Goal: Transaction & Acquisition: Purchase product/service

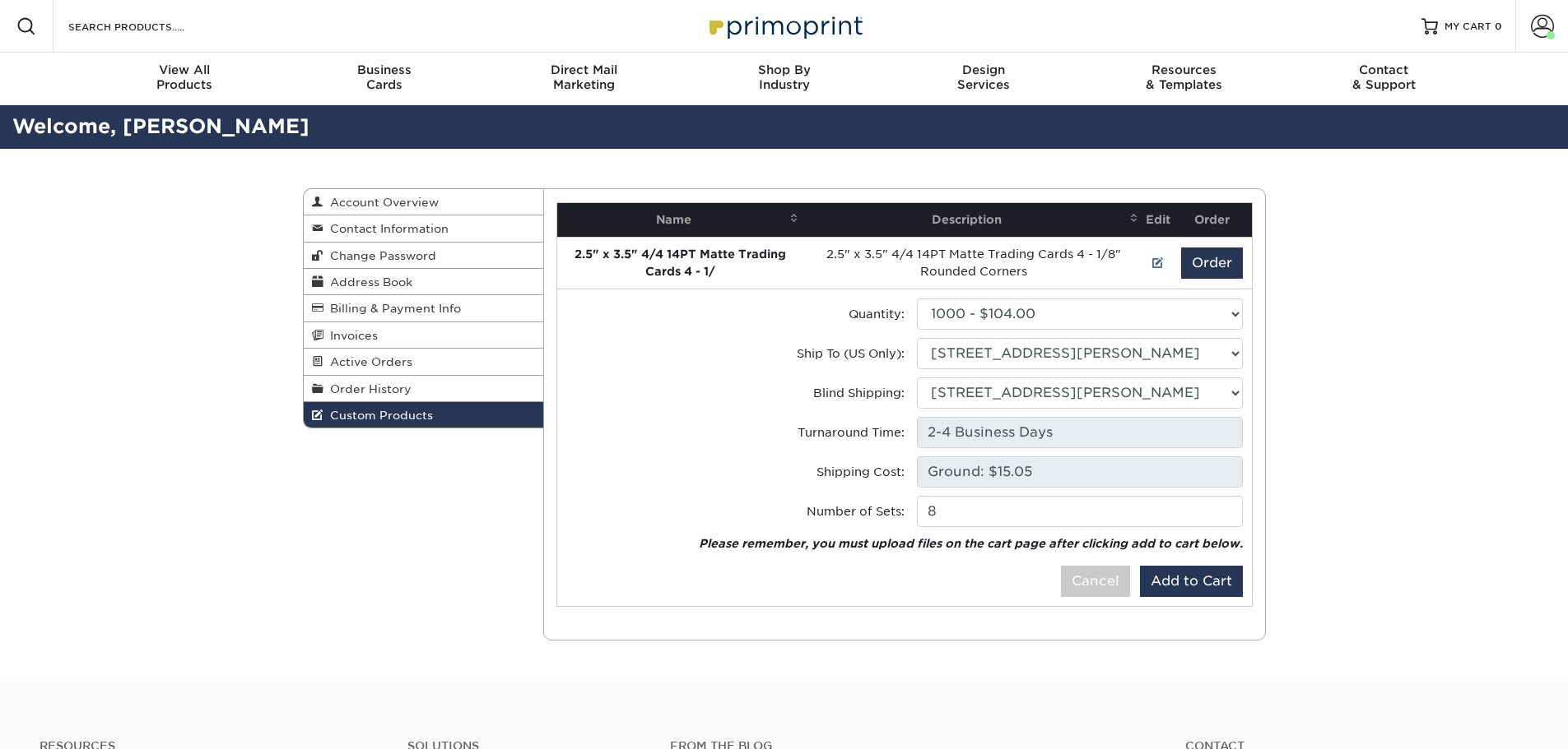
select select "0"
select select "284348"
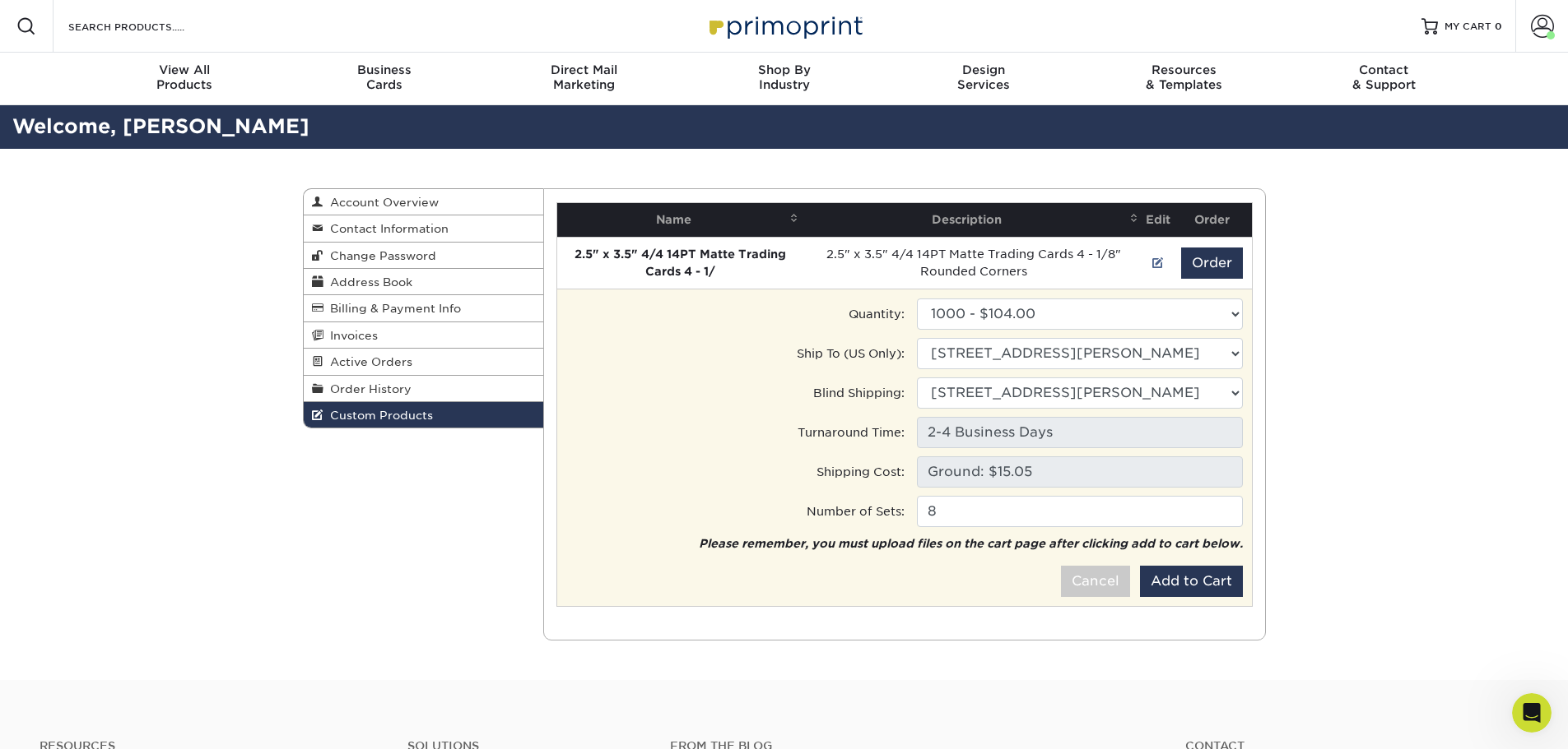
scroll to position [2130, 0]
click at [1199, 582] on button "Add to Cart" at bounding box center [1191, 581] width 103 height 31
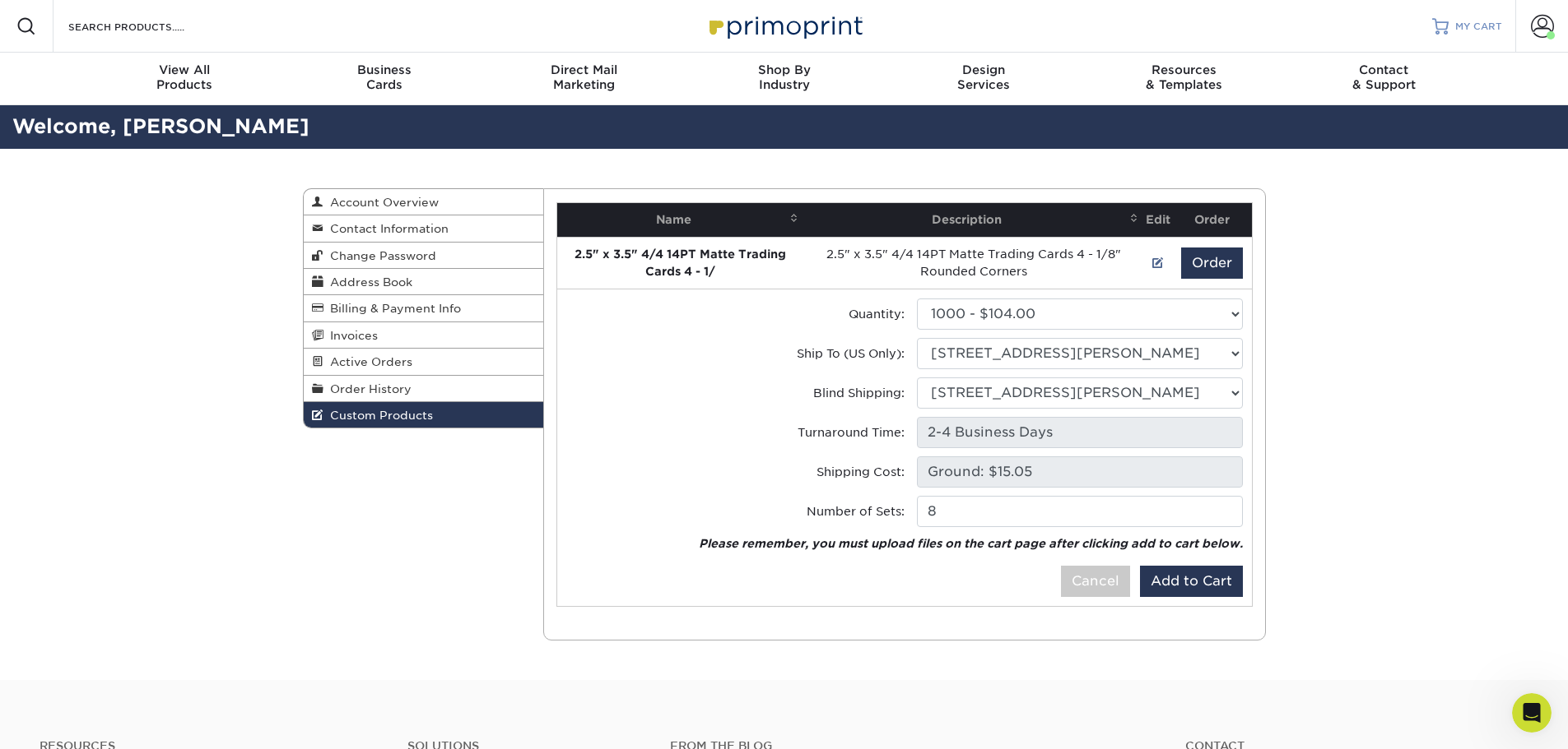
click at [1489, 31] on span "MY CART" at bounding box center [1478, 26] width 47 height 14
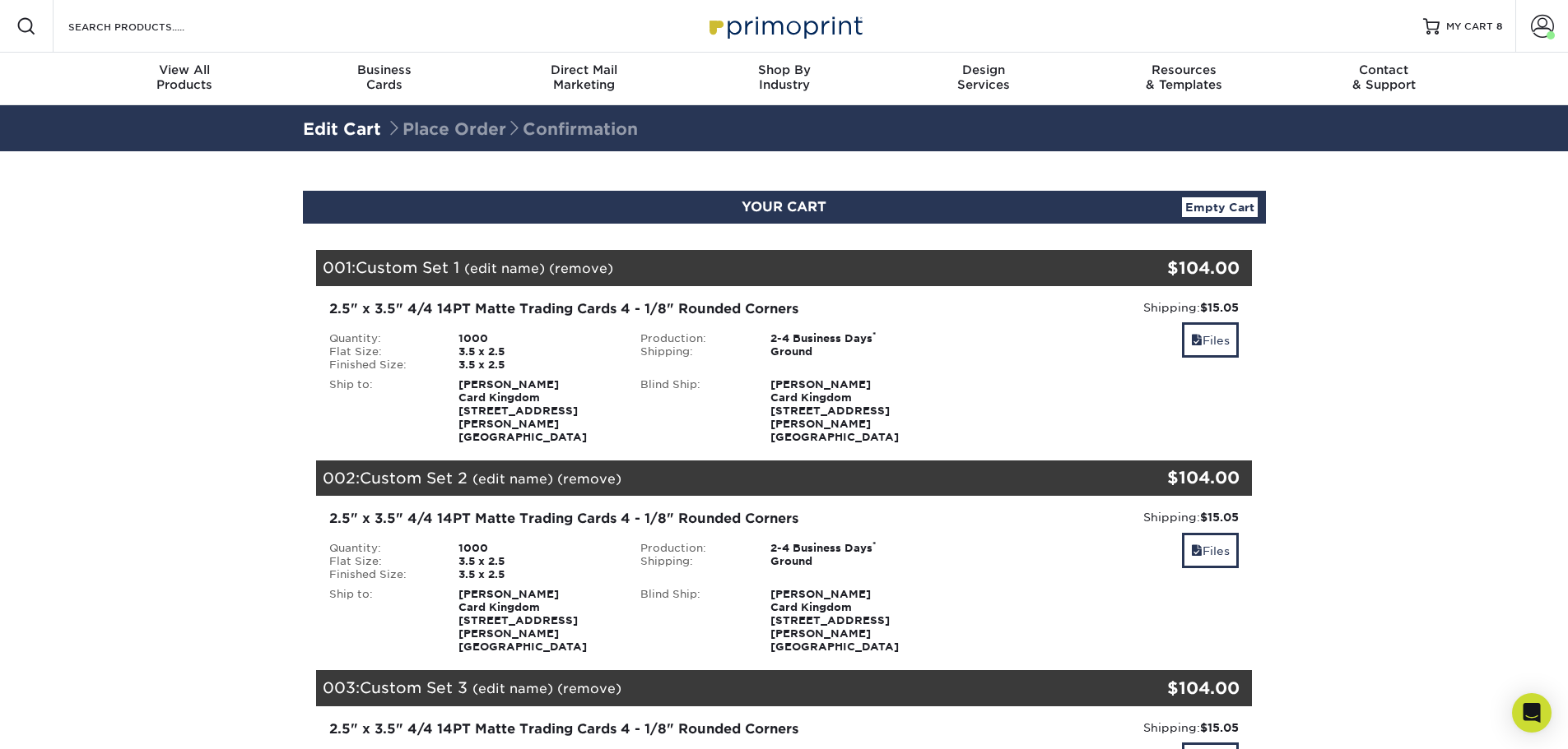
click at [500, 266] on link "(edit name)" at bounding box center [504, 268] width 80 height 16
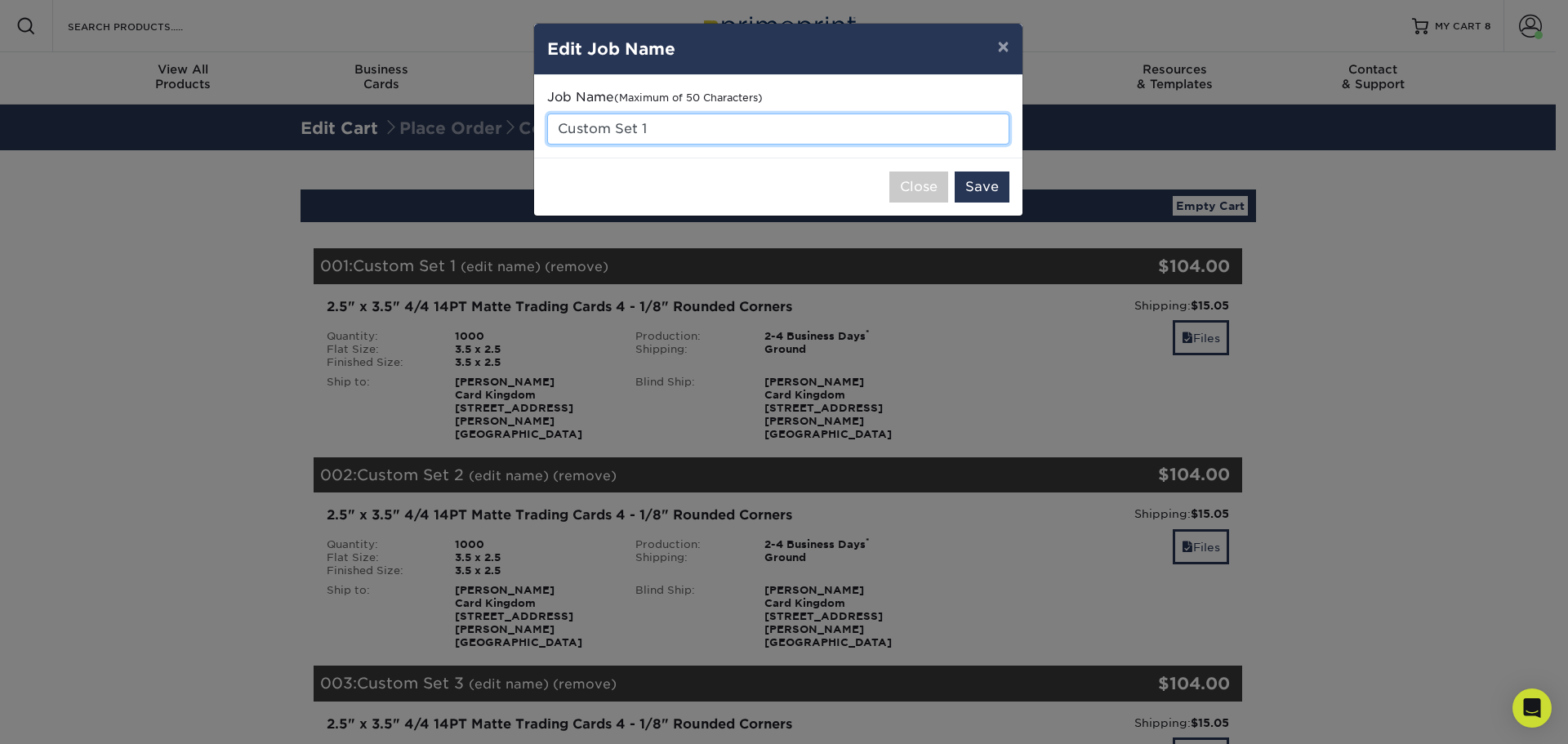
drag, startPoint x: 720, startPoint y: 127, endPoint x: 475, endPoint y: 109, distance: 245.7
click at [475, 109] on div "× Edit Job Name Job Name (Maximum of 50 Characters) Custom Set 1 Close Save" at bounding box center [784, 372] width 1568 height 744
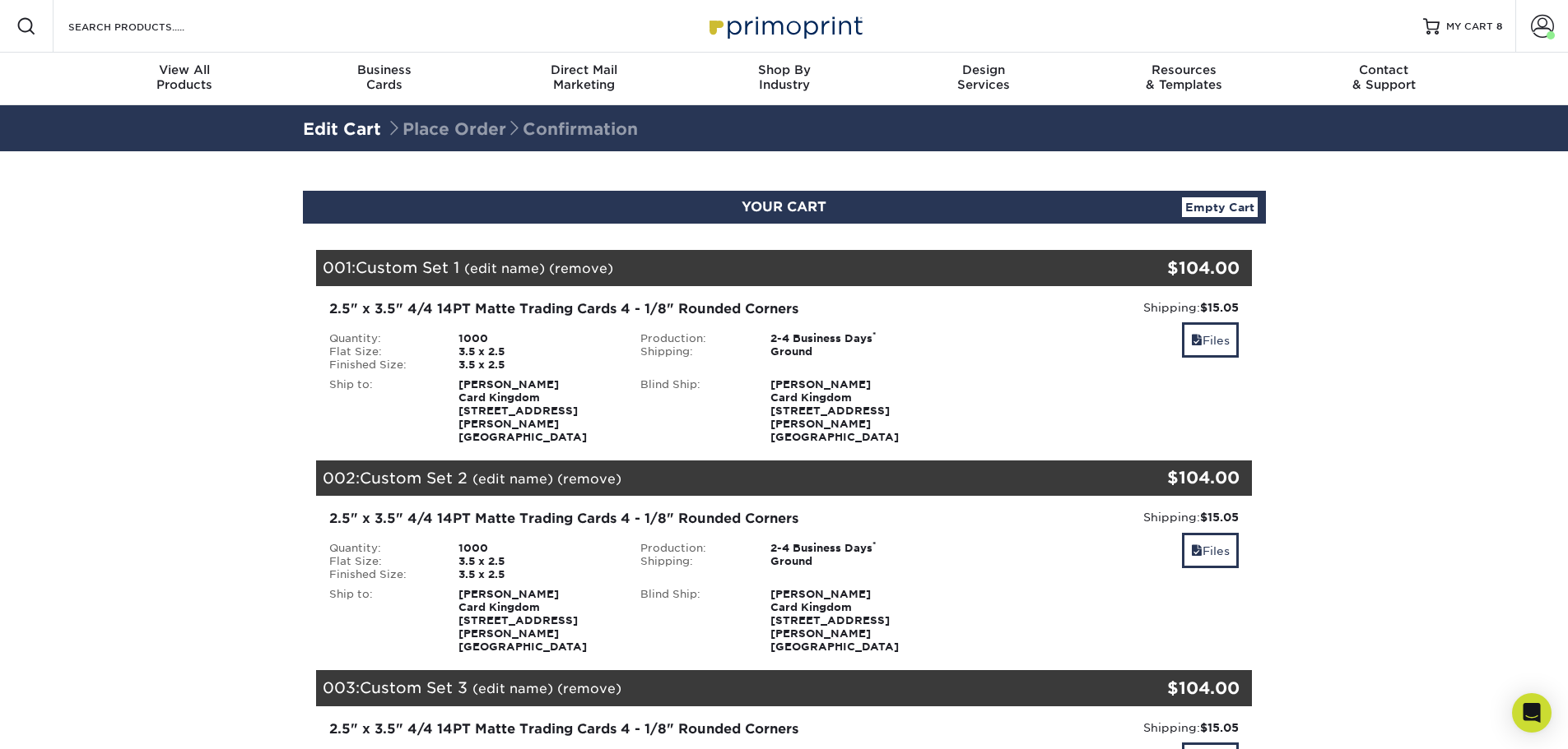
click at [498, 271] on link "(edit name)" at bounding box center [504, 268] width 80 height 16
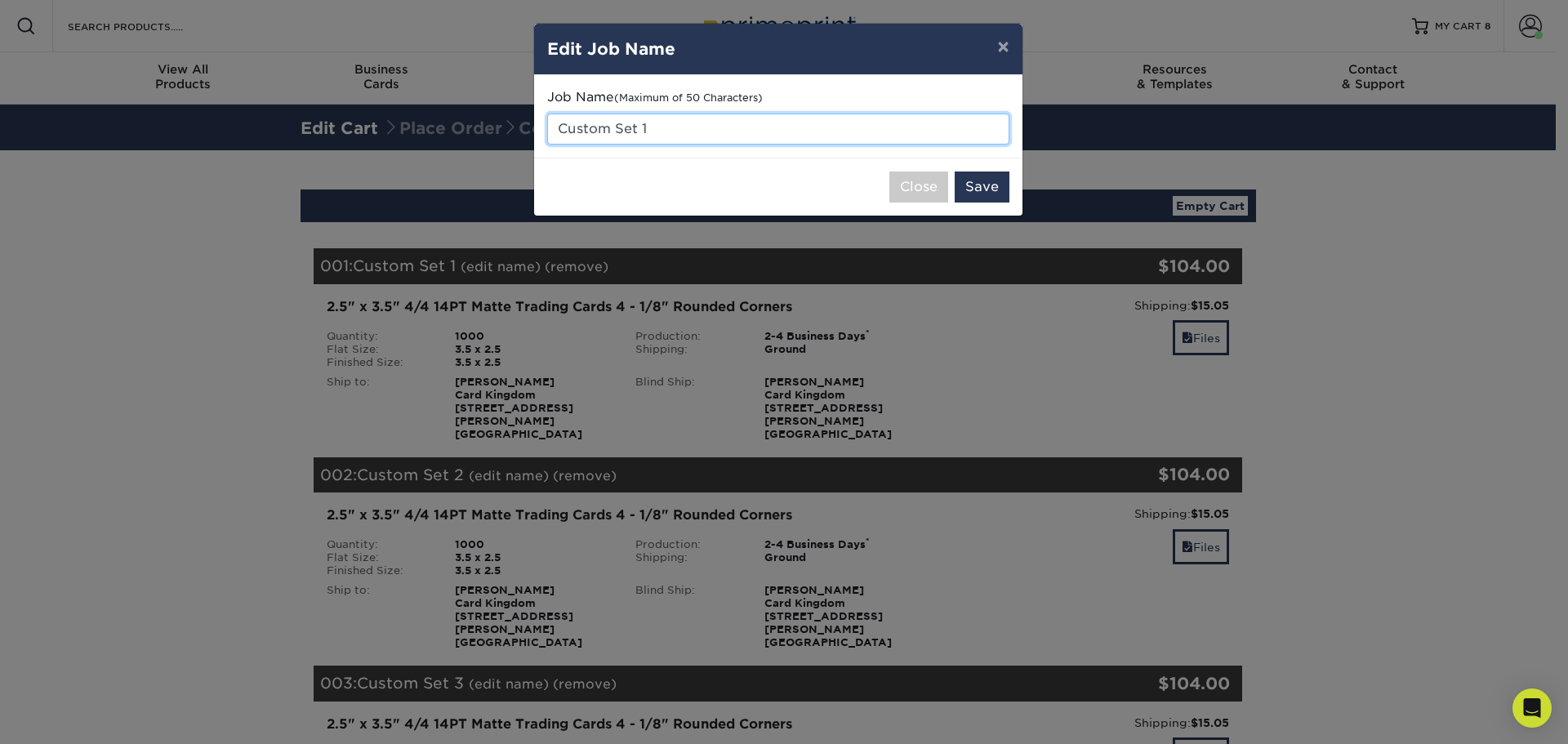
drag, startPoint x: 662, startPoint y: 119, endPoint x: 538, endPoint y: 118, distance: 124.0
click at [548, 125] on input "Custom Set 1" at bounding box center [778, 128] width 462 height 31
type input "[PERSON_NAME]"
click at [979, 189] on button "Save" at bounding box center [981, 187] width 55 height 31
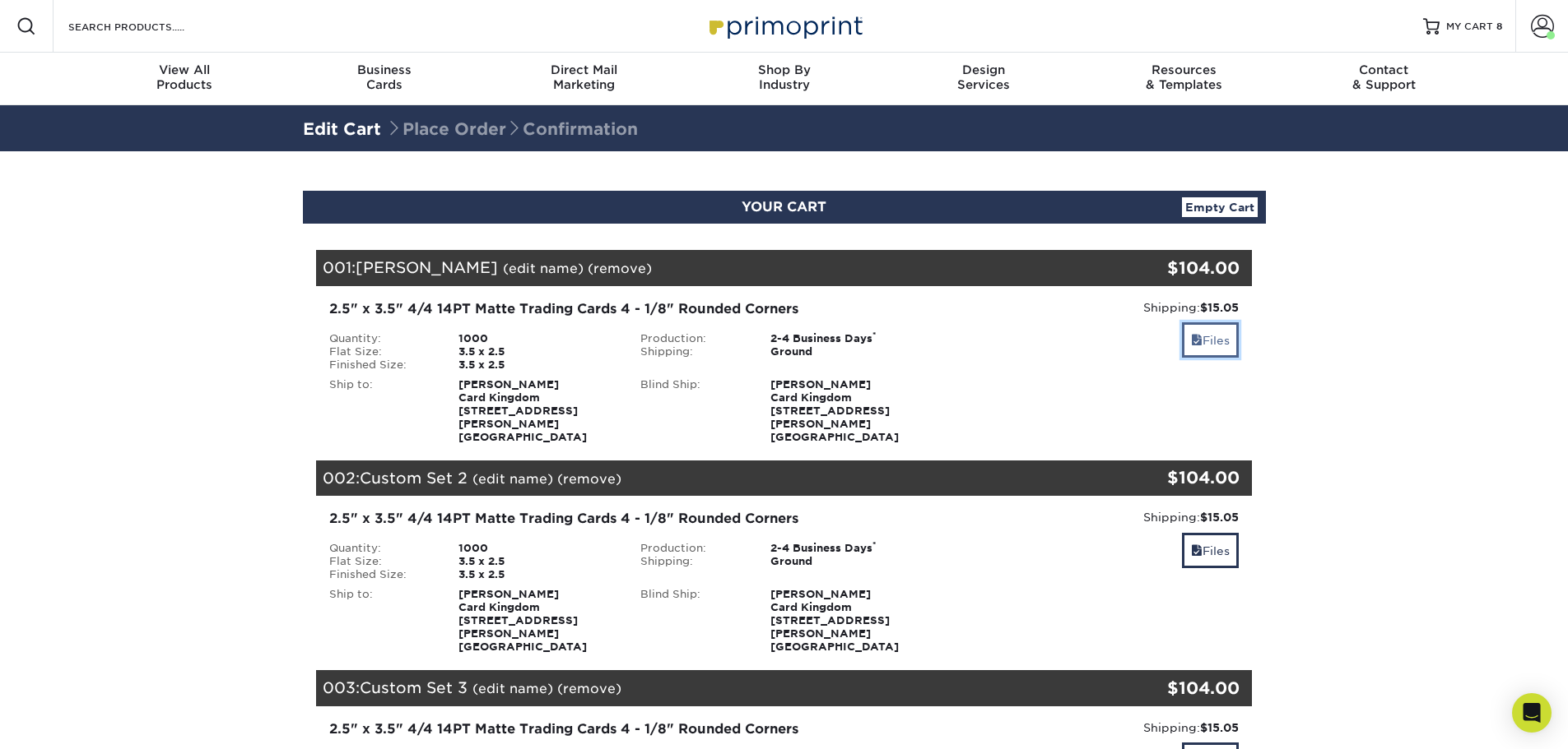
click at [1215, 351] on link "Files" at bounding box center [1210, 340] width 57 height 36
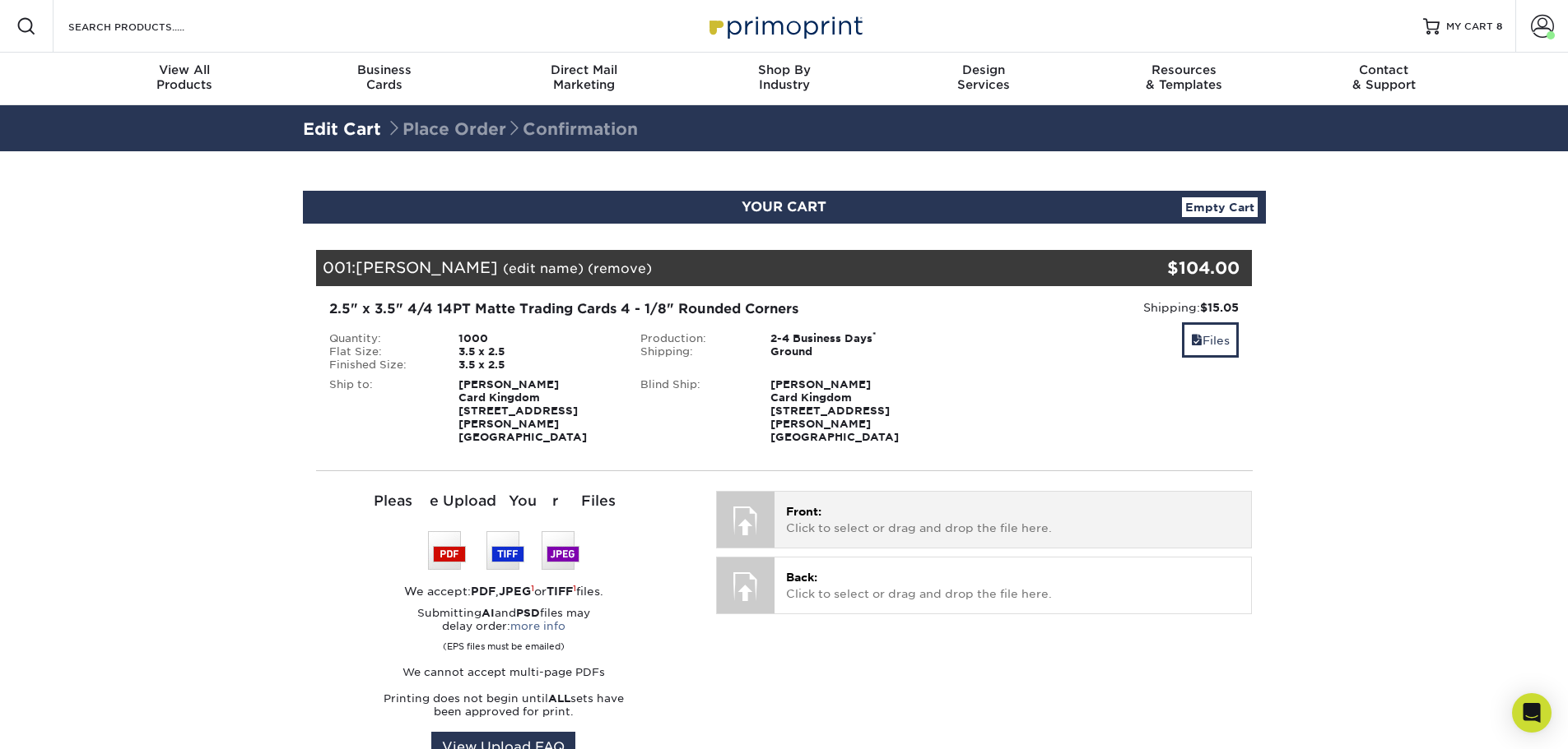
click at [832, 519] on p "Front: Click to select or drag and drop the file here." at bounding box center [1012, 520] width 454 height 34
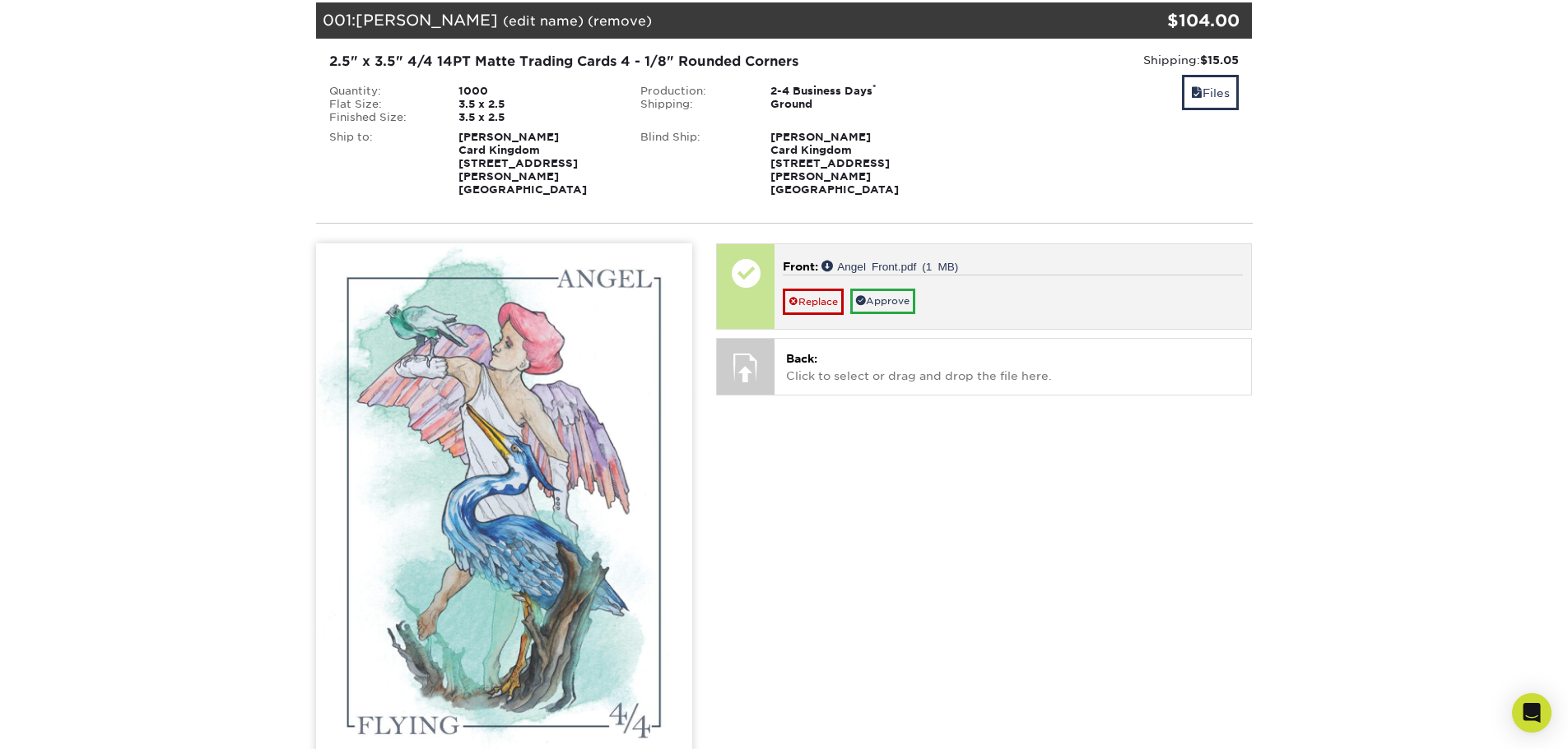
scroll to position [247, 0]
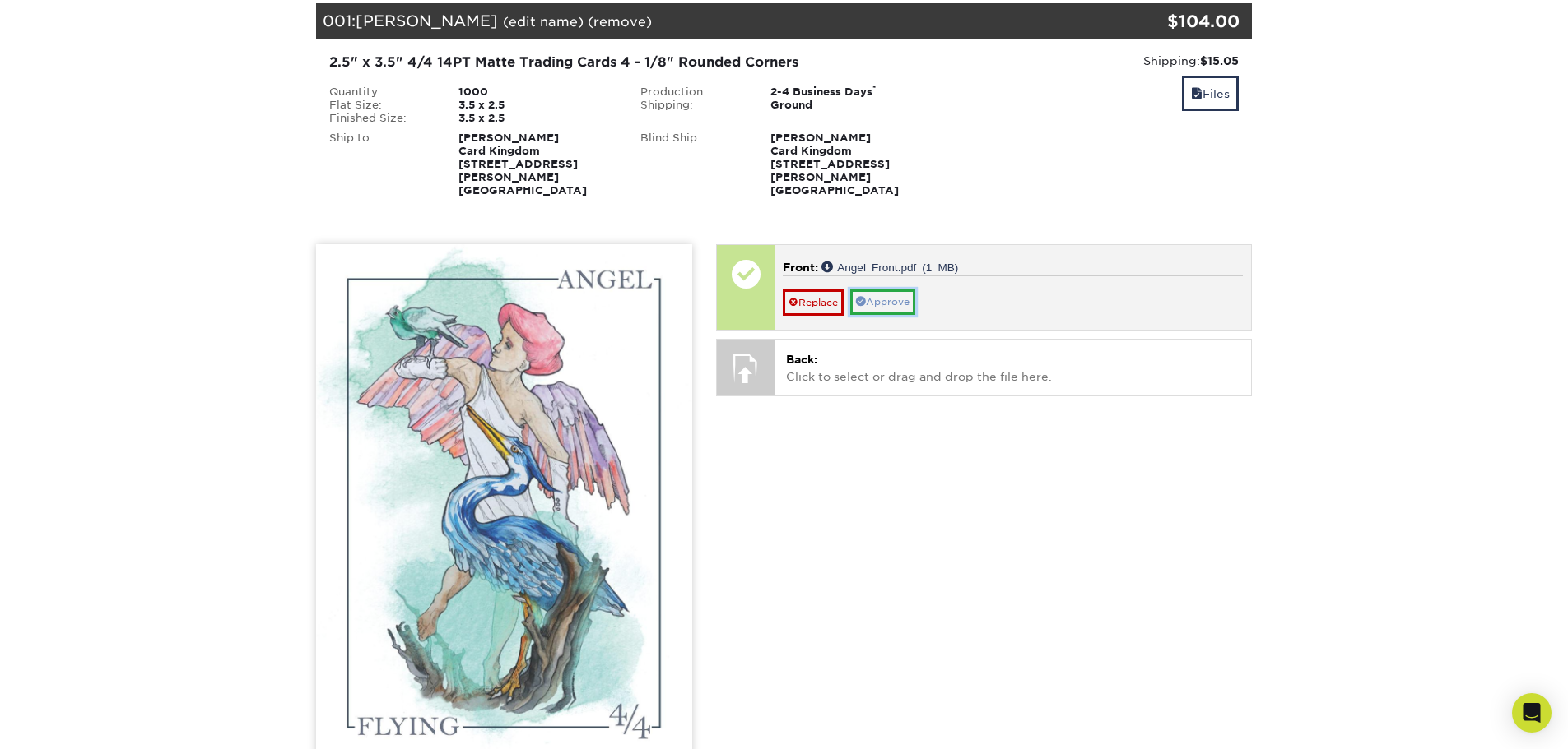
click at [873, 290] on link "Approve" at bounding box center [882, 302] width 65 height 25
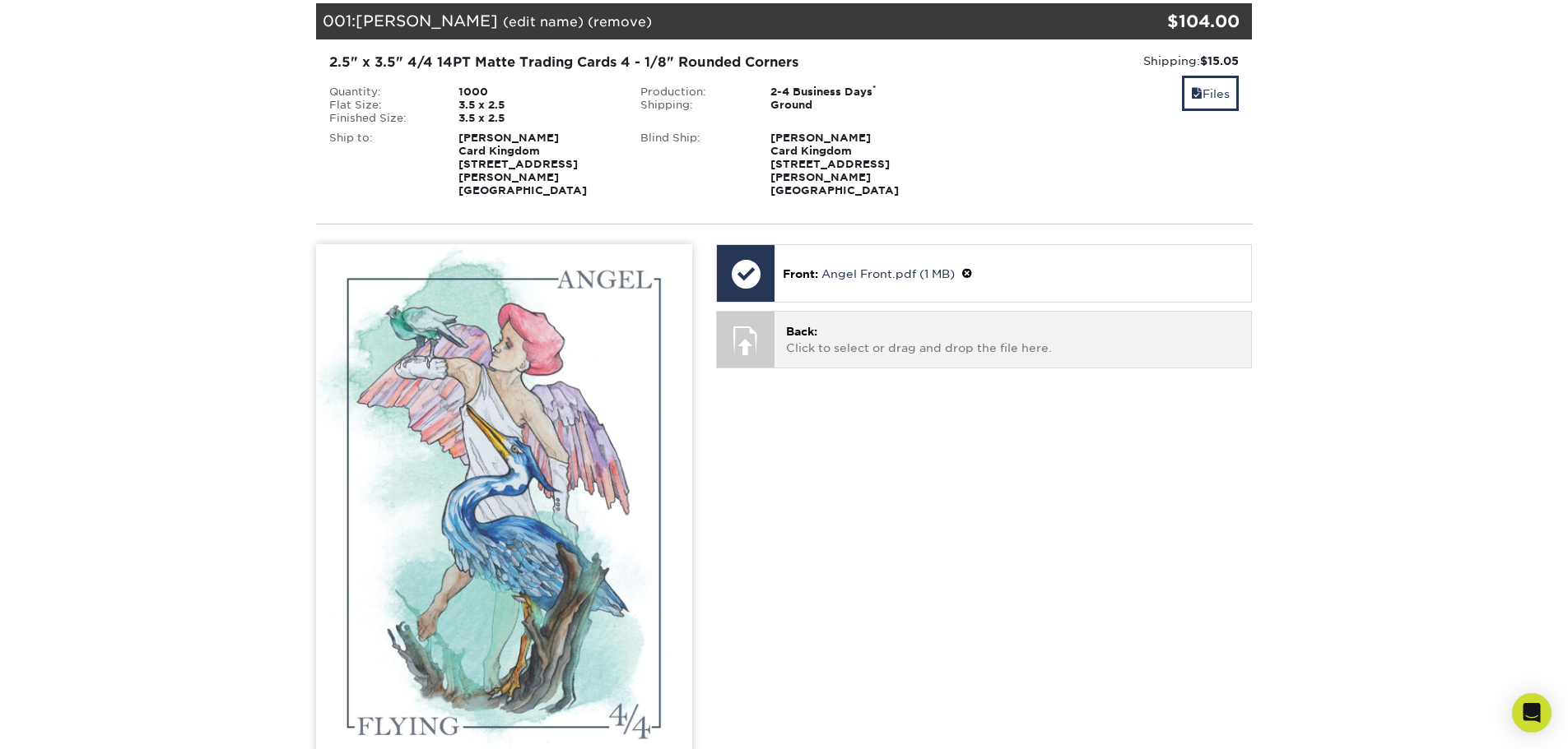
click at [941, 332] on p "Back: Click to select or drag and drop the file here." at bounding box center [1012, 340] width 454 height 34
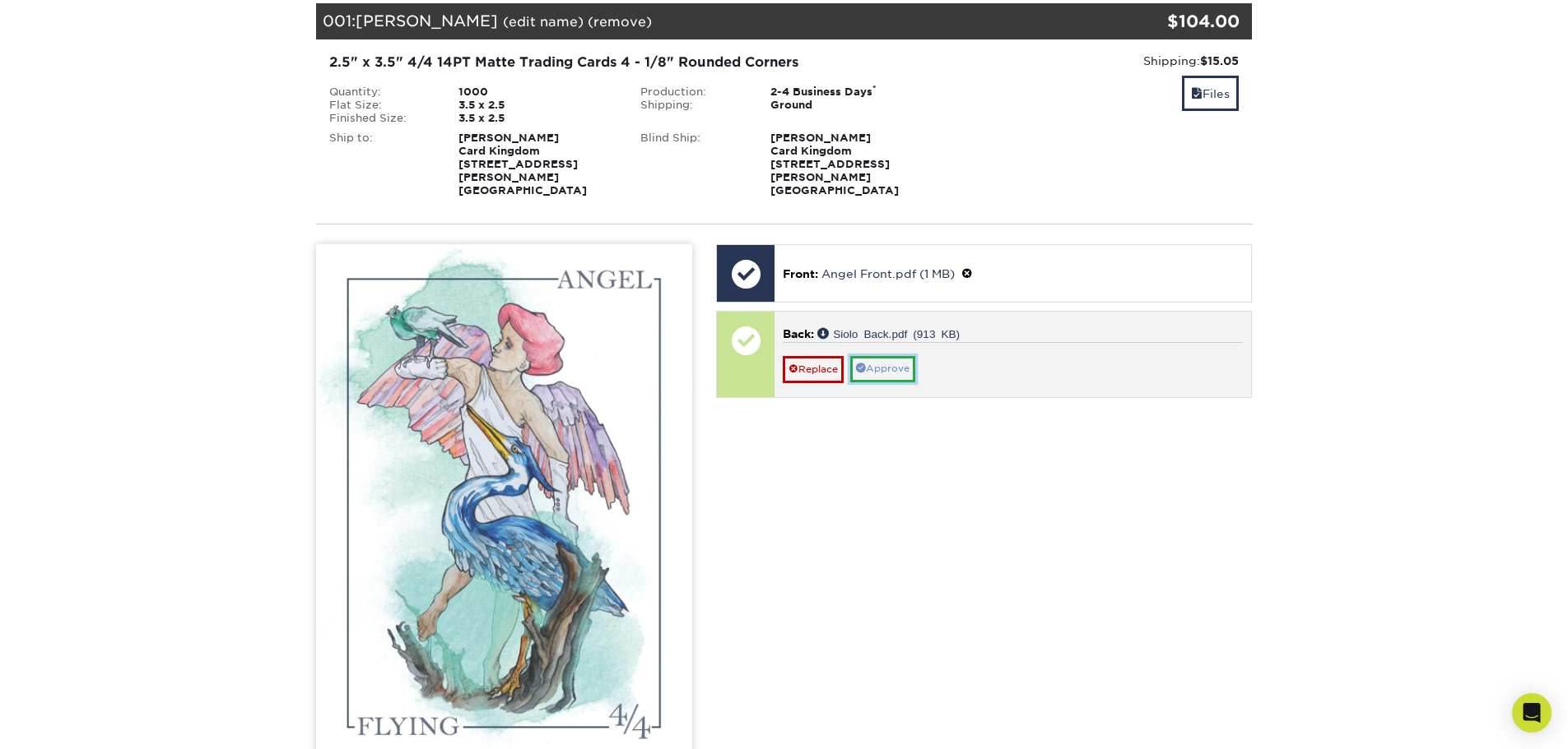
click at [897, 356] on link "Approve" at bounding box center [882, 368] width 65 height 25
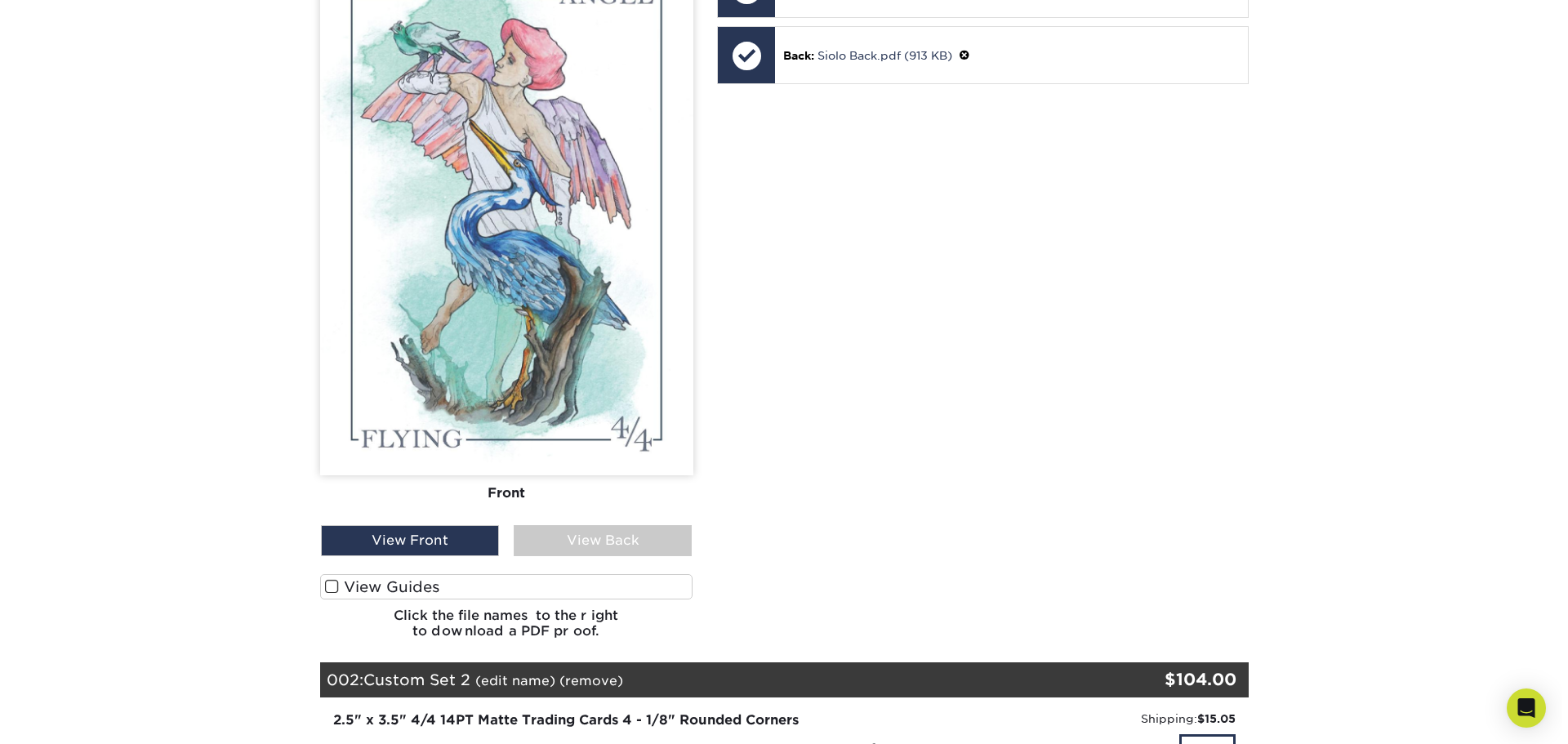
scroll to position [654, 0]
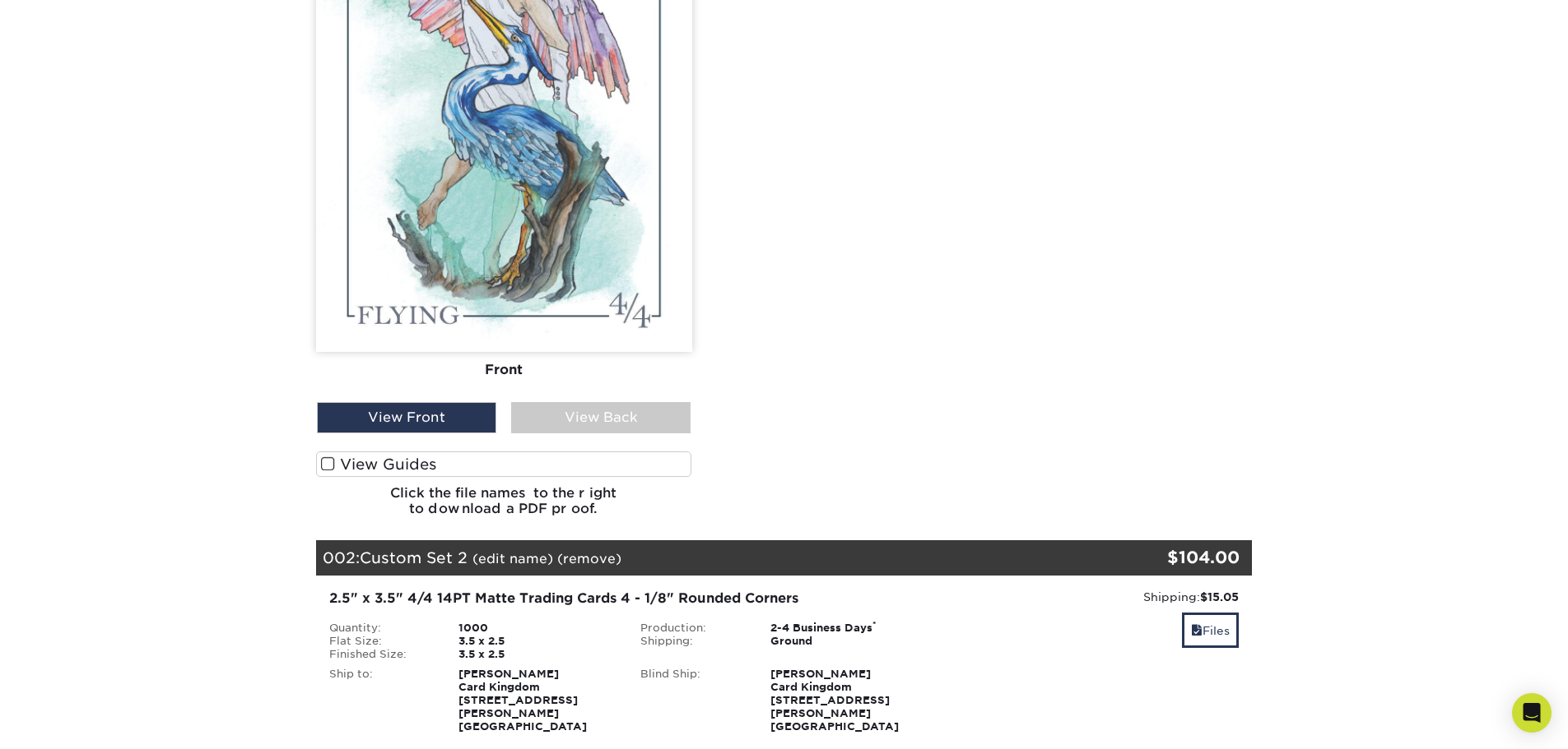
click at [523, 551] on link "(edit name)" at bounding box center [513, 558] width 80 height 16
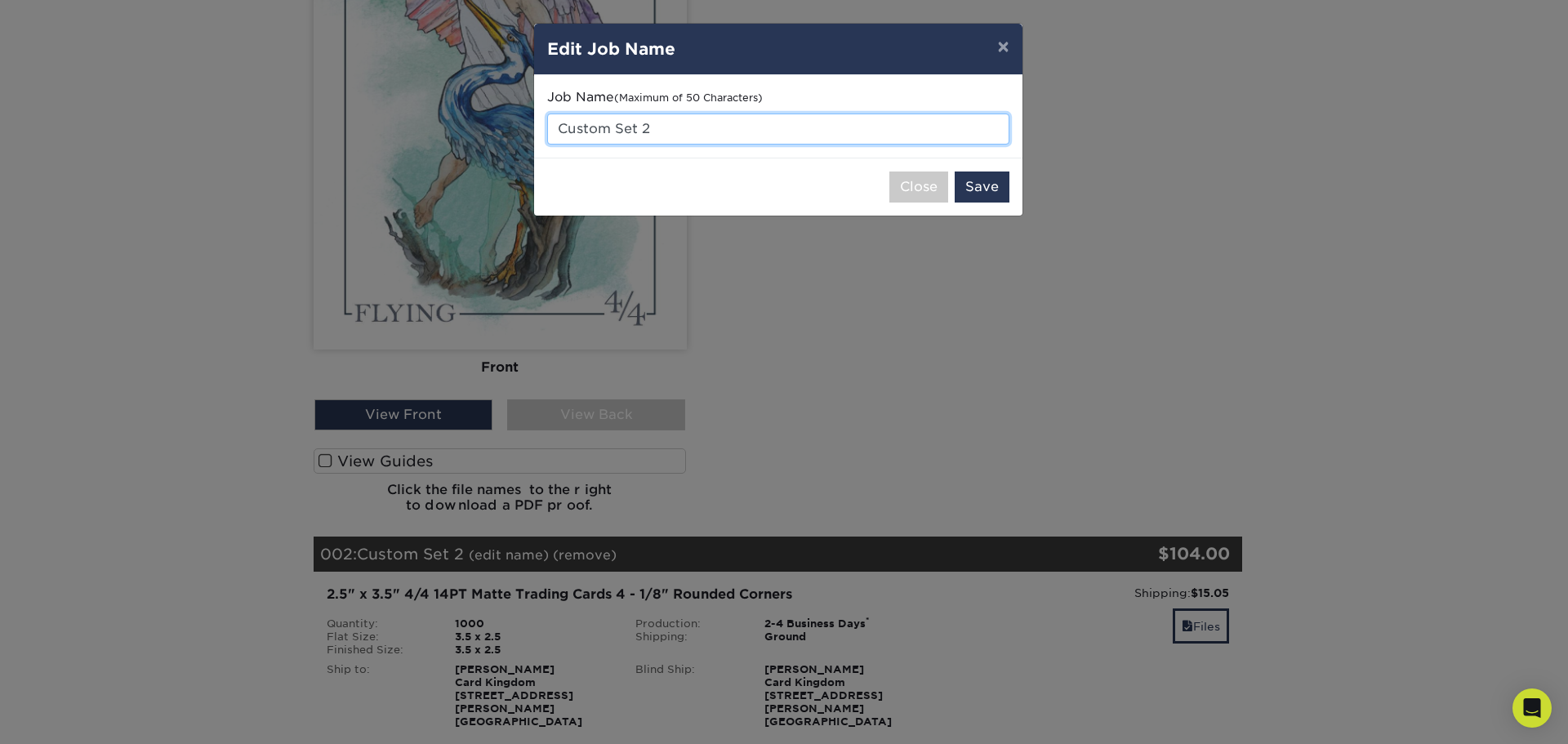
click at [620, 120] on input "Custom Set 2" at bounding box center [778, 128] width 462 height 31
drag, startPoint x: 680, startPoint y: 125, endPoint x: 539, endPoint y: 130, distance: 141.1
click at [539, 130] on div "Job Name (Maximum of 50 Characters) Custom Set 2" at bounding box center [778, 116] width 488 height 83
type input "Cat Kingdom - Soldier"
click at [1003, 177] on button "Save" at bounding box center [981, 187] width 55 height 31
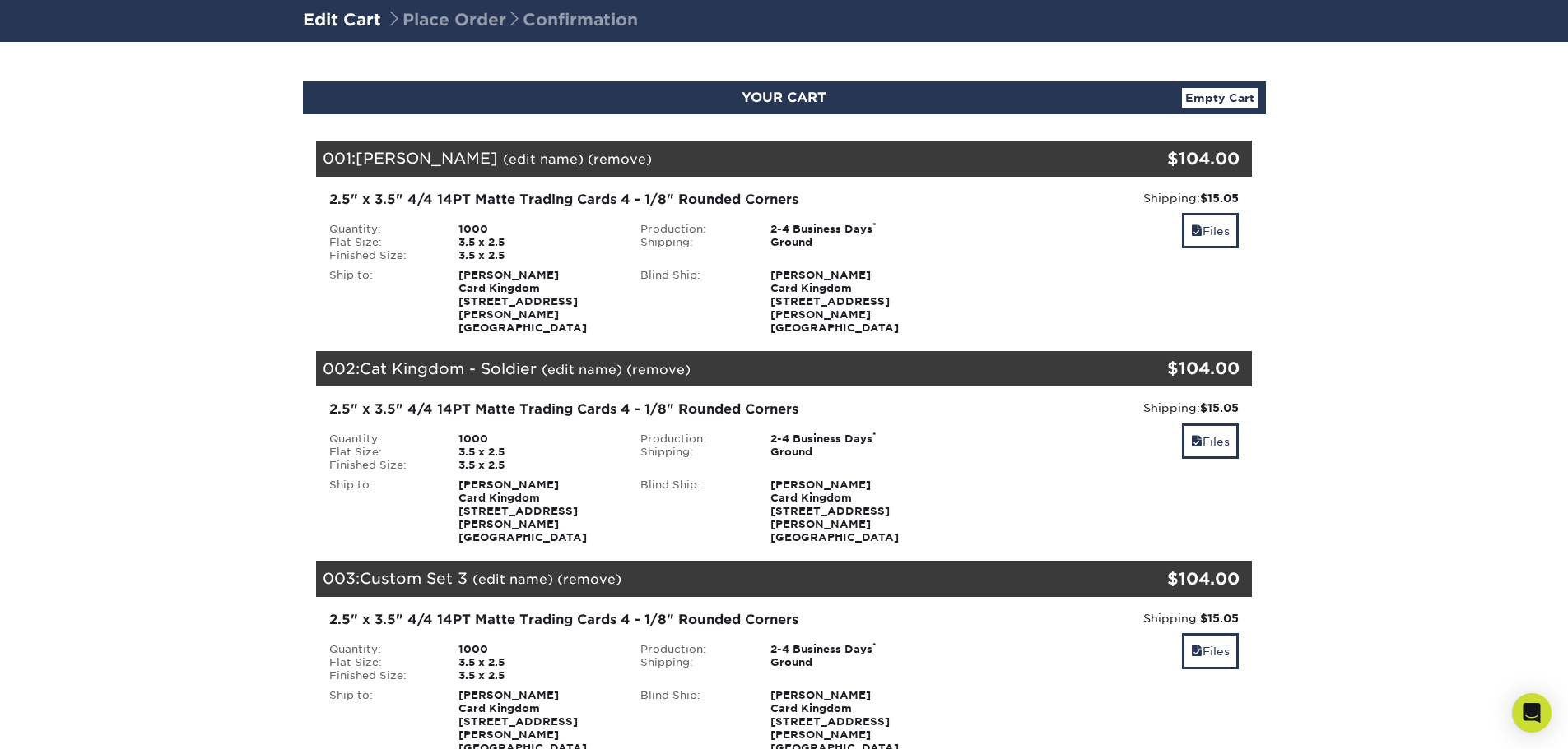
scroll to position [82, 0]
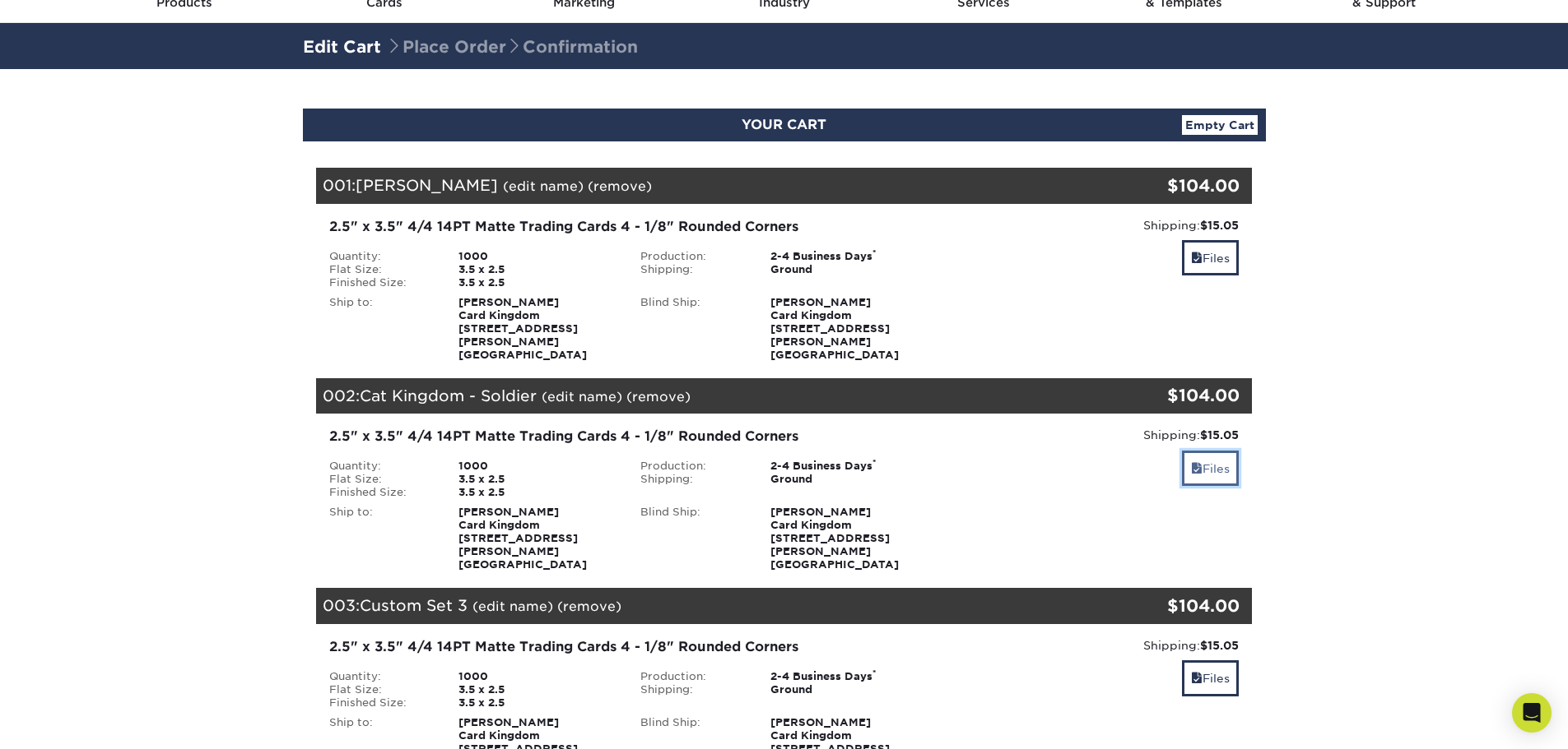
click at [1225, 454] on link "Files" at bounding box center [1210, 468] width 57 height 36
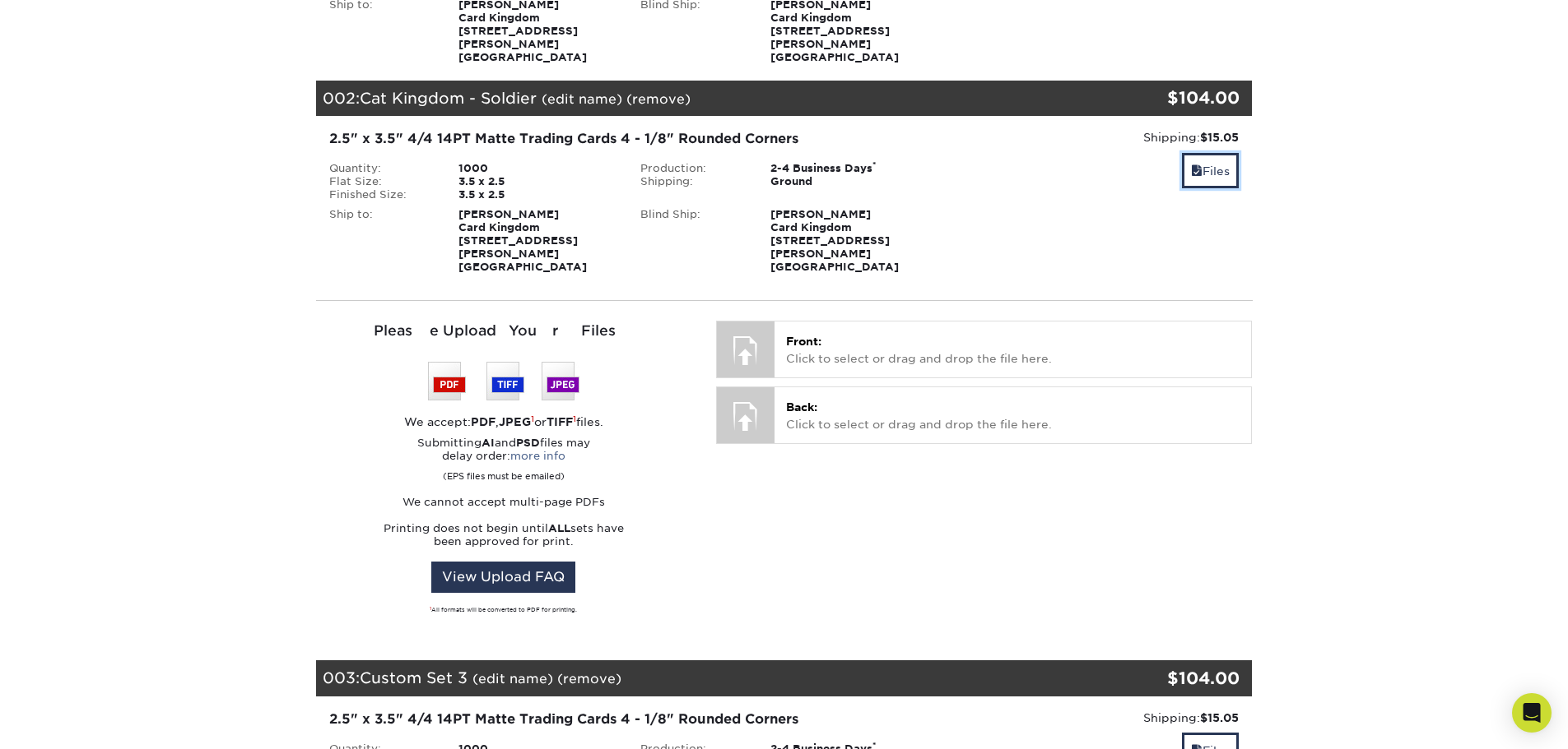
scroll to position [411, 0]
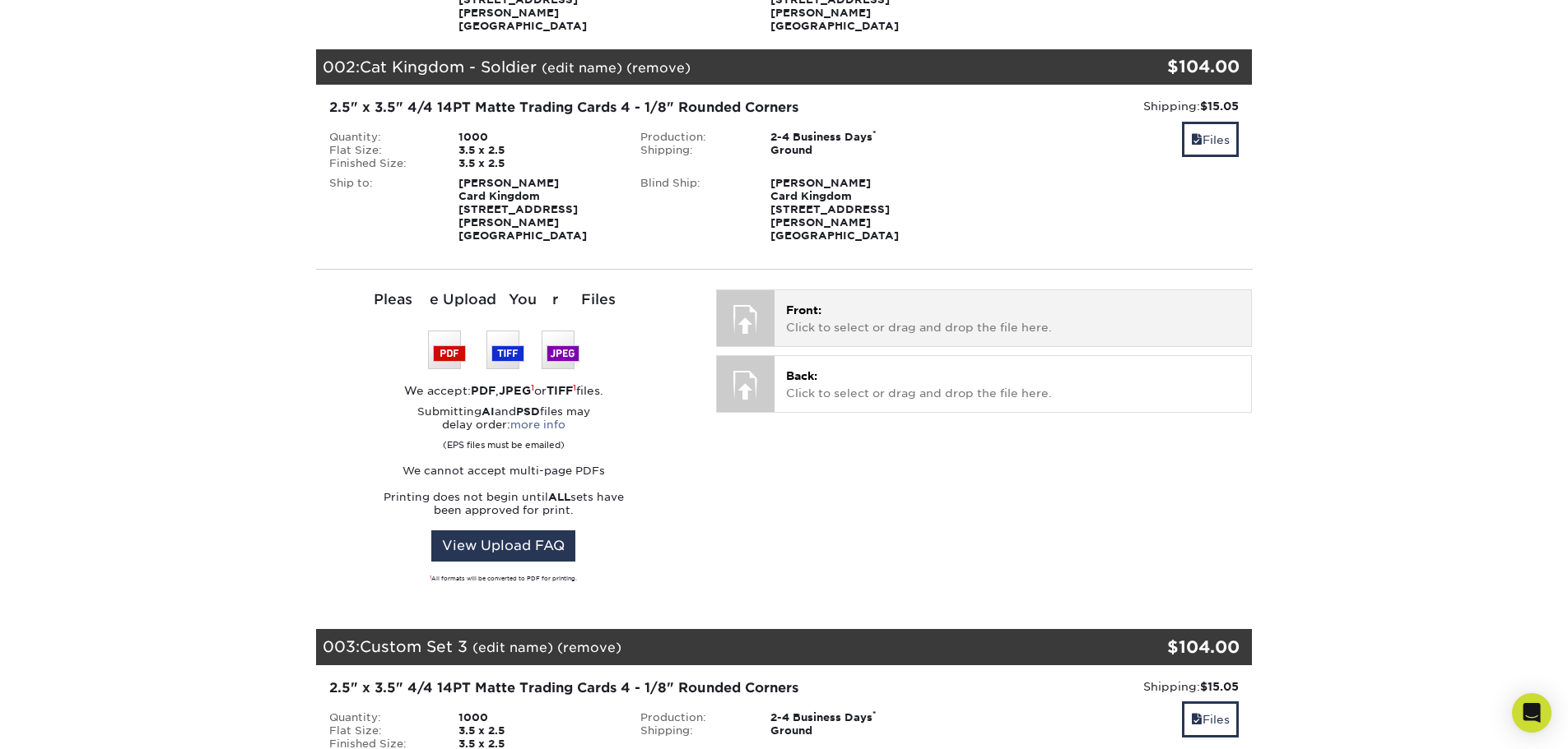
click at [879, 302] on p "Front: Click to select or drag and drop the file here." at bounding box center [1012, 319] width 454 height 34
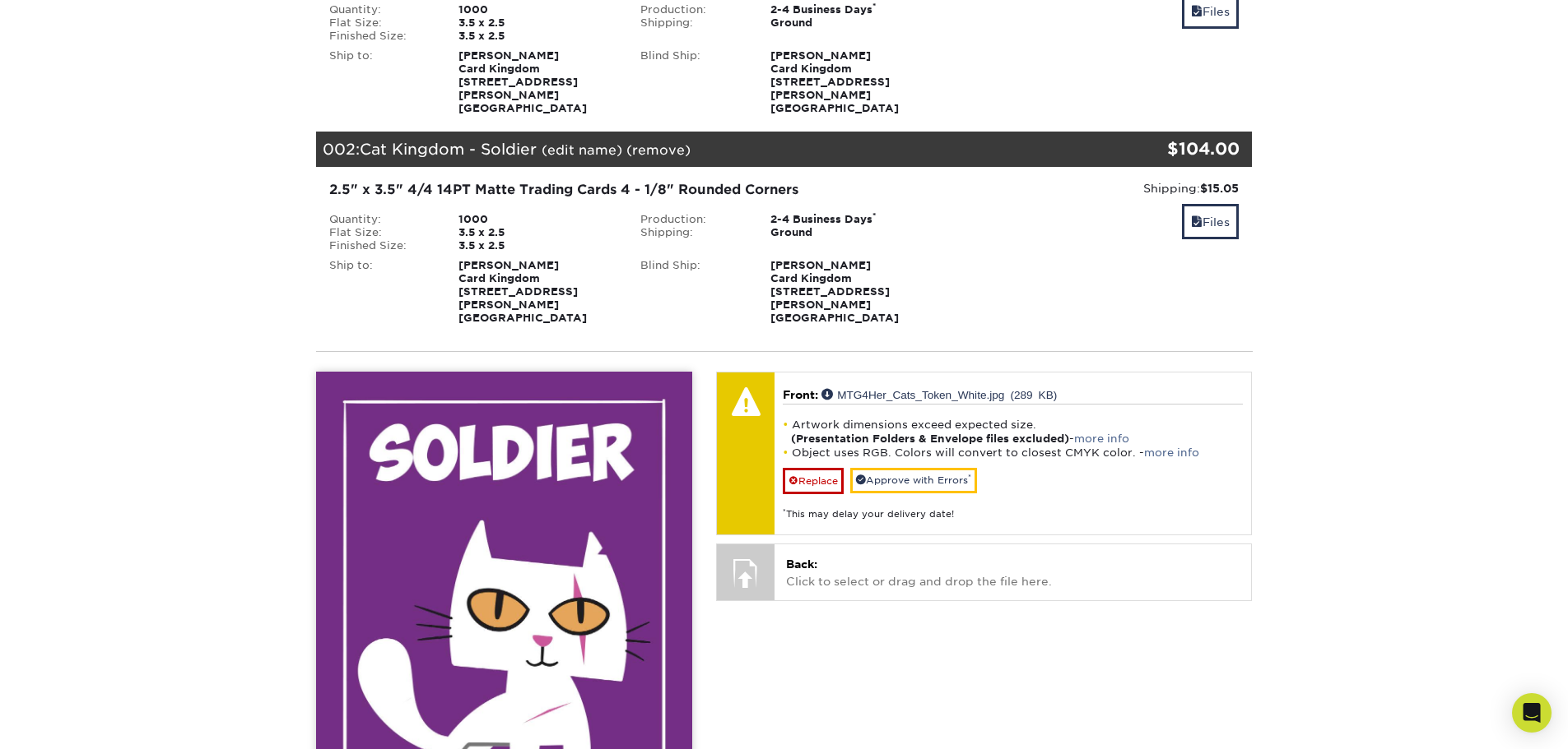
scroll to position [494, 0]
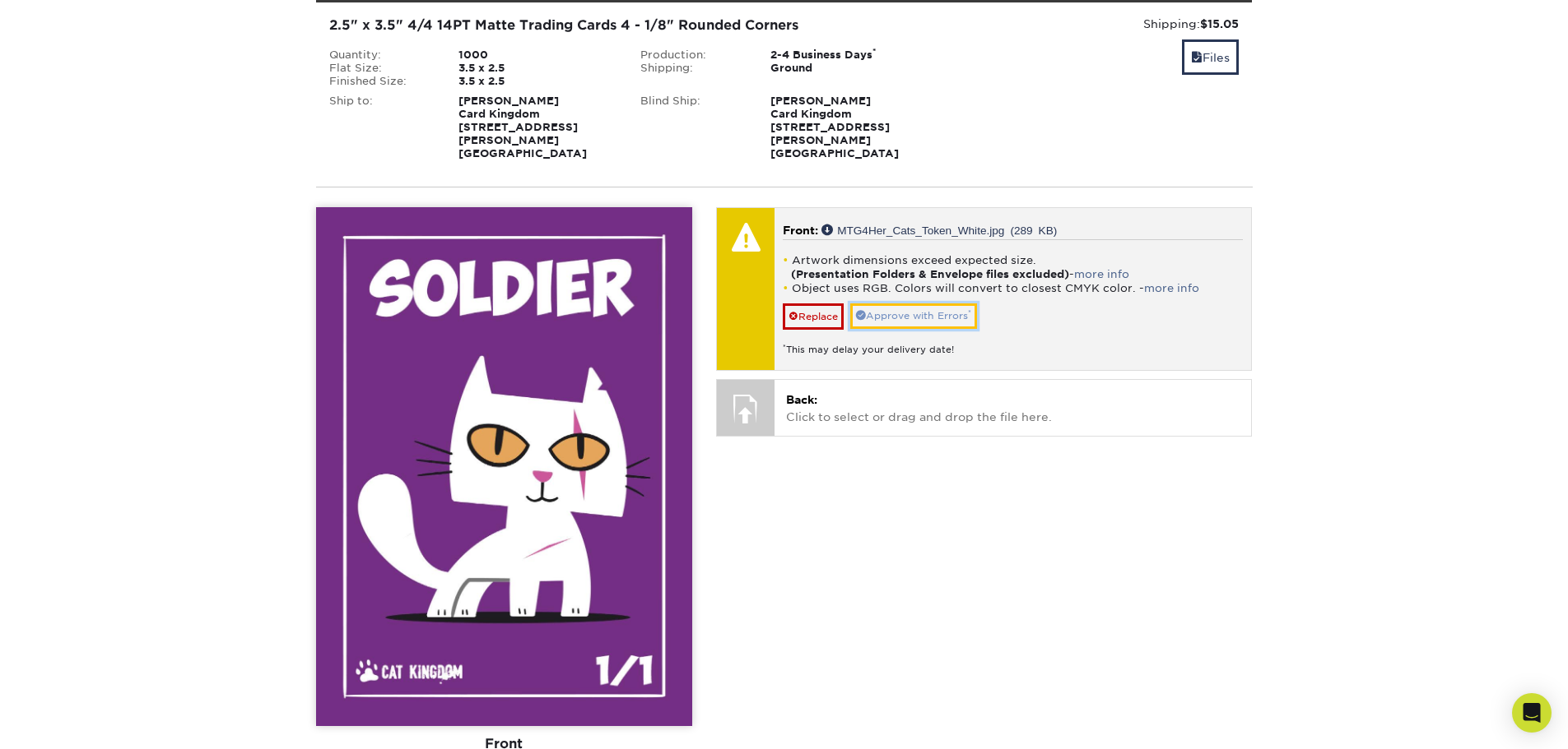
click at [893, 304] on link "Approve with Errors *" at bounding box center [913, 316] width 126 height 25
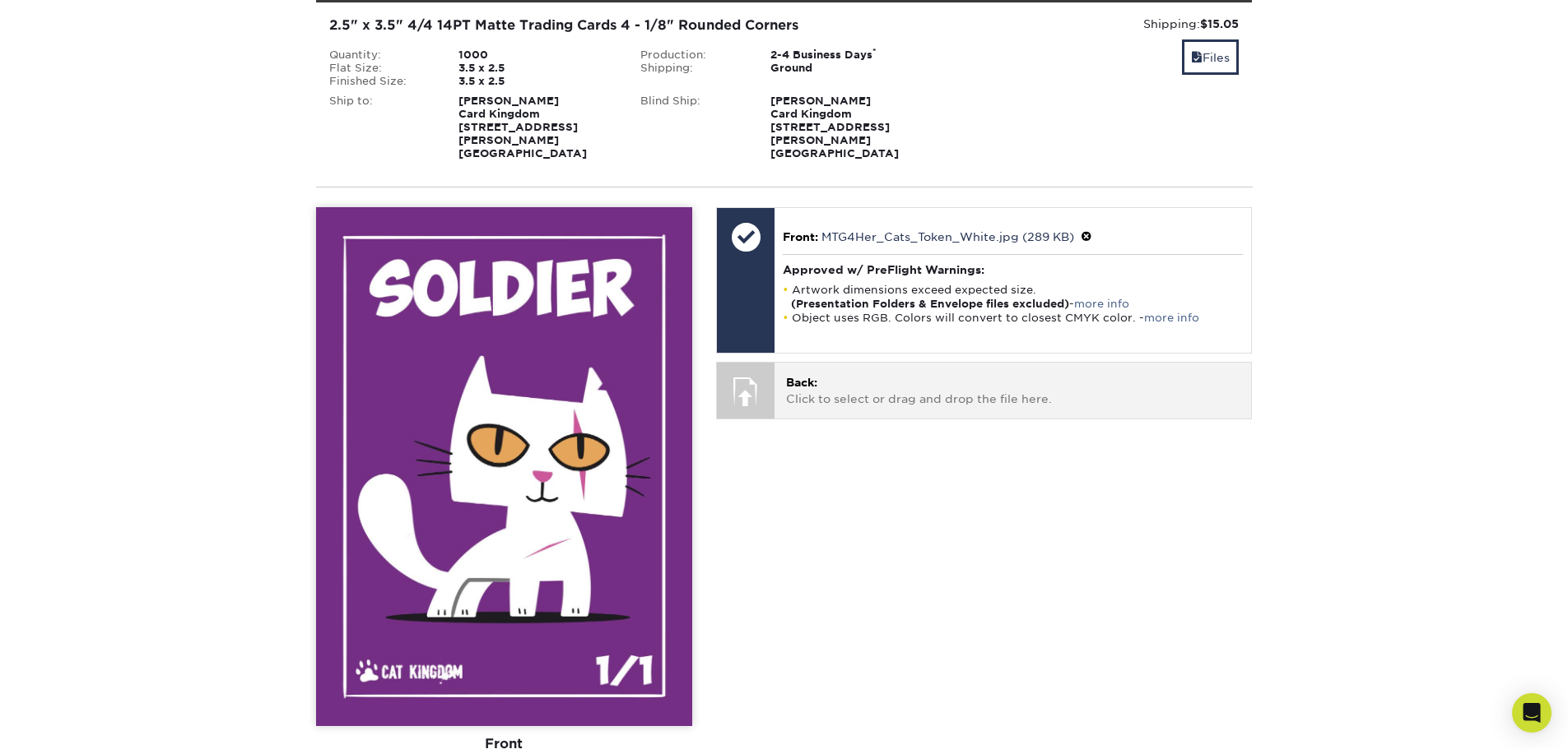
click at [835, 374] on p "Back: Click to select or drag and drop the file here." at bounding box center [1012, 391] width 454 height 34
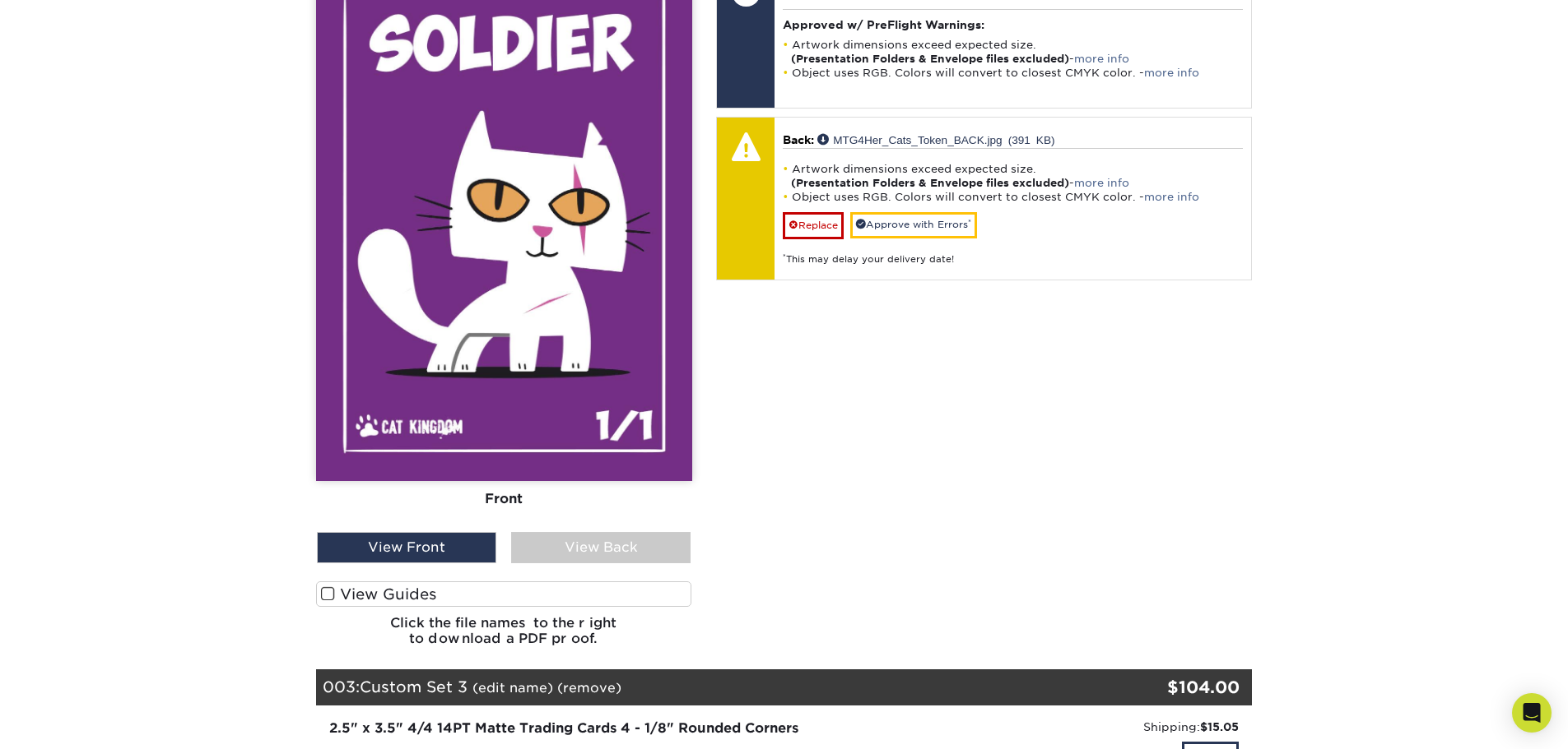
scroll to position [741, 0]
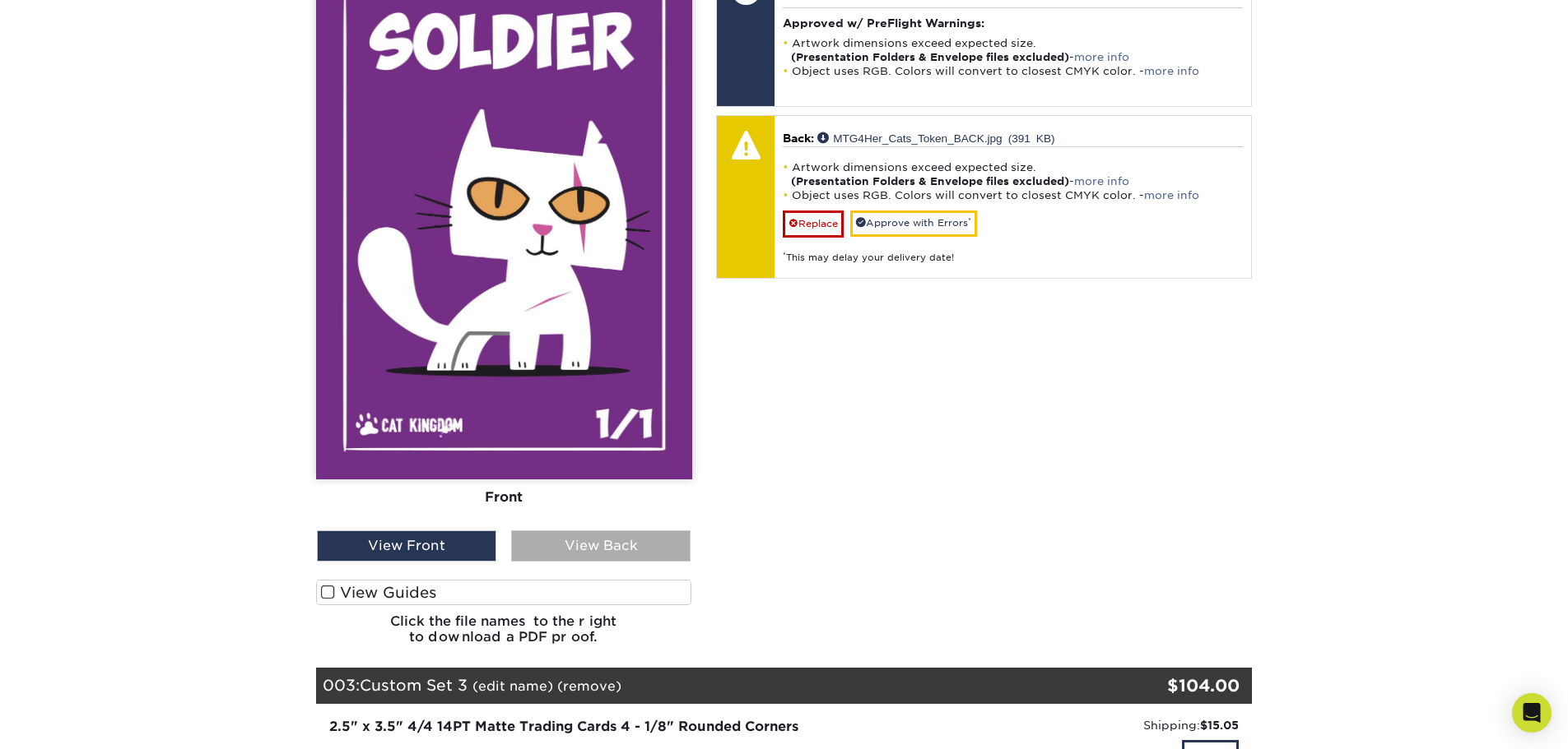
click at [562, 530] on div "View Back" at bounding box center [601, 545] width 180 height 31
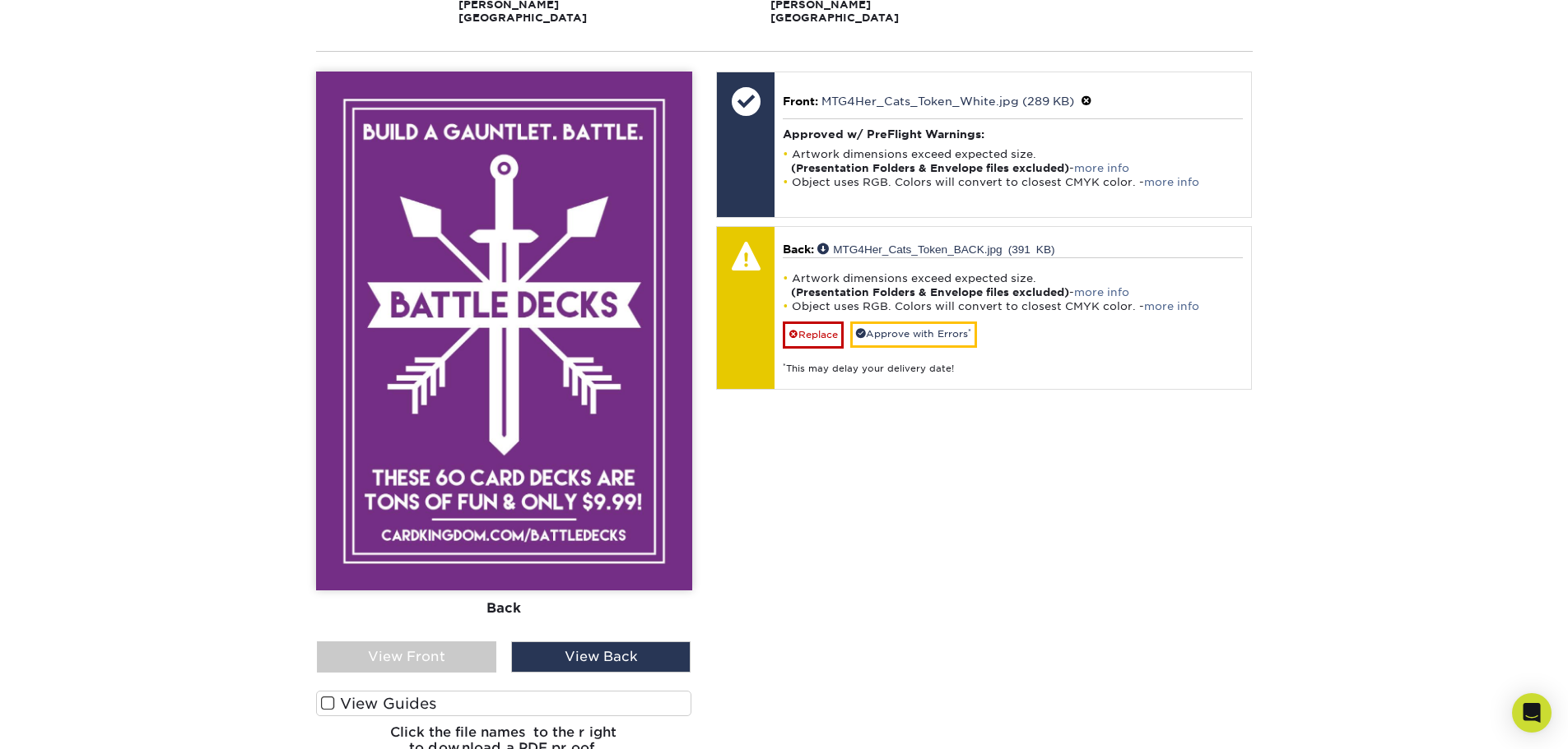
scroll to position [658, 0]
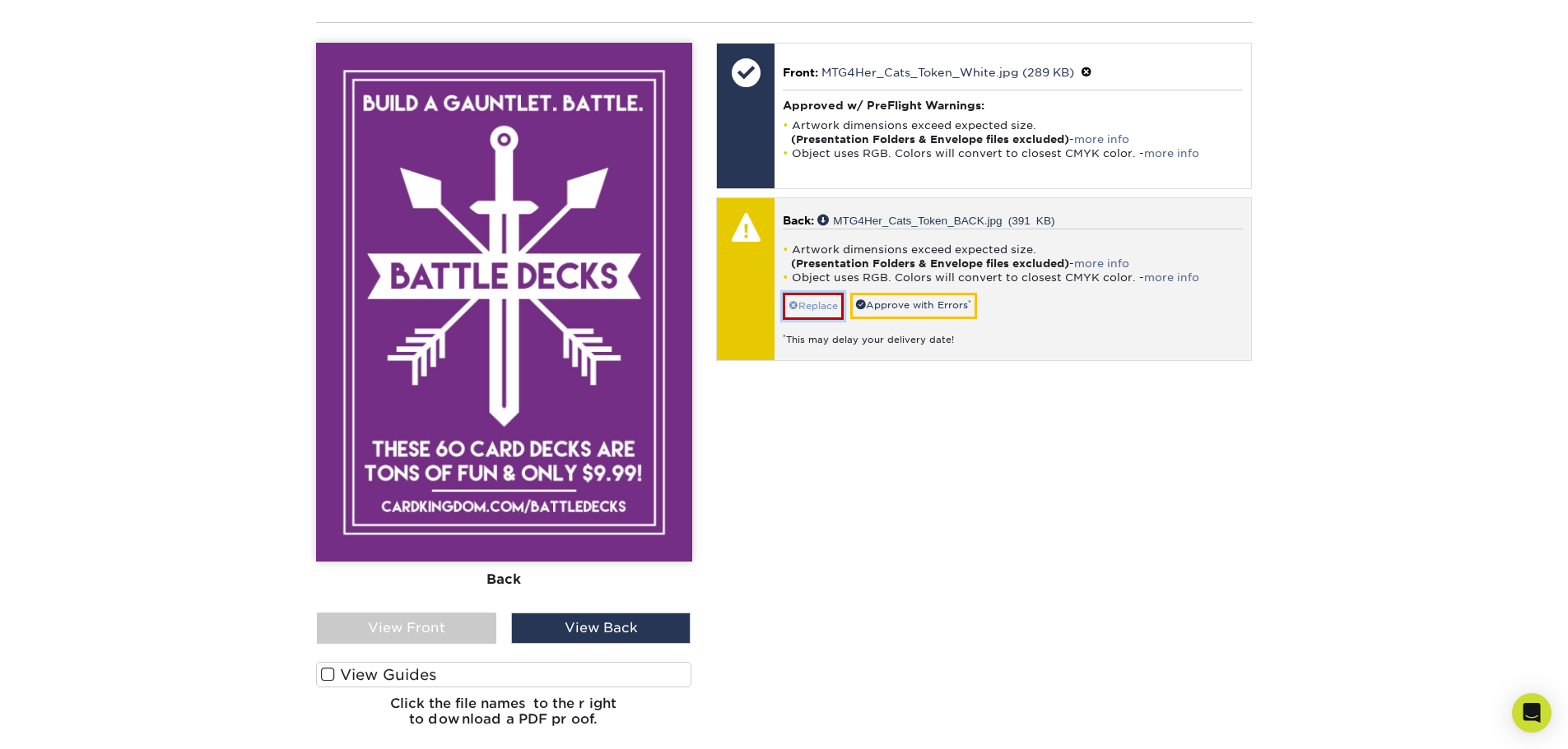
click at [810, 293] on link "Replace" at bounding box center [812, 306] width 61 height 26
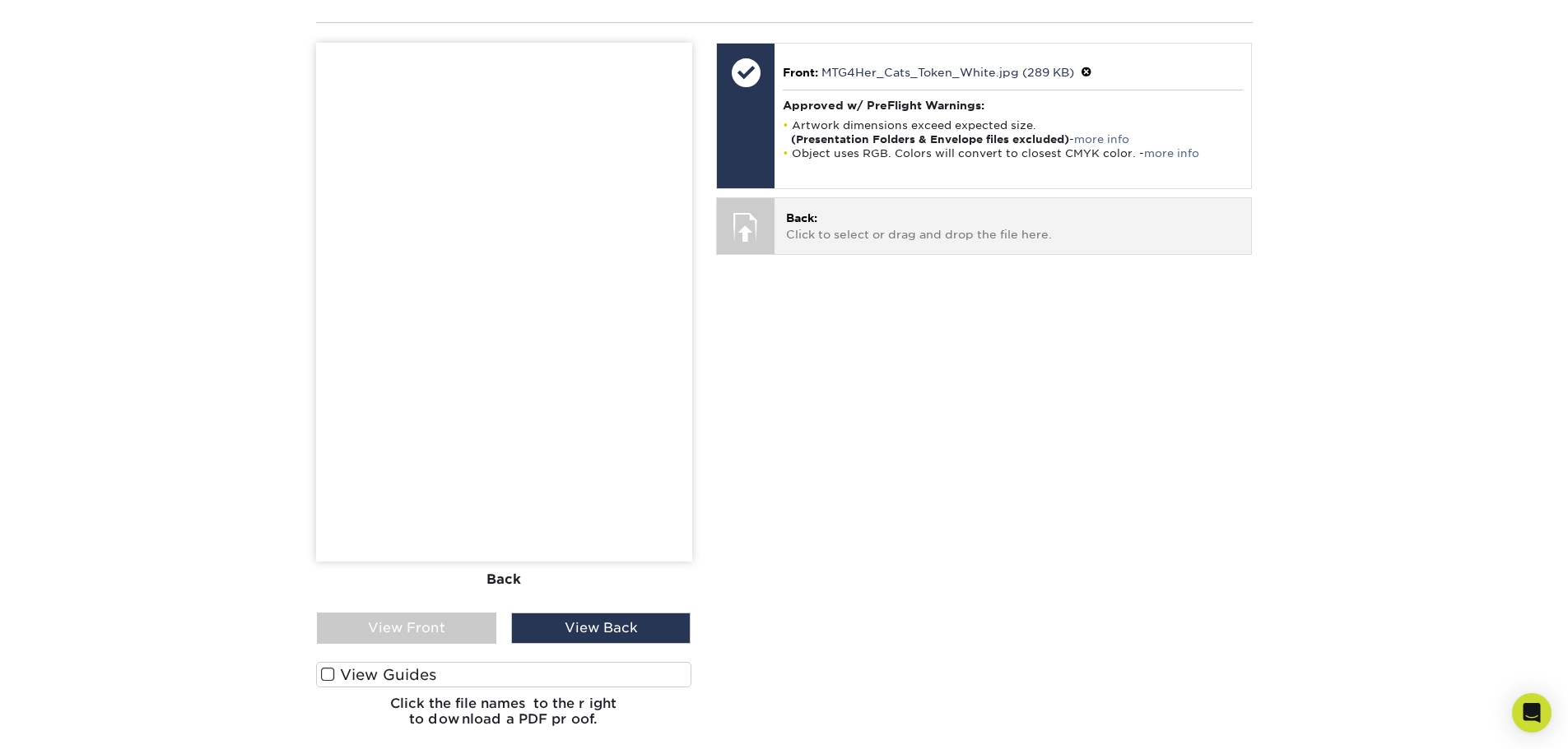
click at [851, 209] on p "Back: Click to select or drag and drop the file here." at bounding box center [1012, 226] width 454 height 34
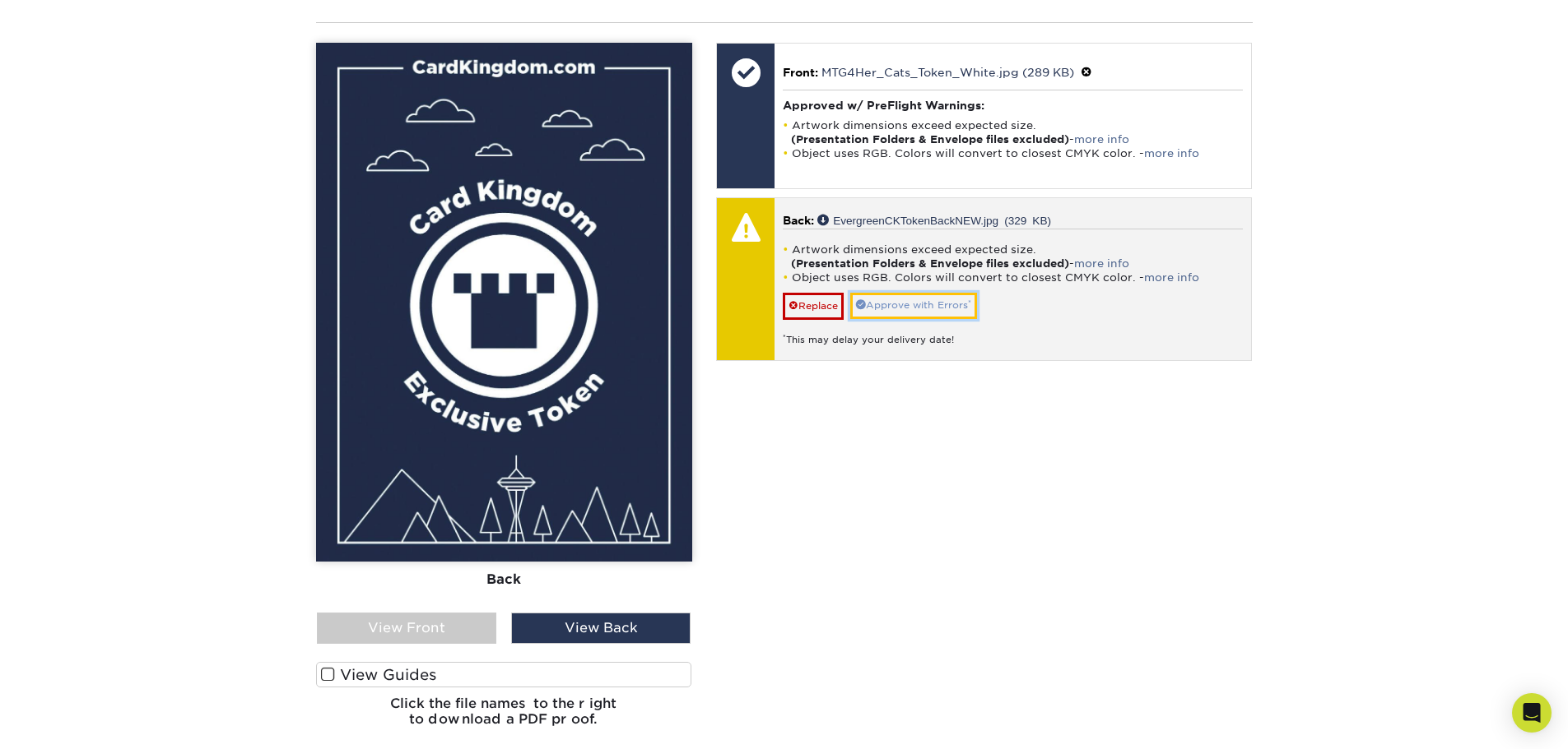
click at [899, 293] on link "Approve with Errors *" at bounding box center [913, 305] width 126 height 25
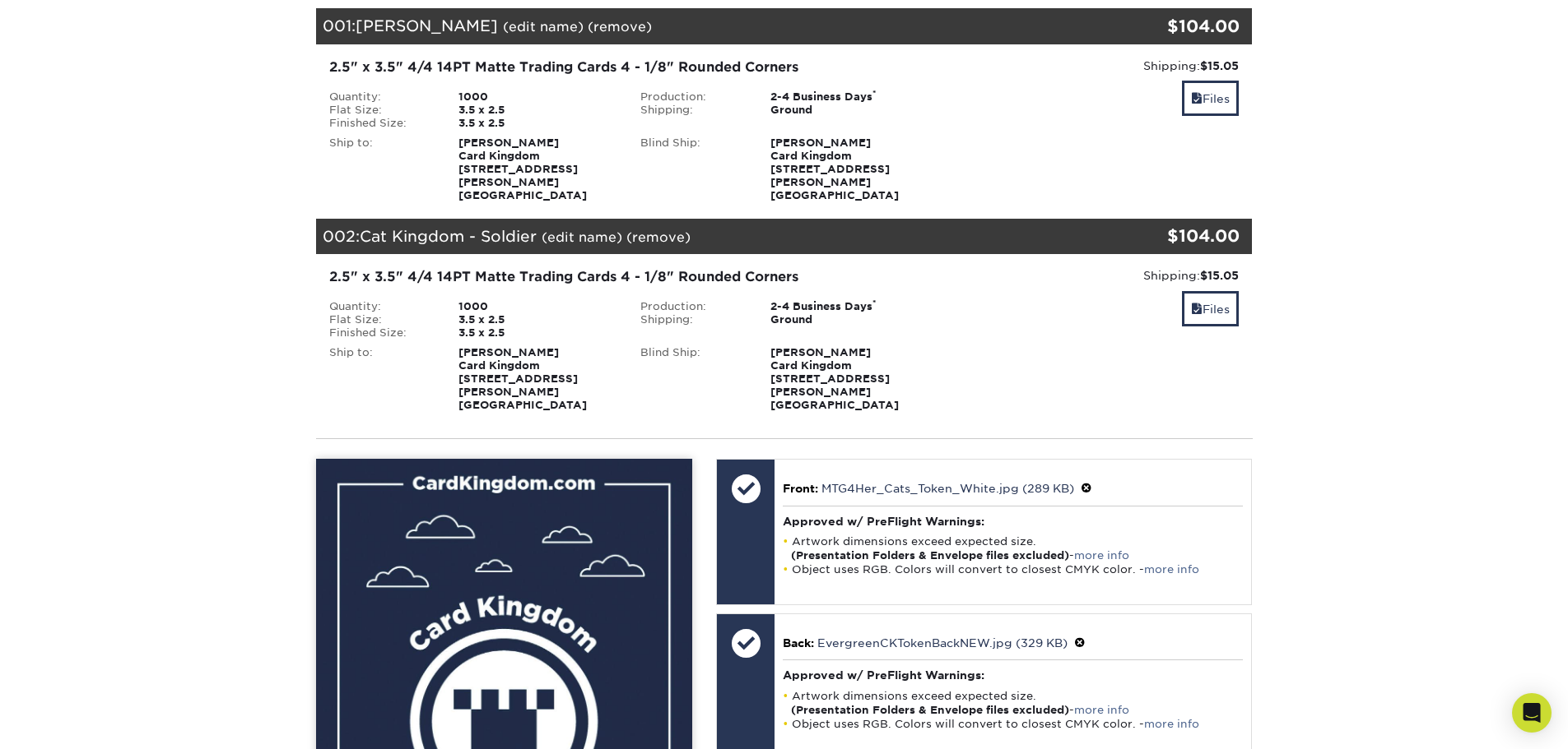
scroll to position [165, 0]
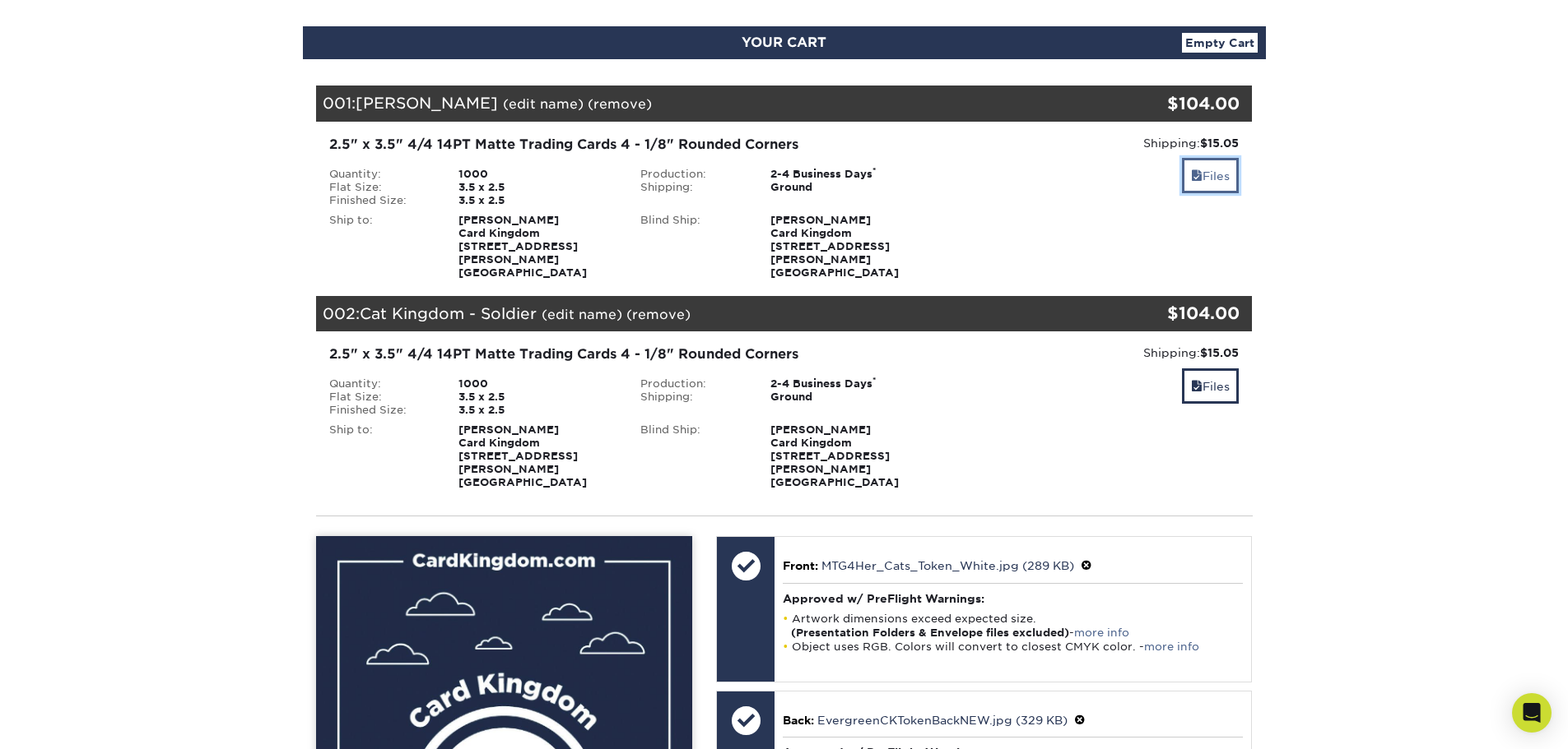
click at [1198, 180] on span at bounding box center [1197, 176] width 11 height 13
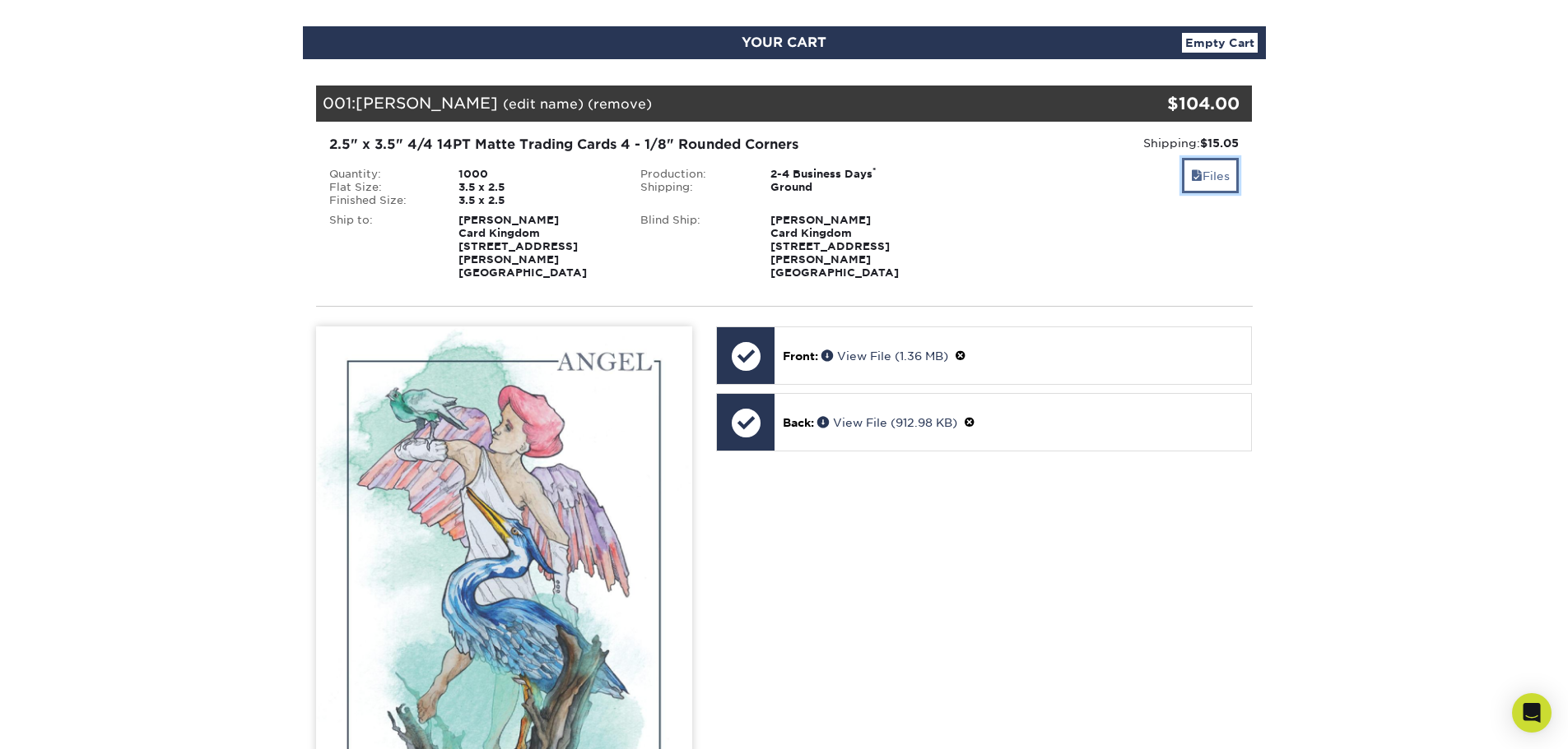
click at [1198, 183] on link "Files" at bounding box center [1210, 176] width 57 height 36
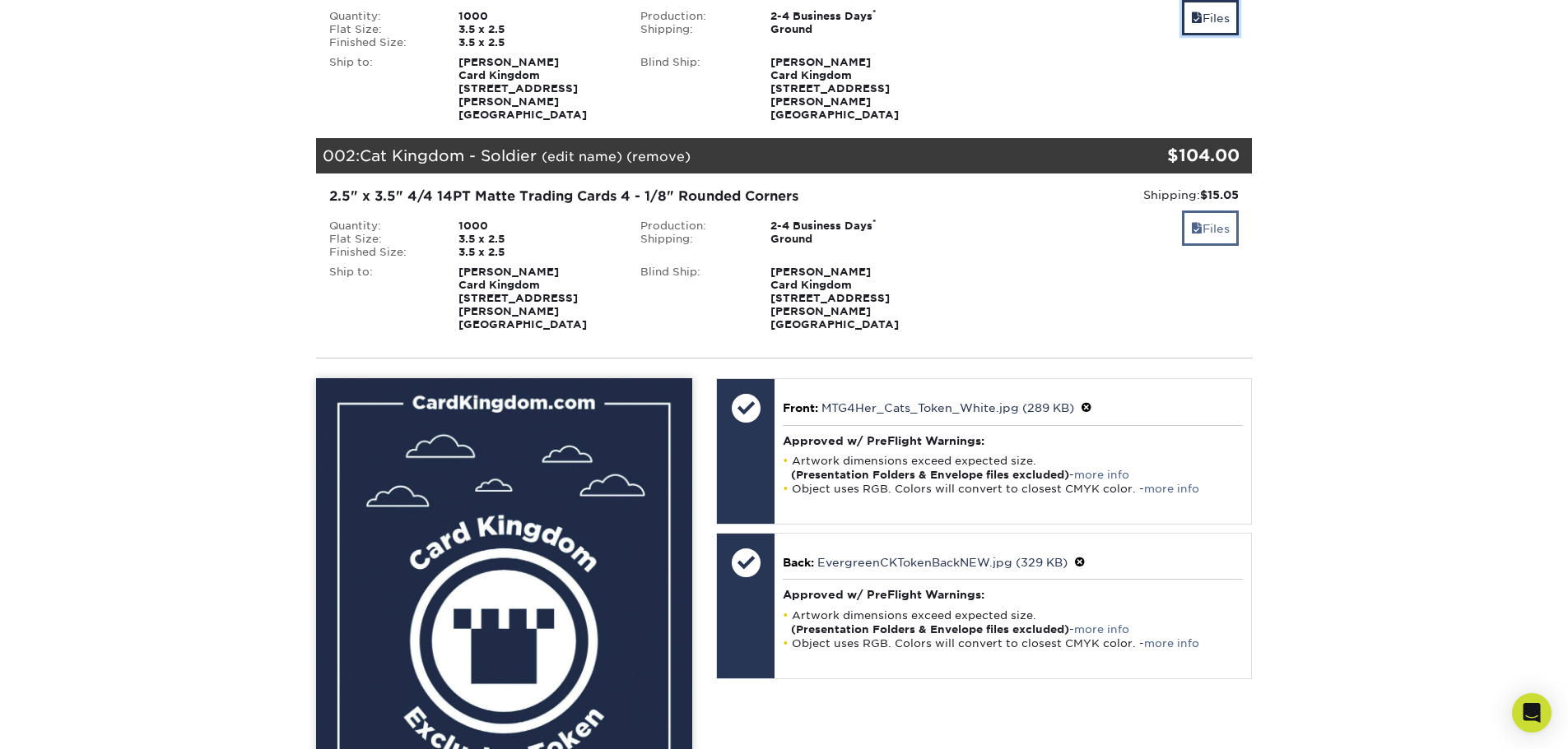
scroll to position [329, 0]
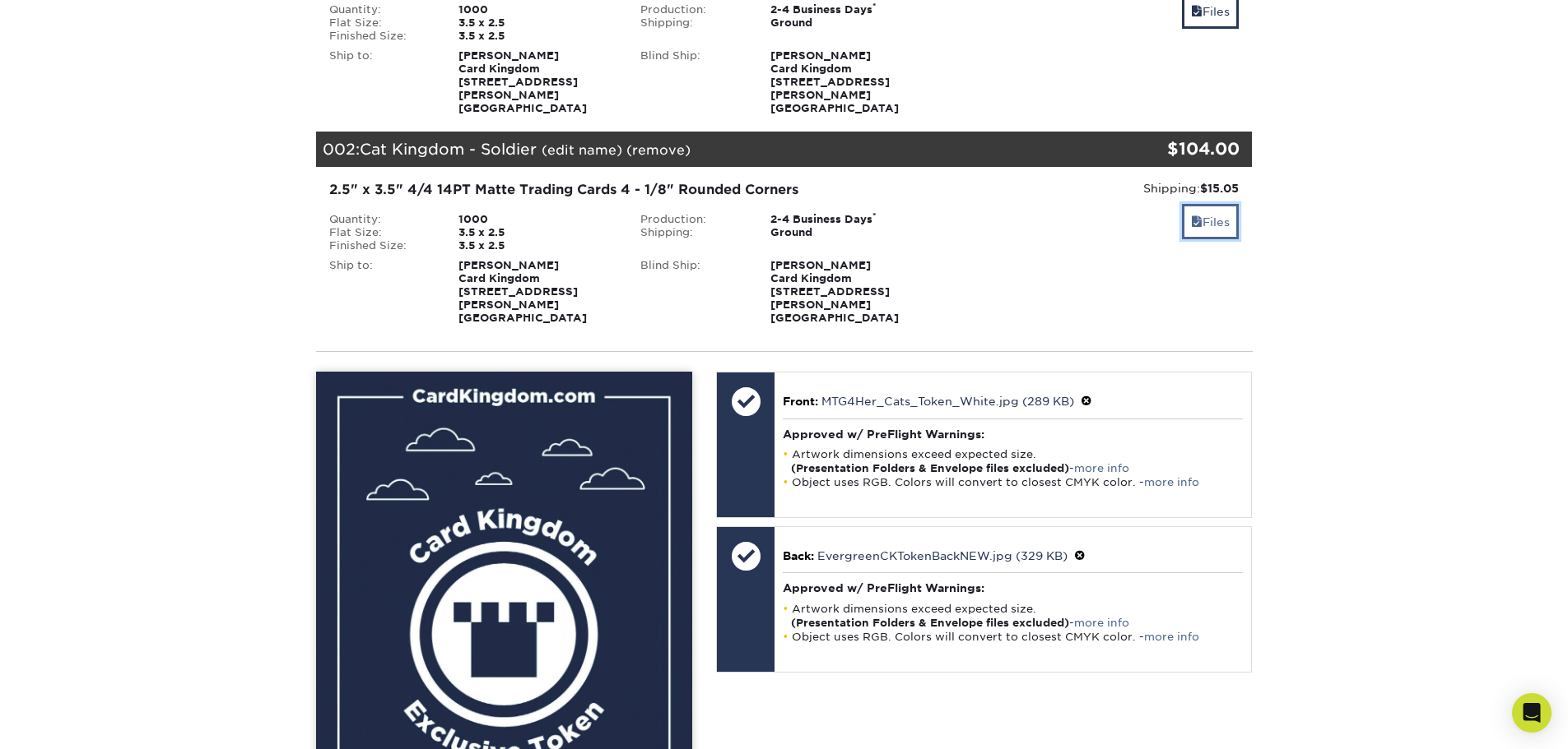
click at [1205, 204] on link "Files" at bounding box center [1210, 222] width 57 height 36
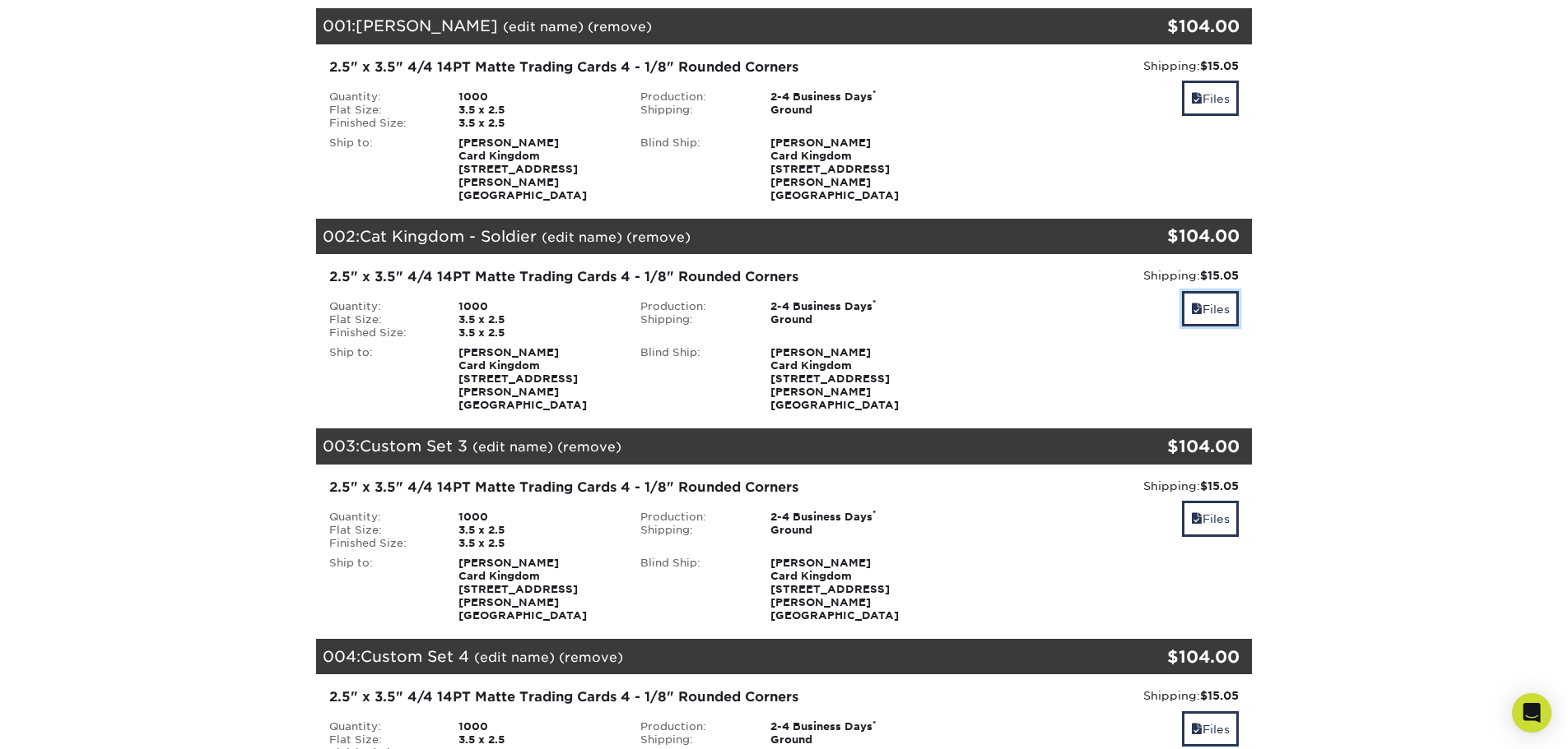
scroll to position [247, 0]
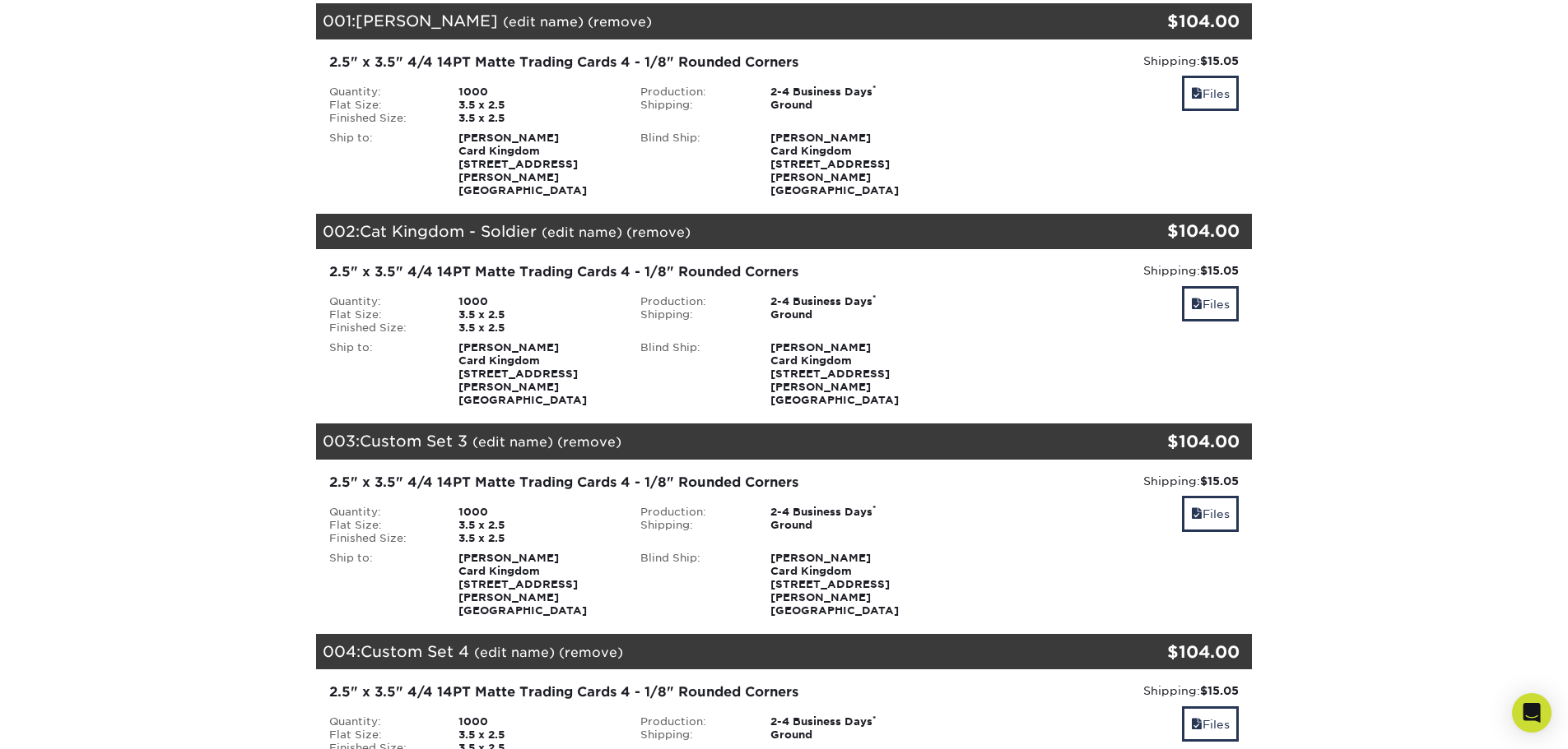
click at [530, 434] on link "(edit name)" at bounding box center [513, 441] width 80 height 16
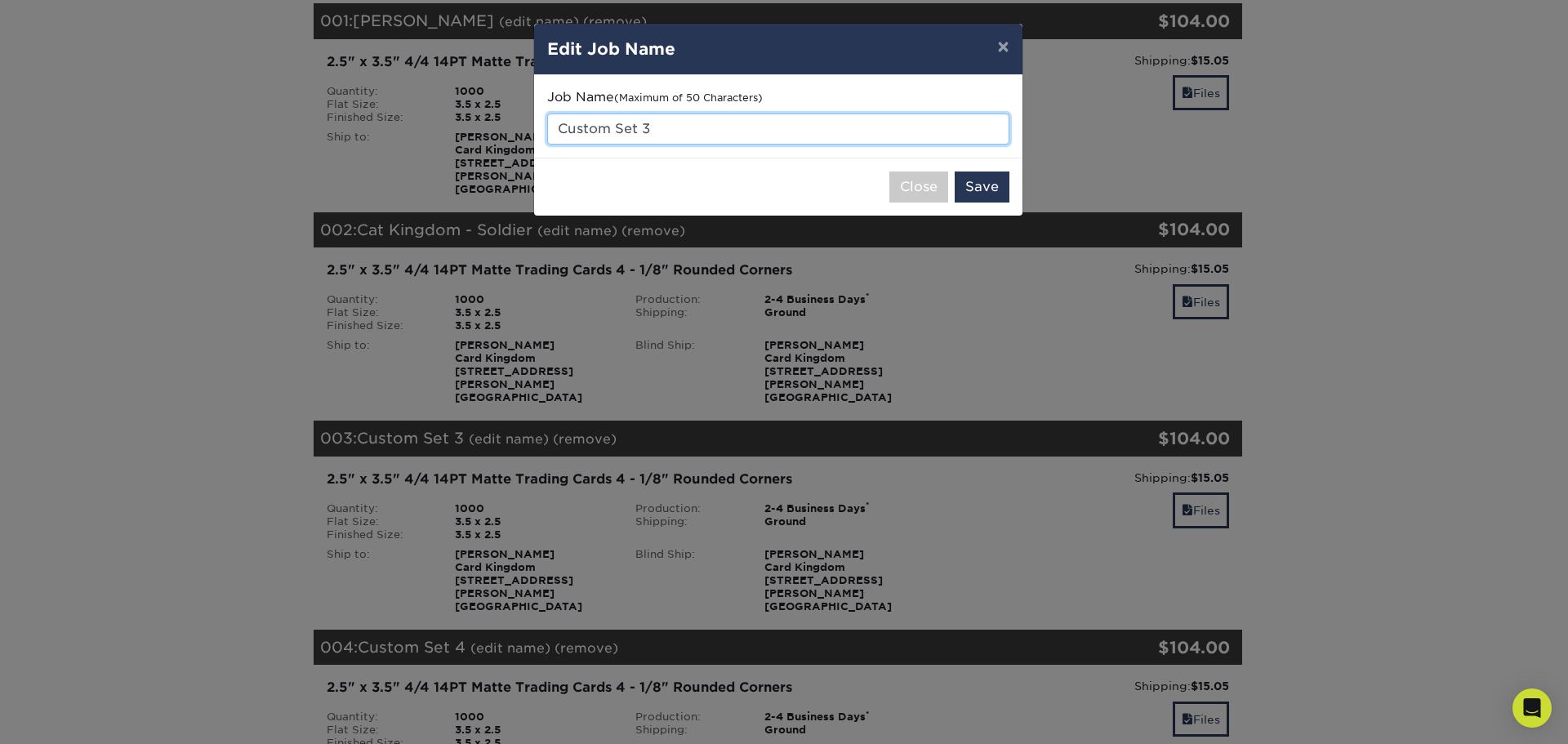
click at [647, 133] on input "Custom Set 3" at bounding box center [778, 128] width 462 height 31
drag, startPoint x: 675, startPoint y: 128, endPoint x: 515, endPoint y: 122, distance: 160.1
click at [515, 122] on div "× Edit Job Name Job Name (Maximum of 50 Characters) Custom Set 3 Close Save" at bounding box center [784, 372] width 1568 height 744
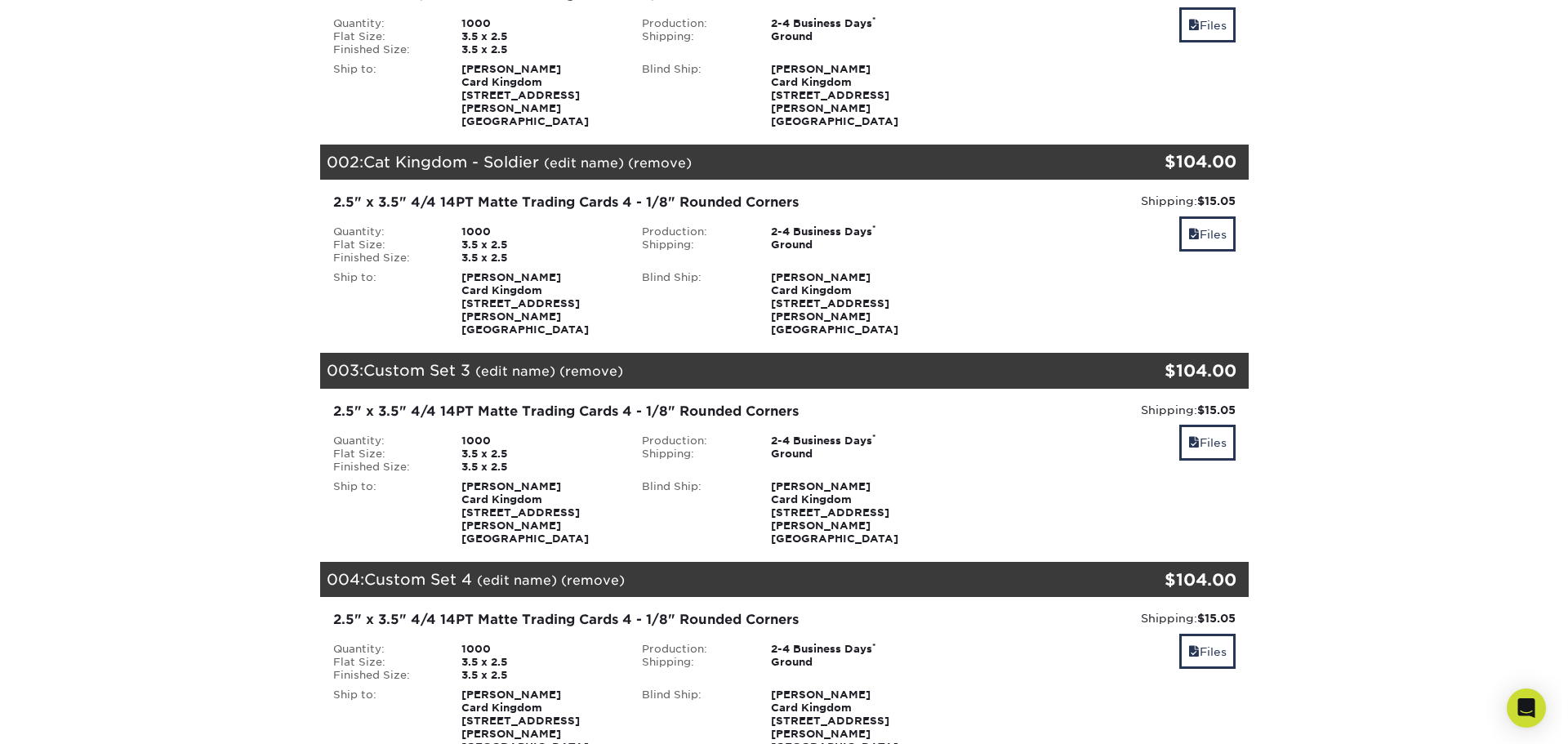
scroll to position [161, 0]
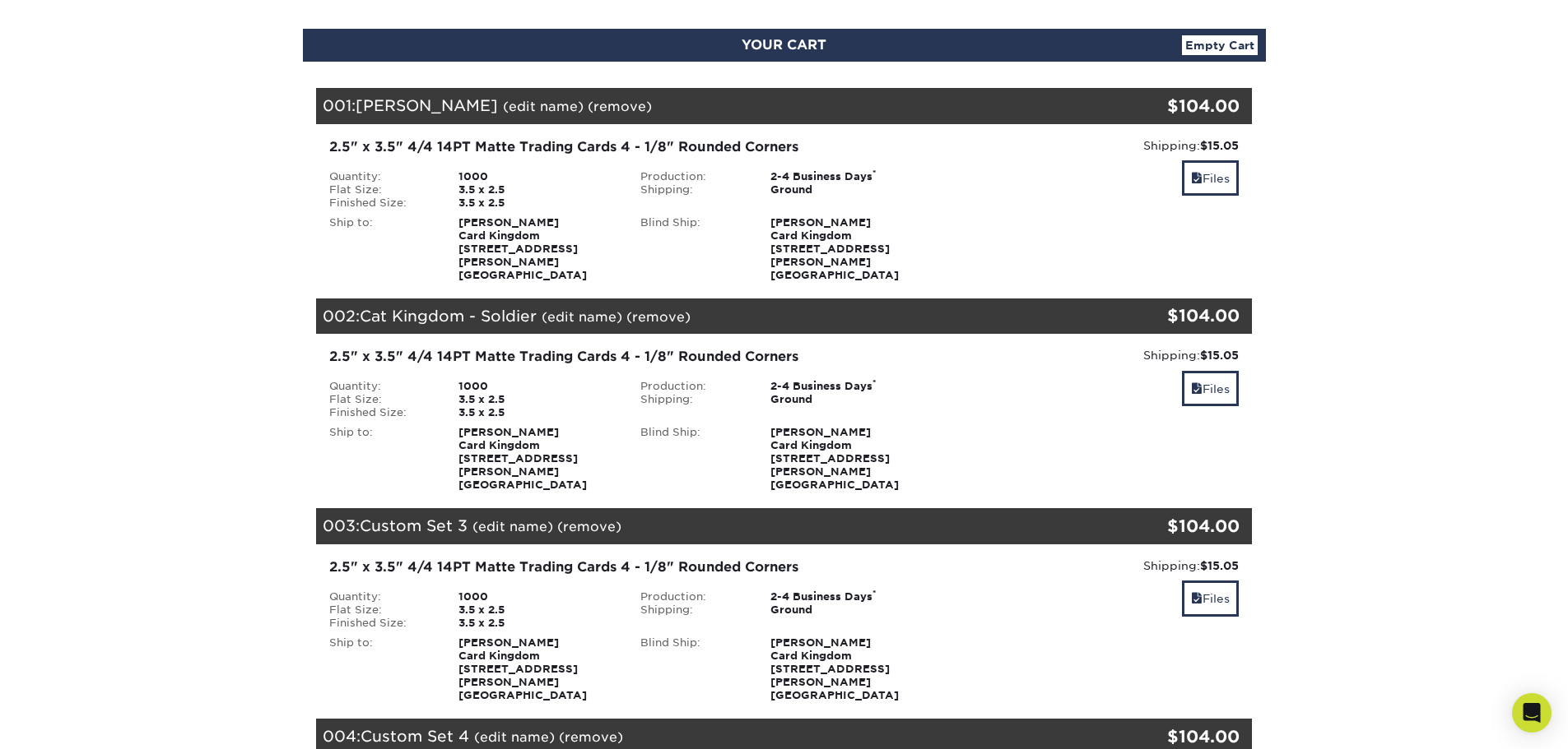
click at [514, 519] on link "(edit name)" at bounding box center [513, 526] width 80 height 16
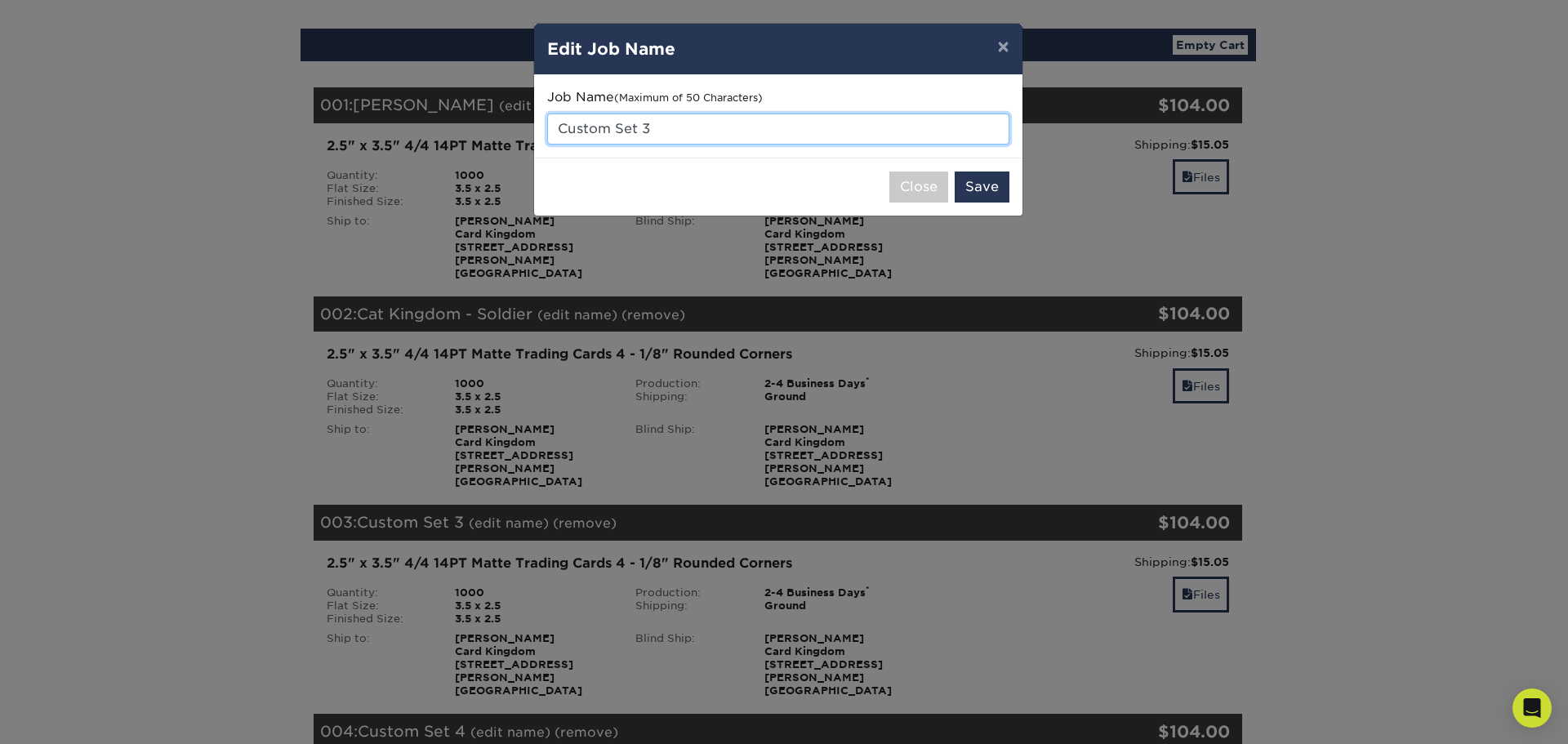
drag, startPoint x: 661, startPoint y: 124, endPoint x: 552, endPoint y: 126, distance: 109.0
click at [552, 126] on input "Custom Set 3" at bounding box center [778, 128] width 462 height 31
type input "Food Token"
click at [983, 185] on button "Save" at bounding box center [981, 187] width 55 height 31
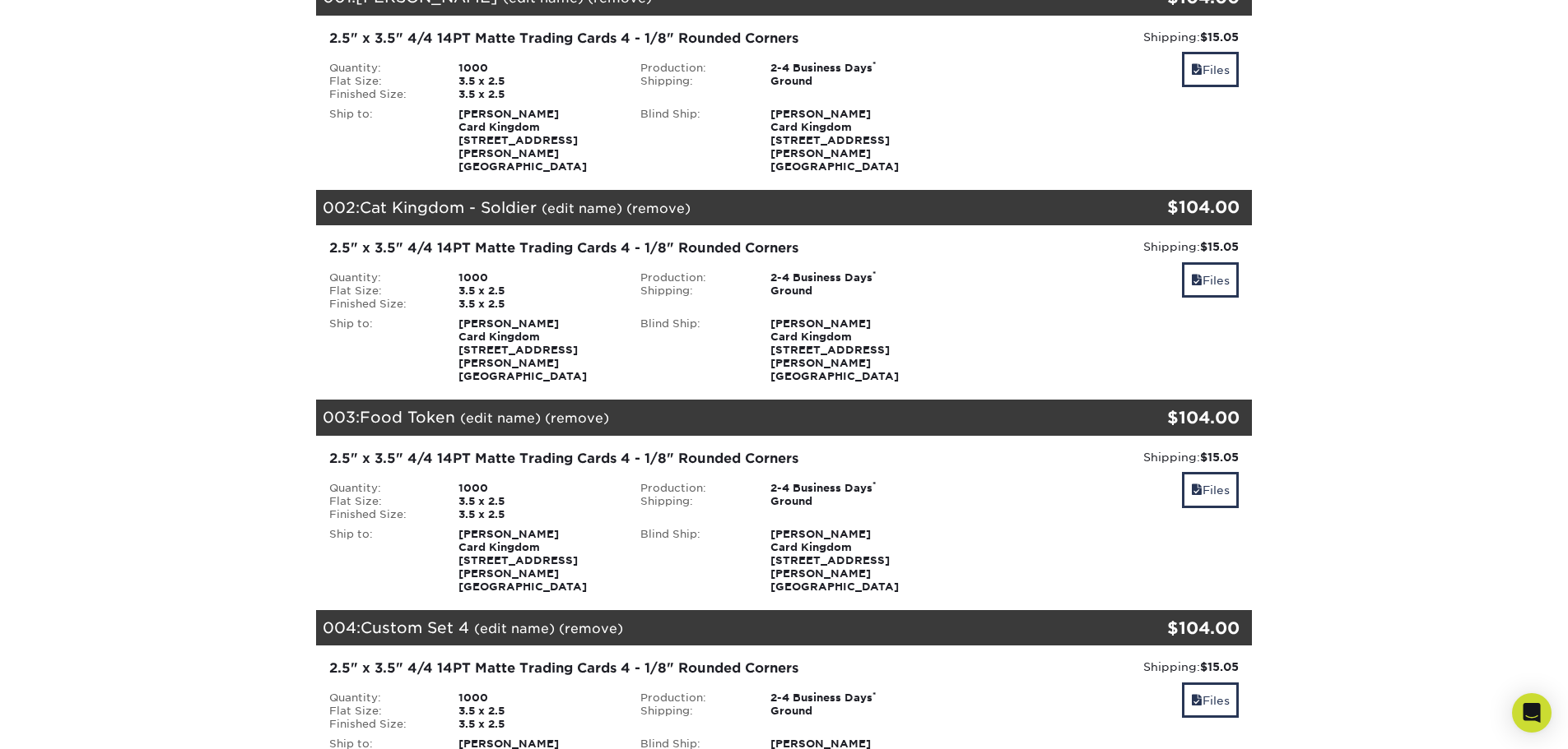
scroll to position [329, 0]
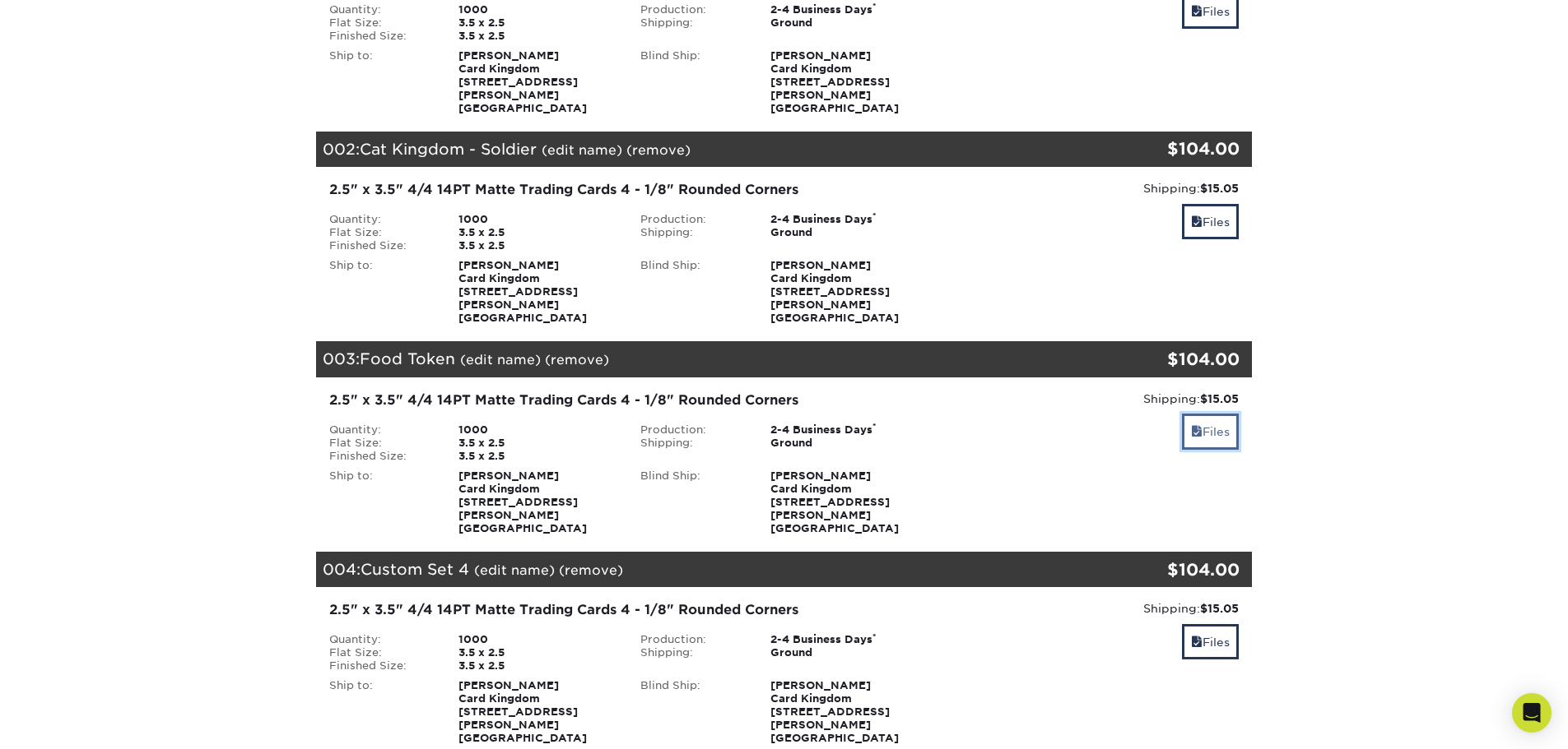
click at [1220, 413] on link "Files" at bounding box center [1210, 431] width 57 height 36
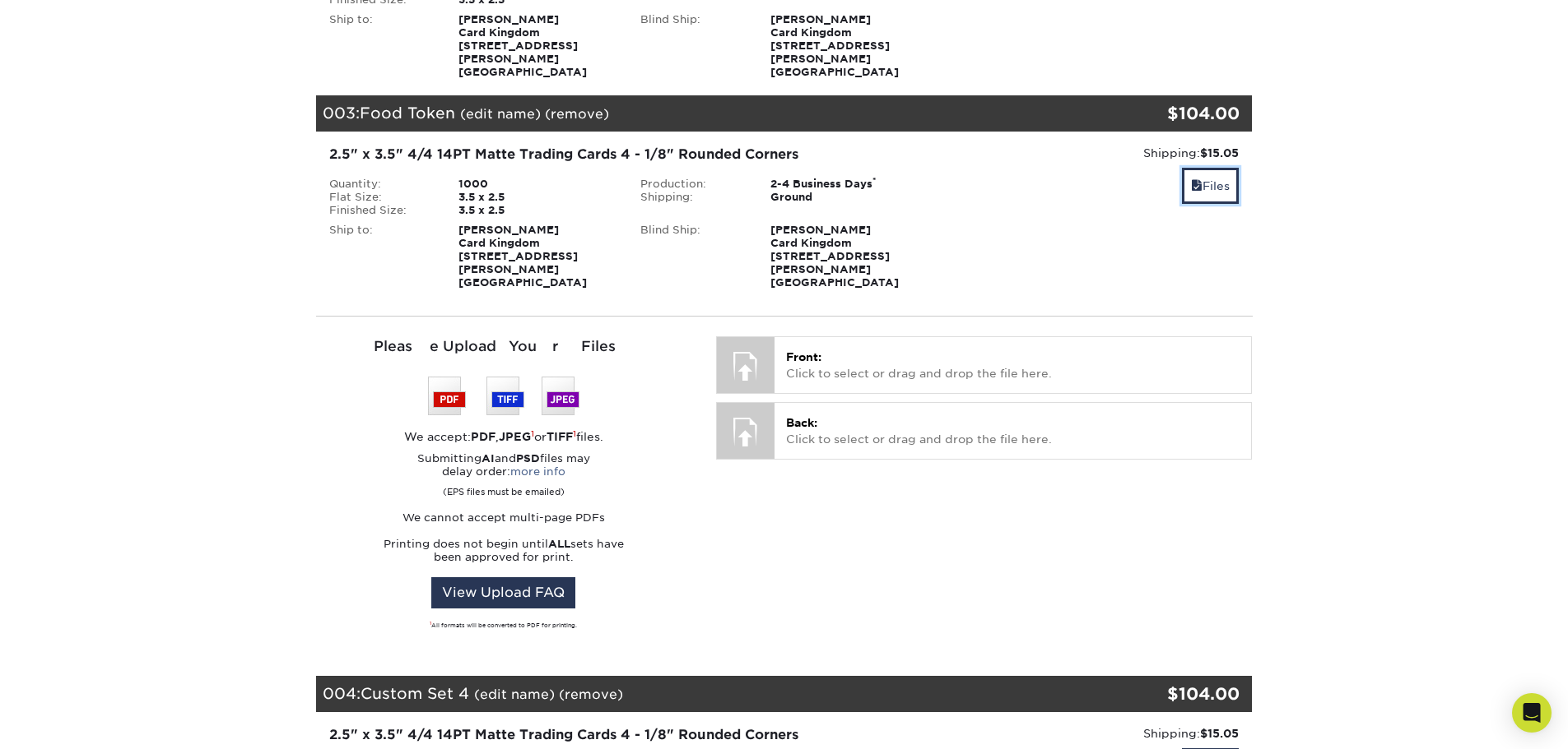
scroll to position [576, 0]
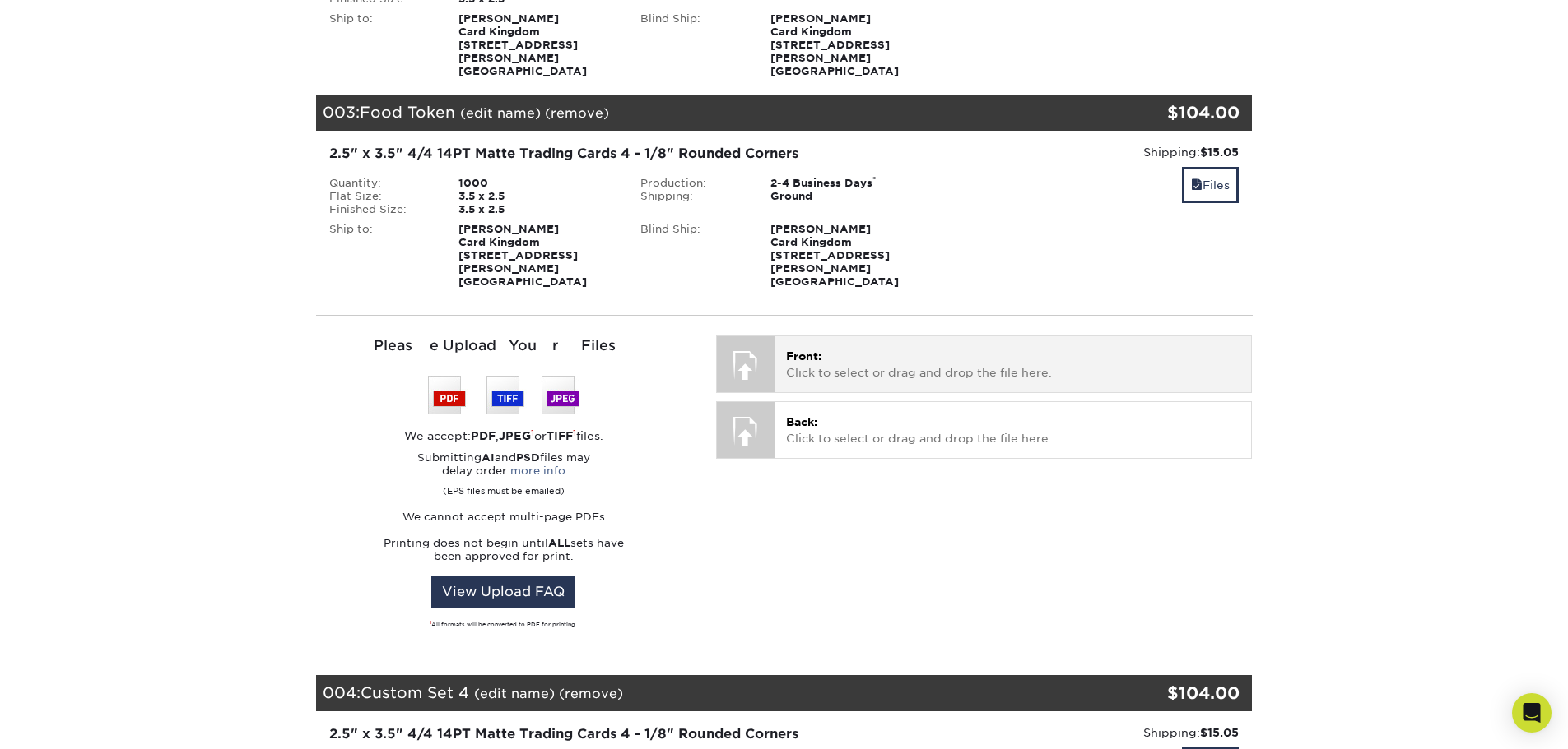
click at [850, 348] on p "Front: Click to select or drag and drop the file here." at bounding box center [1012, 365] width 454 height 34
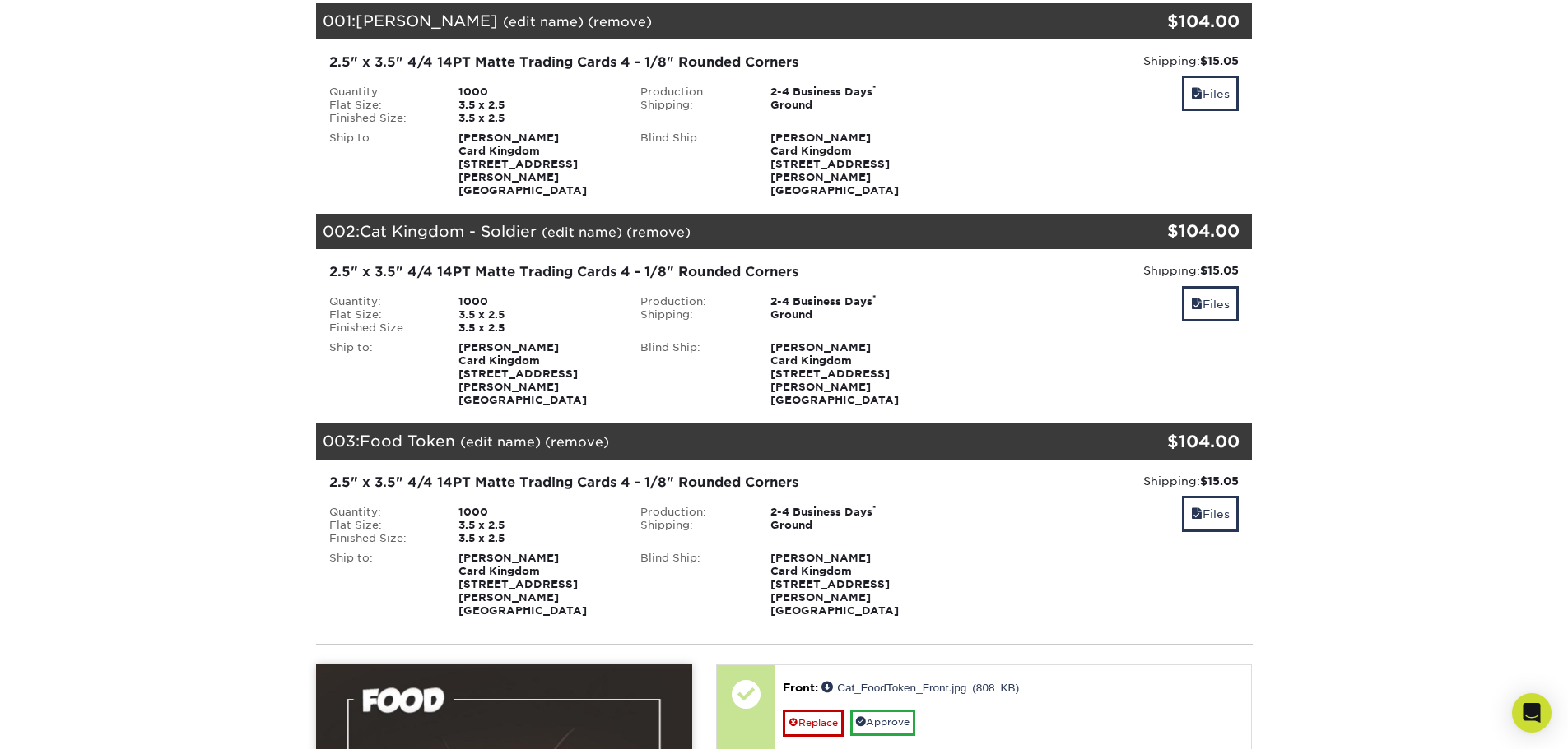
scroll to position [82, 0]
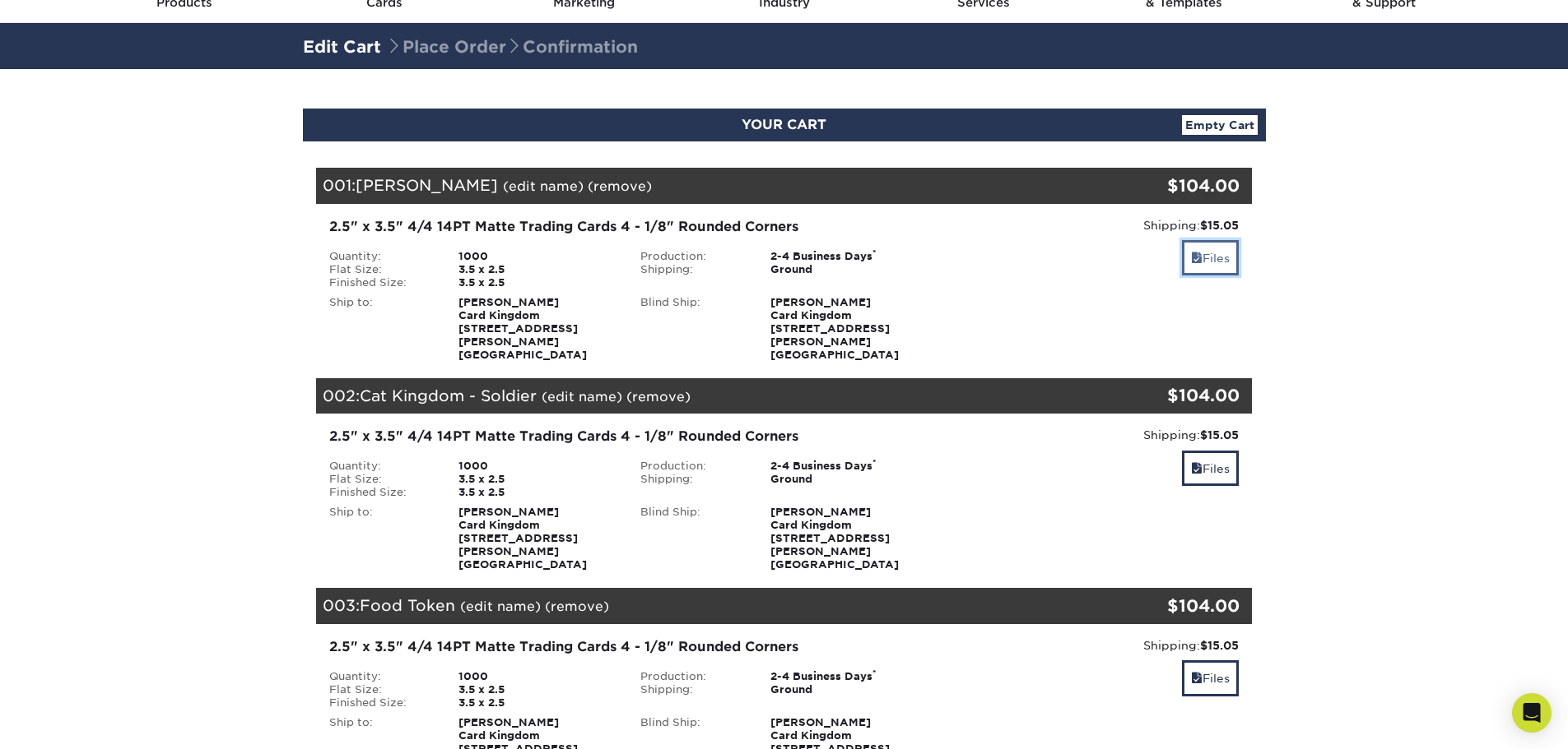
click at [1223, 256] on link "Files" at bounding box center [1210, 258] width 57 height 36
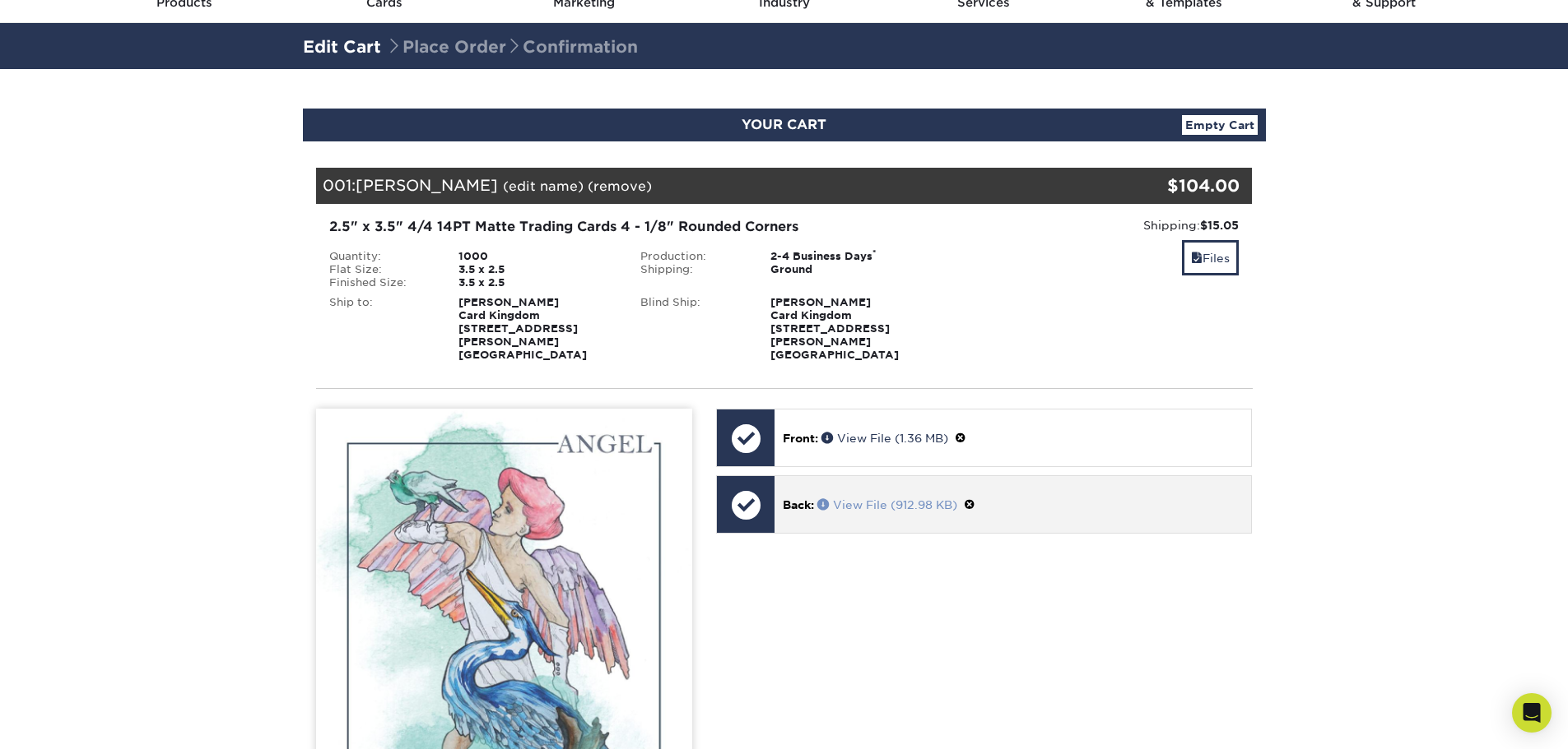
click at [830, 498] on span at bounding box center [824, 504] width 16 height 11
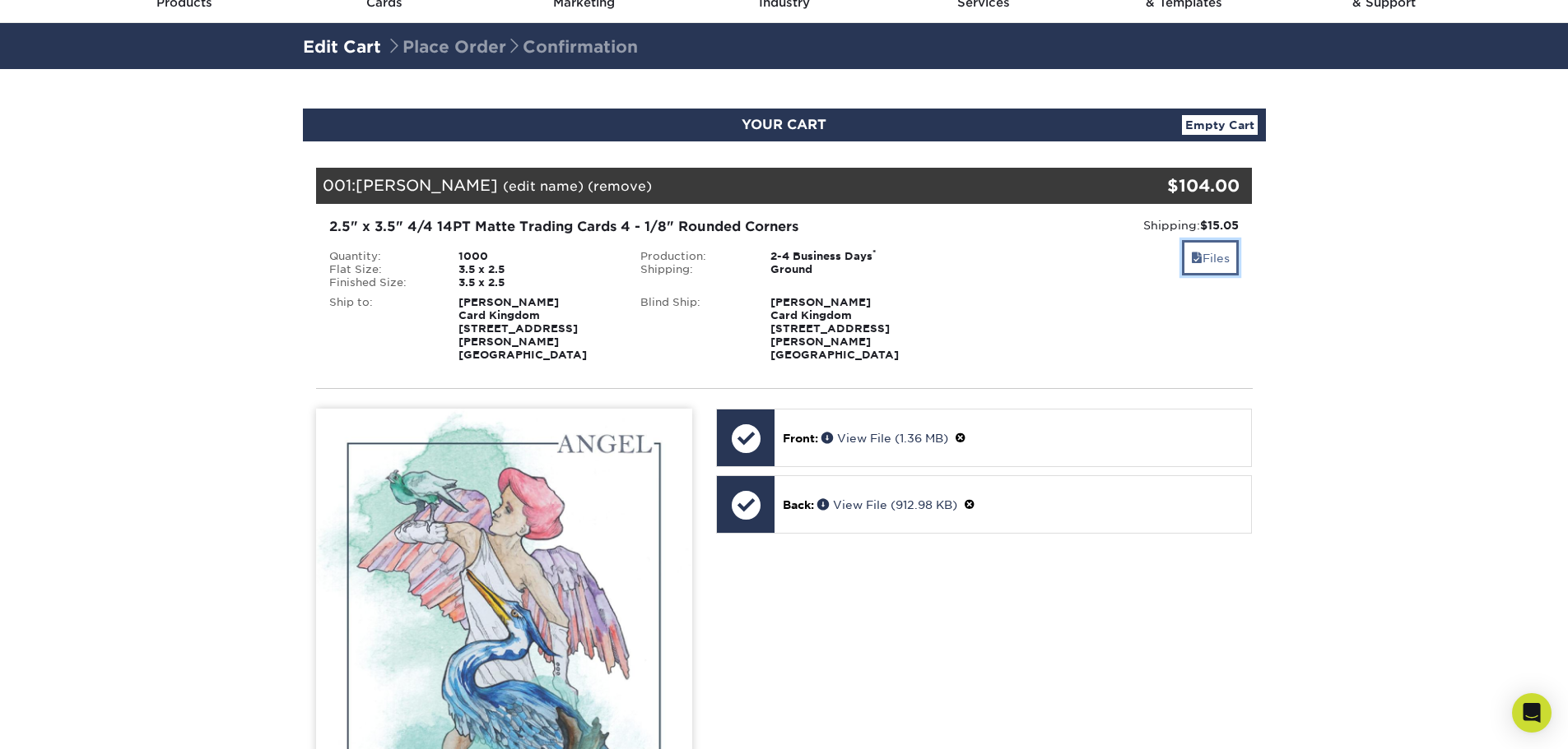
click at [1229, 264] on link "Files" at bounding box center [1210, 258] width 57 height 36
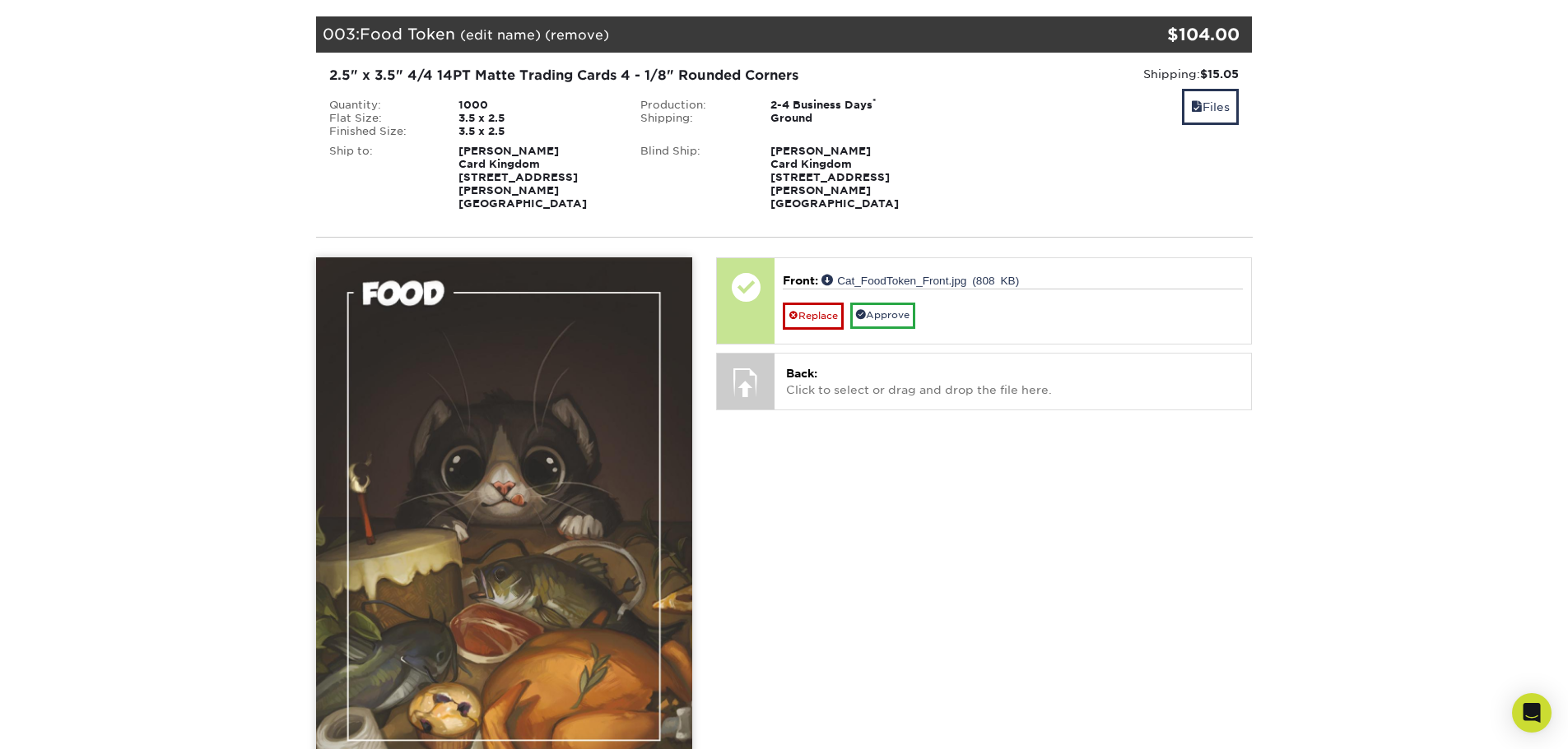
scroll to position [658, 0]
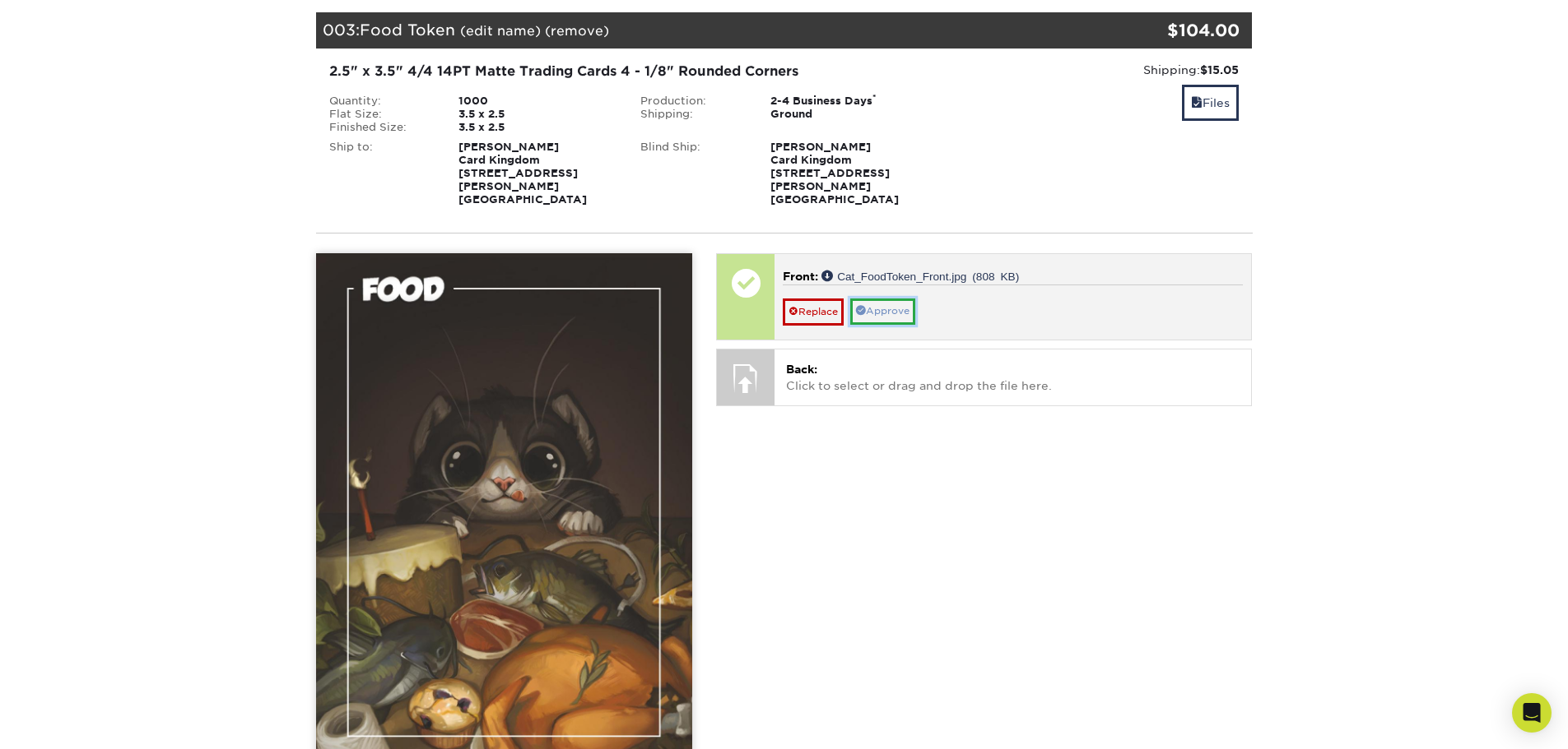
click at [882, 298] on link "Approve" at bounding box center [882, 310] width 65 height 25
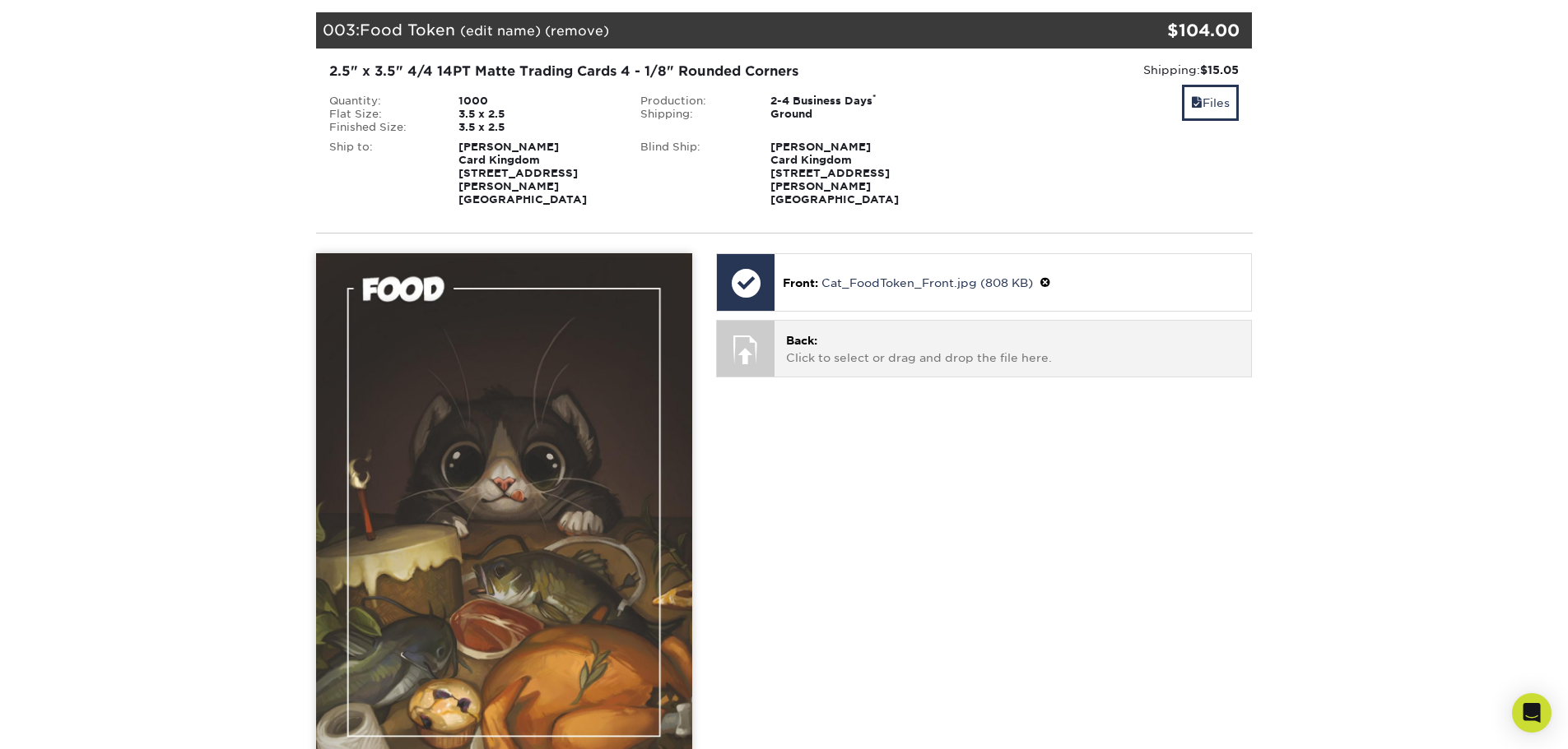
click at [864, 332] on p "Back: Click to select or drag and drop the file here." at bounding box center [1012, 349] width 454 height 34
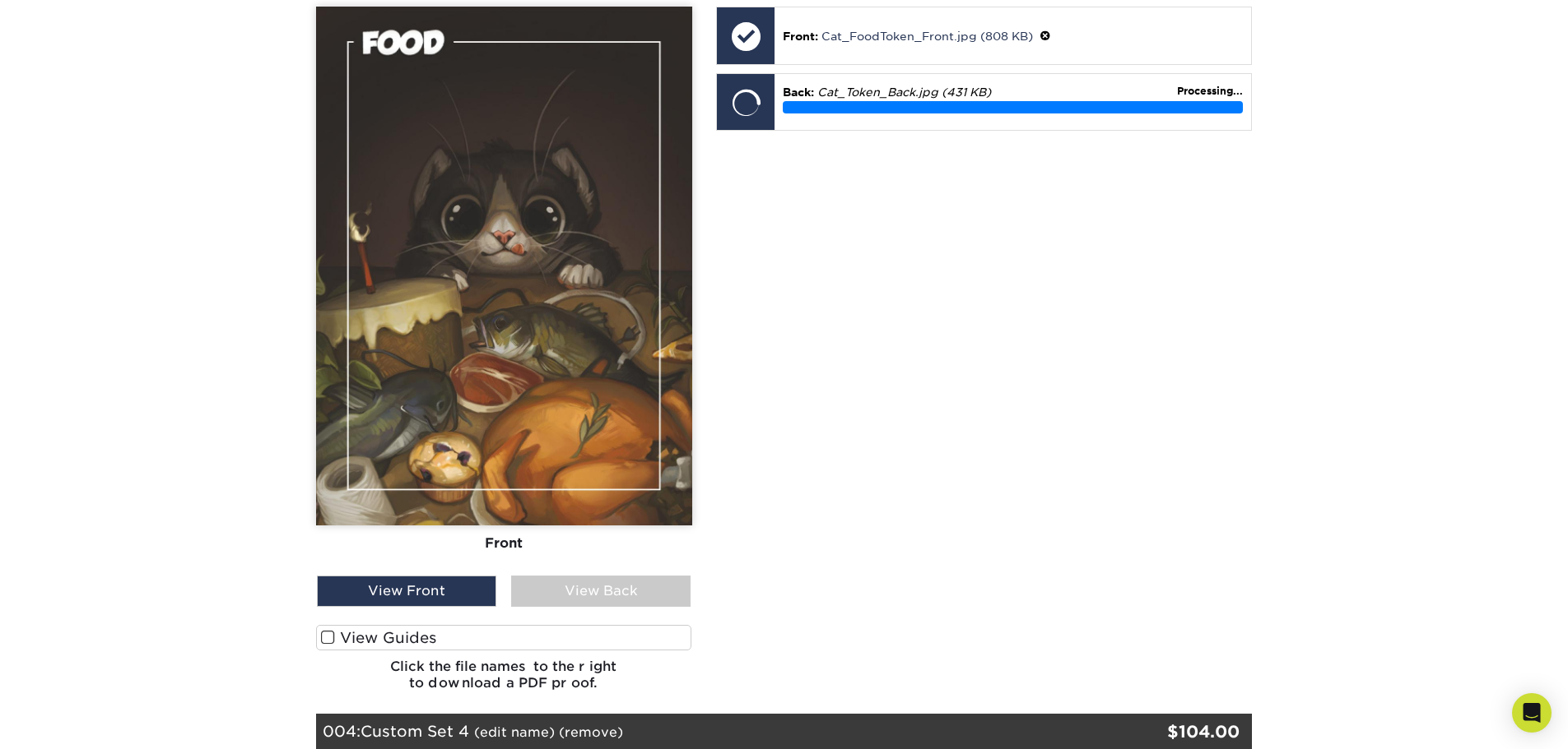
scroll to position [823, 0]
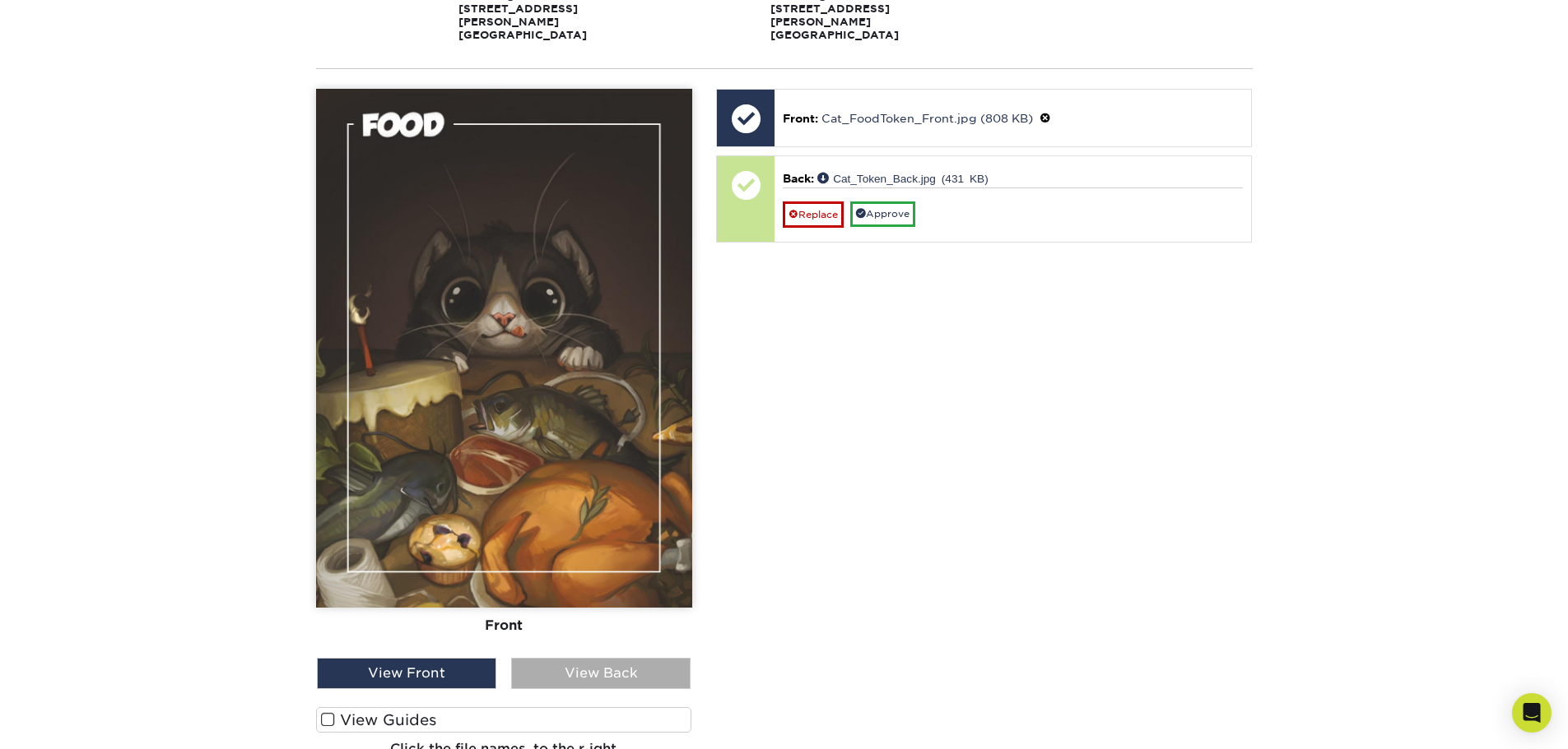
click at [557, 658] on div "View Back" at bounding box center [601, 673] width 180 height 31
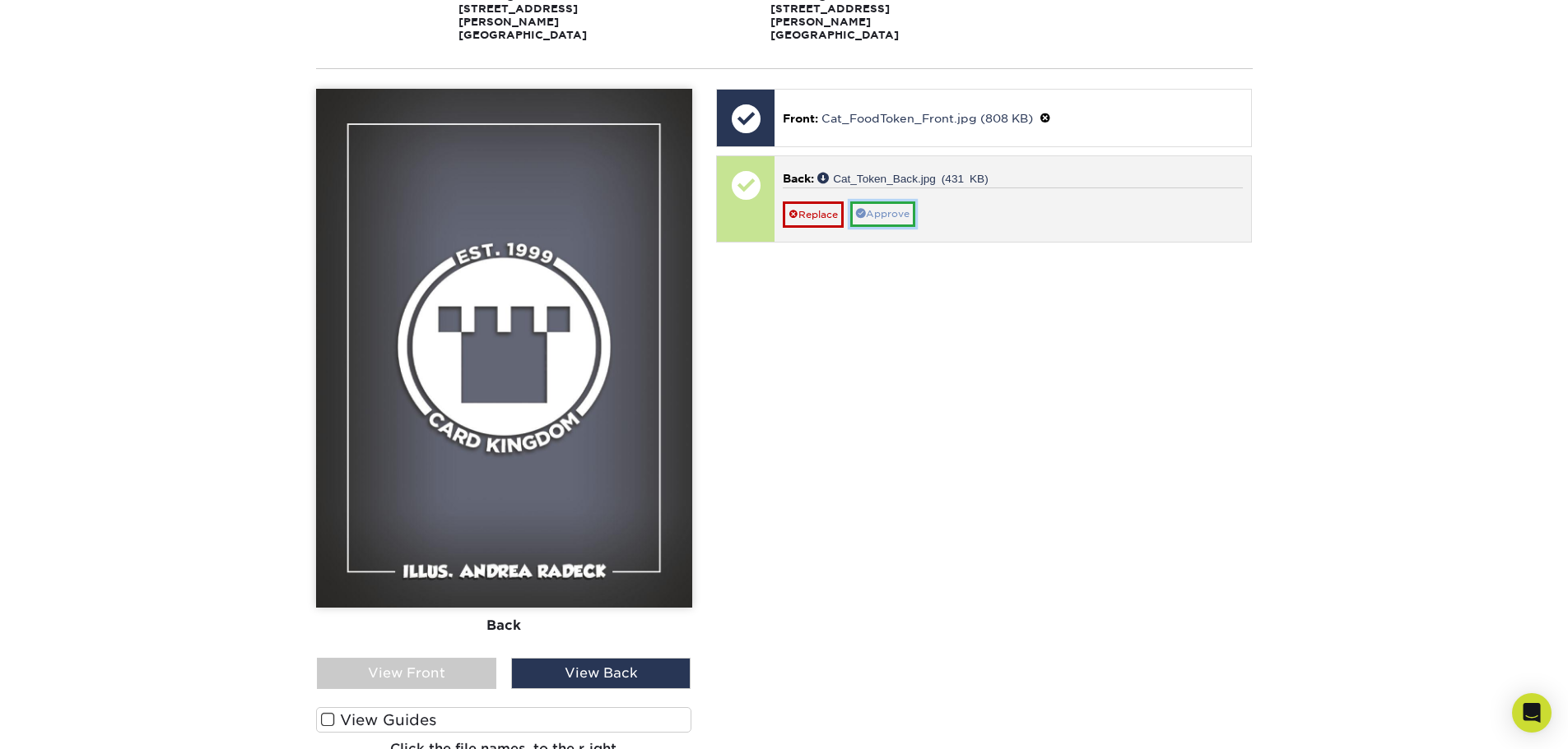
click at [884, 201] on link "Approve" at bounding box center [882, 213] width 65 height 25
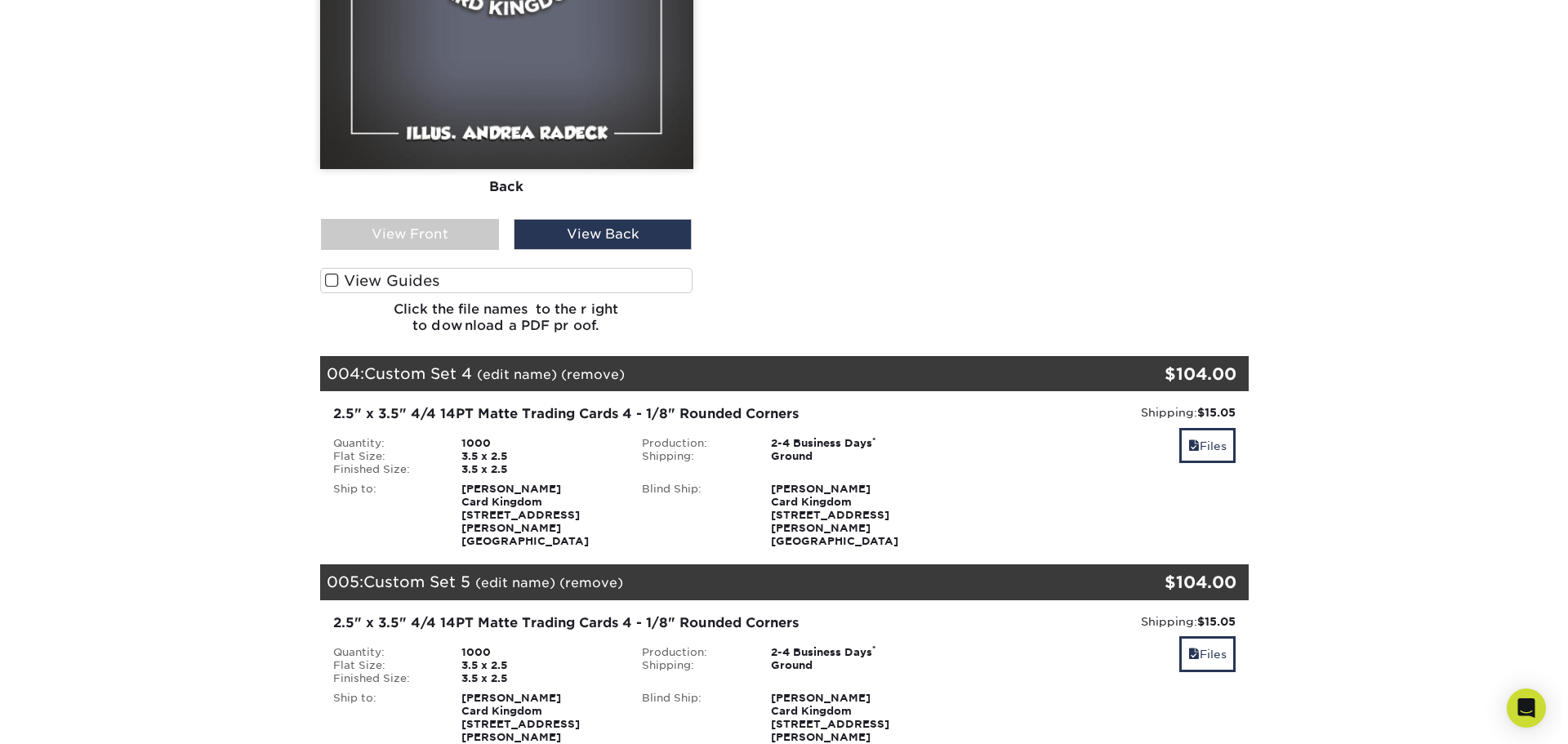
scroll to position [1143, 0]
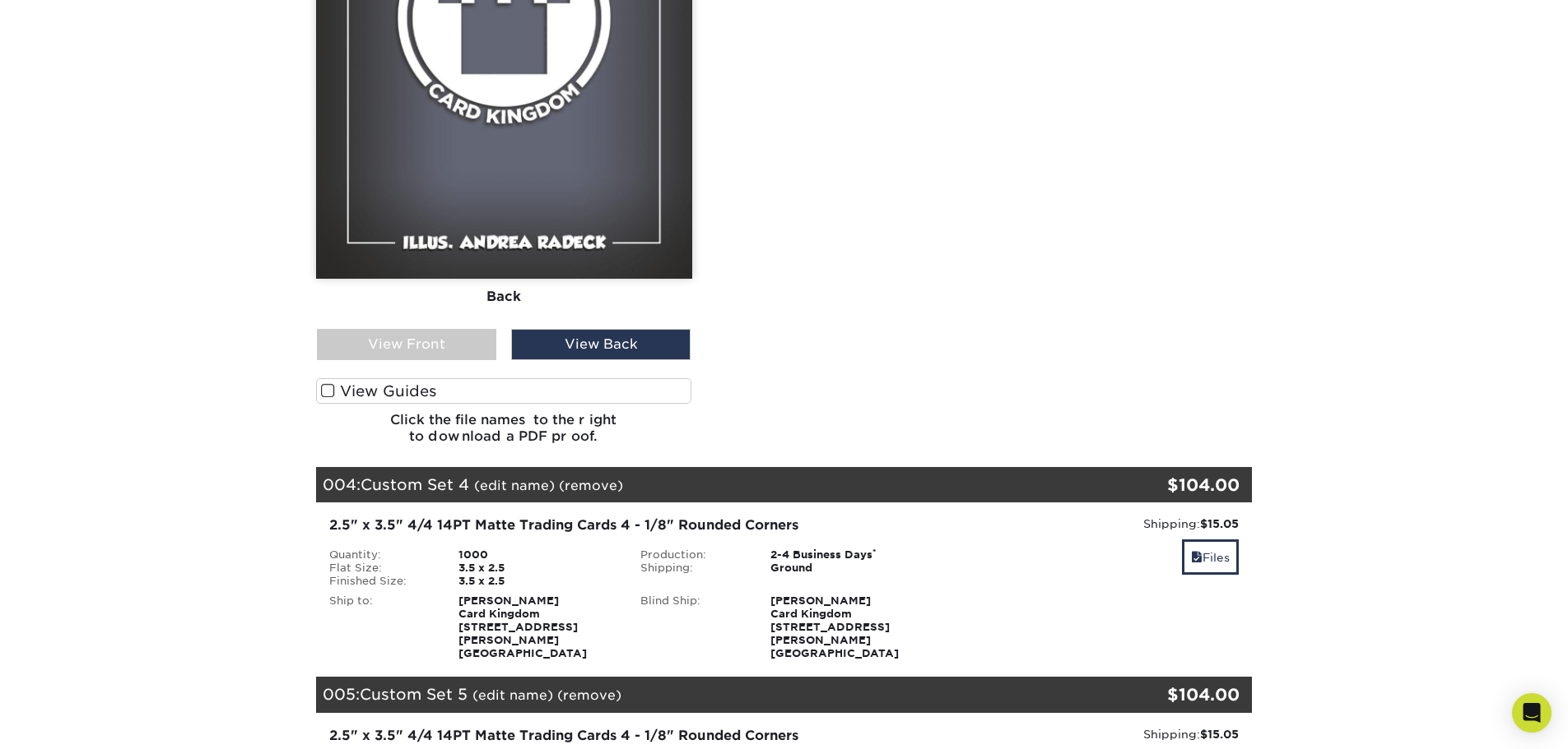
click at [534, 478] on link "(edit name)" at bounding box center [515, 485] width 80 height 16
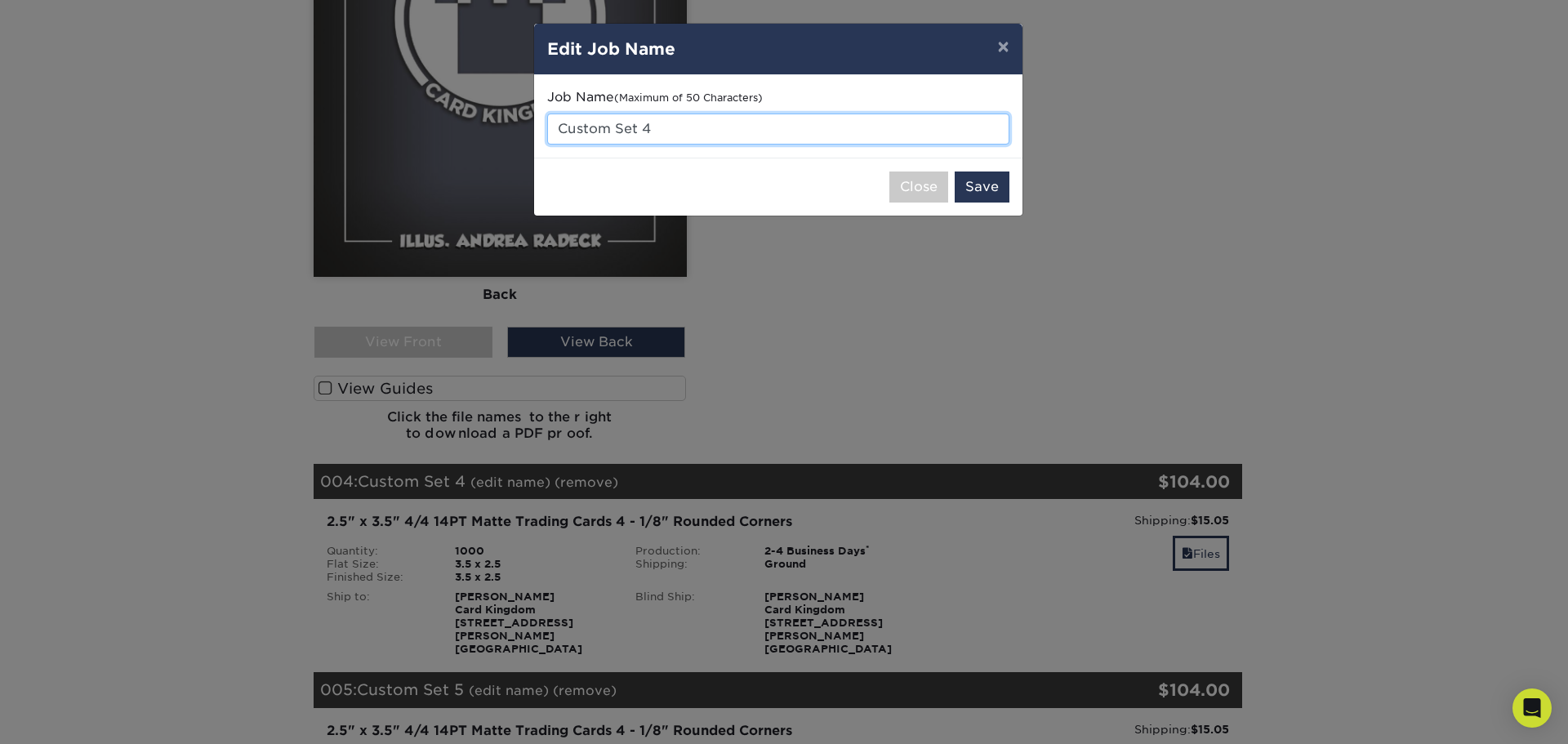
drag, startPoint x: 676, startPoint y: 124, endPoint x: 551, endPoint y: 132, distance: 125.3
click at [551, 132] on input "Custom Set 4" at bounding box center [778, 128] width 462 height 31
type input "Goblin Token - Palm"
click at [981, 188] on button "Save" at bounding box center [981, 187] width 55 height 31
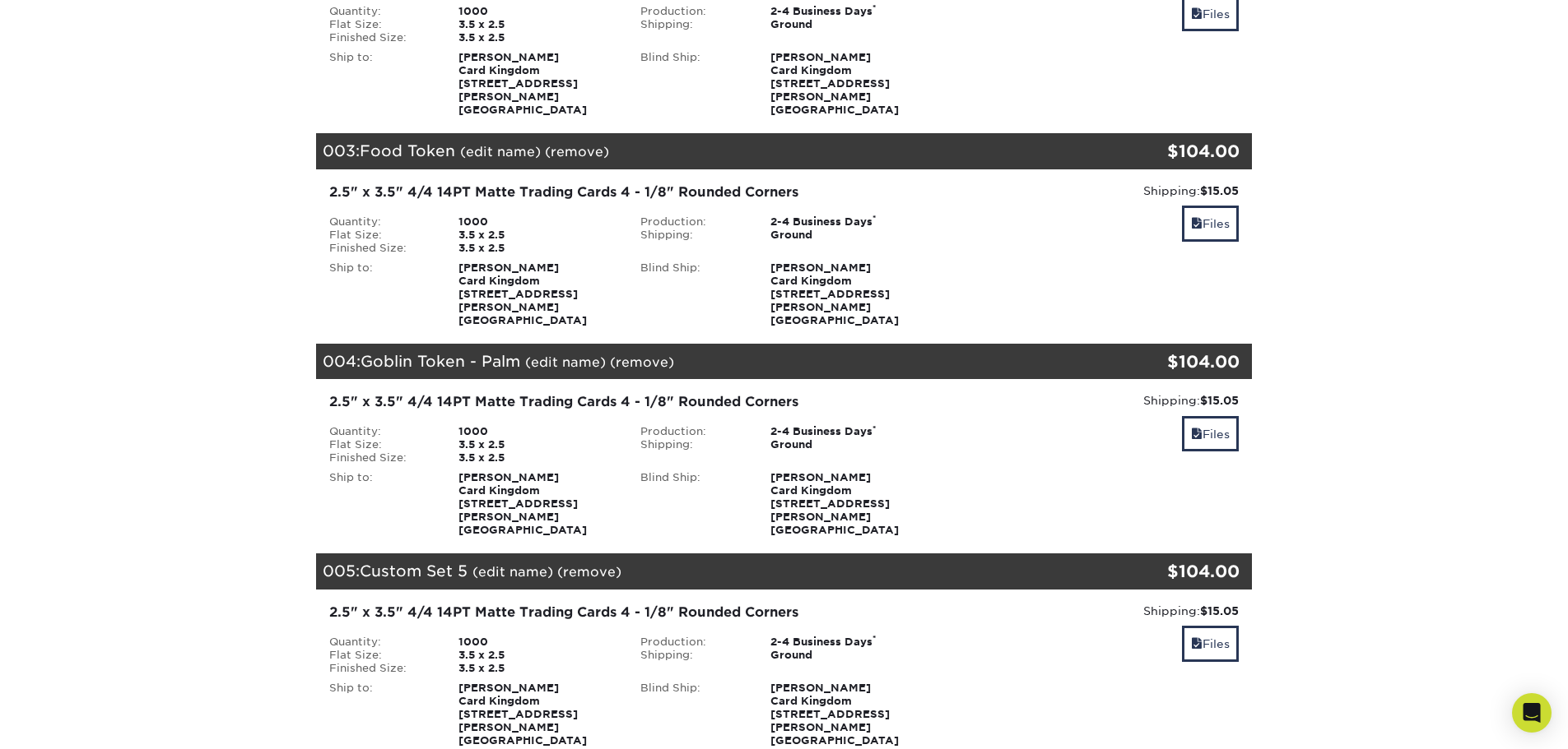
scroll to position [576, 0]
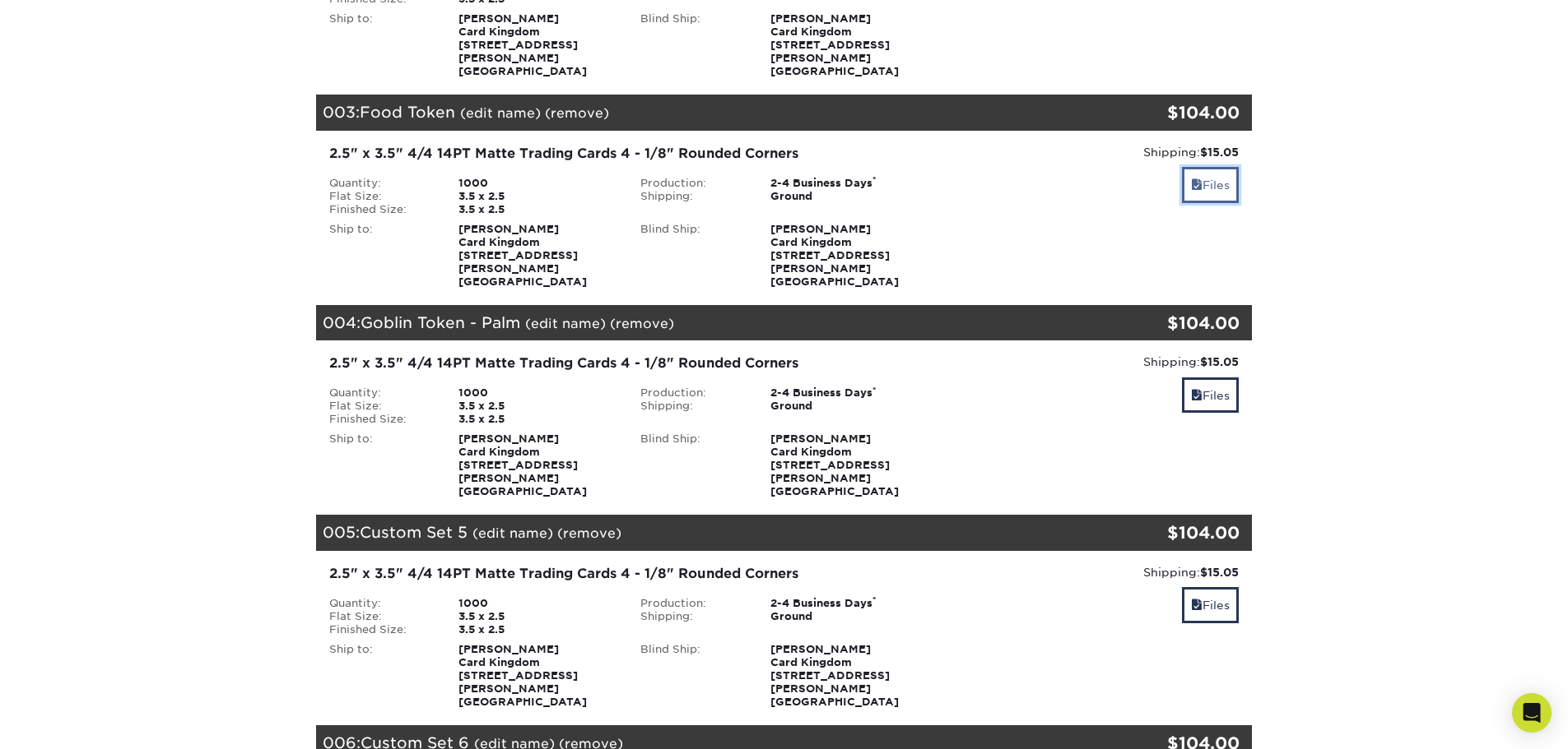
click at [1202, 167] on link "Files" at bounding box center [1210, 185] width 57 height 36
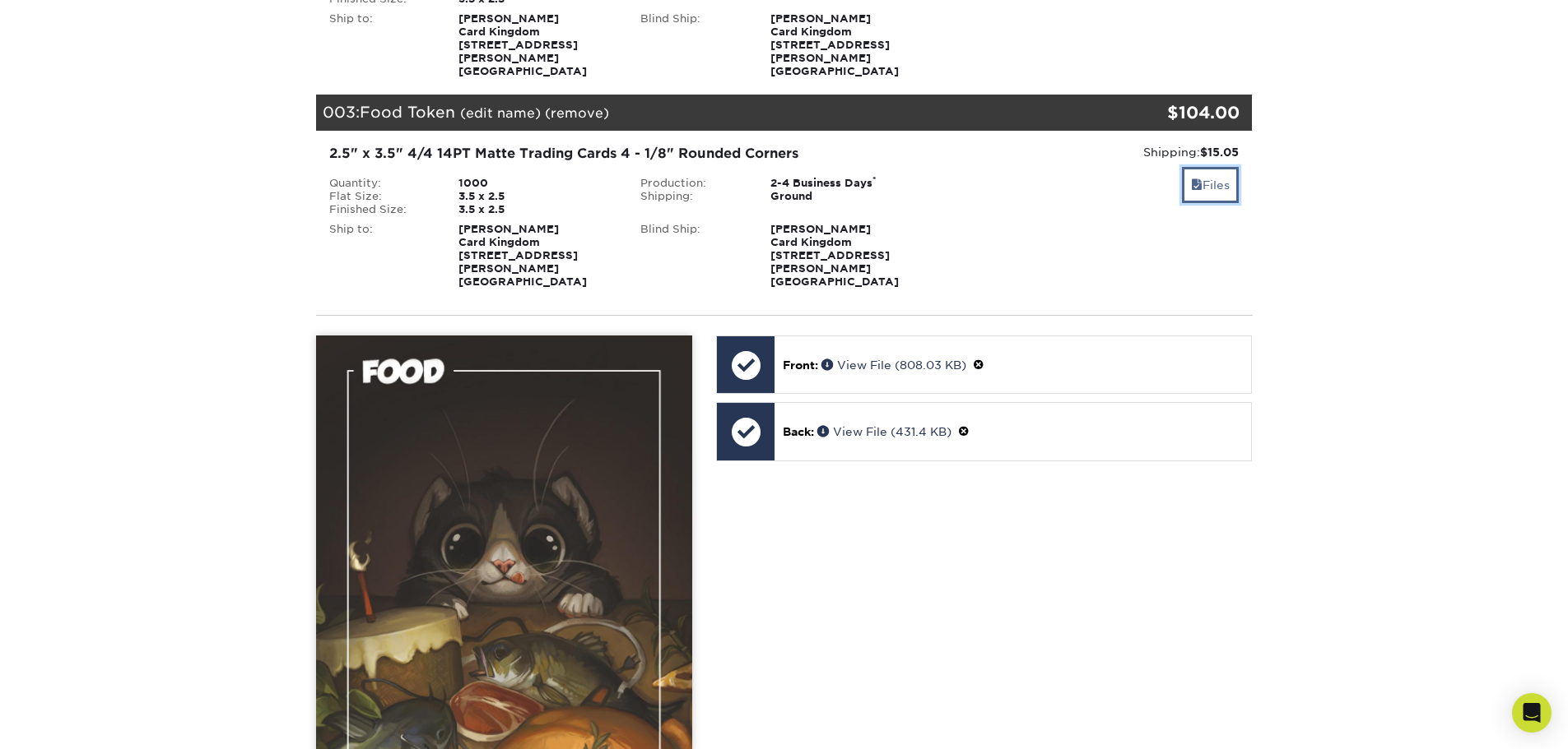
click at [1202, 167] on link "Files" at bounding box center [1210, 185] width 57 height 36
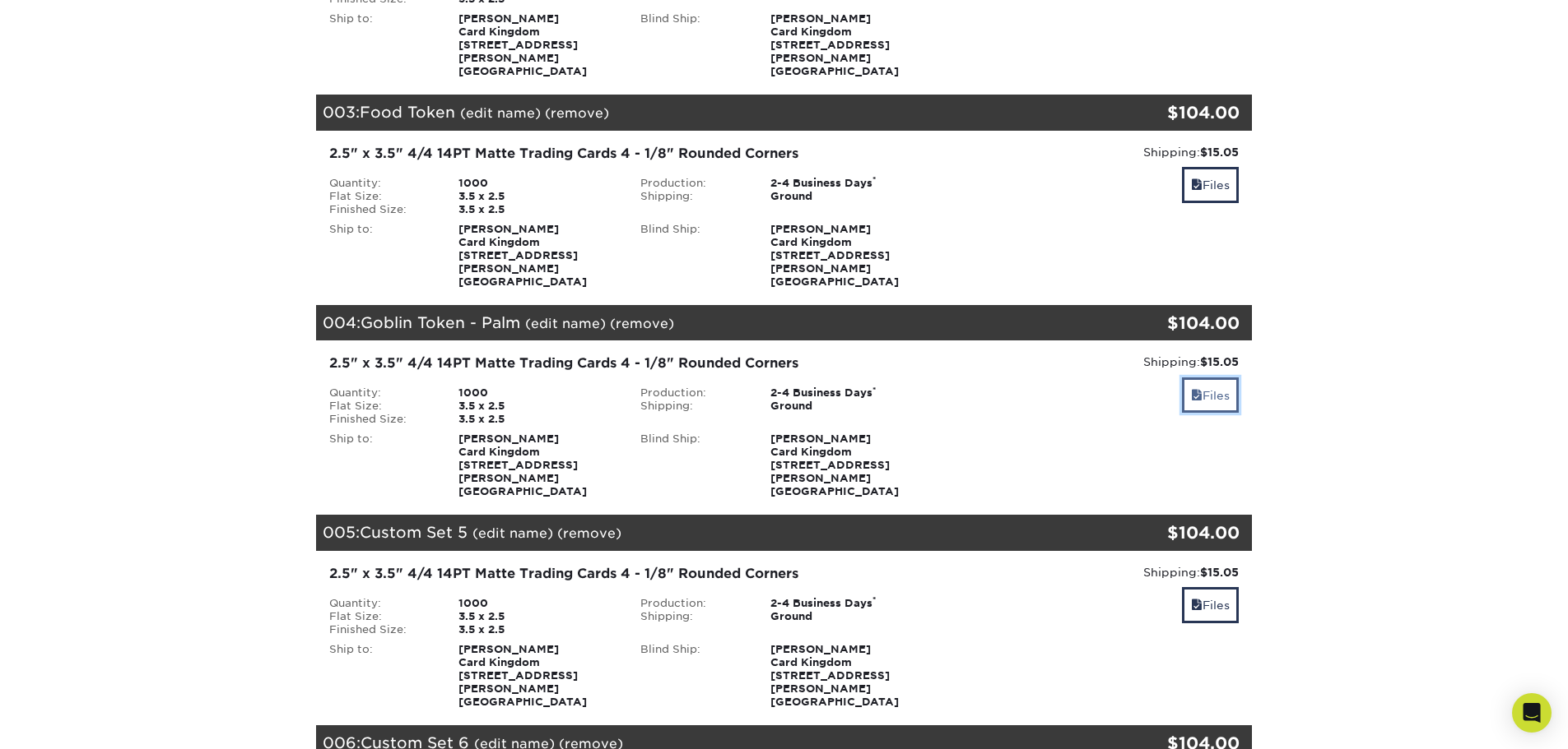
click at [1204, 378] on link "Files" at bounding box center [1210, 396] width 57 height 36
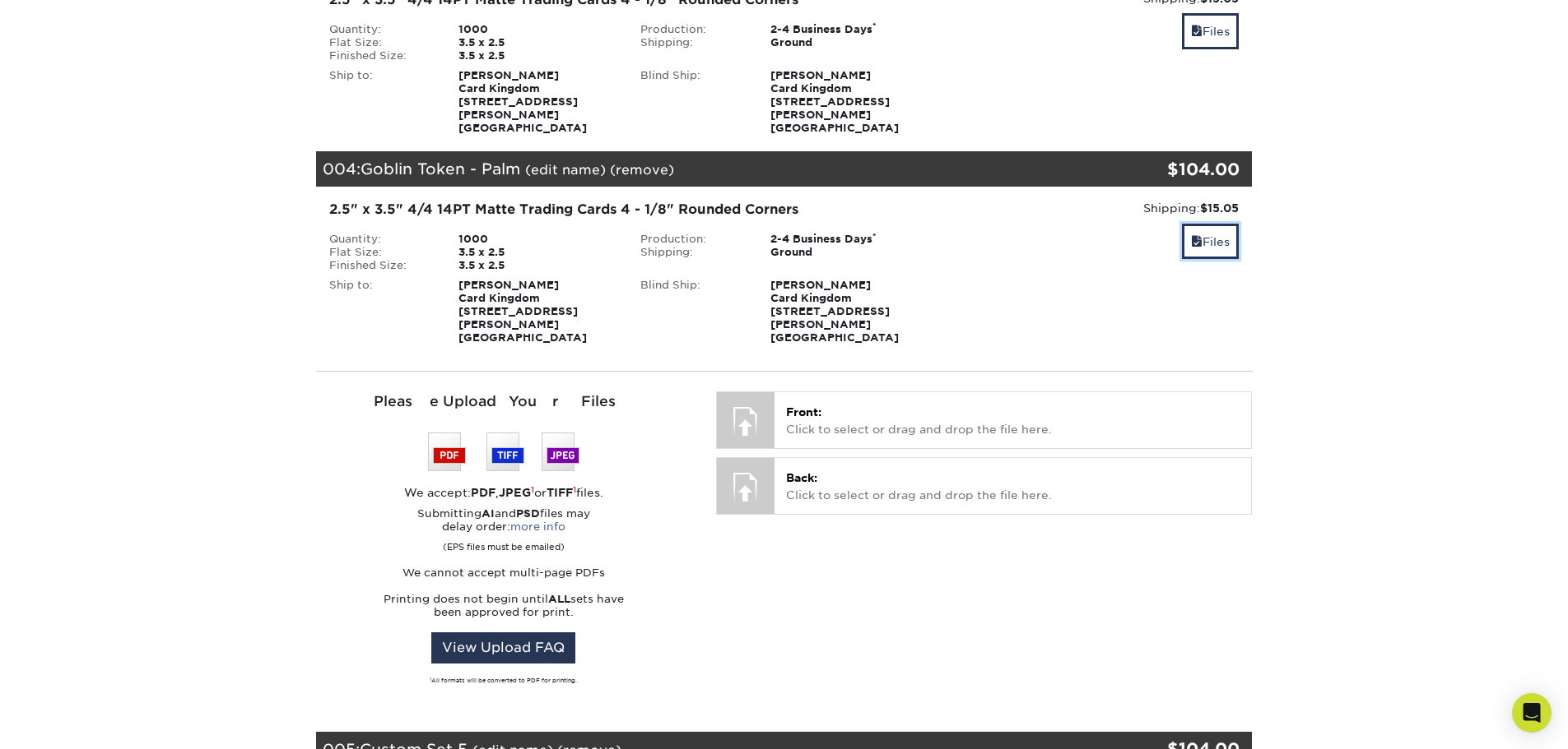
scroll to position [823, 0]
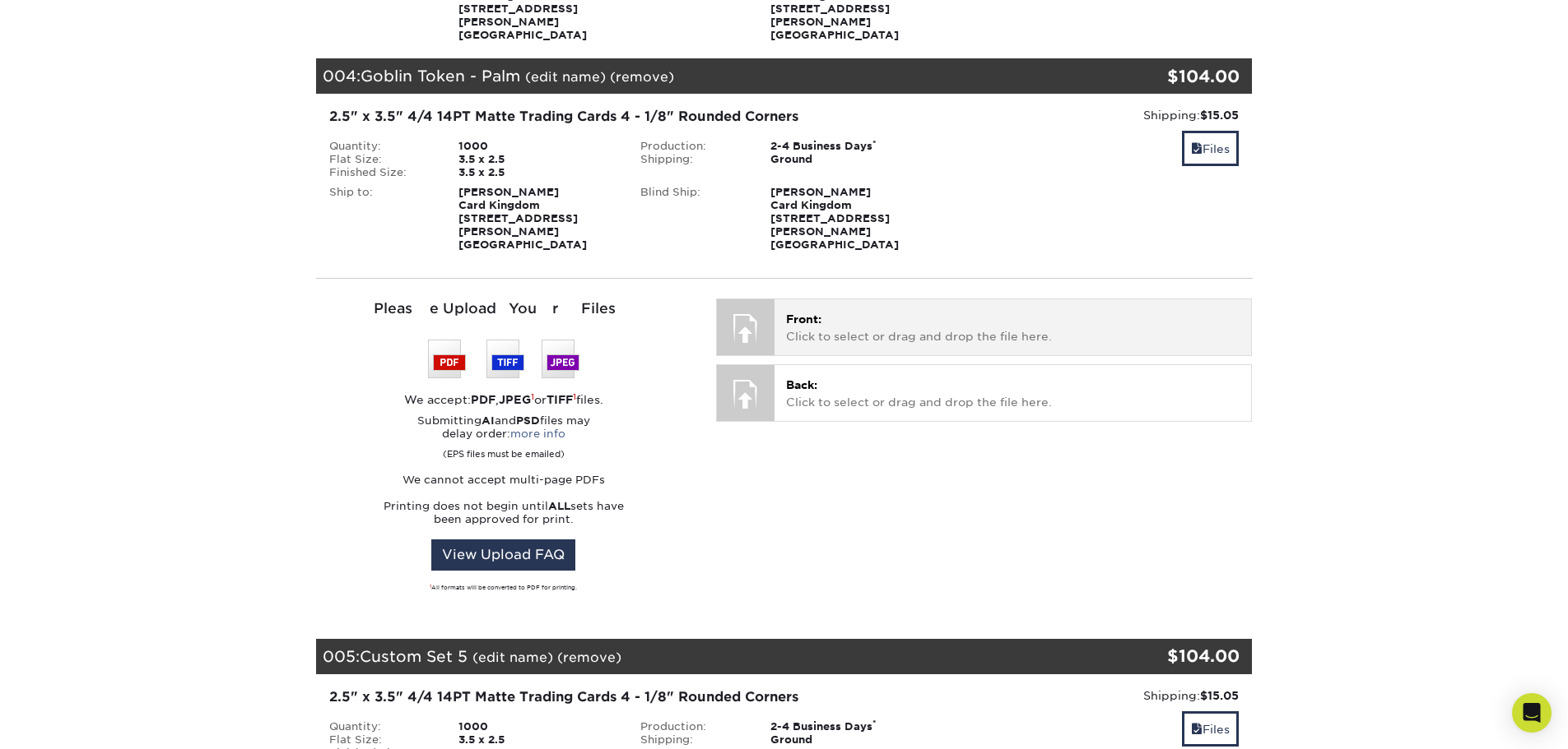
click at [893, 310] on p "Front: Click to select or drag and drop the file here." at bounding box center [1012, 327] width 454 height 34
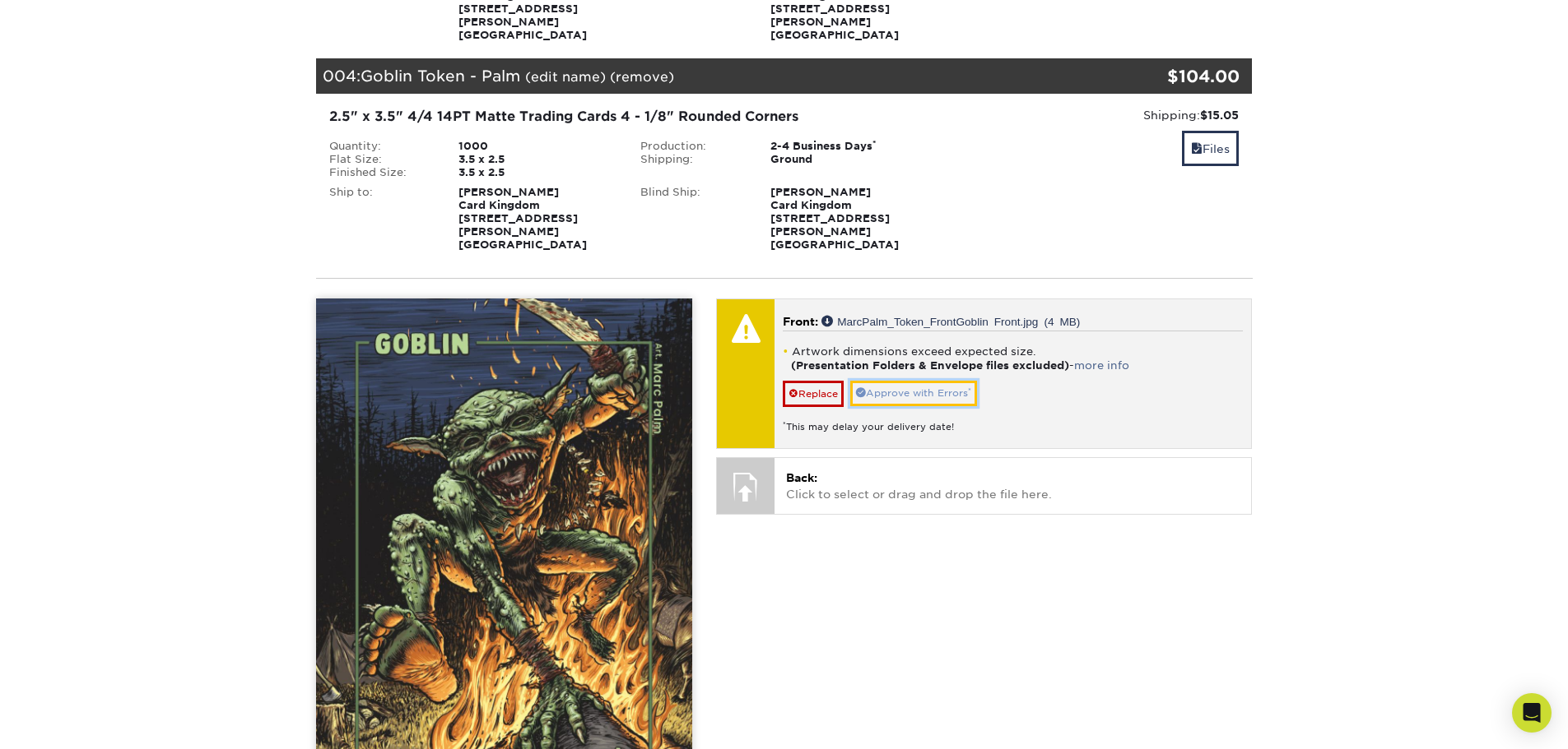
click at [889, 381] on link "Approve with Errors *" at bounding box center [913, 393] width 126 height 25
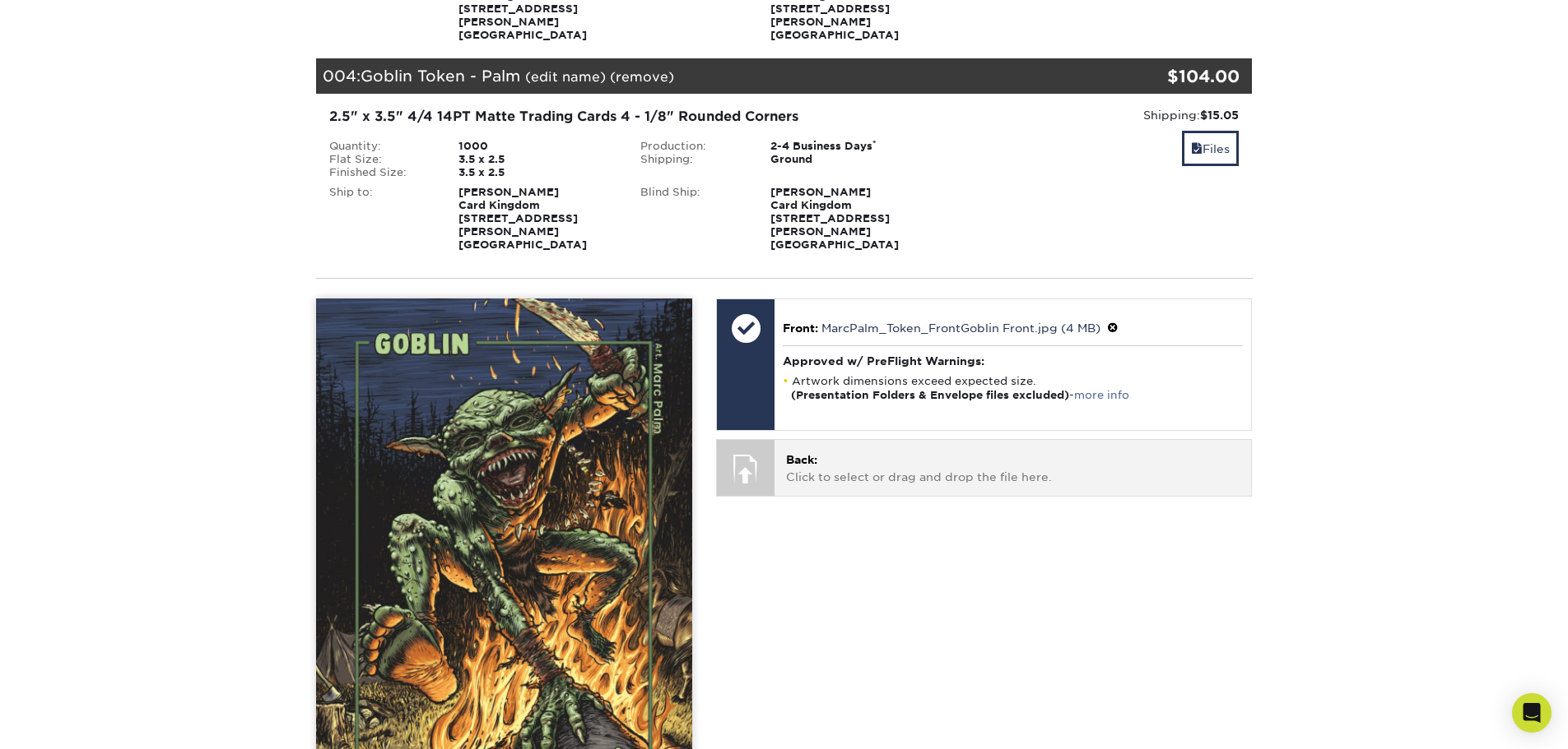
click at [892, 452] on p "Back: Click to select or drag and drop the file here." at bounding box center [1012, 468] width 454 height 34
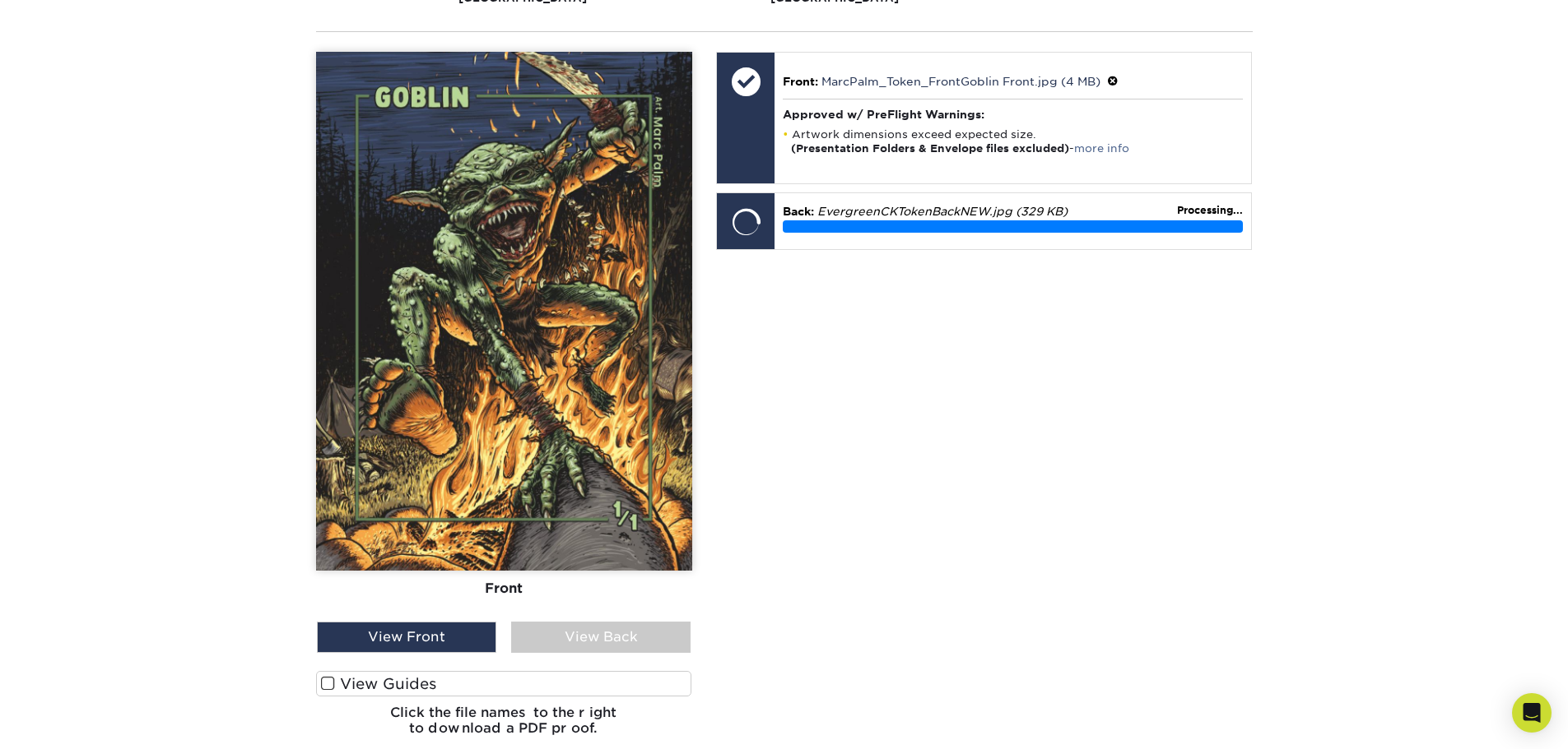
scroll to position [987, 0]
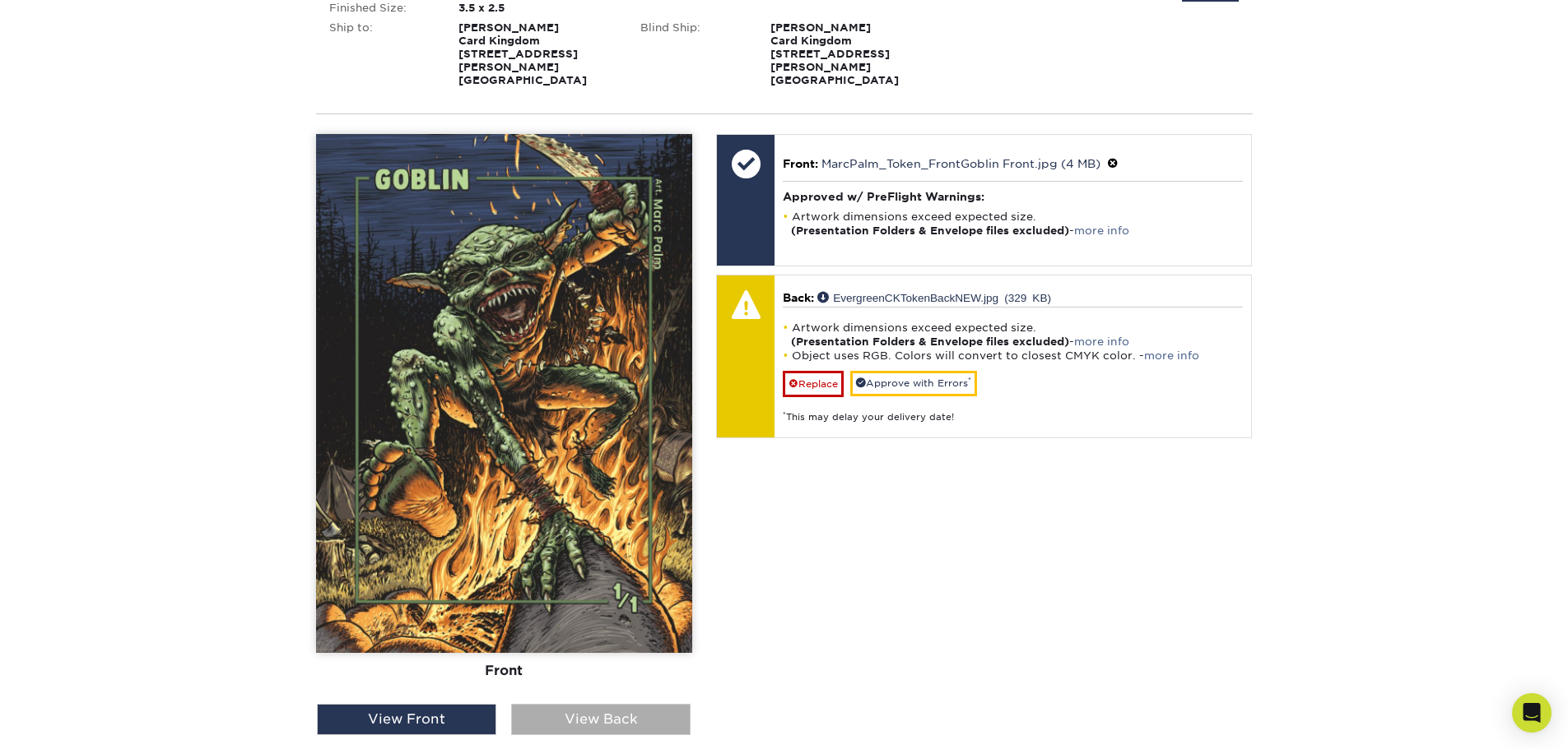
click at [626, 704] on div "View Back" at bounding box center [601, 719] width 180 height 31
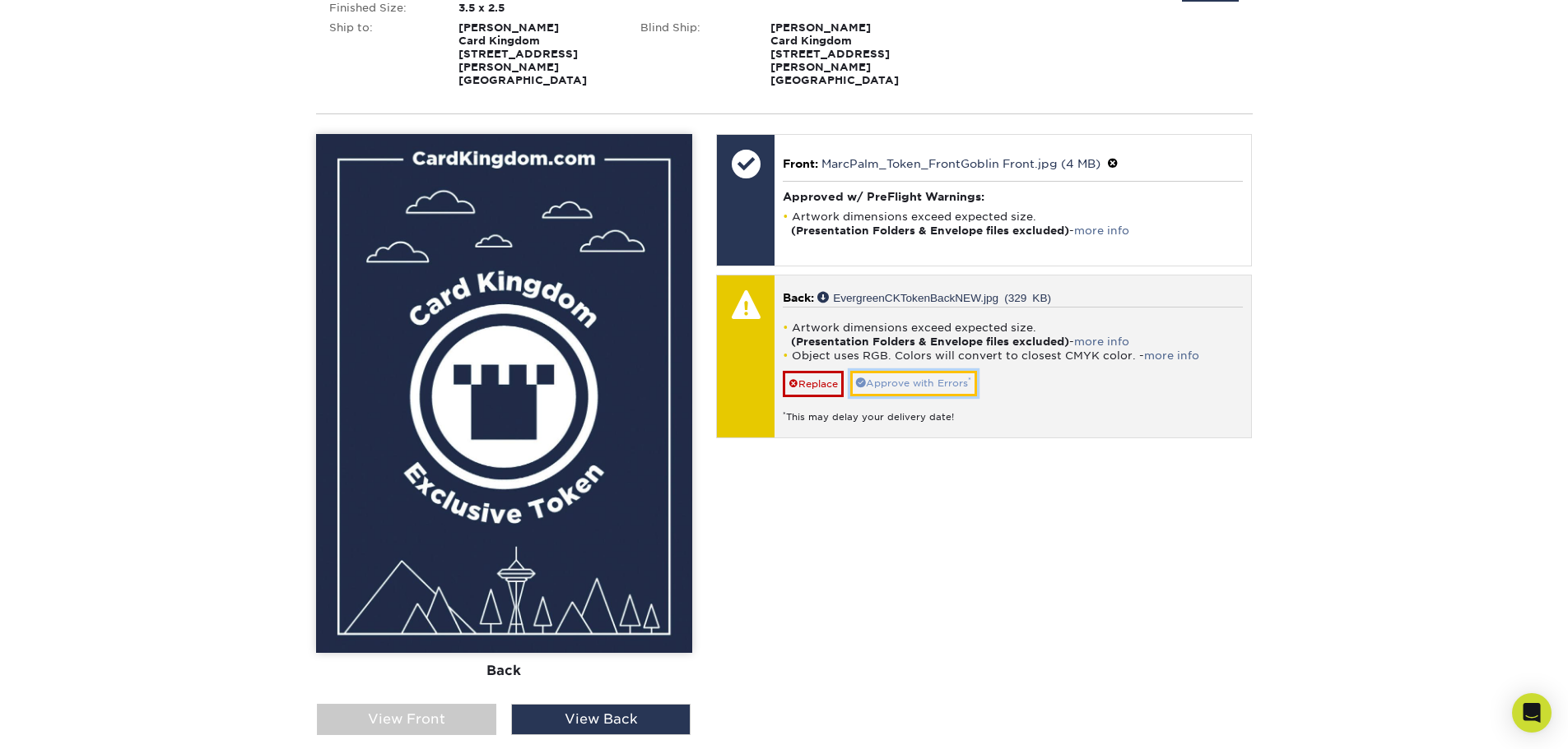
click at [915, 371] on link "Approve with Errors *" at bounding box center [913, 383] width 126 height 25
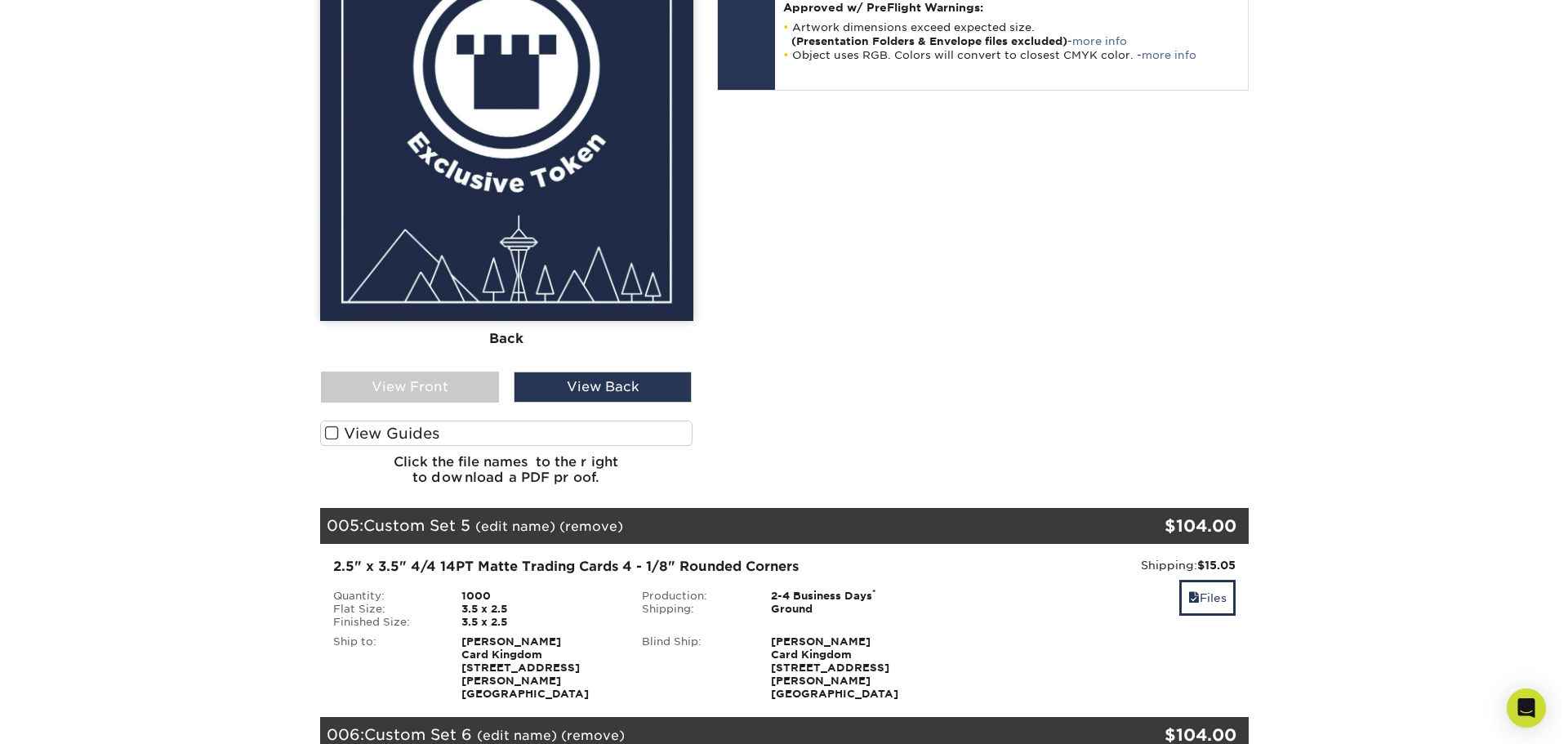
scroll to position [1307, 0]
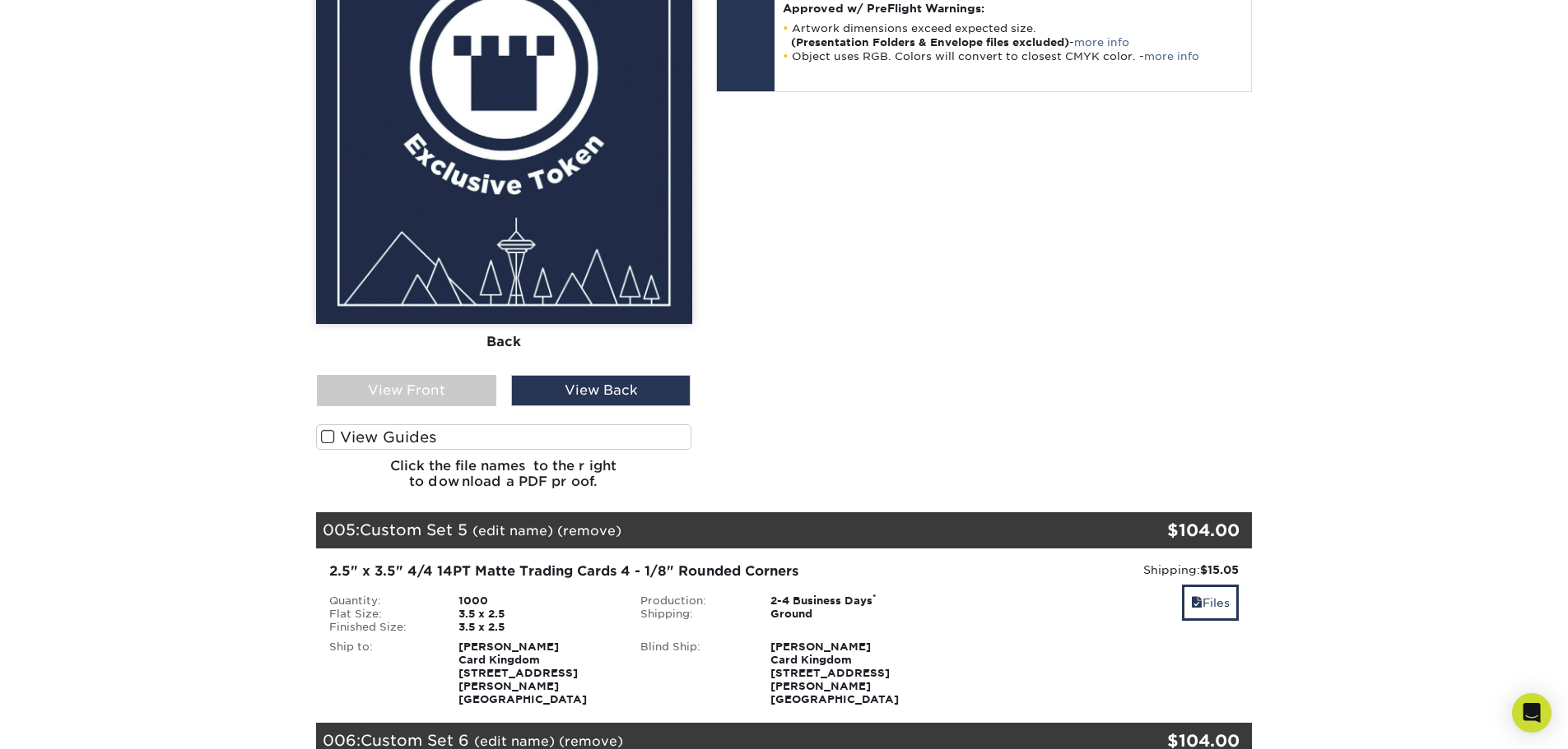
click at [512, 523] on link "(edit name)" at bounding box center [513, 530] width 80 height 16
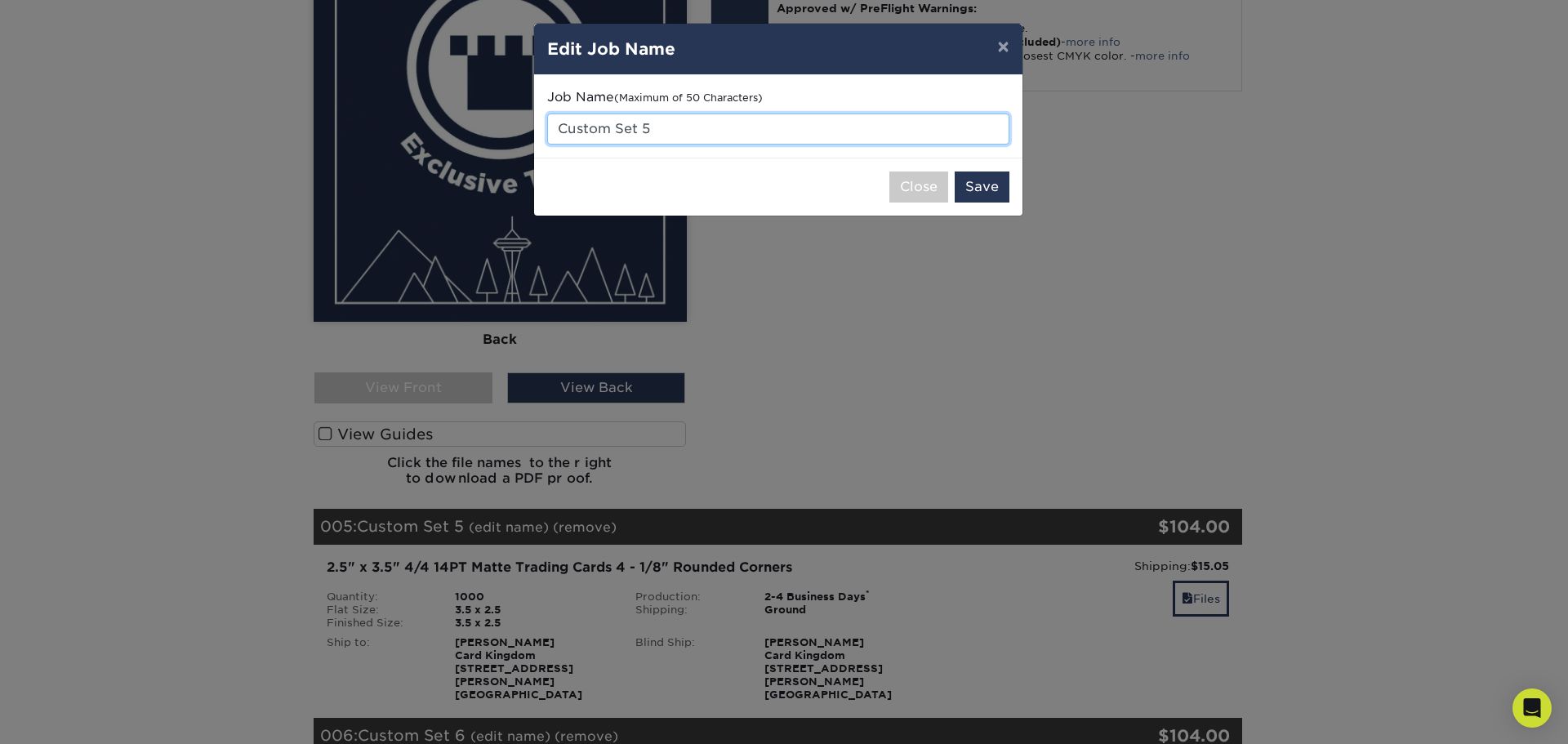
click at [652, 134] on input "Custom Set 5" at bounding box center [778, 128] width 462 height 31
click at [665, 132] on input "Custom Set 5" at bounding box center [778, 128] width 462 height 31
drag, startPoint x: 668, startPoint y: 125, endPoint x: 473, endPoint y: 132, distance: 195.1
click at [473, 132] on div "× Edit Job Name Job Name (Maximum of 50 Characters) Custom Set 5 Close Save" at bounding box center [784, 372] width 1568 height 744
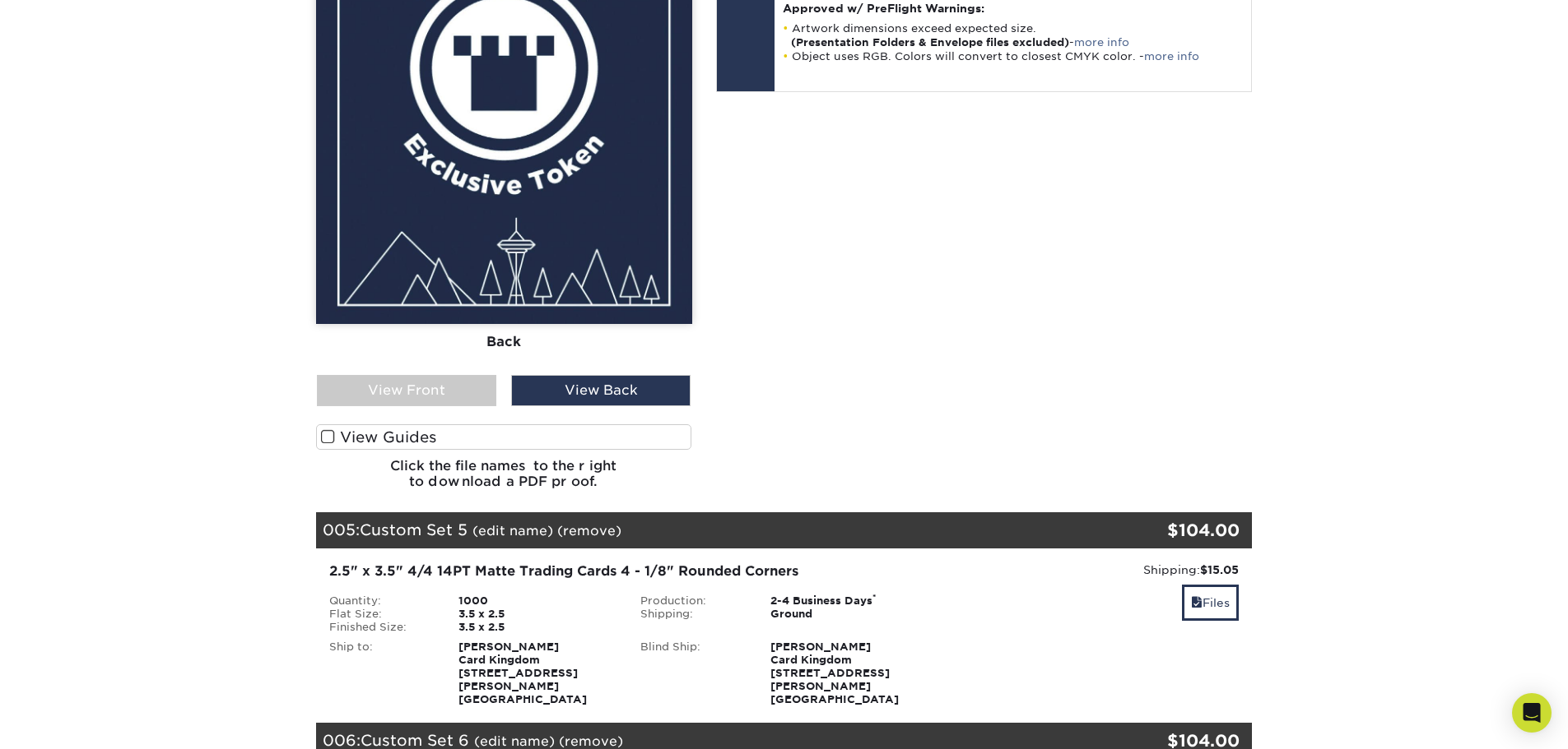
click at [520, 523] on link "(edit name)" at bounding box center [513, 530] width 80 height 16
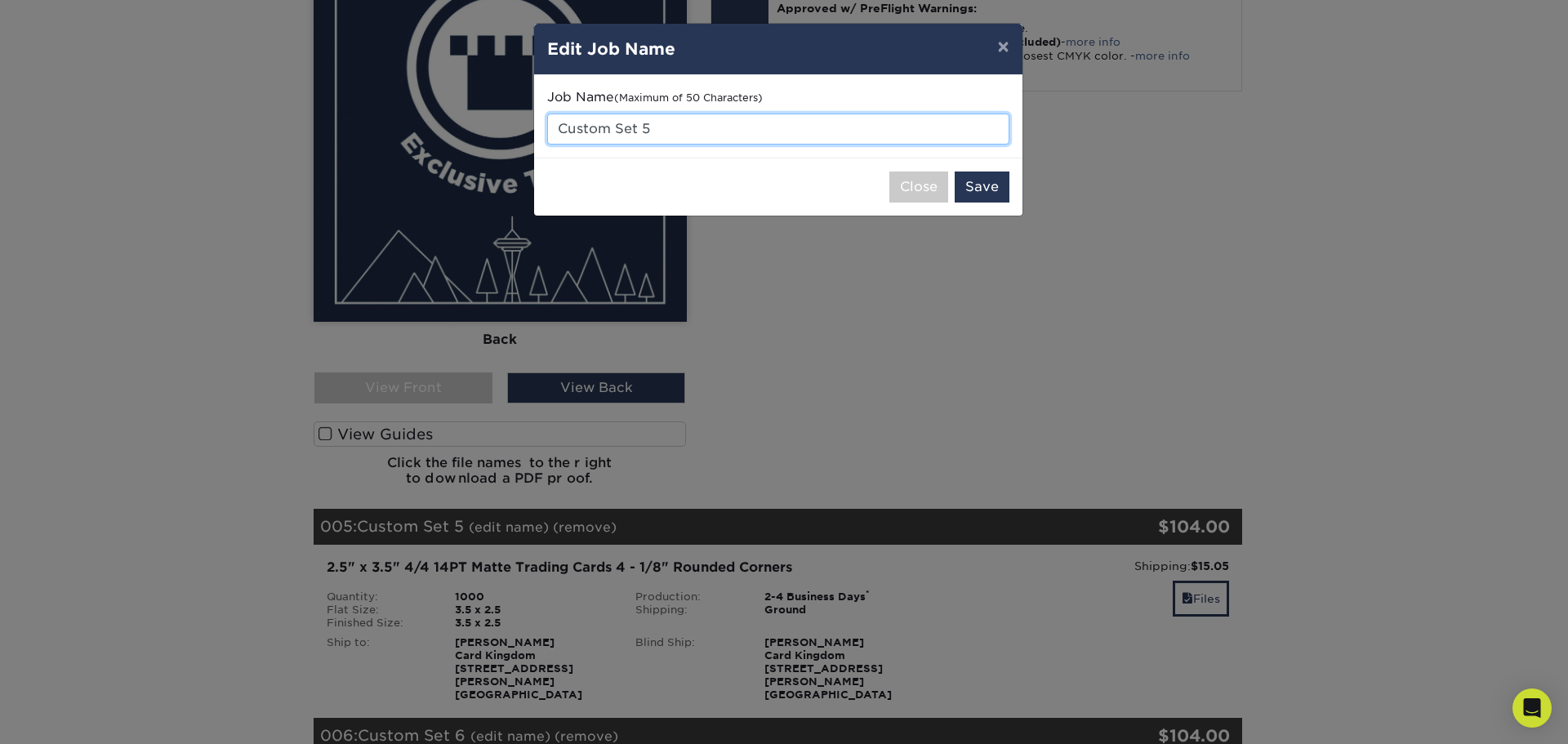
drag, startPoint x: 661, startPoint y: 125, endPoint x: 499, endPoint y: 115, distance: 162.3
click at [499, 115] on div "× Edit Job Name Job Name (Maximum of 50 Characters) Custom Set 5 Close Save" at bounding box center [784, 372] width 1568 height 744
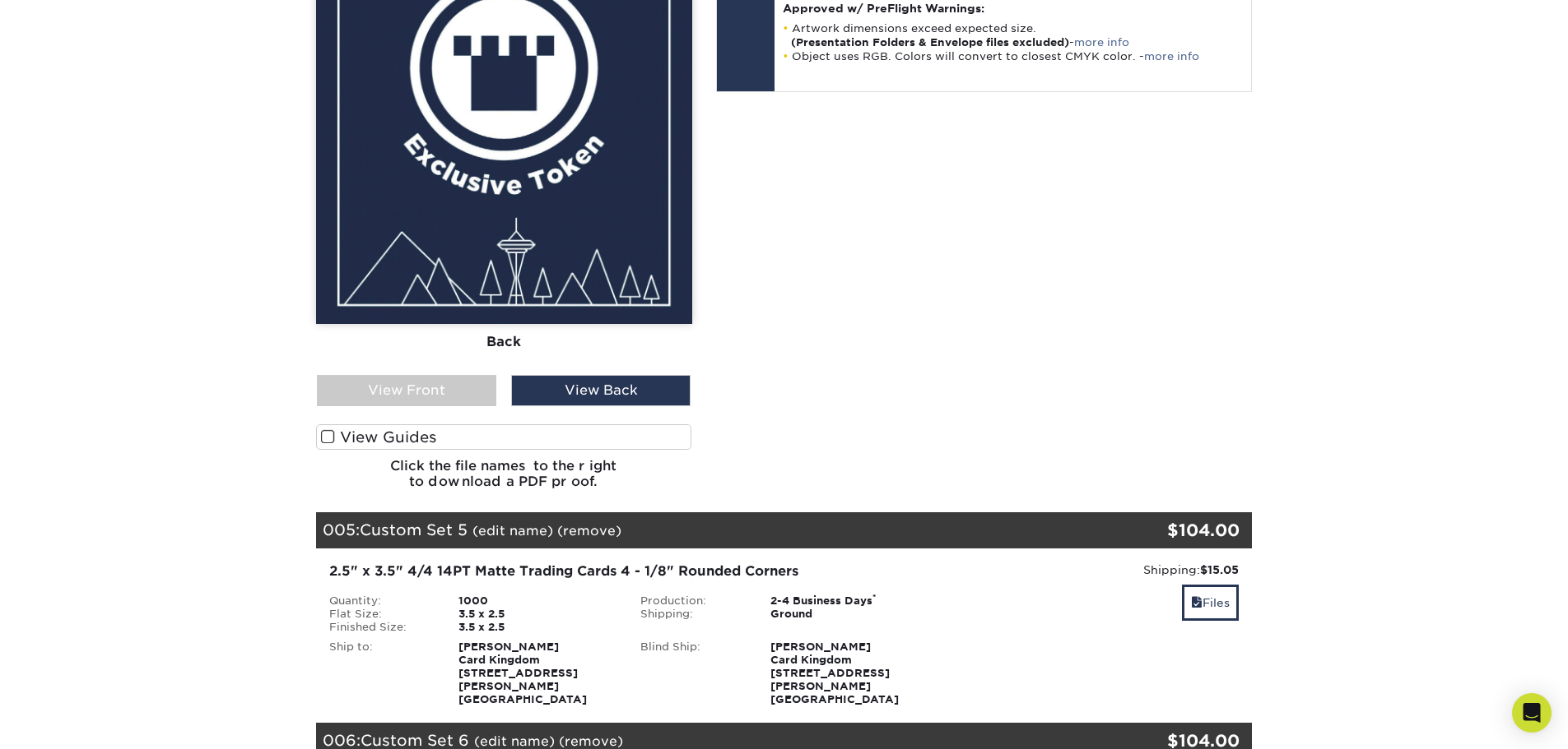
click at [519, 523] on link "(edit name)" at bounding box center [513, 530] width 80 height 16
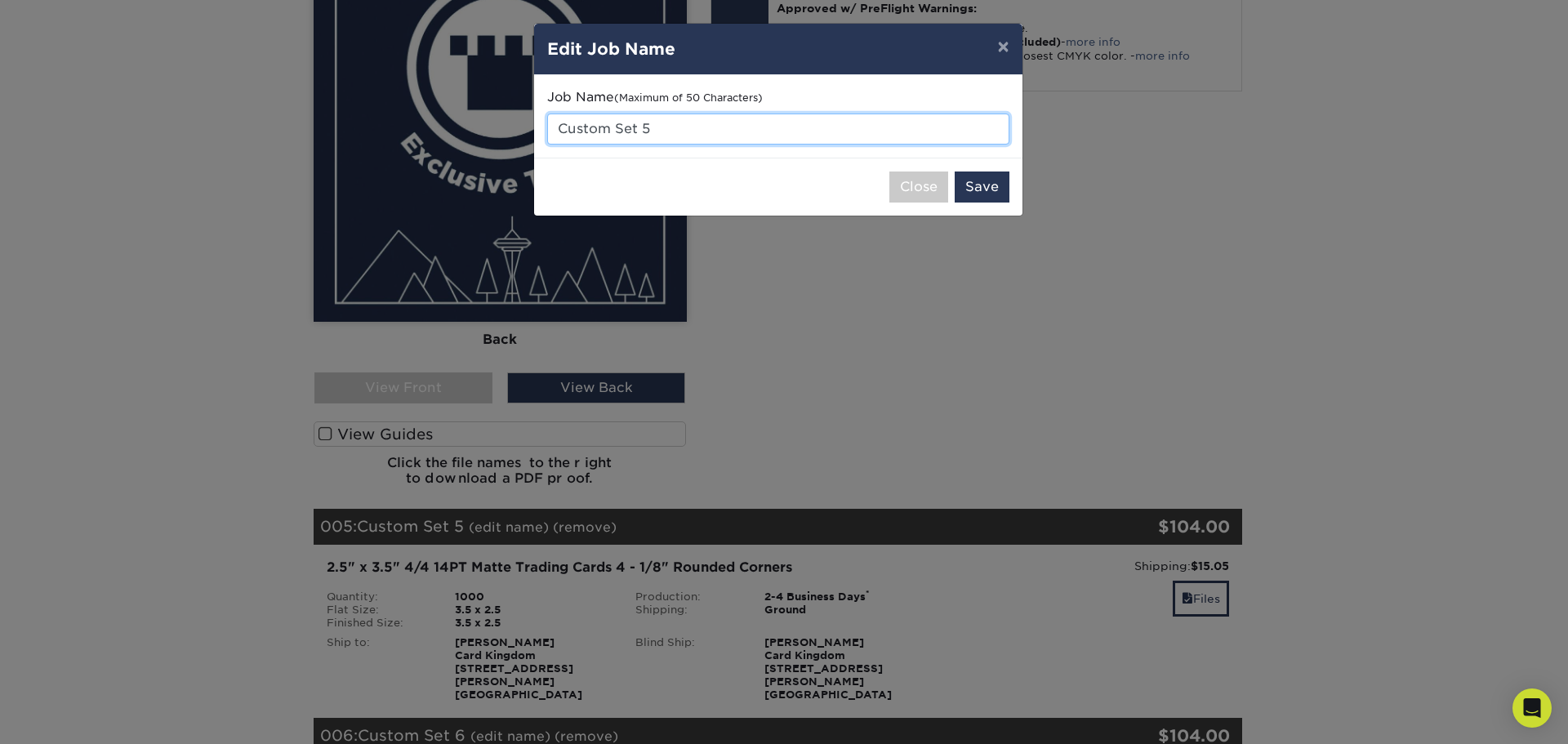
drag, startPoint x: 680, startPoint y: 125, endPoint x: 553, endPoint y: 116, distance: 127.3
click at [553, 116] on input "Custom Set 5" at bounding box center [778, 128] width 462 height 31
type input "Merfolk token - Cat"
click at [981, 189] on button "Save" at bounding box center [981, 187] width 55 height 31
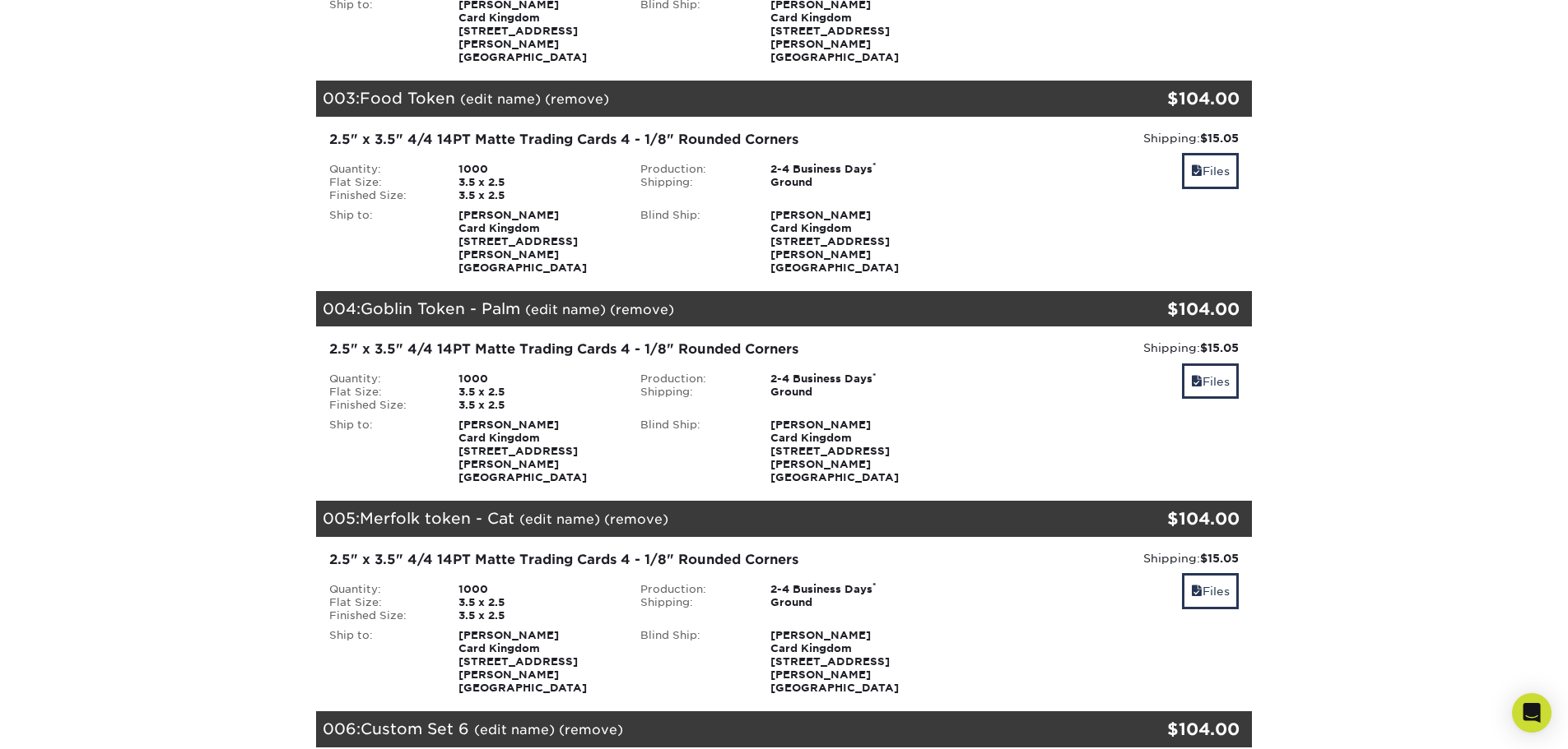
scroll to position [741, 0]
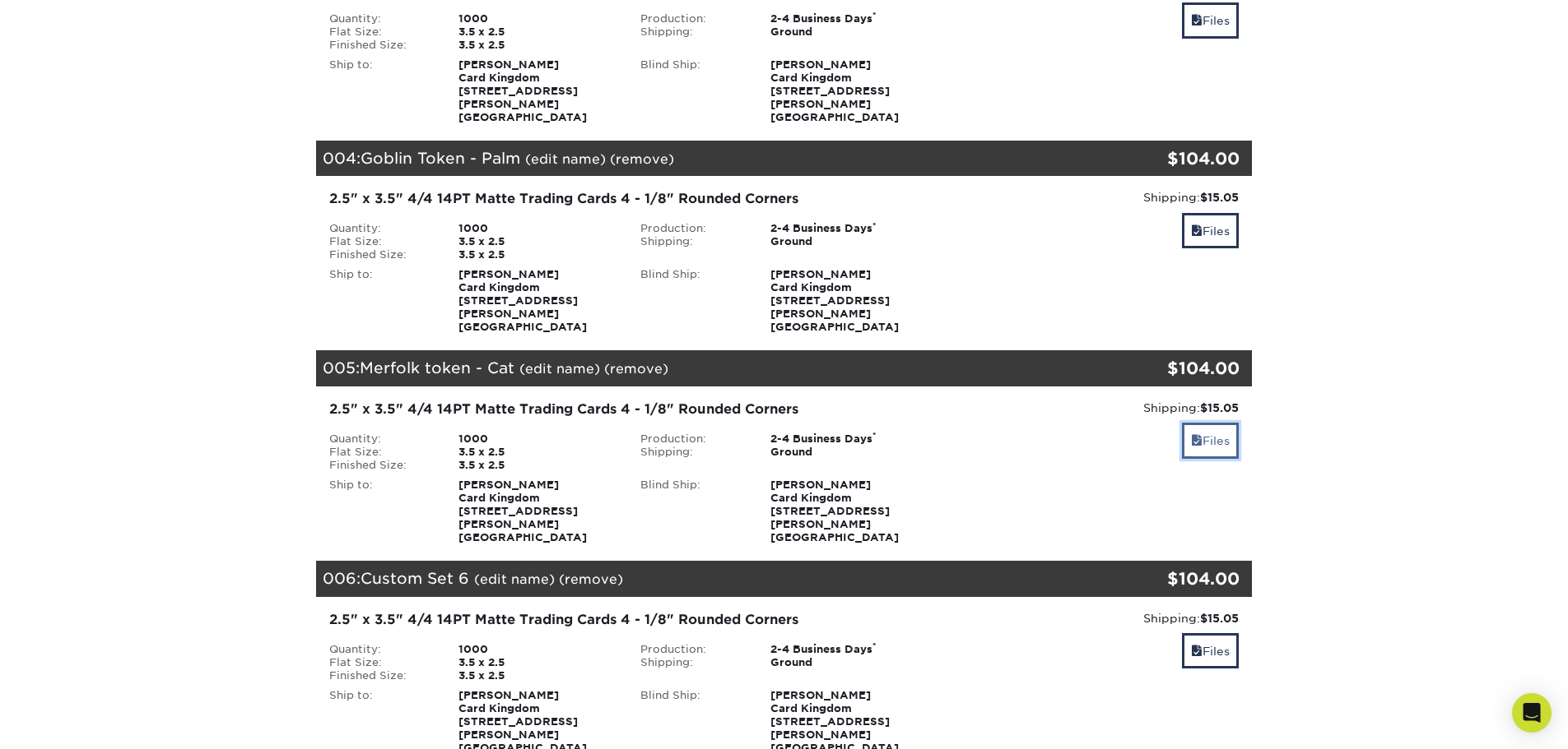
click at [1213, 423] on link "Files" at bounding box center [1210, 440] width 57 height 36
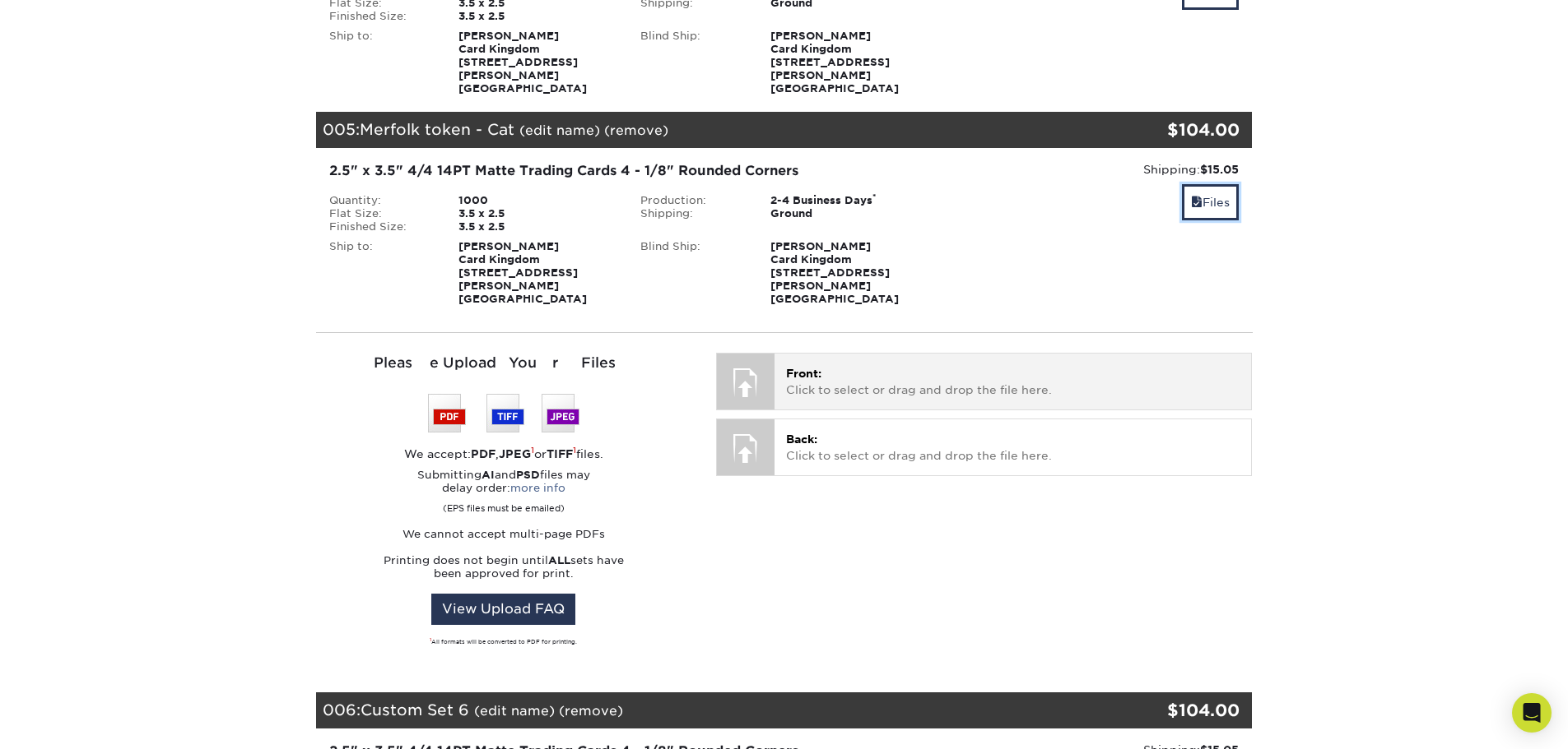
scroll to position [987, 0]
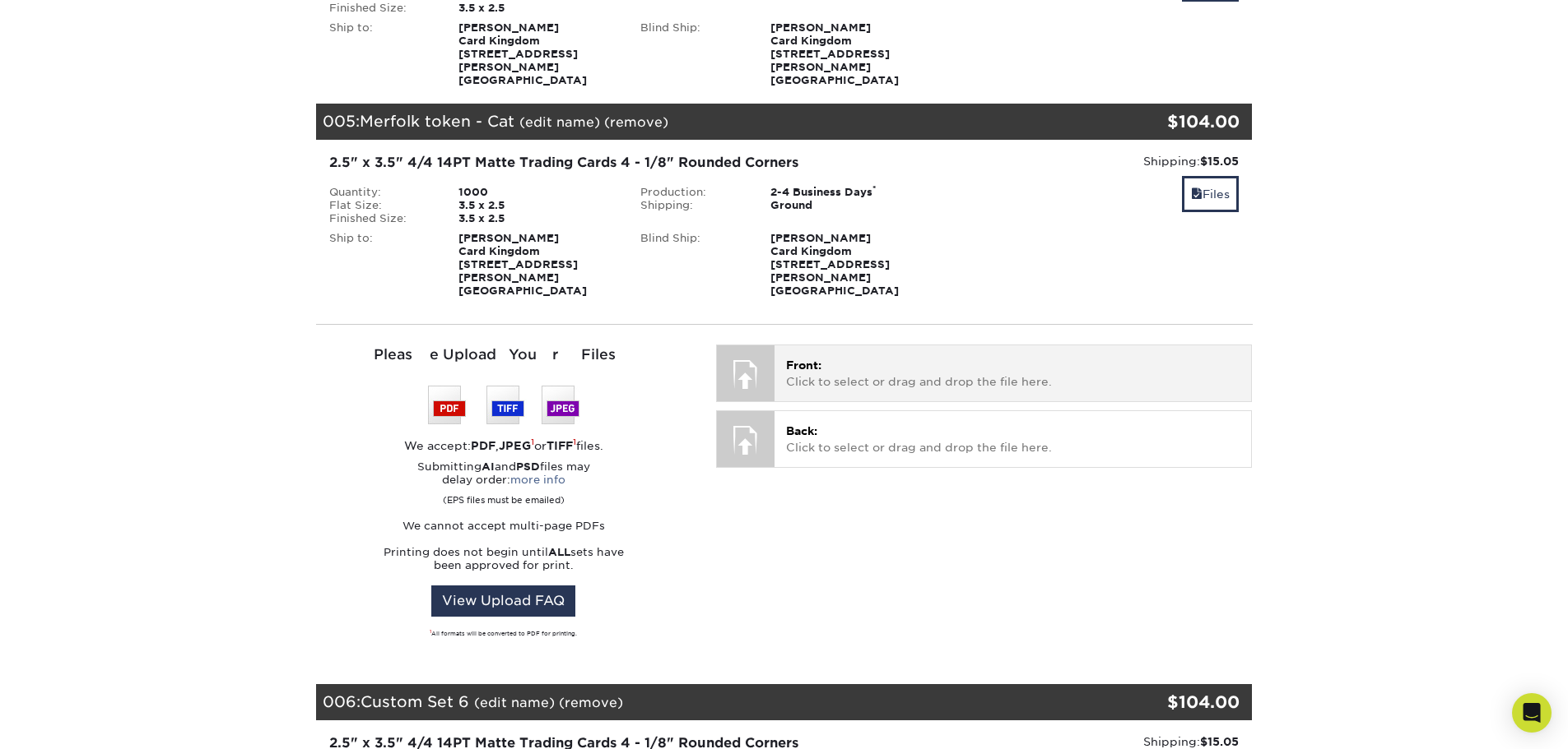
click at [936, 357] on p "Front: Click to select or drag and drop the file here." at bounding box center [1012, 374] width 454 height 34
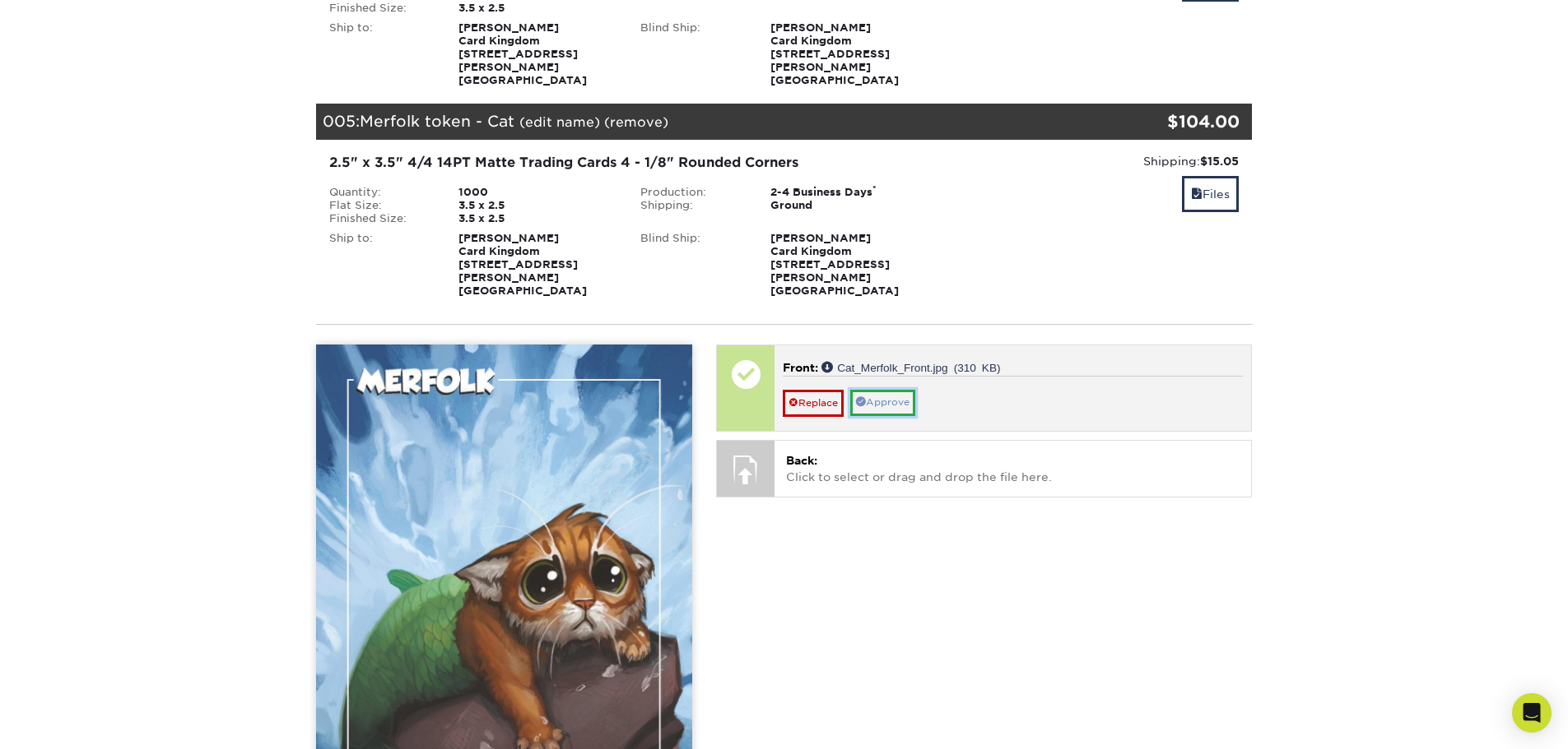
click at [892, 390] on link "Approve" at bounding box center [882, 402] width 65 height 25
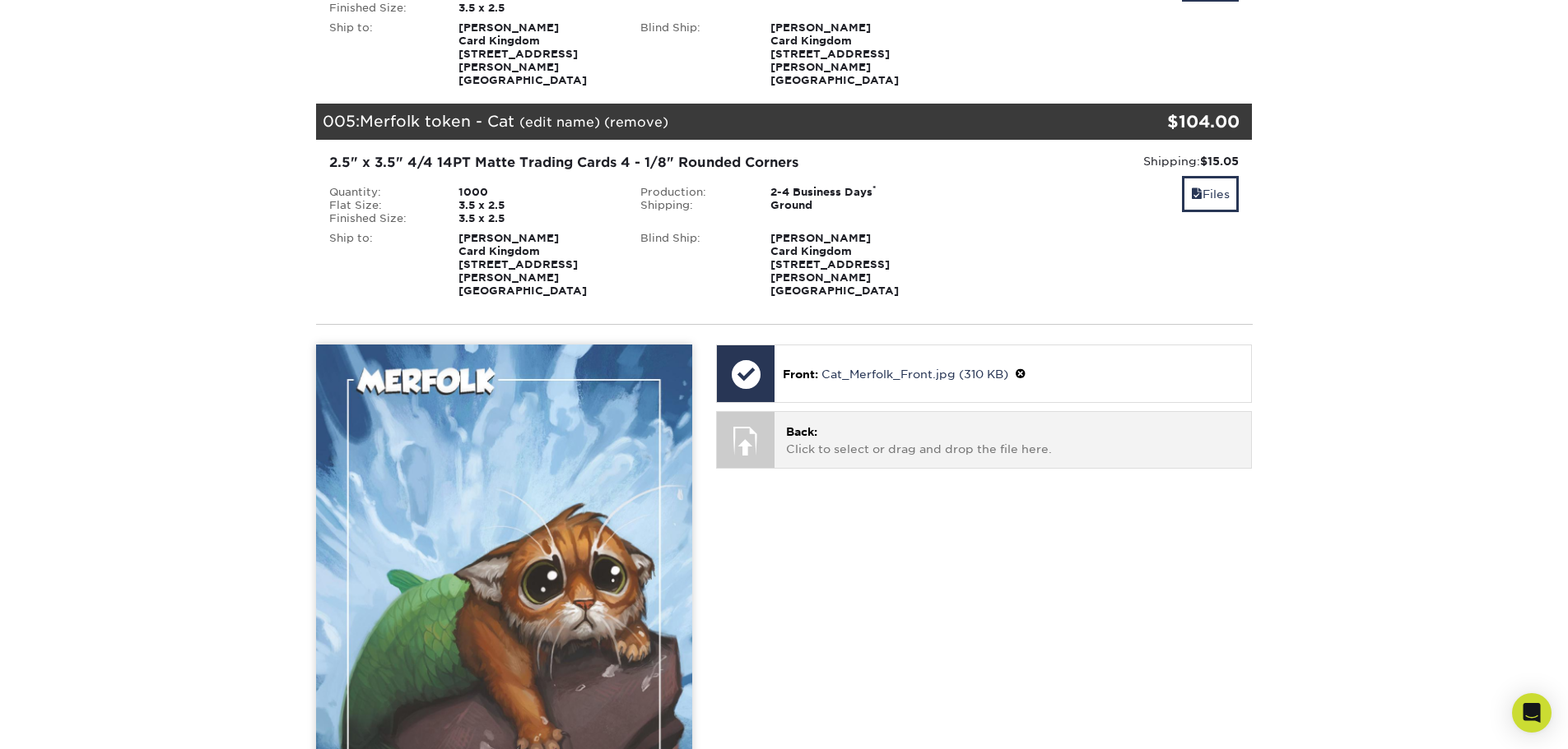
click at [889, 424] on p "Back: Click to select or drag and drop the file here." at bounding box center [1012, 440] width 454 height 34
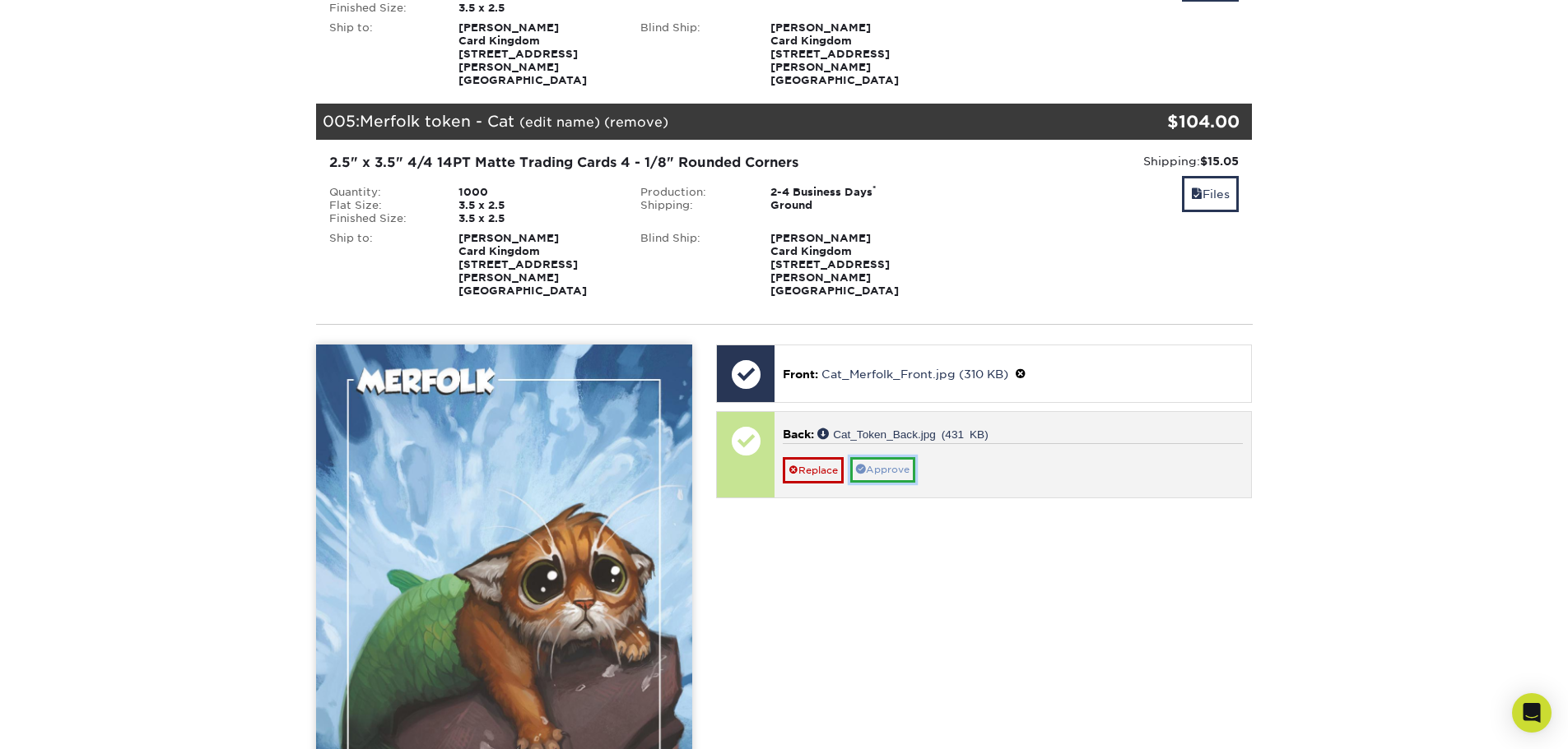
click at [891, 457] on link "Approve" at bounding box center [882, 469] width 65 height 25
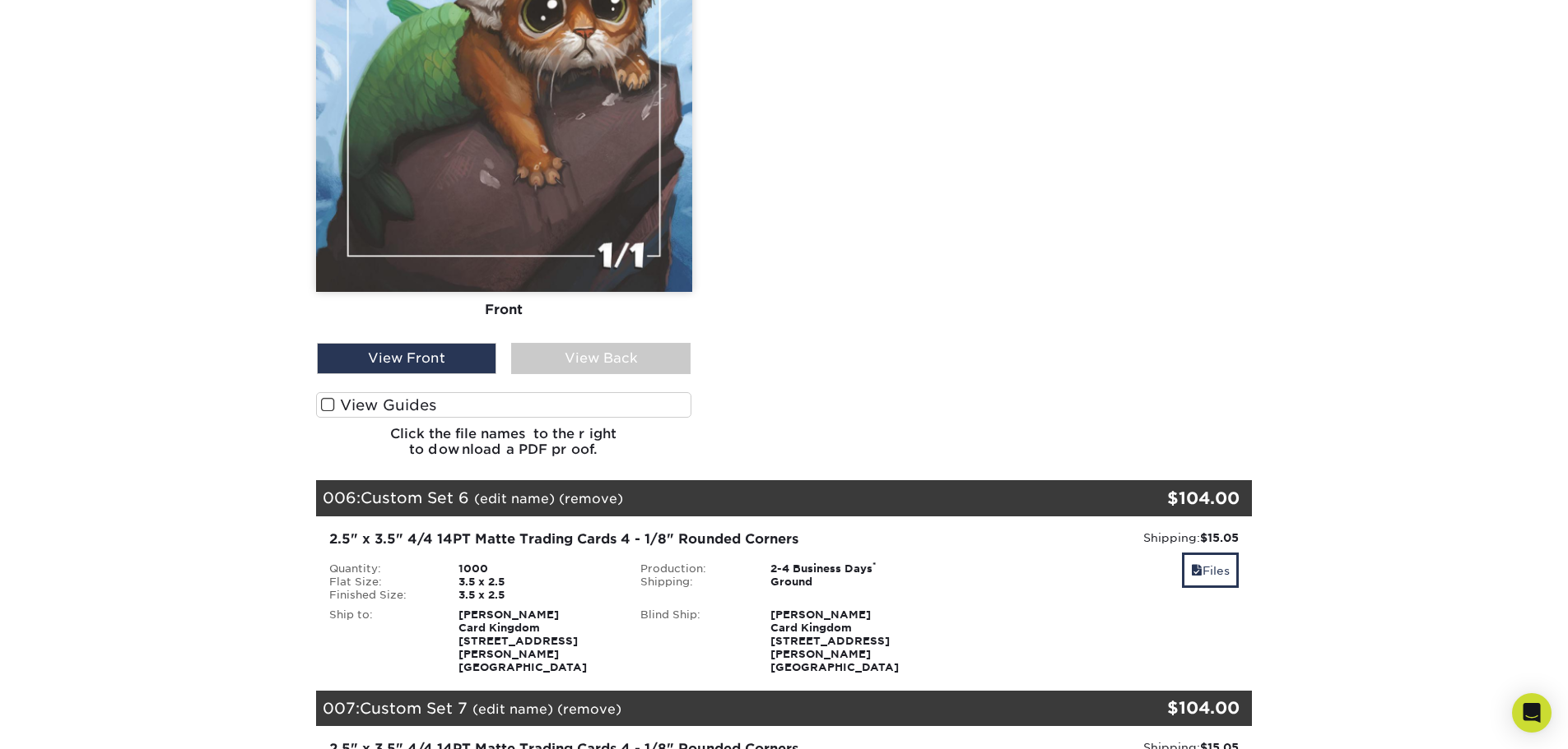
scroll to position [1563, 0]
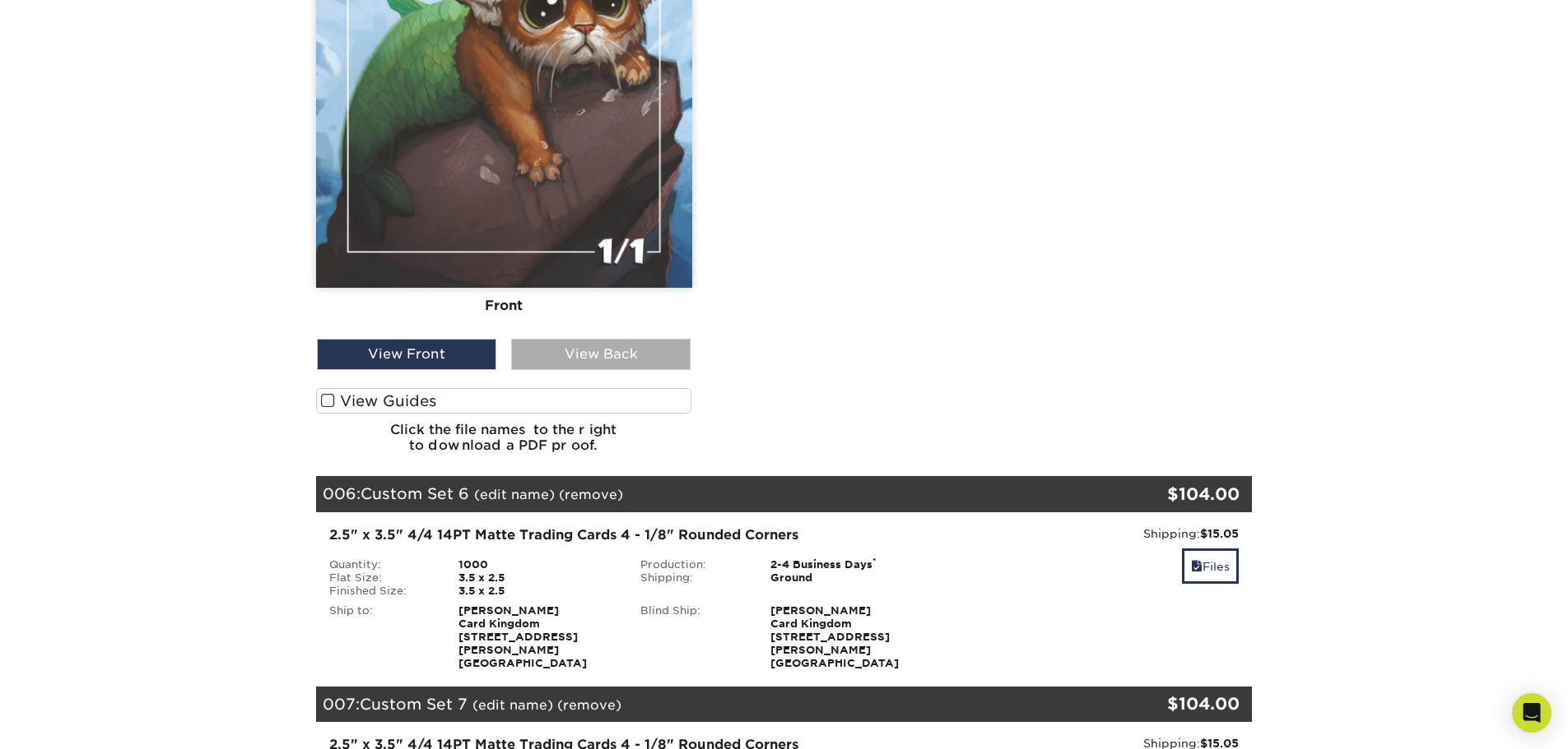
click at [659, 338] on div "View Back" at bounding box center [601, 353] width 180 height 31
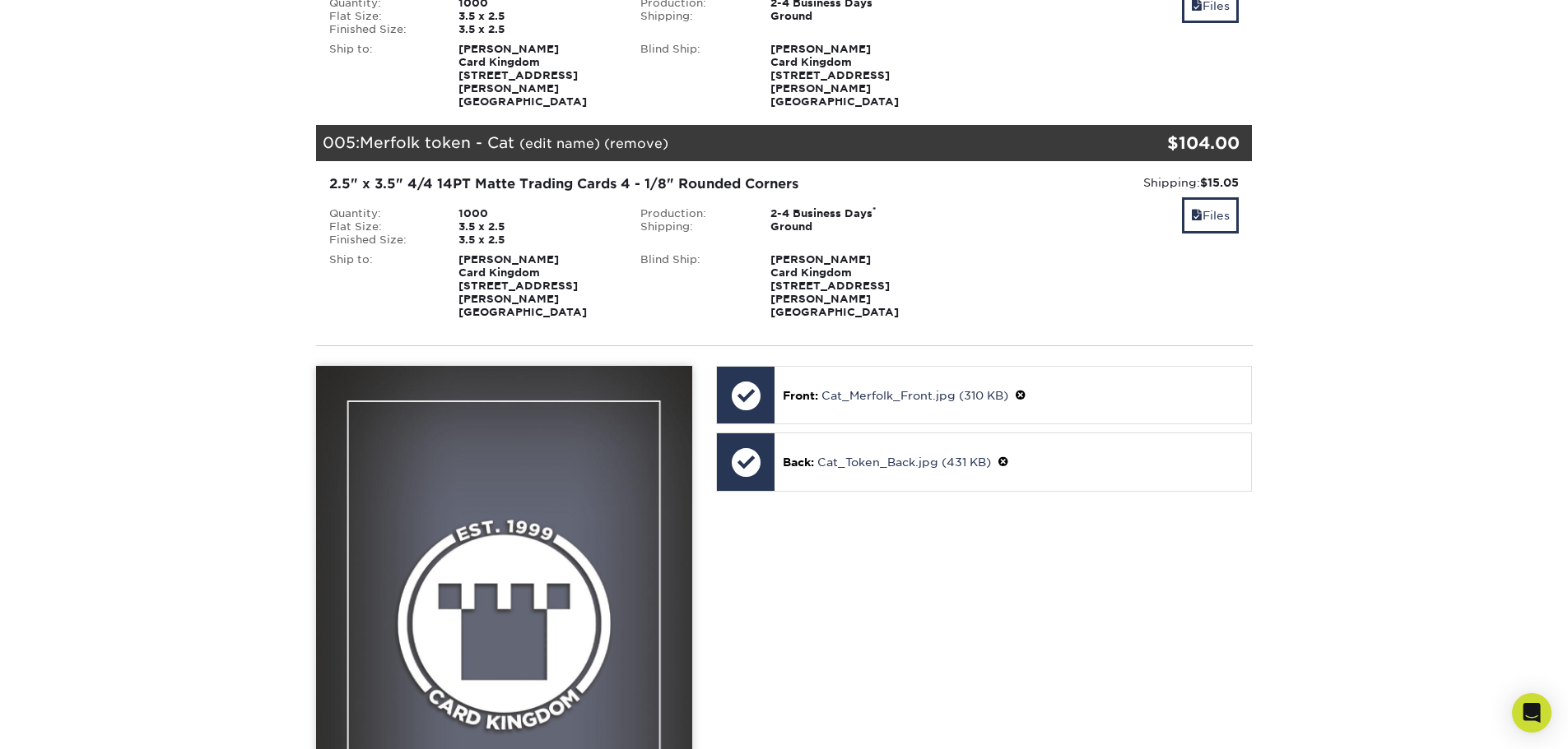
scroll to position [987, 0]
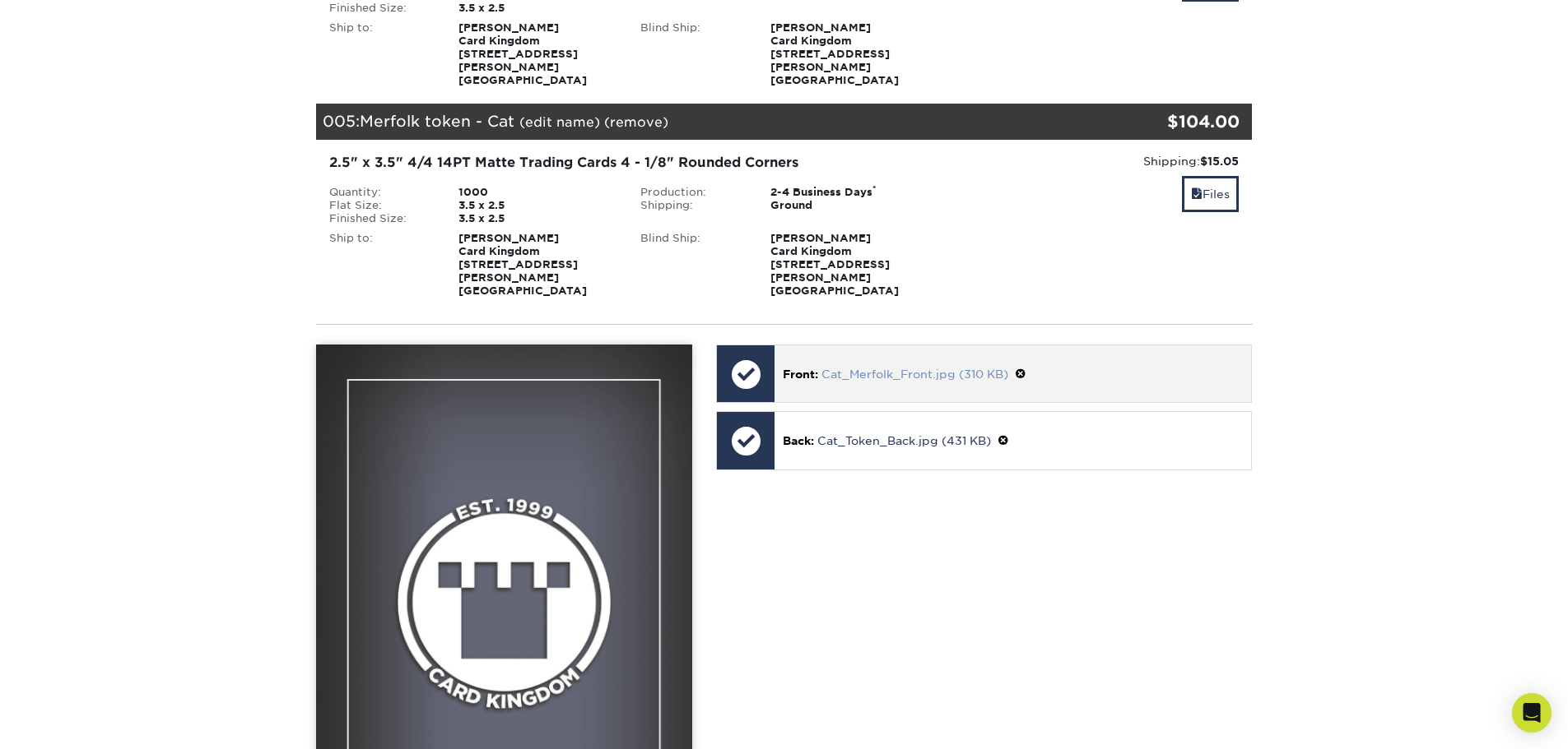
click at [995, 367] on link "Cat_Merfolk_Front.jpg (310 KB)" at bounding box center [915, 374] width 187 height 13
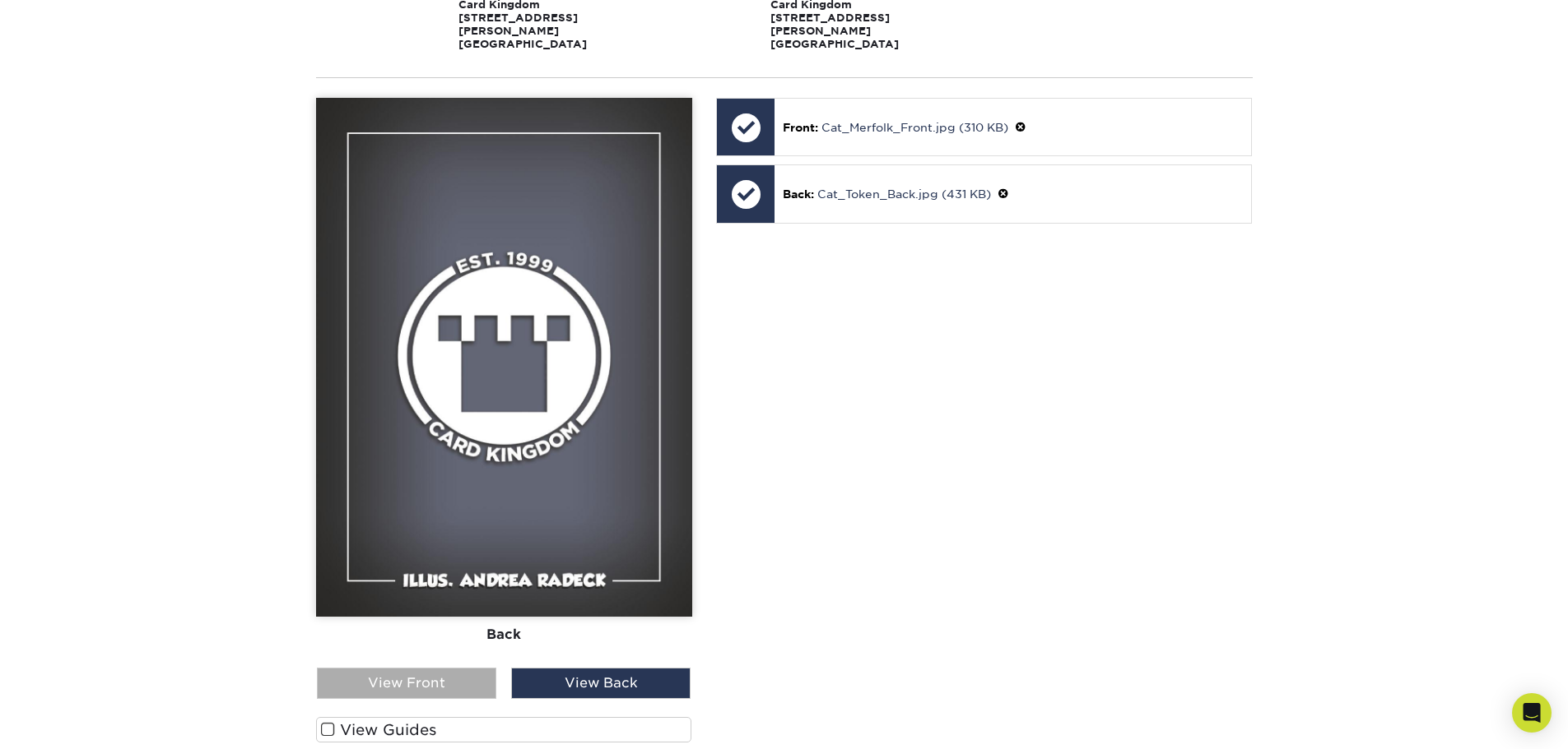
click at [386, 668] on div "View Front" at bounding box center [407, 683] width 180 height 31
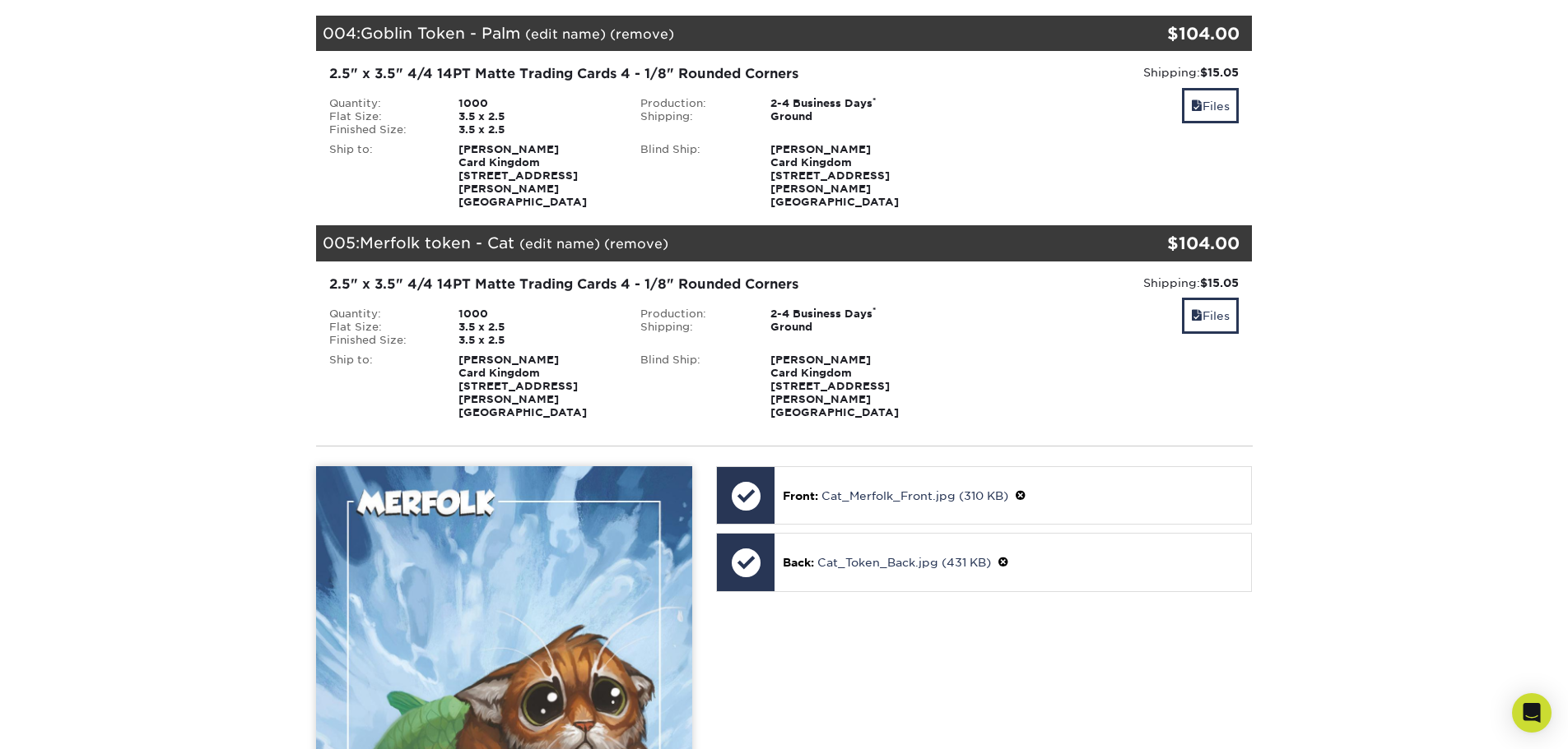
scroll to position [905, 0]
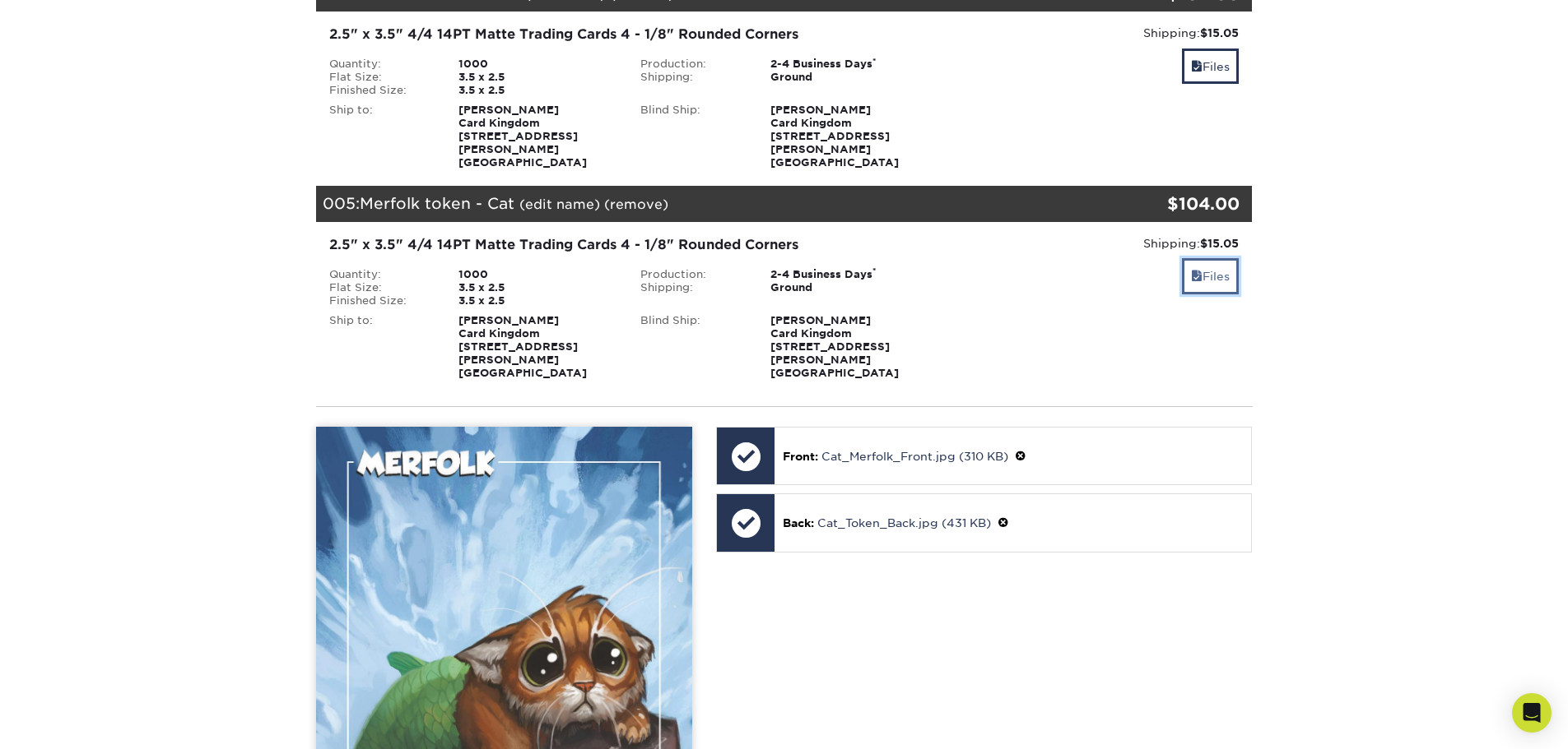
click at [1202, 258] on link "Files" at bounding box center [1210, 276] width 57 height 36
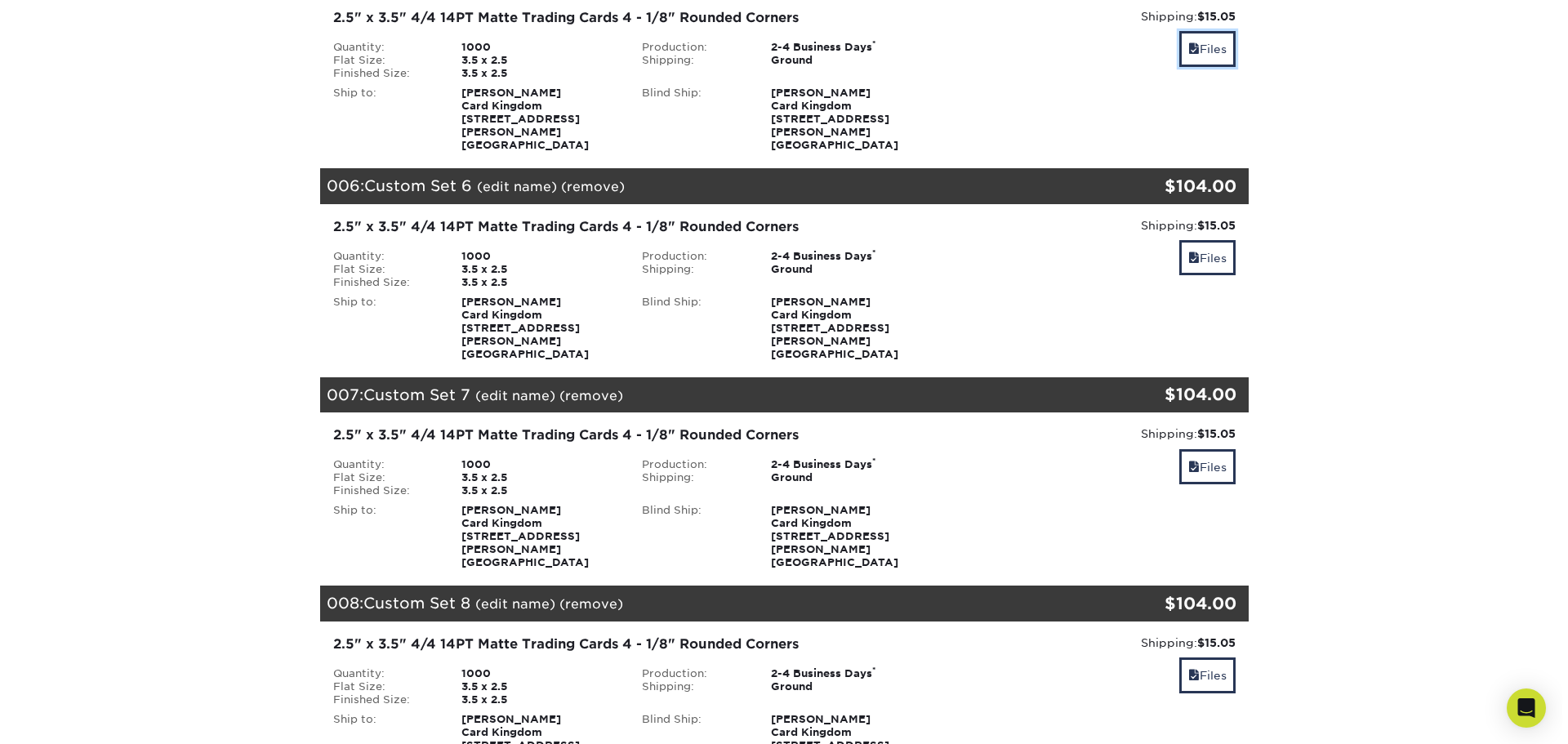
scroll to position [1143, 0]
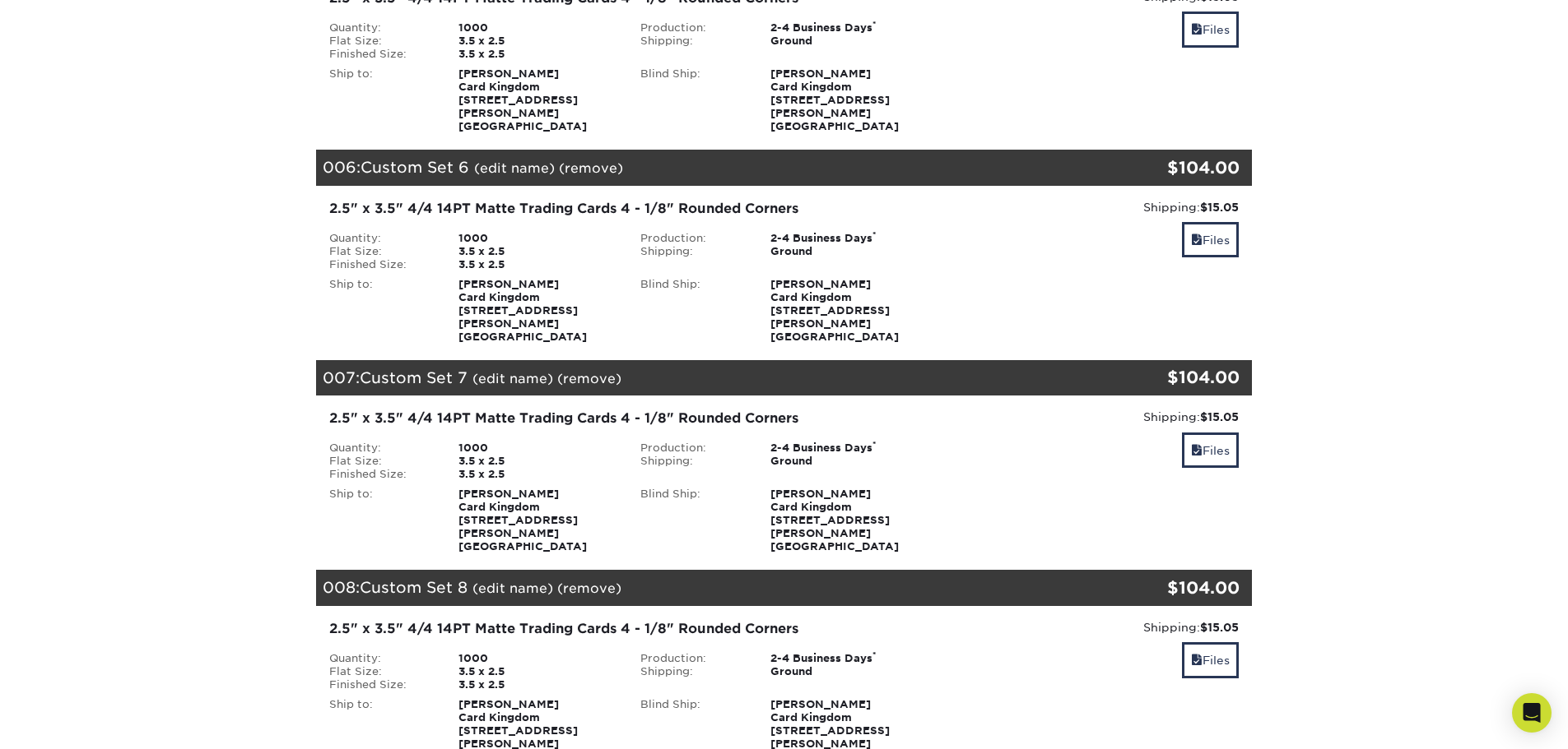
click at [504, 161] on link "(edit name)" at bounding box center [515, 168] width 80 height 16
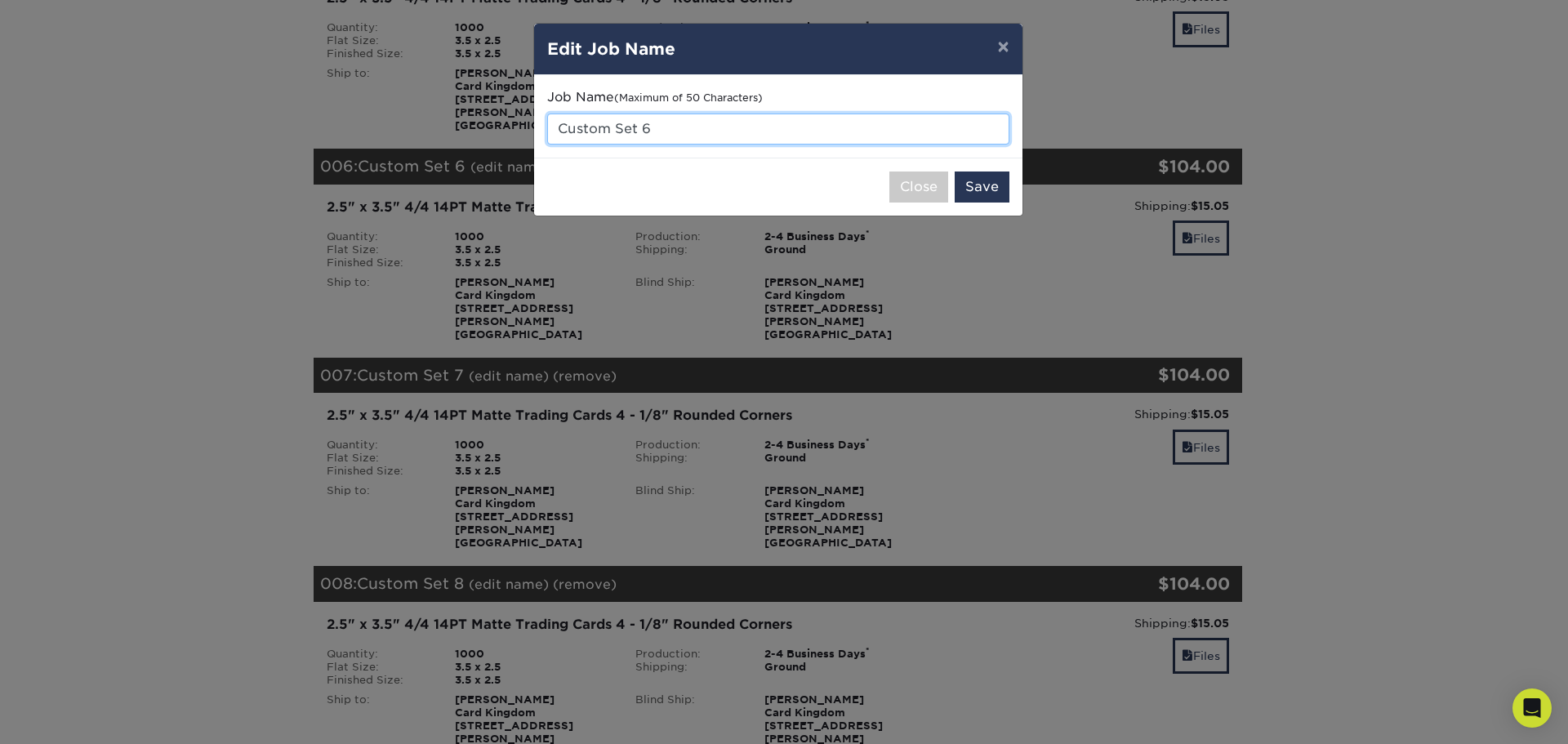
click at [622, 137] on input "Custom Set 6" at bounding box center [778, 128] width 462 height 31
drag, startPoint x: 660, startPoint y: 129, endPoint x: 477, endPoint y: 118, distance: 183.3
click at [477, 118] on div "× Edit Job Name Job Name (Maximum of 50 Characters) Custom Set 6 Close Save" at bounding box center [784, 372] width 1568 height 744
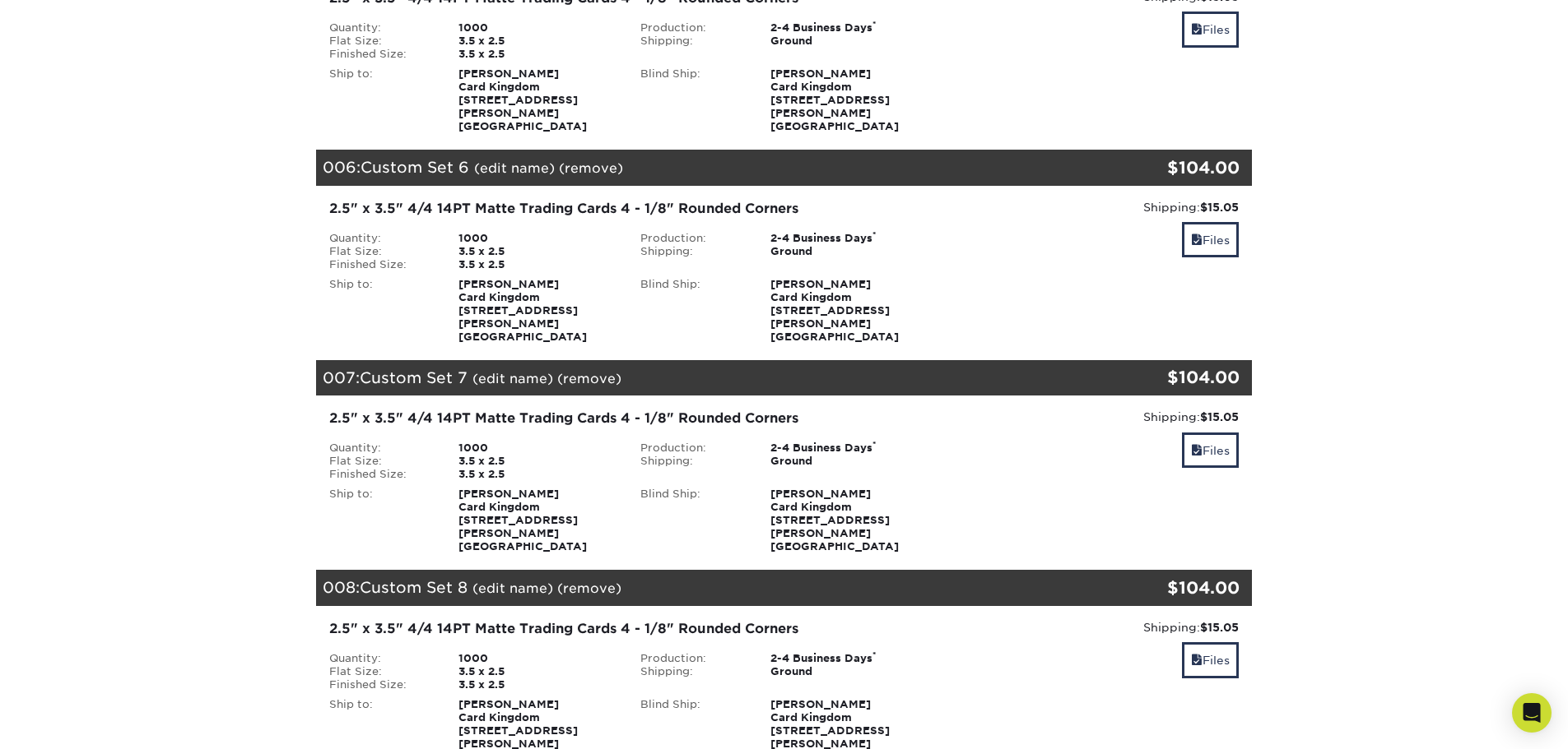
click at [513, 161] on link "(edit name)" at bounding box center [515, 168] width 80 height 16
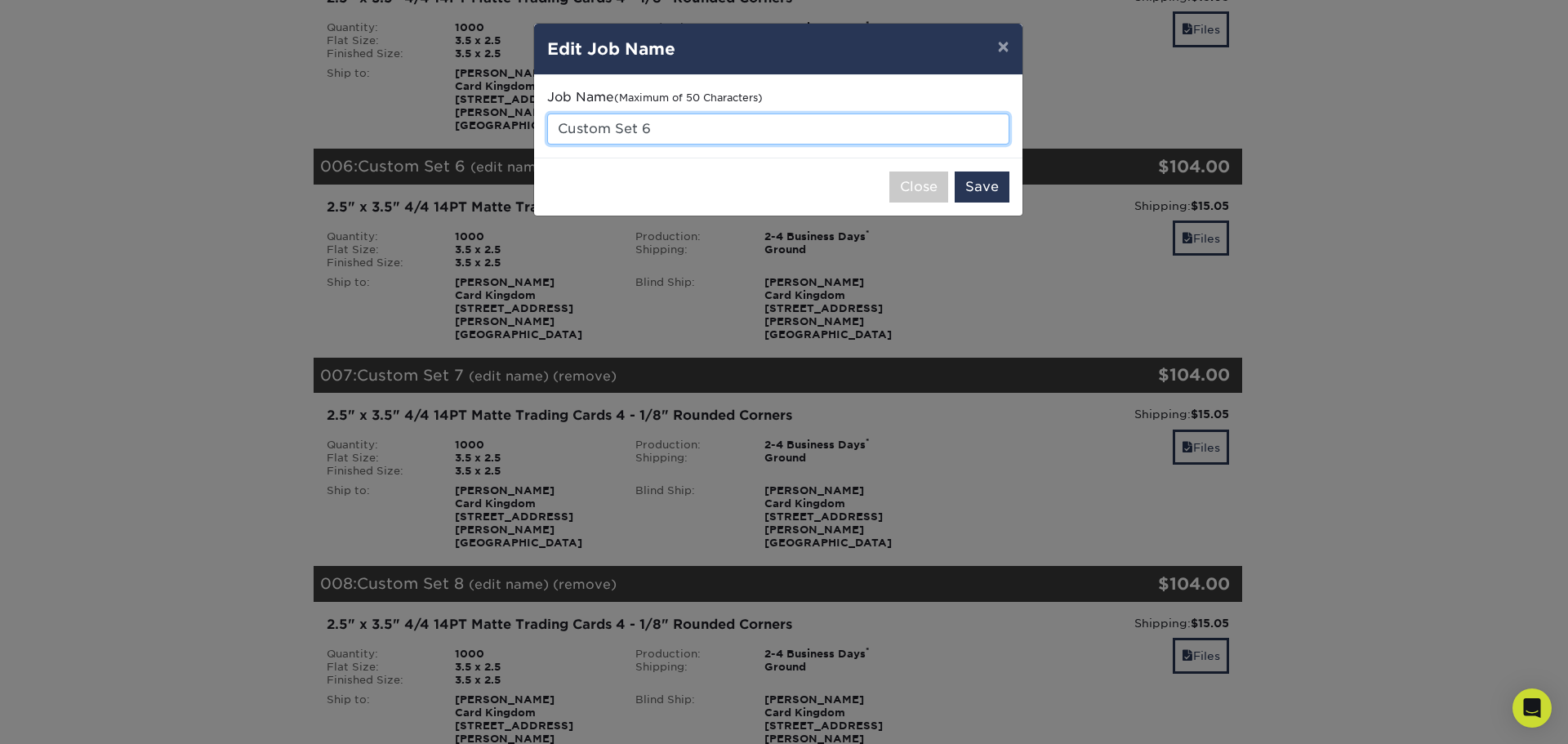
drag, startPoint x: 643, startPoint y: 119, endPoint x: 555, endPoint y: 124, distance: 88.1
click at [555, 124] on input "Custom Set 6" at bounding box center [778, 128] width 462 height 31
type input "Monk token"
click at [987, 191] on button "Save" at bounding box center [981, 187] width 55 height 31
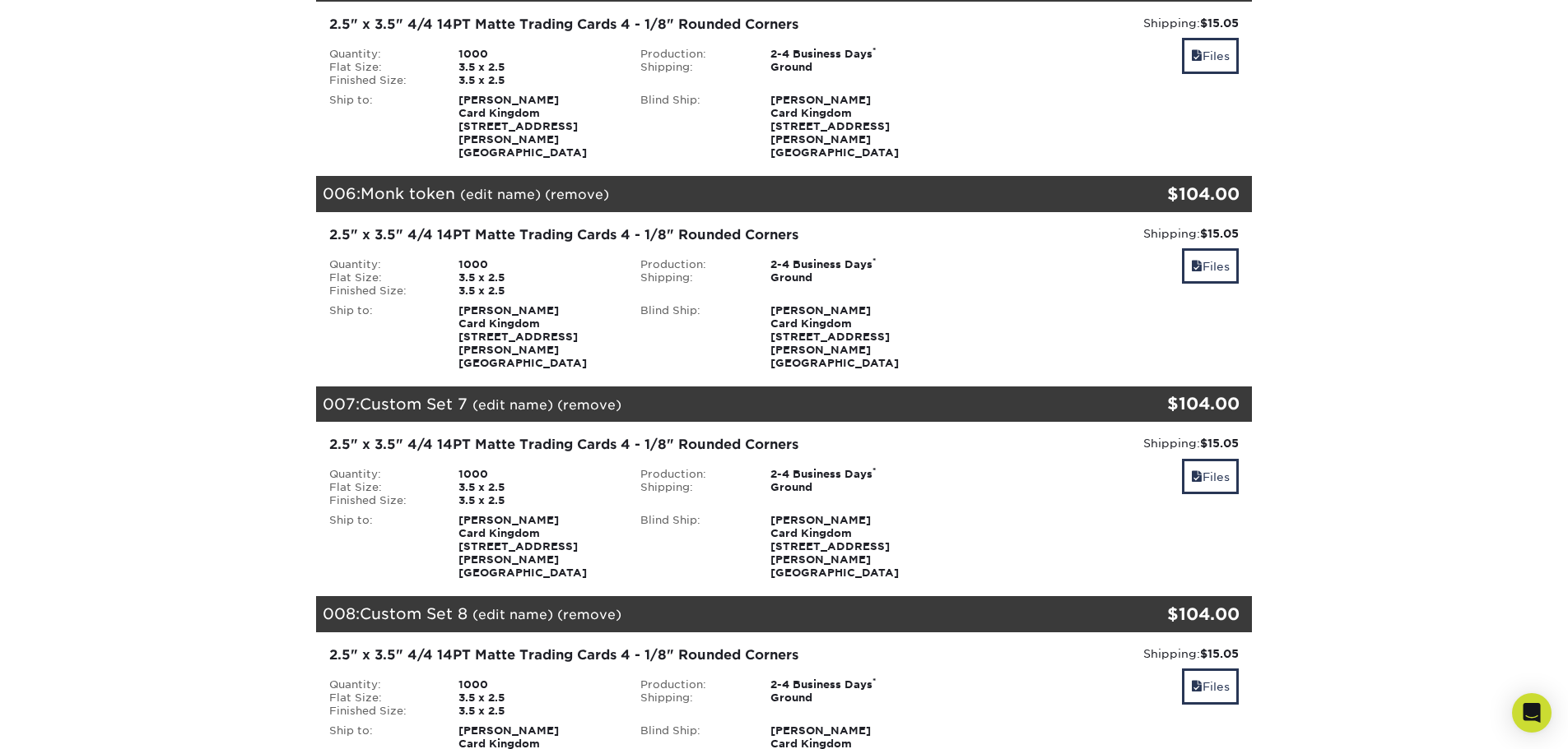
scroll to position [1151, 0]
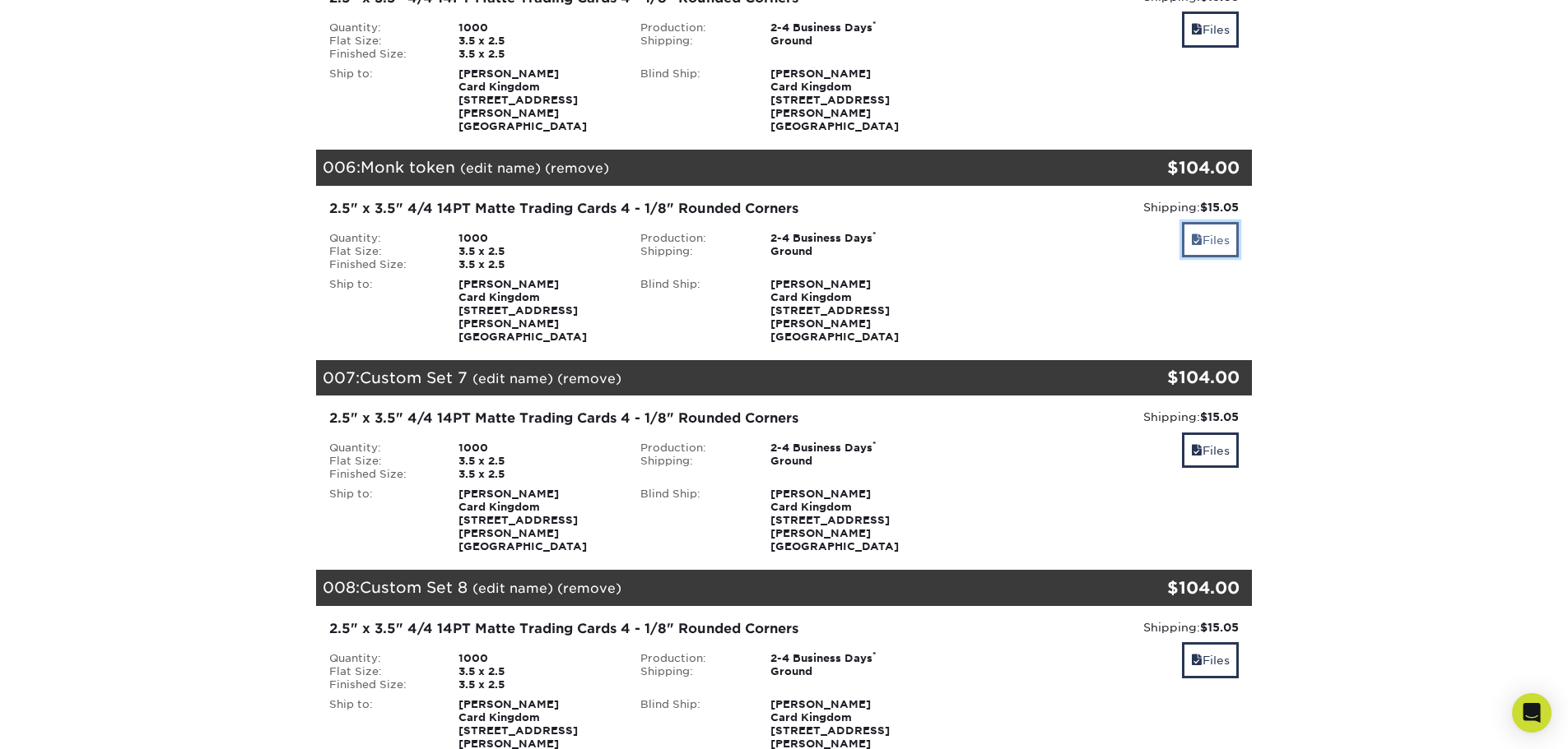
click at [1208, 222] on link "Files" at bounding box center [1210, 239] width 57 height 36
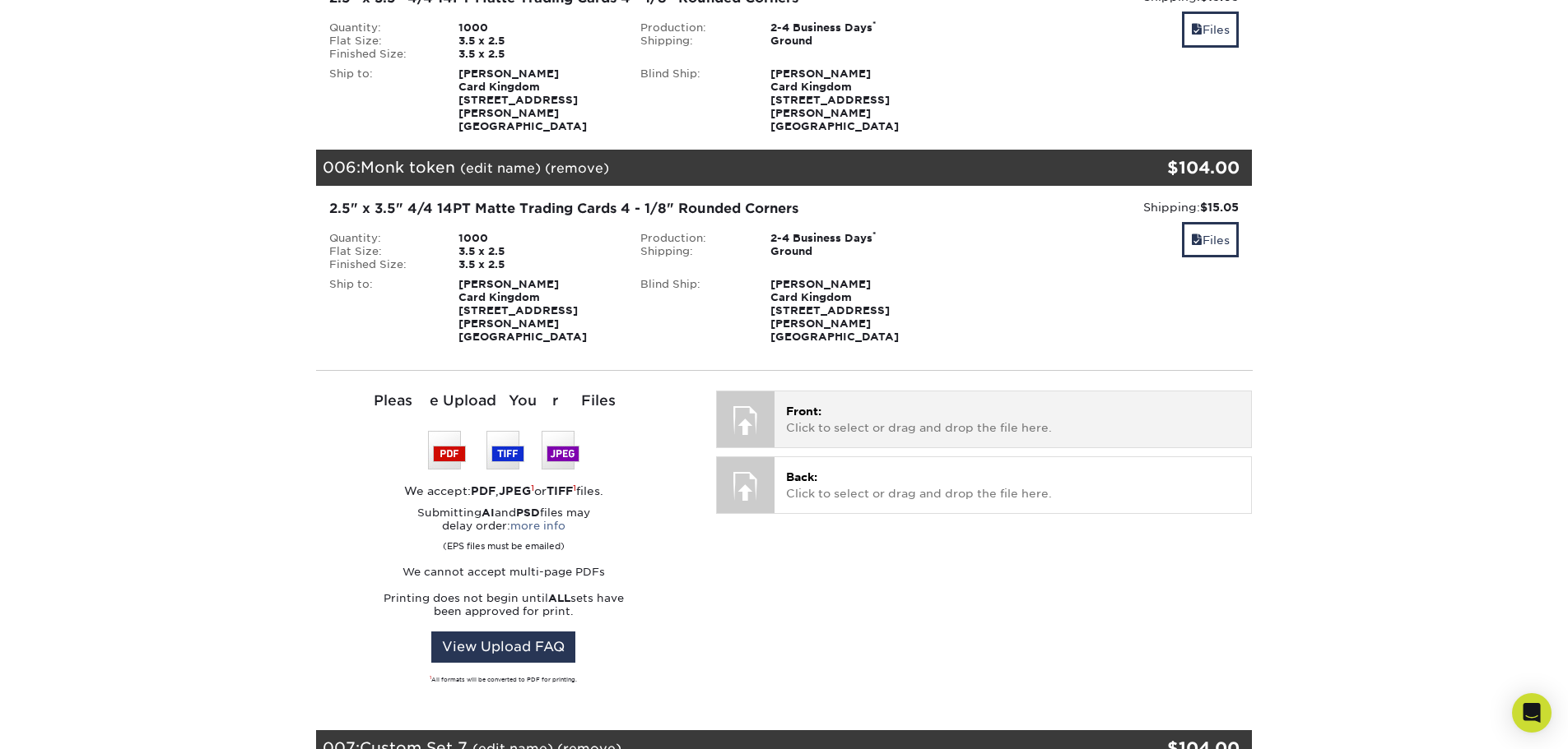
click at [855, 403] on p "Front: Click to select or drag and drop the file here." at bounding box center [1012, 420] width 454 height 34
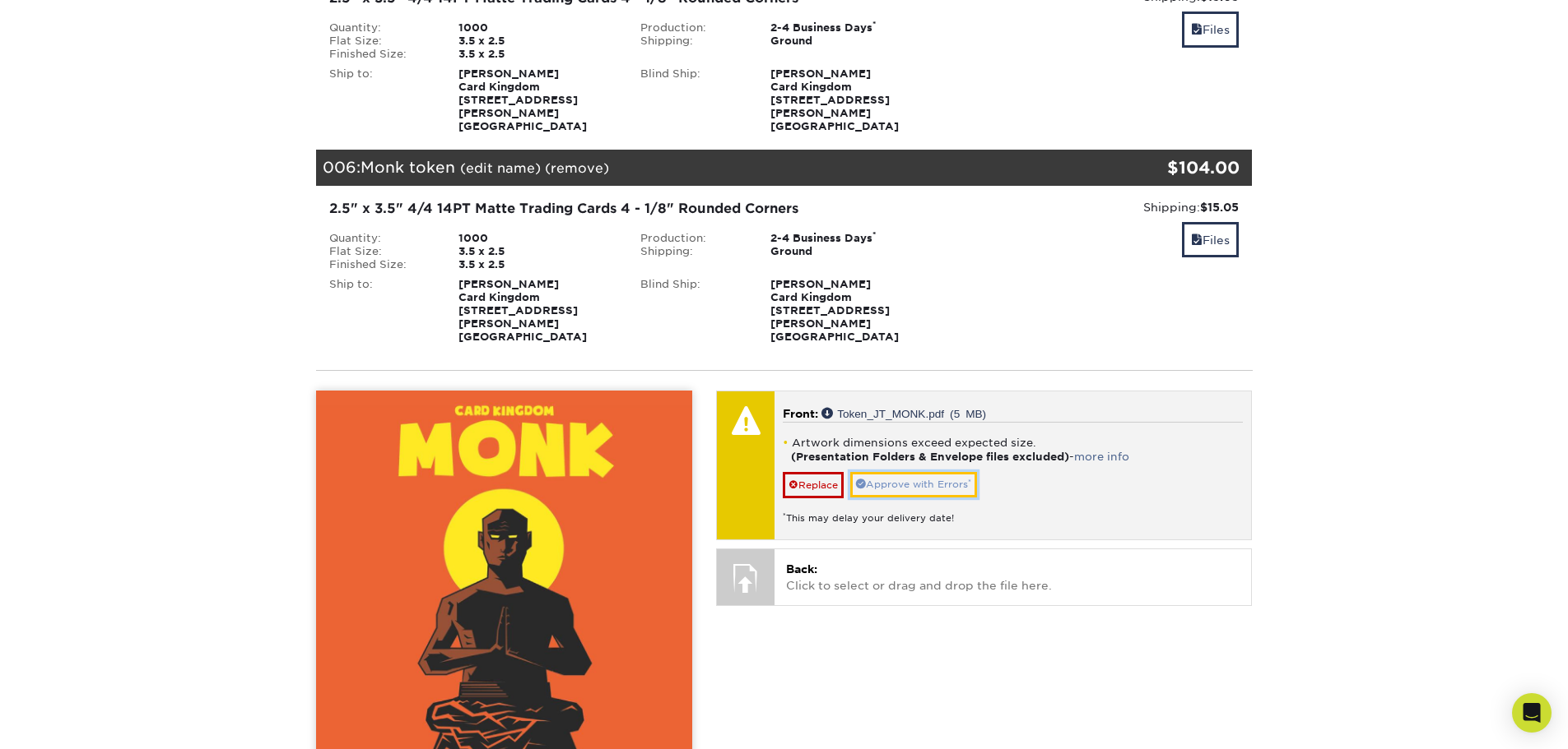
click at [934, 472] on link "Approve with Errors *" at bounding box center [913, 484] width 126 height 25
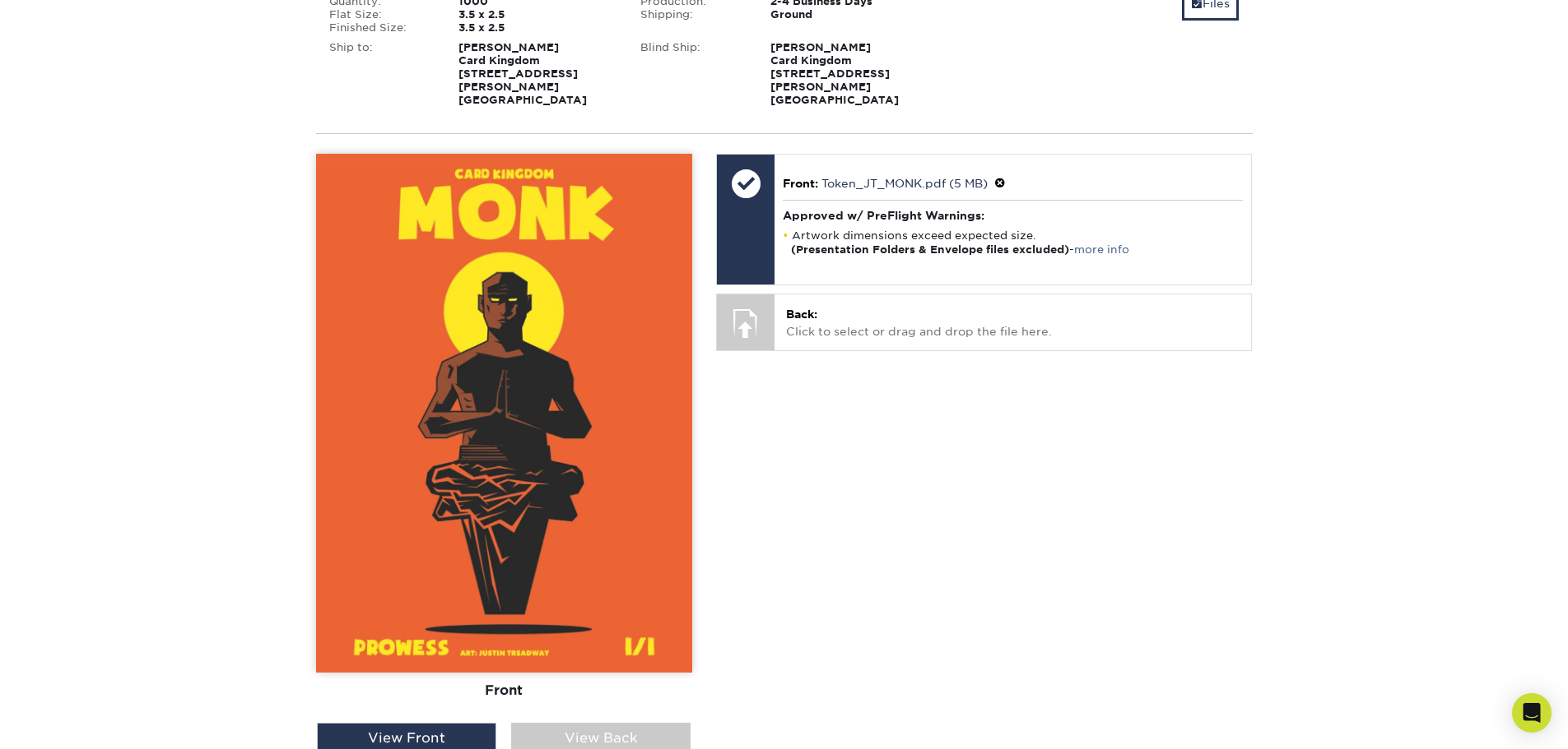
scroll to position [1398, 0]
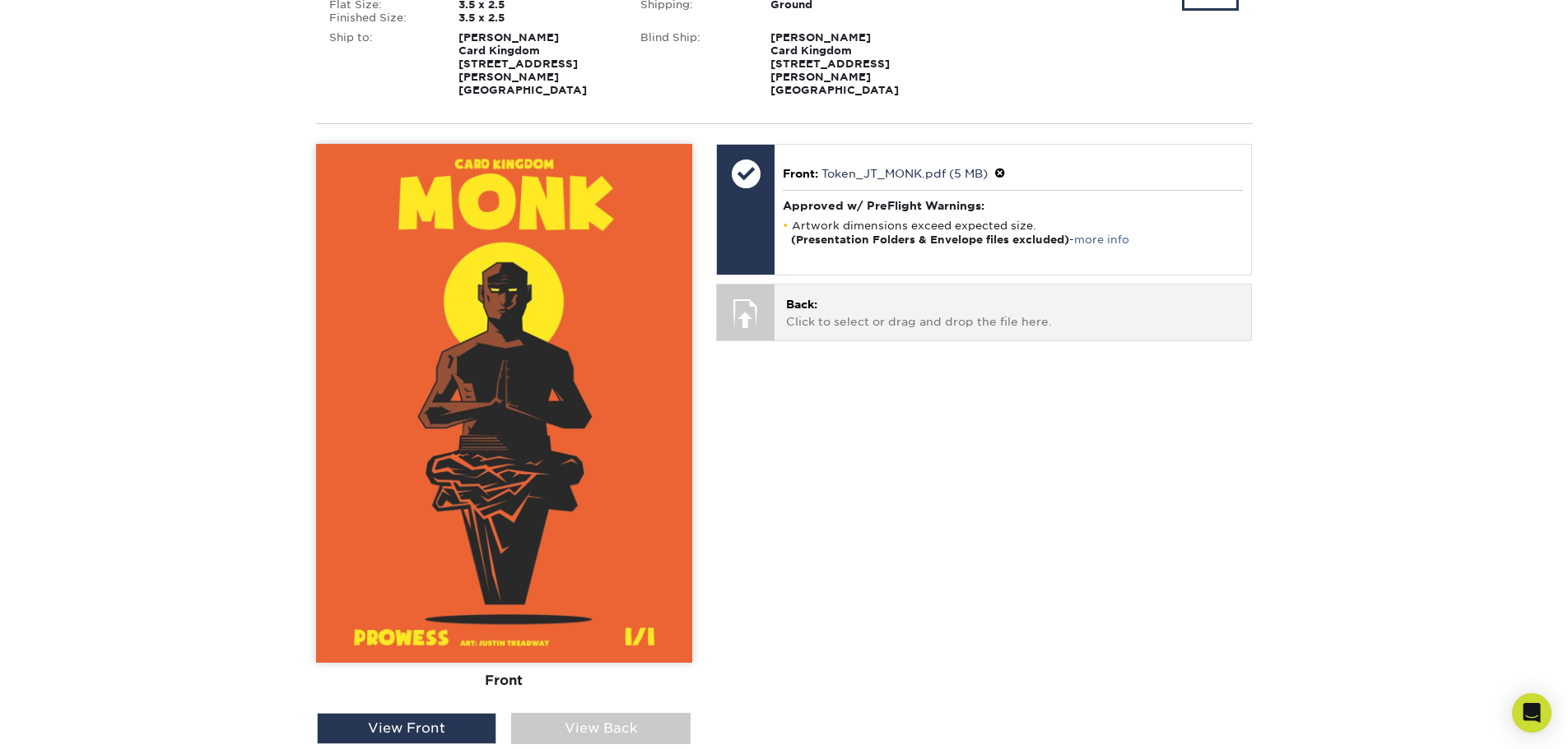
click at [860, 296] on p "Back: Click to select or drag and drop the file here." at bounding box center [1012, 313] width 454 height 34
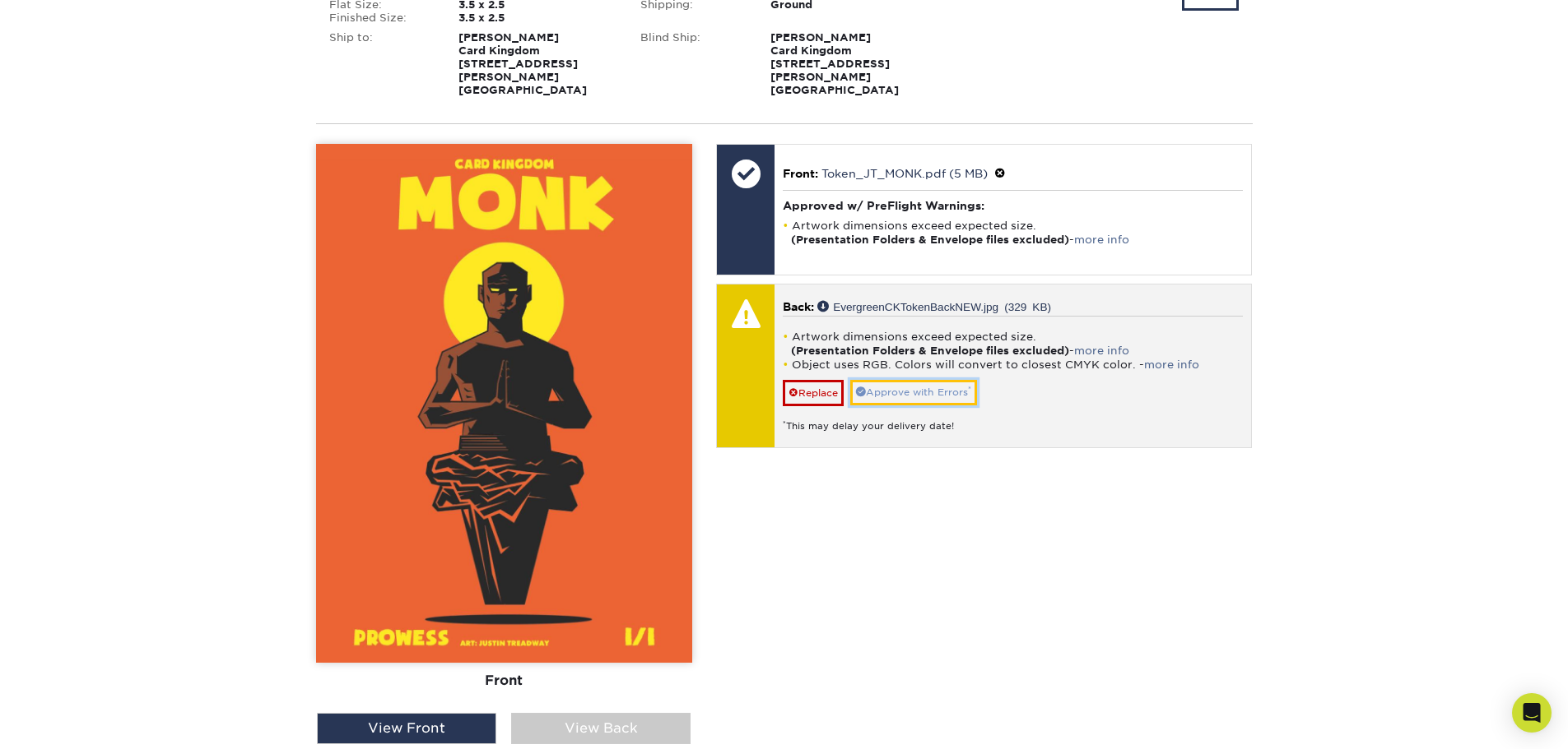
click at [898, 380] on link "Approve with Errors *" at bounding box center [913, 392] width 126 height 25
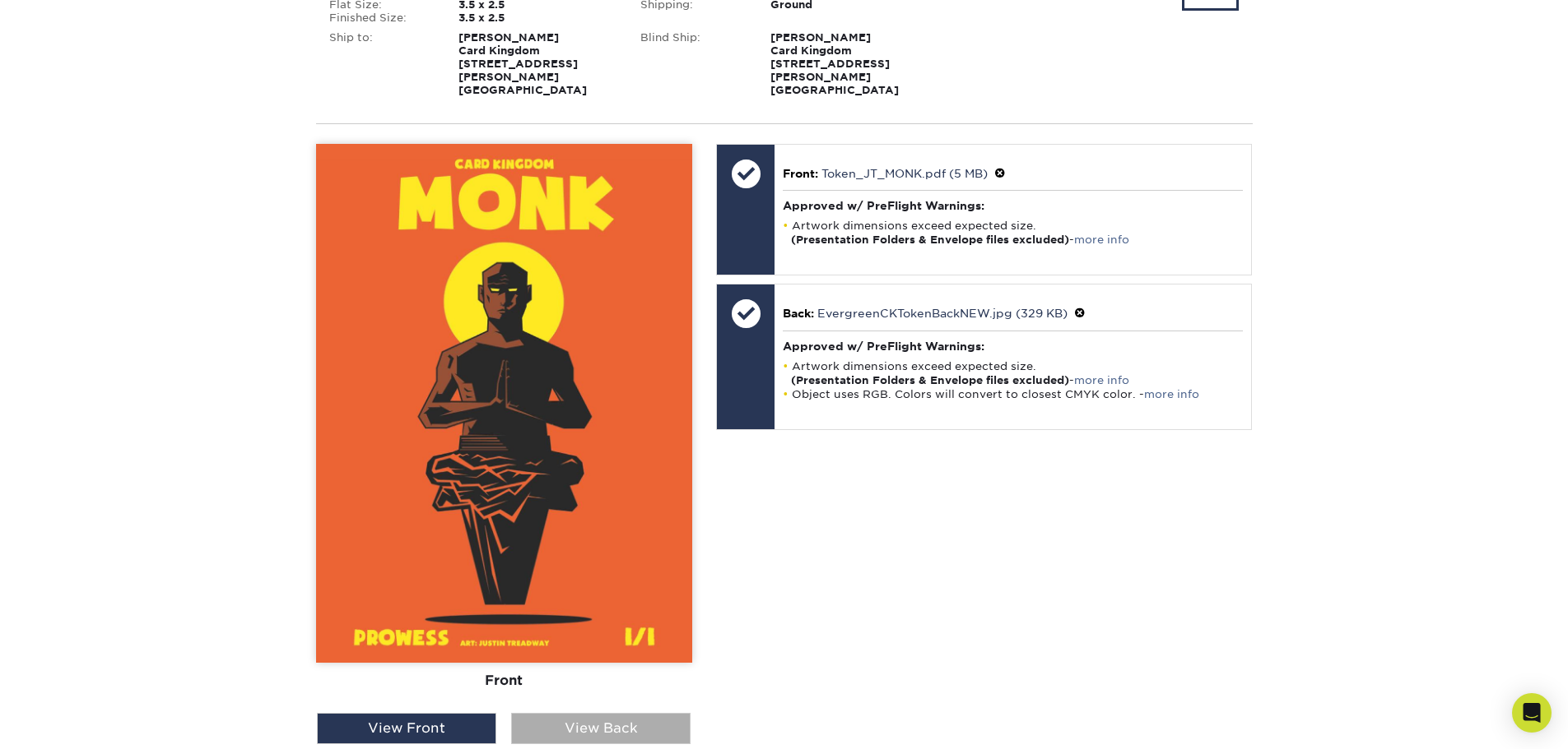
click at [576, 713] on div "View Back" at bounding box center [601, 728] width 180 height 31
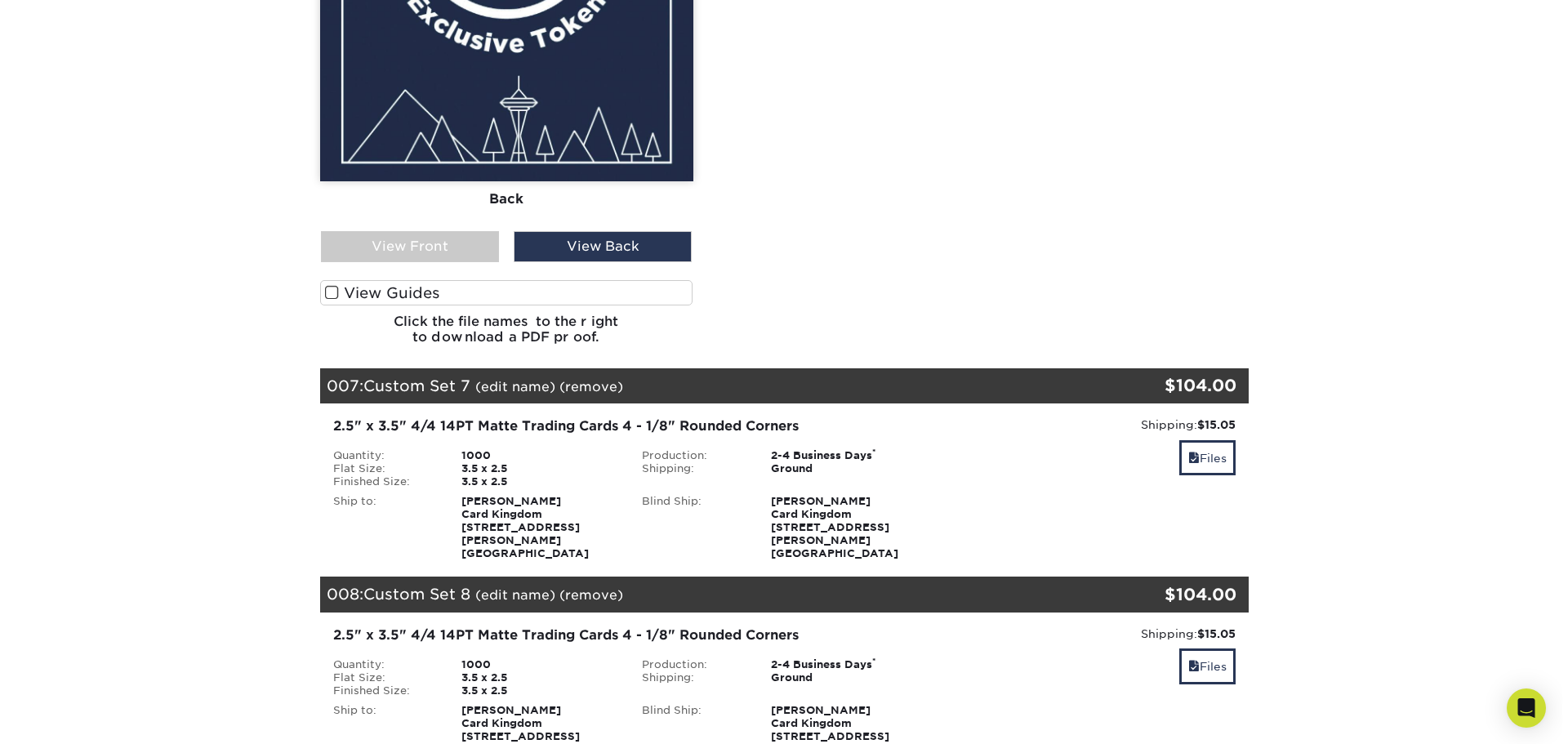
scroll to position [1961, 0]
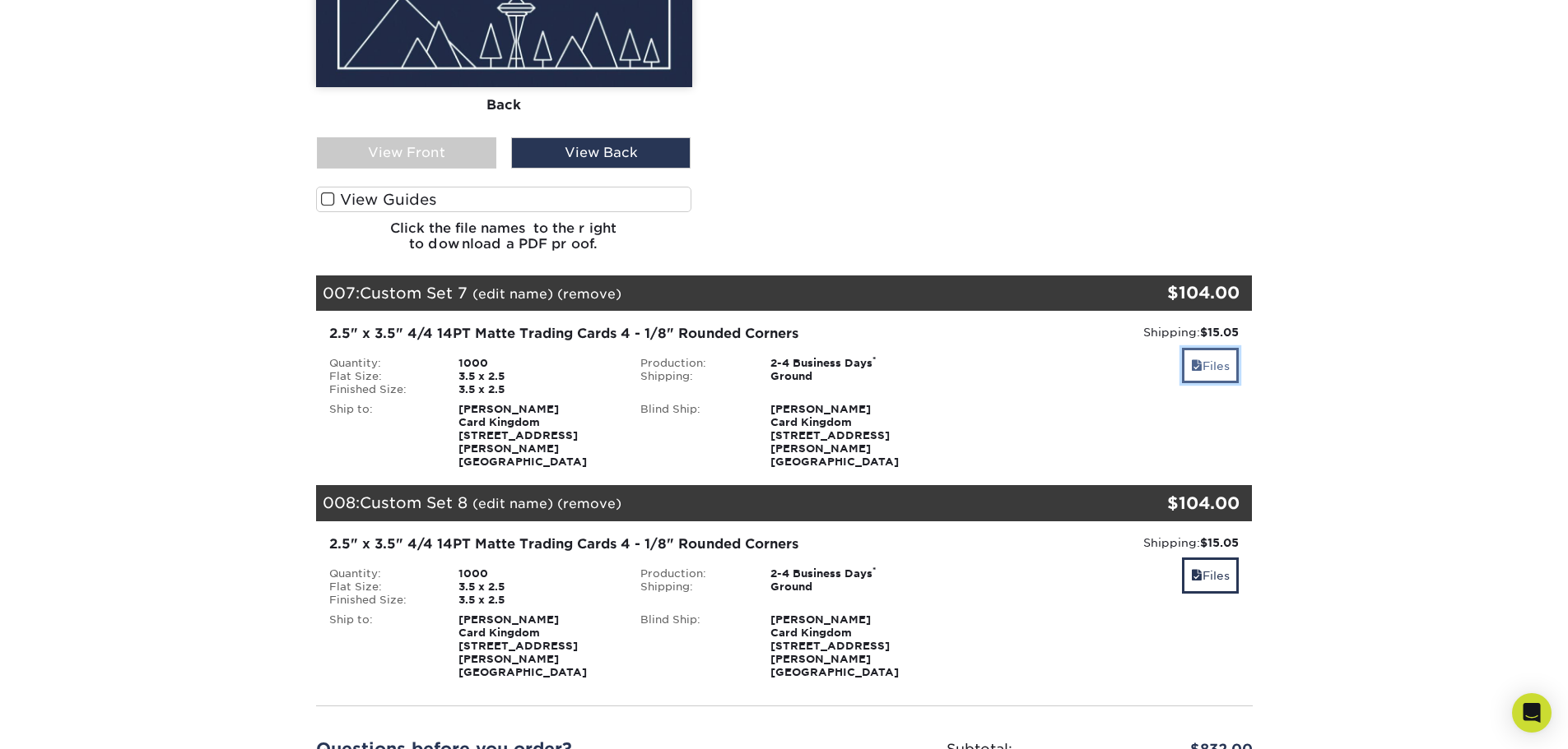
click at [1212, 348] on link "Files" at bounding box center [1210, 366] width 57 height 36
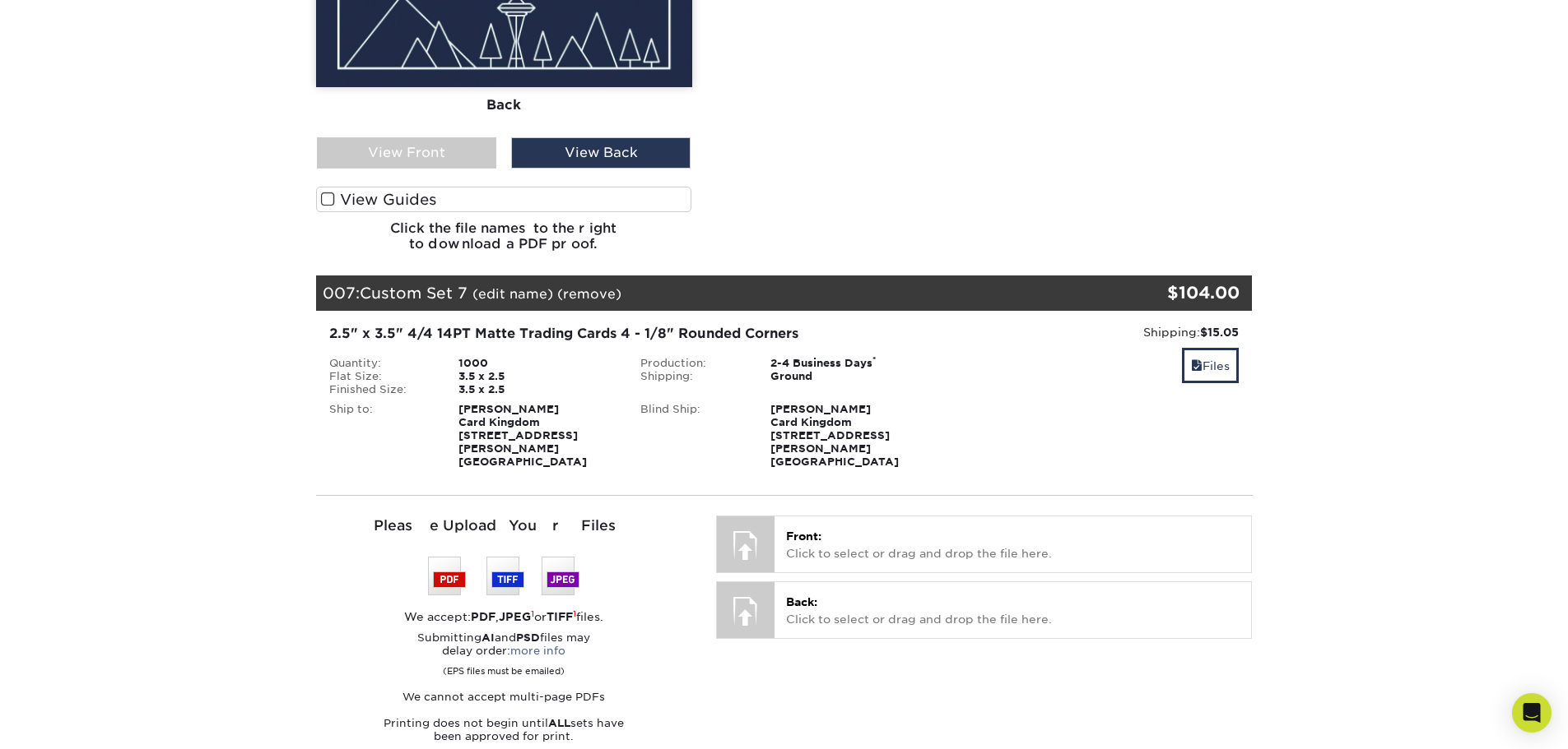
click at [530, 286] on link "(edit name)" at bounding box center [513, 294] width 80 height 16
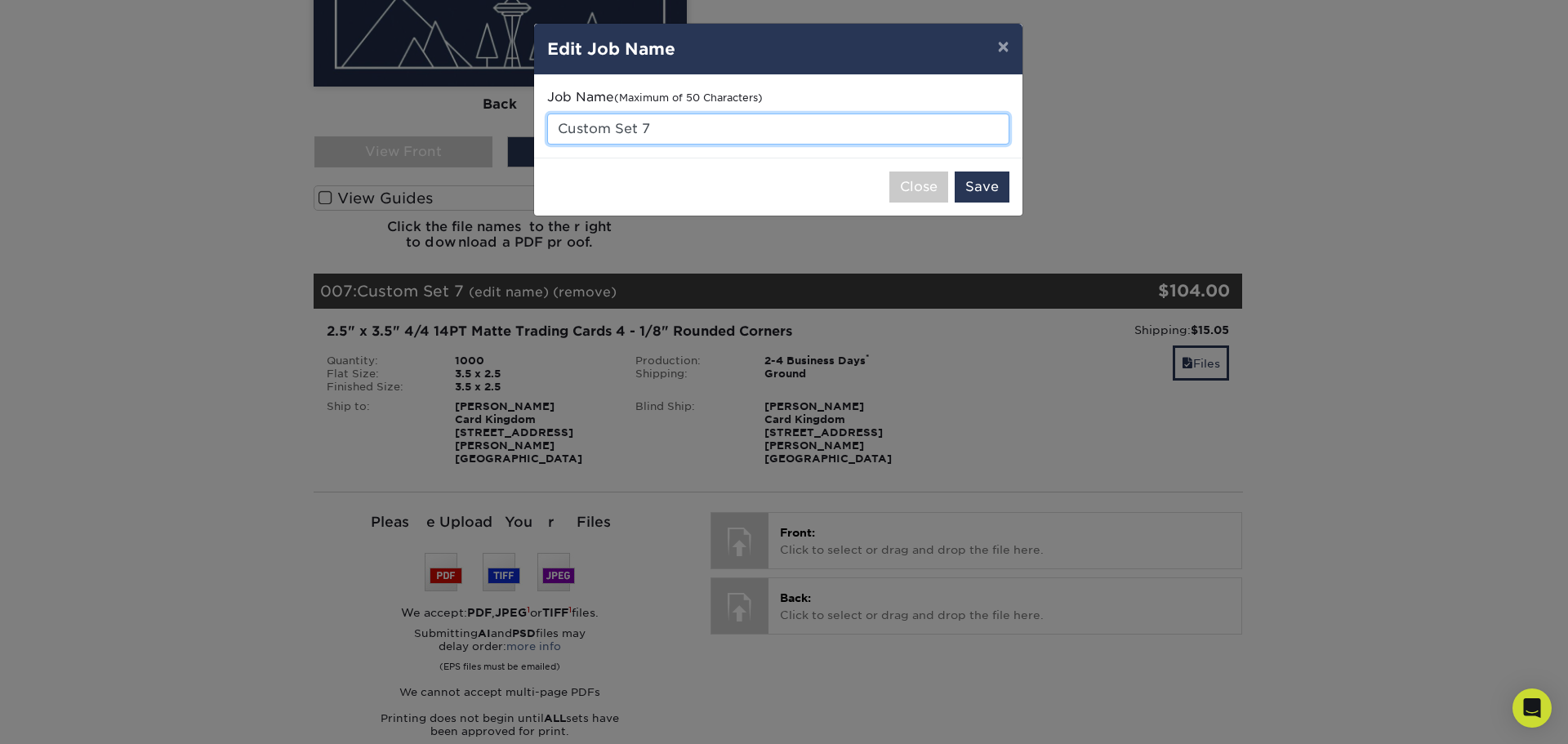
drag, startPoint x: 667, startPoint y: 121, endPoint x: 522, endPoint y: 113, distance: 145.2
click at [522, 113] on div "× Edit Job Name Job Name (Maximum of 50 Characters) Custom Set 7 Close Save" at bounding box center [784, 372] width 1568 height 744
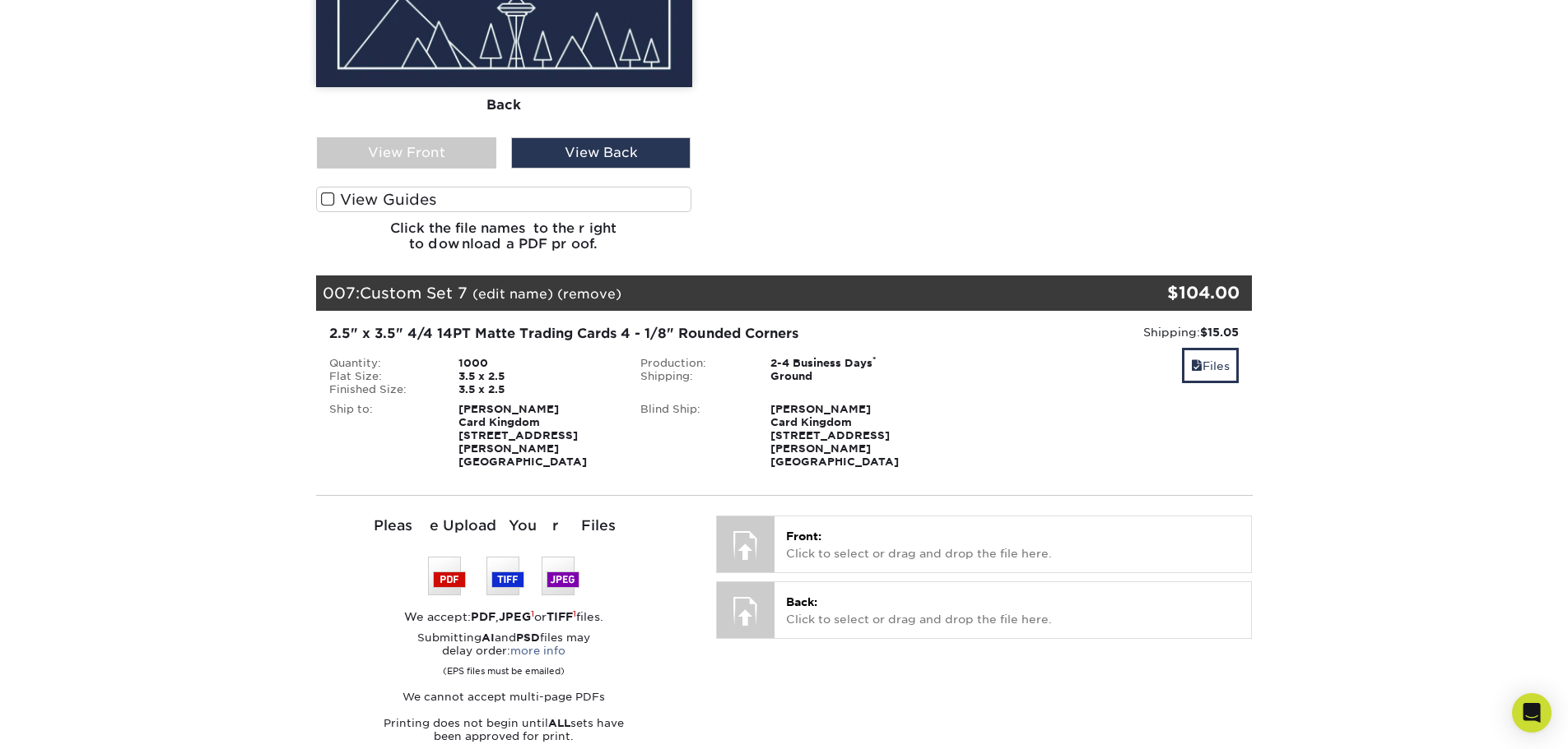
click at [518, 286] on link "(edit name)" at bounding box center [513, 294] width 80 height 16
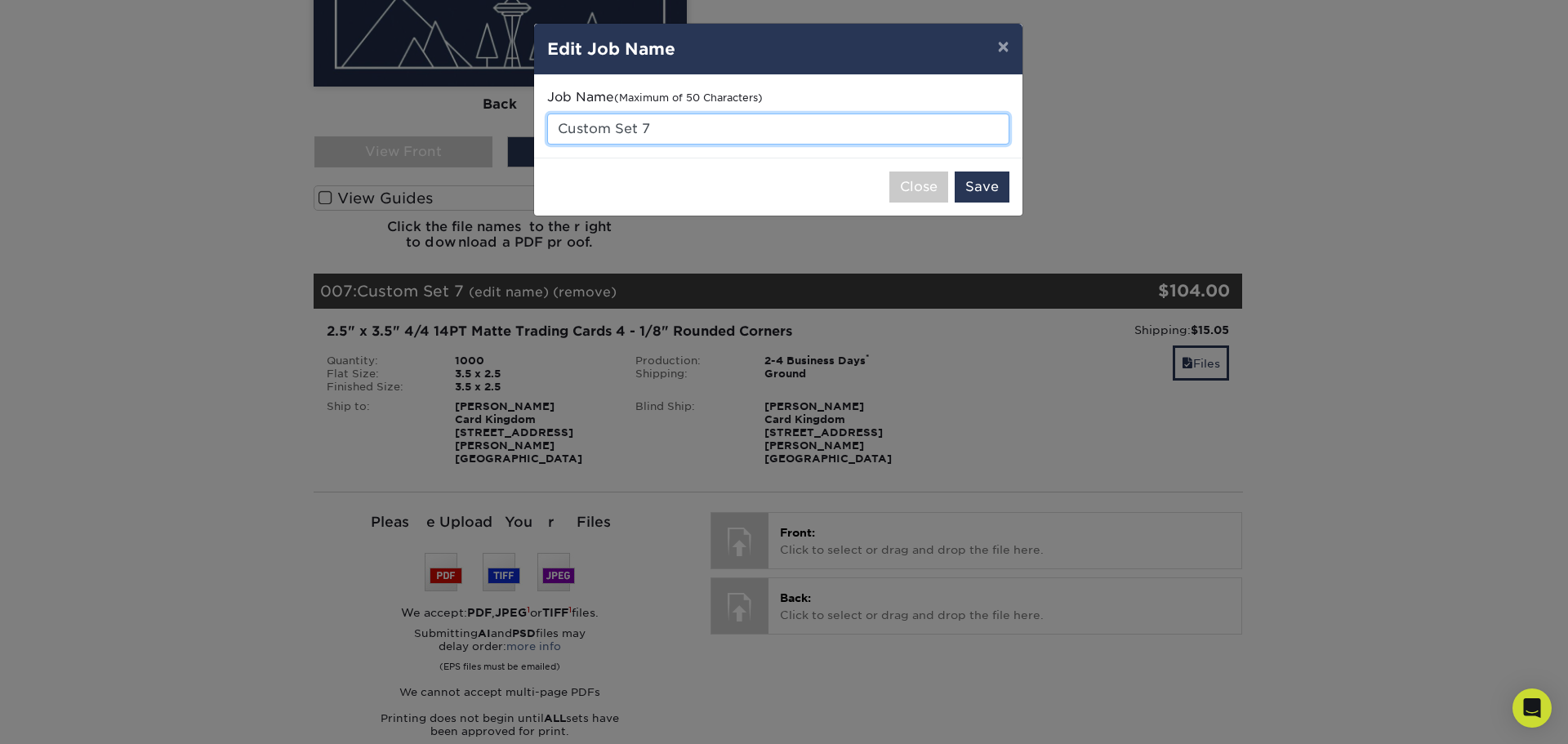
drag, startPoint x: 675, startPoint y: 130, endPoint x: 559, endPoint y: 126, distance: 116.1
click at [559, 126] on input "Custom Set 7" at bounding box center [778, 128] width 462 height 31
type input "Saproling - [GEOGRAPHIC_DATA]"
click at [984, 183] on button "Save" at bounding box center [981, 187] width 55 height 31
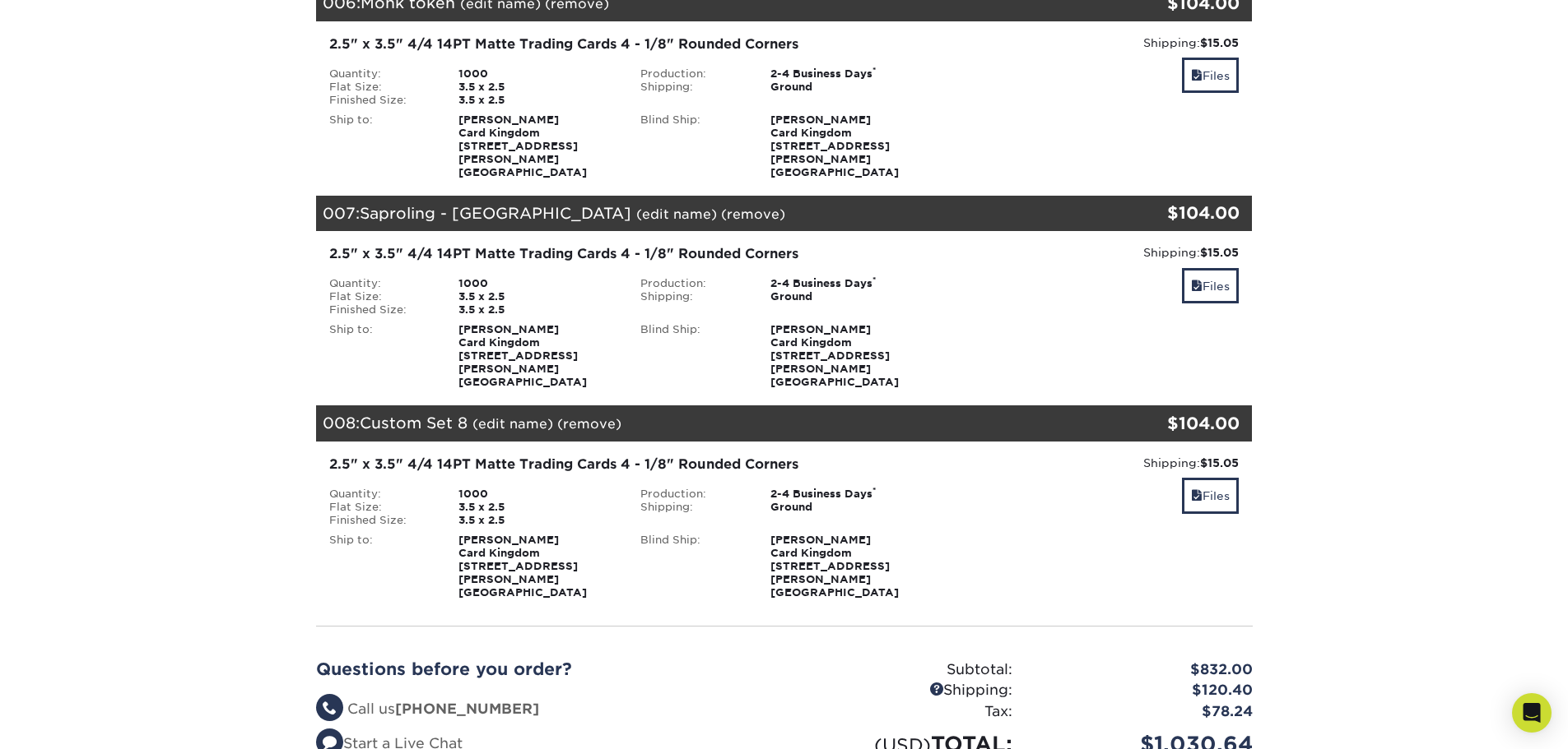
scroll to position [1233, 0]
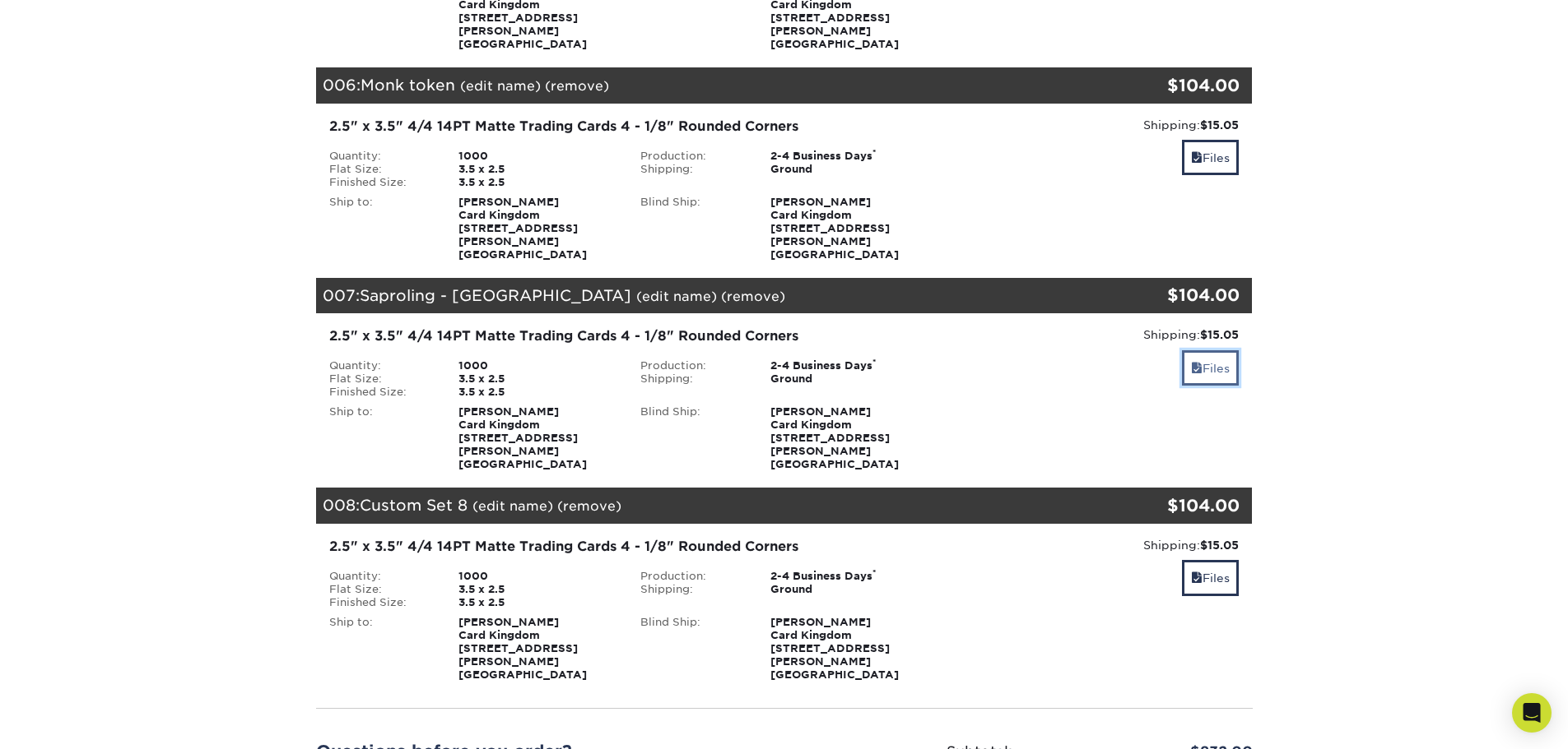
click at [1191, 362] on span at bounding box center [1197, 368] width 11 height 13
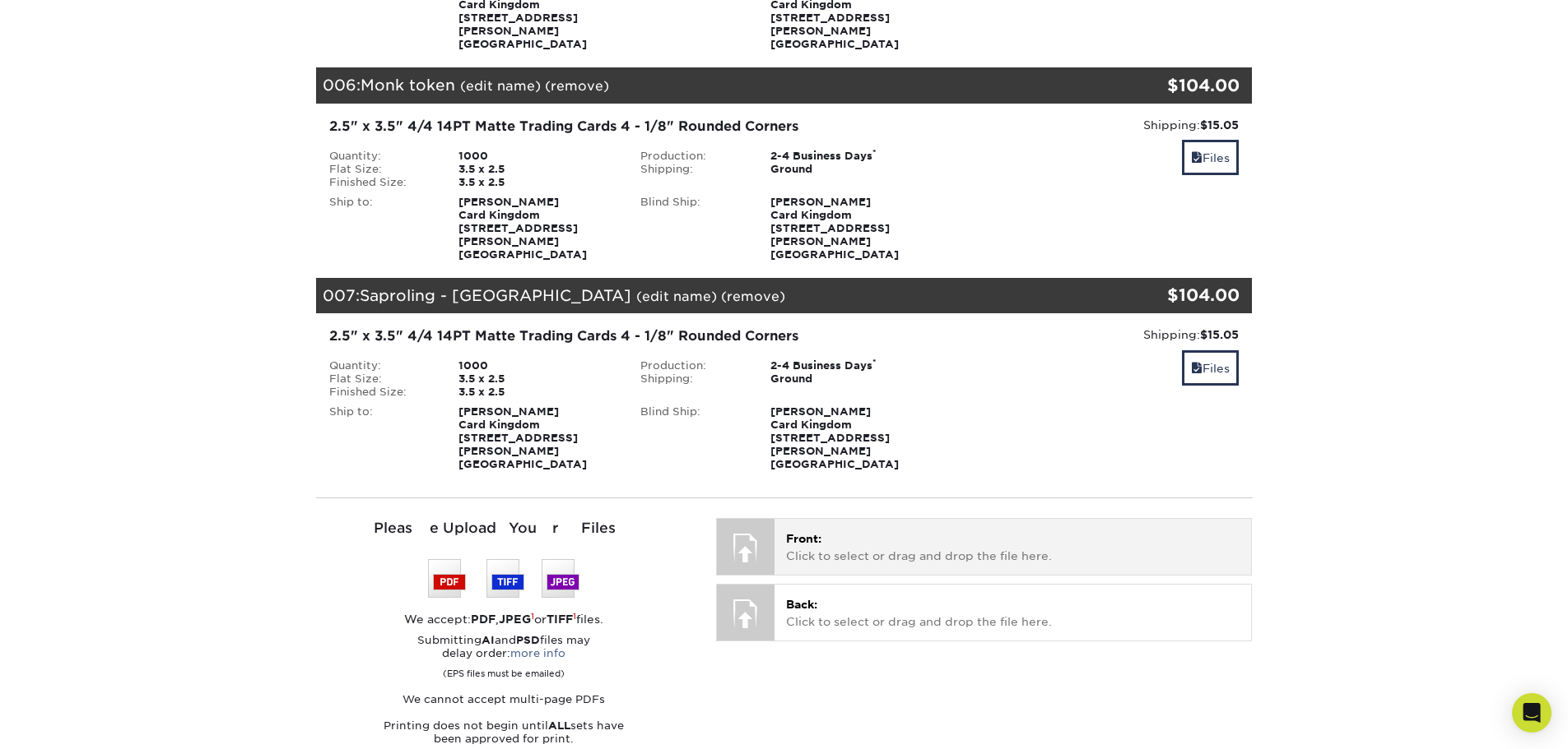
click at [853, 519] on div "Front: Click to select or drag and drop the file here. Choose file" at bounding box center [1012, 546] width 476 height 55
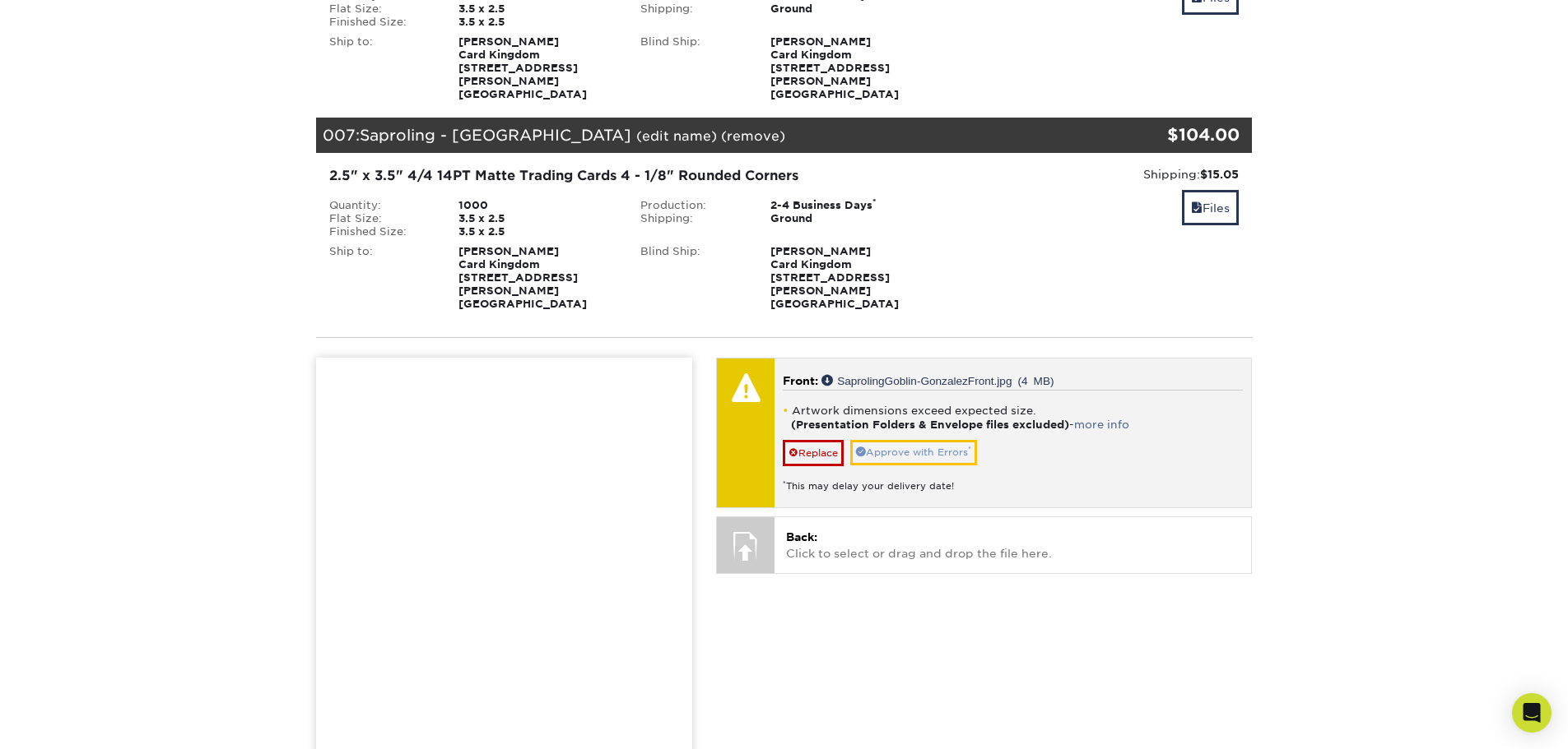
scroll to position [1398, 0]
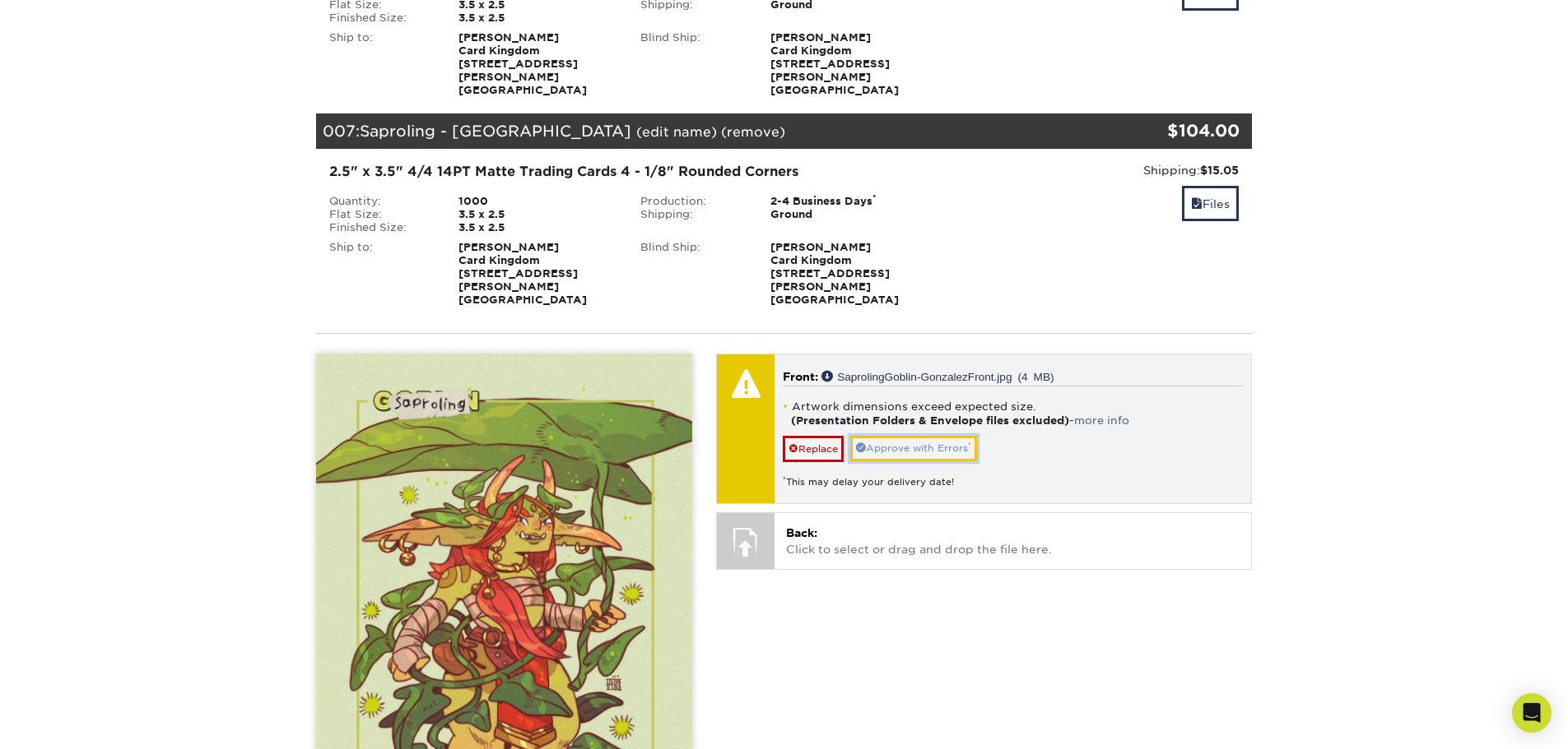
click at [915, 436] on link "Approve with Errors *" at bounding box center [913, 448] width 126 height 25
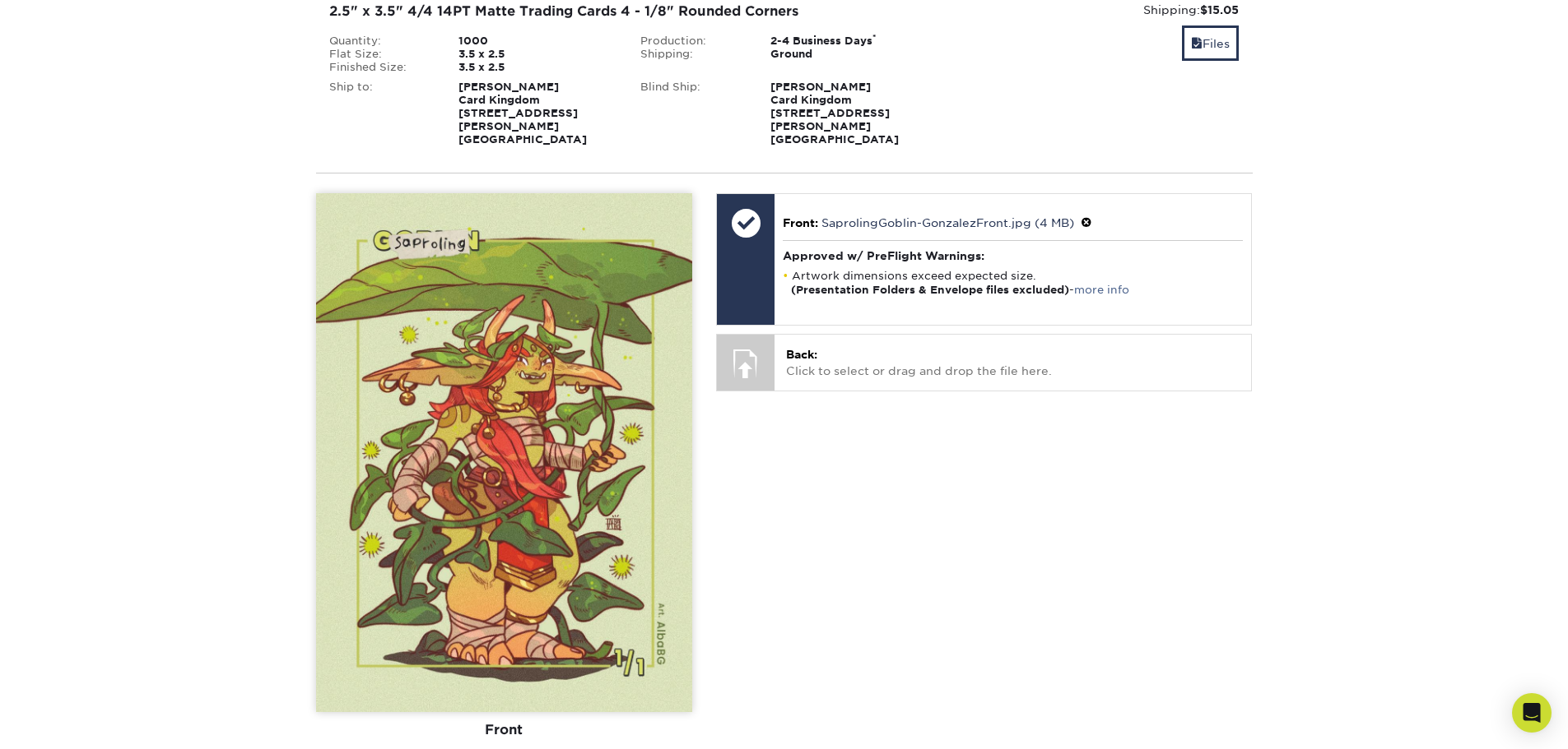
scroll to position [1563, 0]
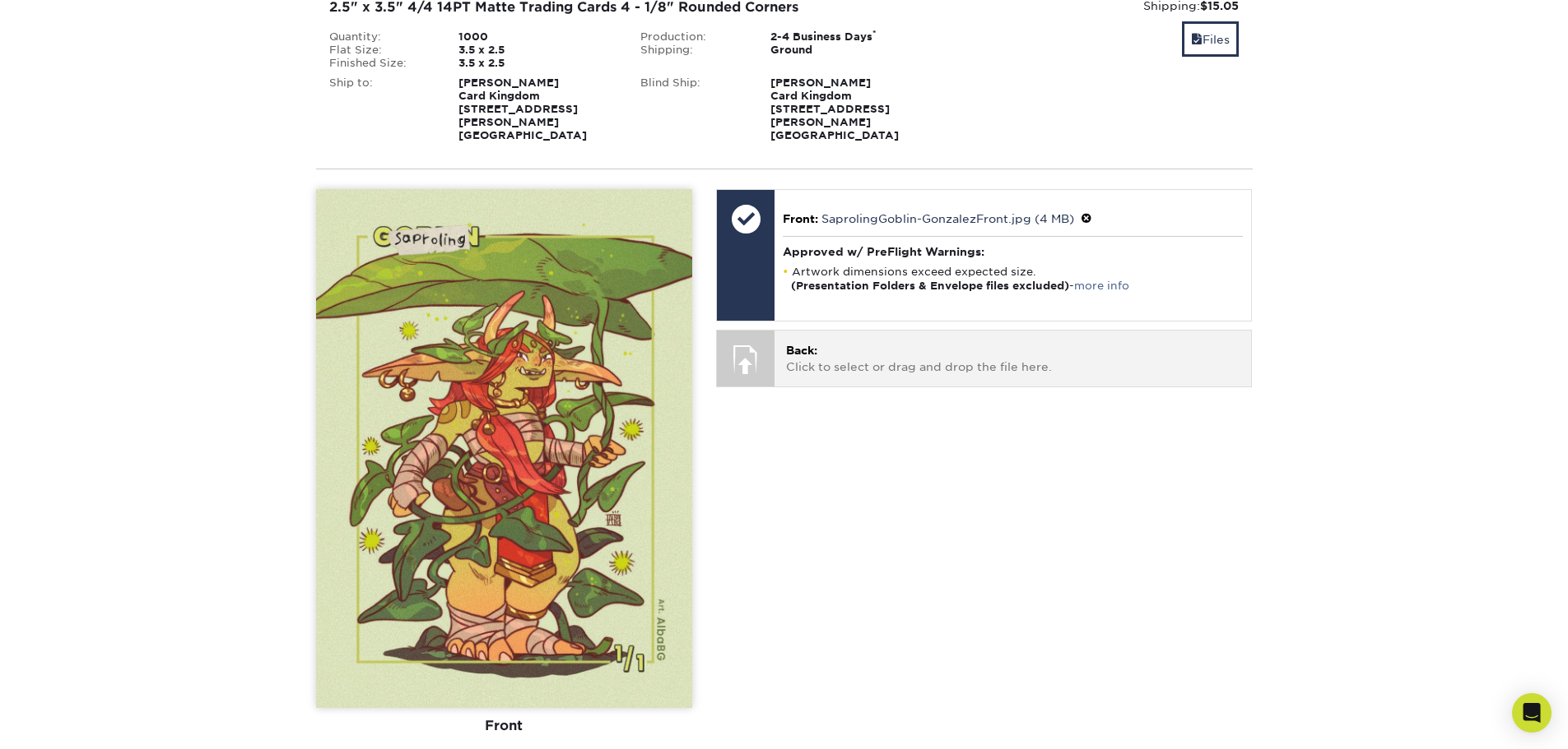
click at [871, 342] on p "Back: Click to select or drag and drop the file here." at bounding box center [1012, 359] width 454 height 34
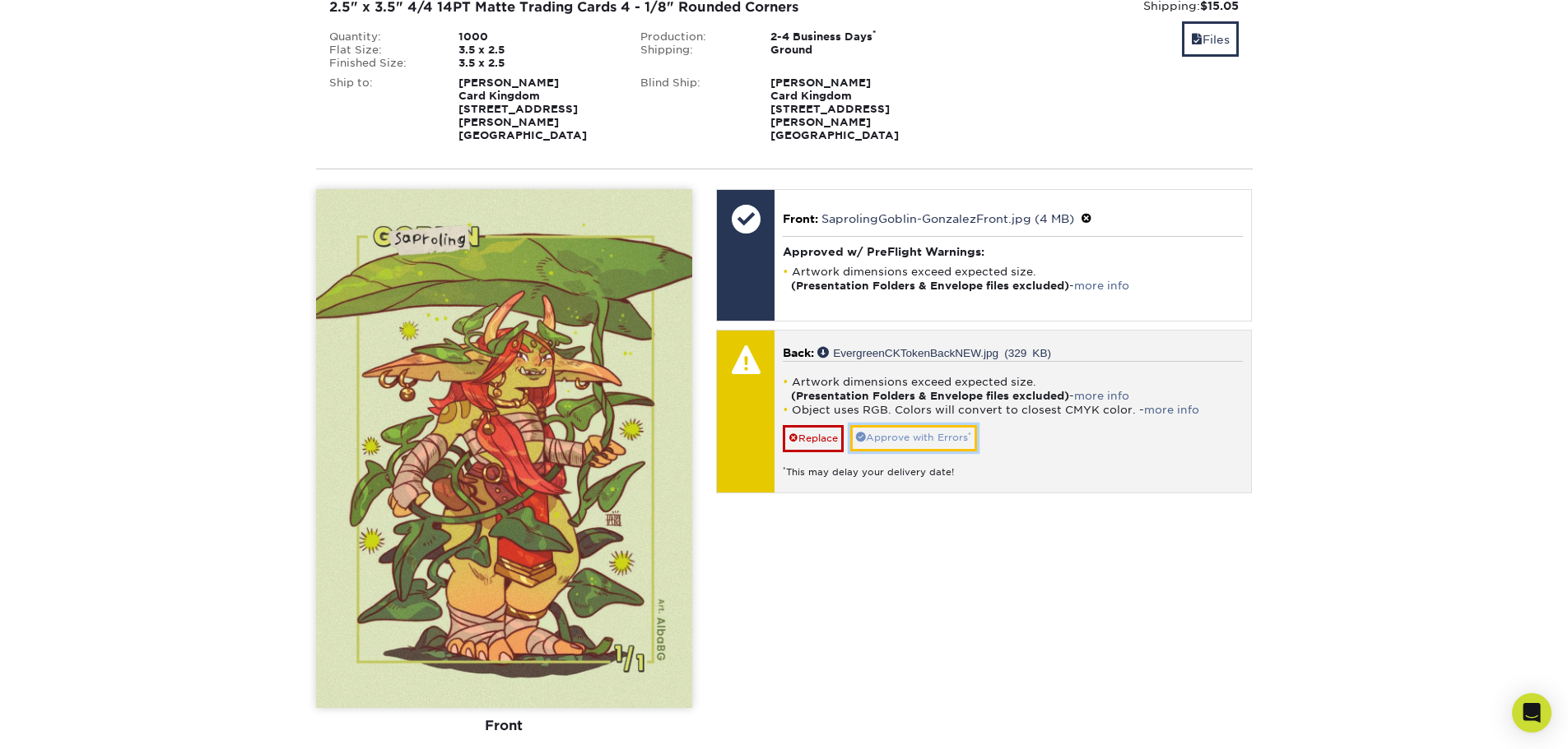
click at [921, 425] on link "Approve with Errors *" at bounding box center [913, 438] width 126 height 25
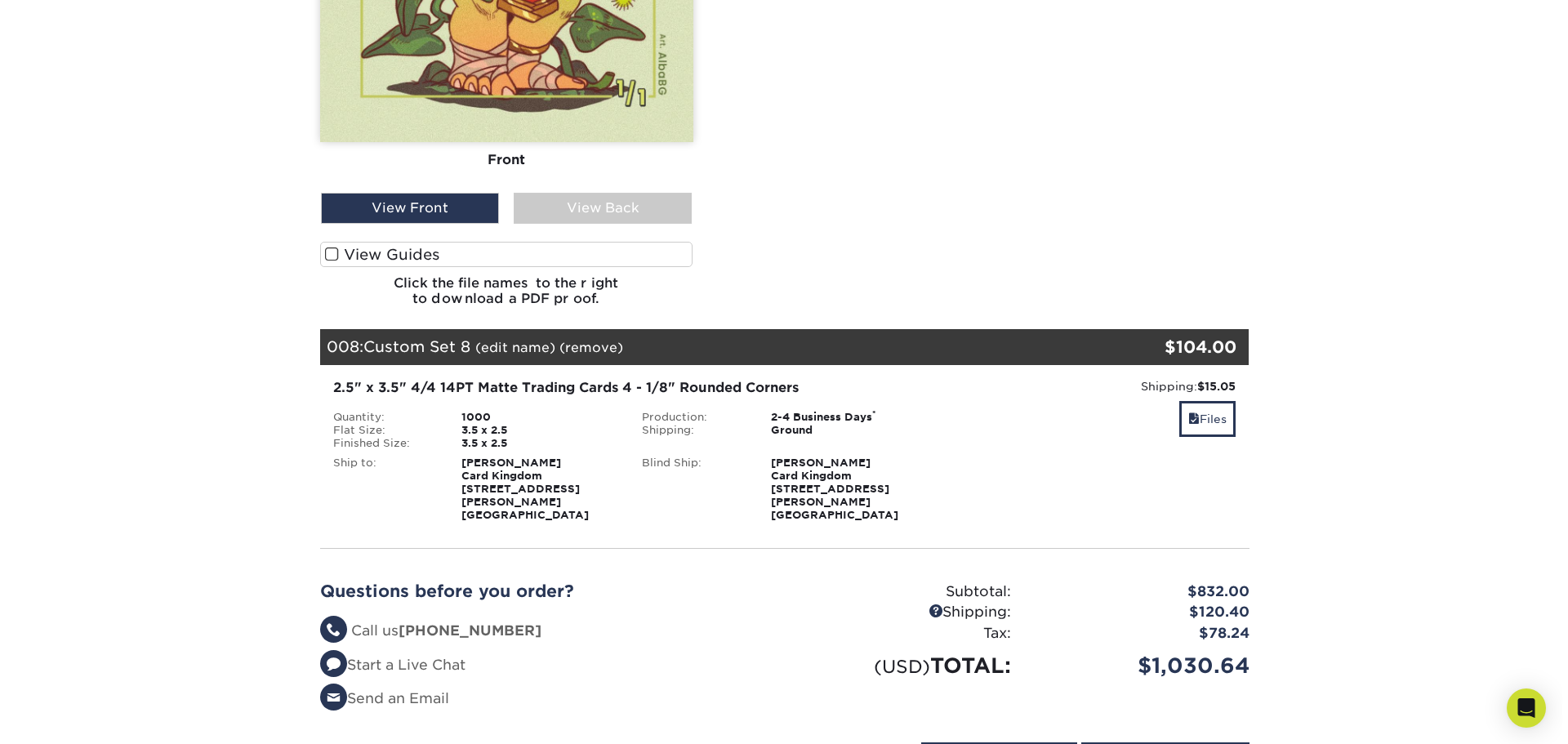
scroll to position [2124, 0]
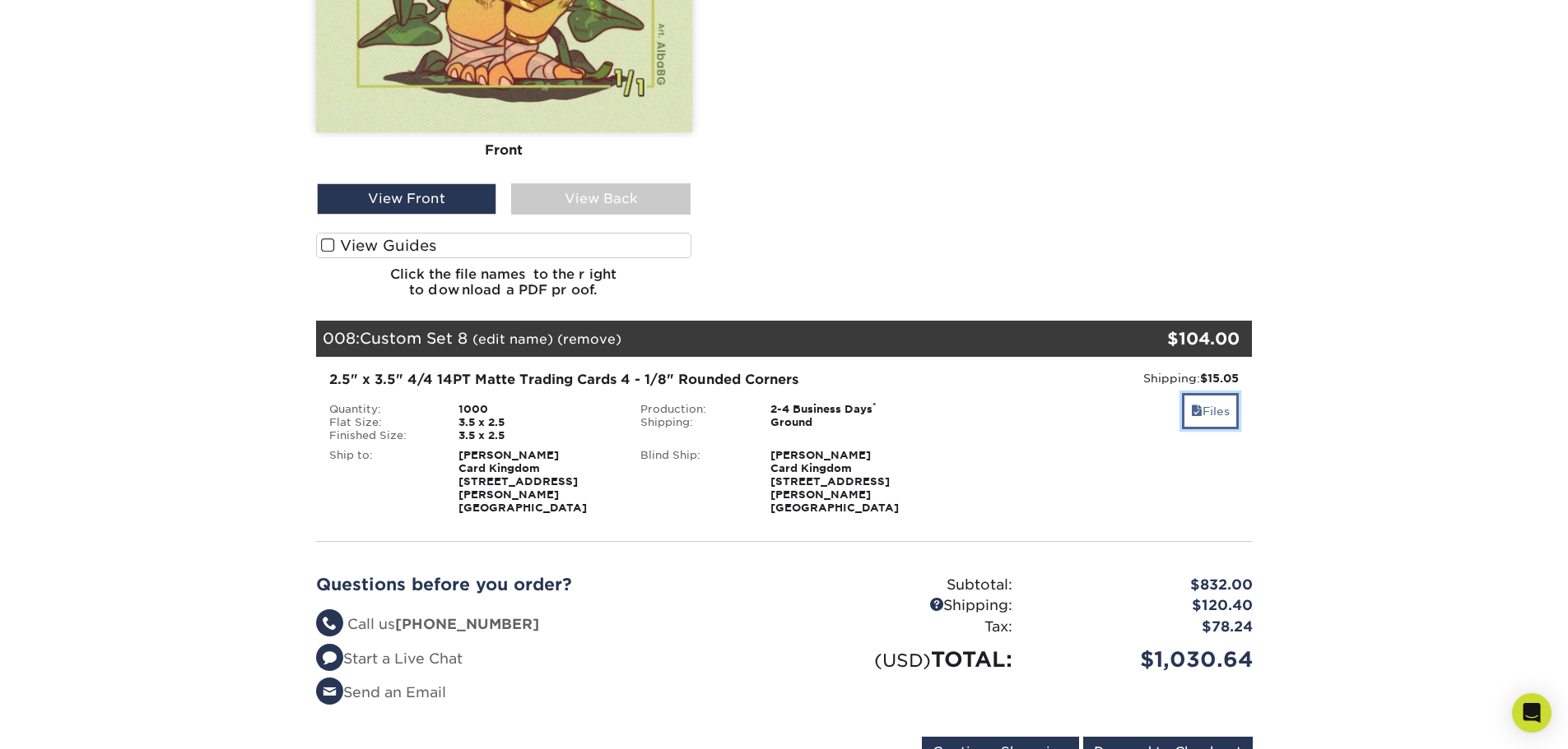
click at [1202, 393] on link "Files" at bounding box center [1210, 411] width 57 height 36
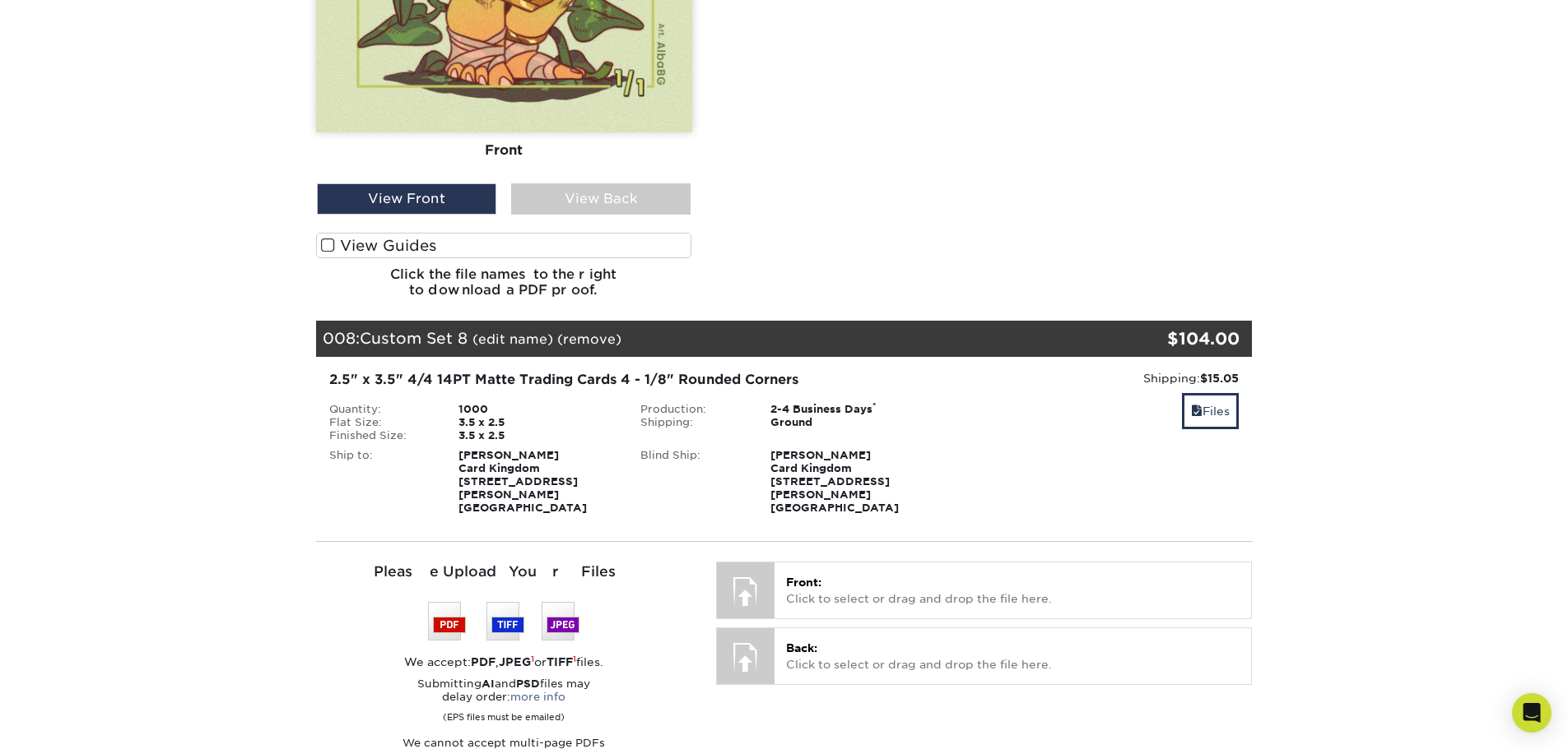
click at [527, 331] on link "(edit name)" at bounding box center [513, 338] width 80 height 16
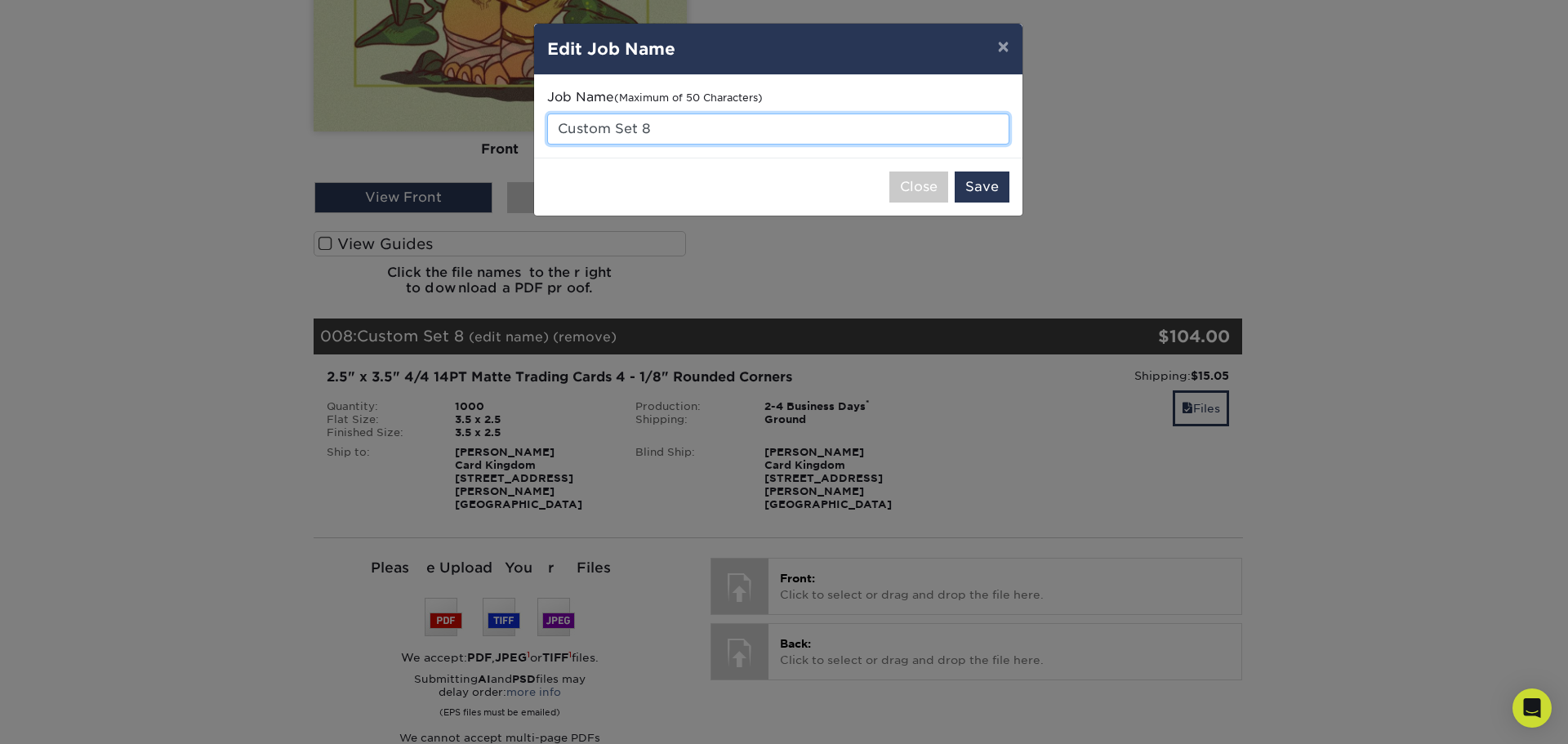
drag, startPoint x: 673, startPoint y: 130, endPoint x: 535, endPoint y: 119, distance: 138.4
click at [535, 119] on div "Job Name (Maximum of 50 Characters) Custom Set 8" at bounding box center [778, 116] width 488 height 83
type input "Spirit Token ([PERSON_NAME])"
click at [982, 185] on button "Save" at bounding box center [981, 187] width 55 height 31
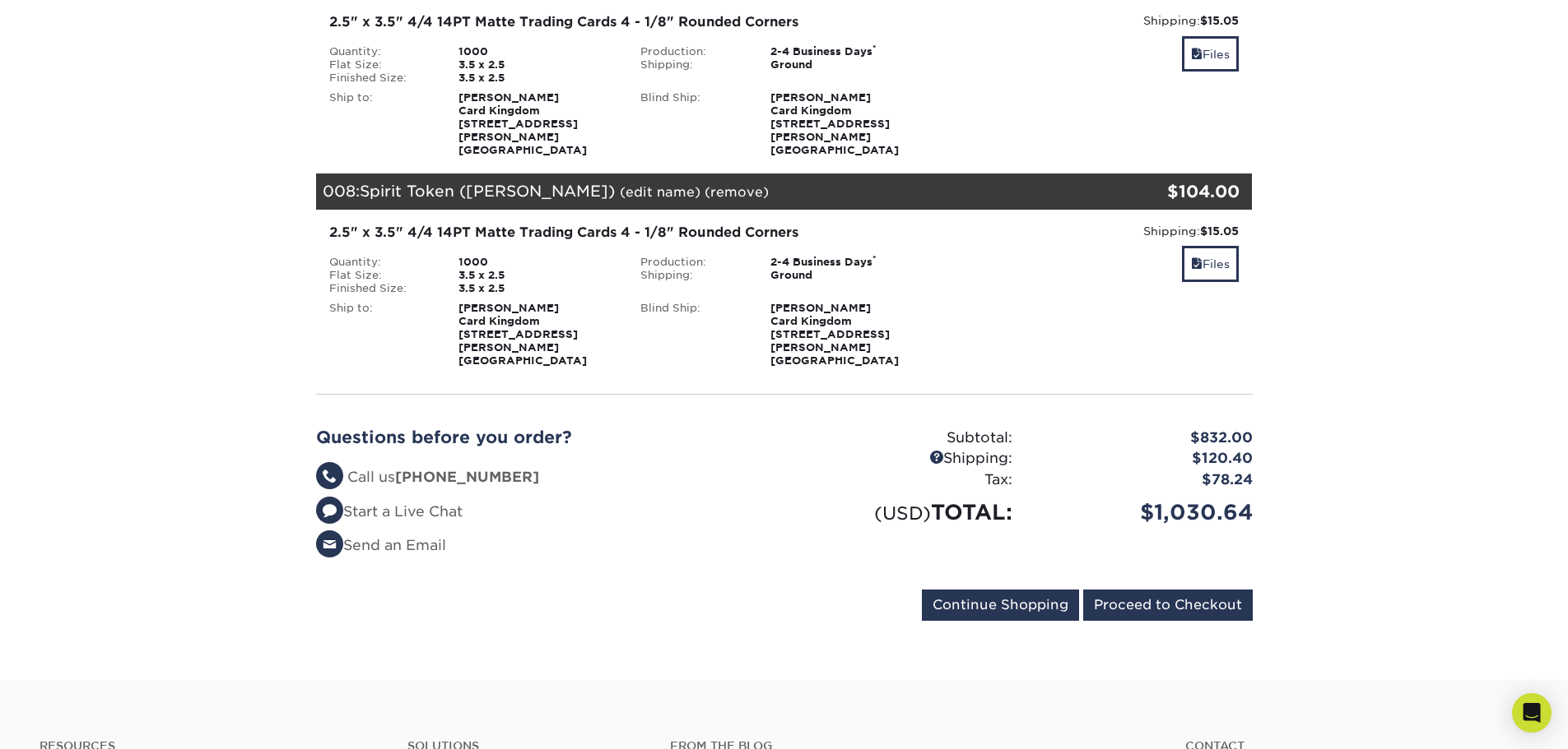
scroll to position [1398, 0]
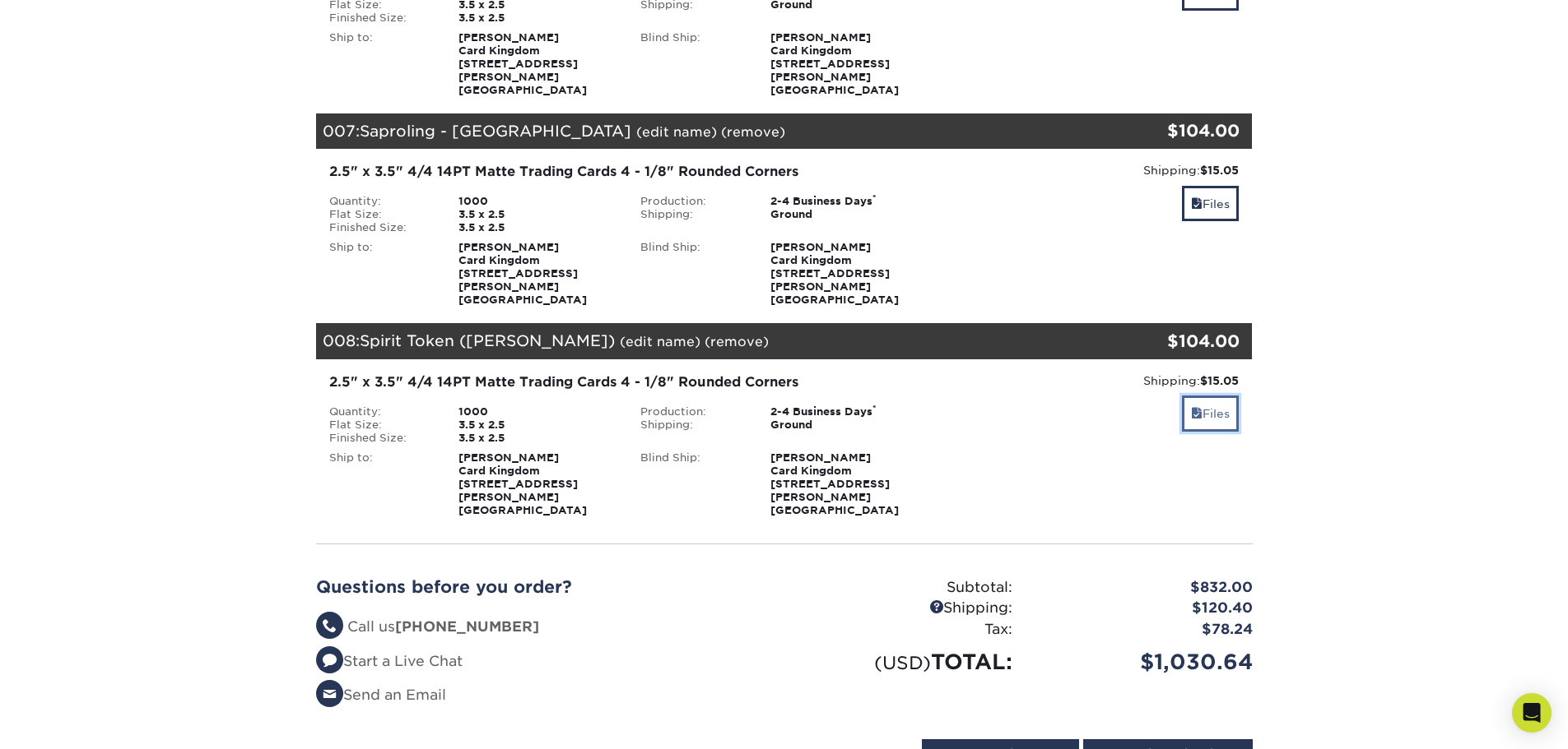
click at [1197, 407] on span at bounding box center [1197, 413] width 11 height 13
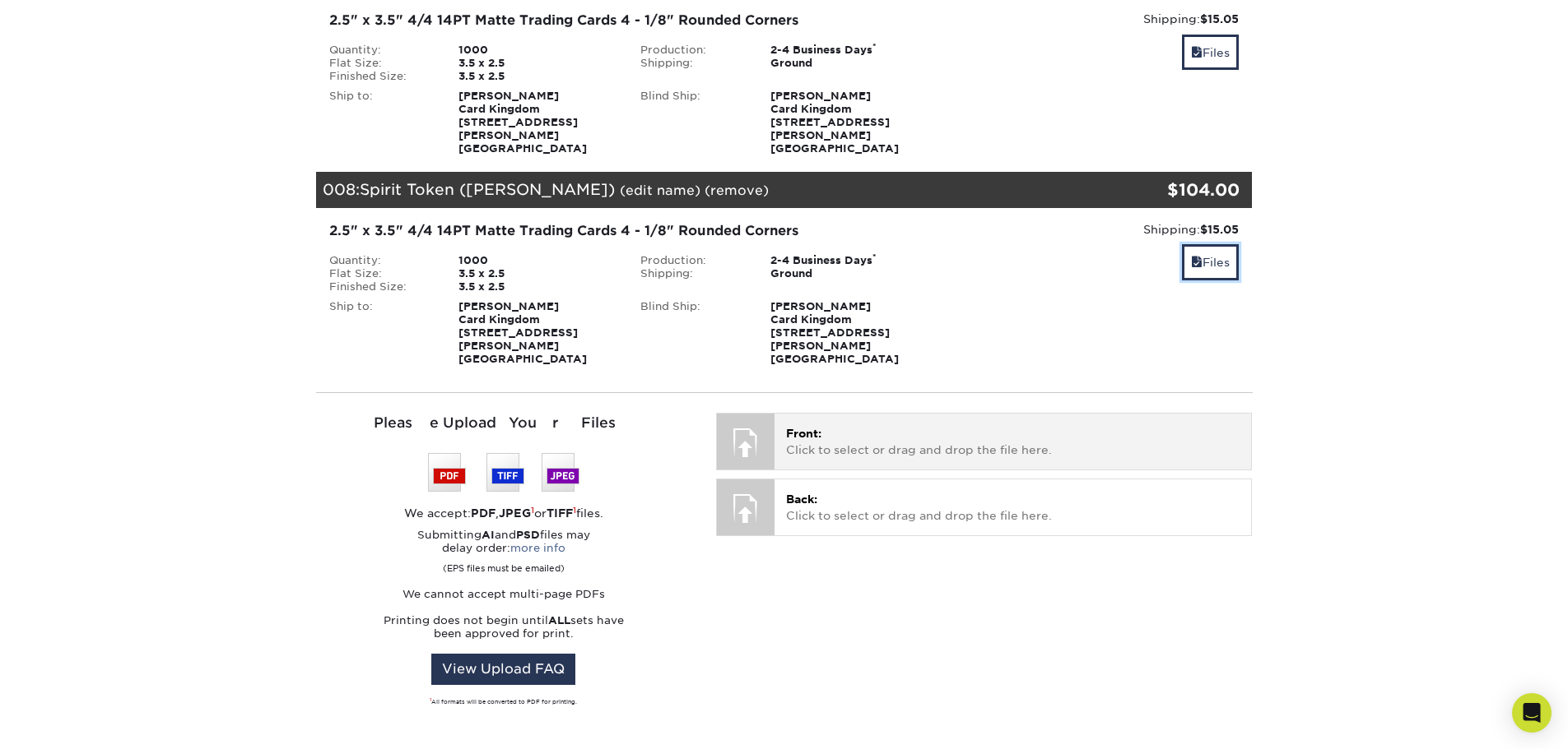
scroll to position [1563, 0]
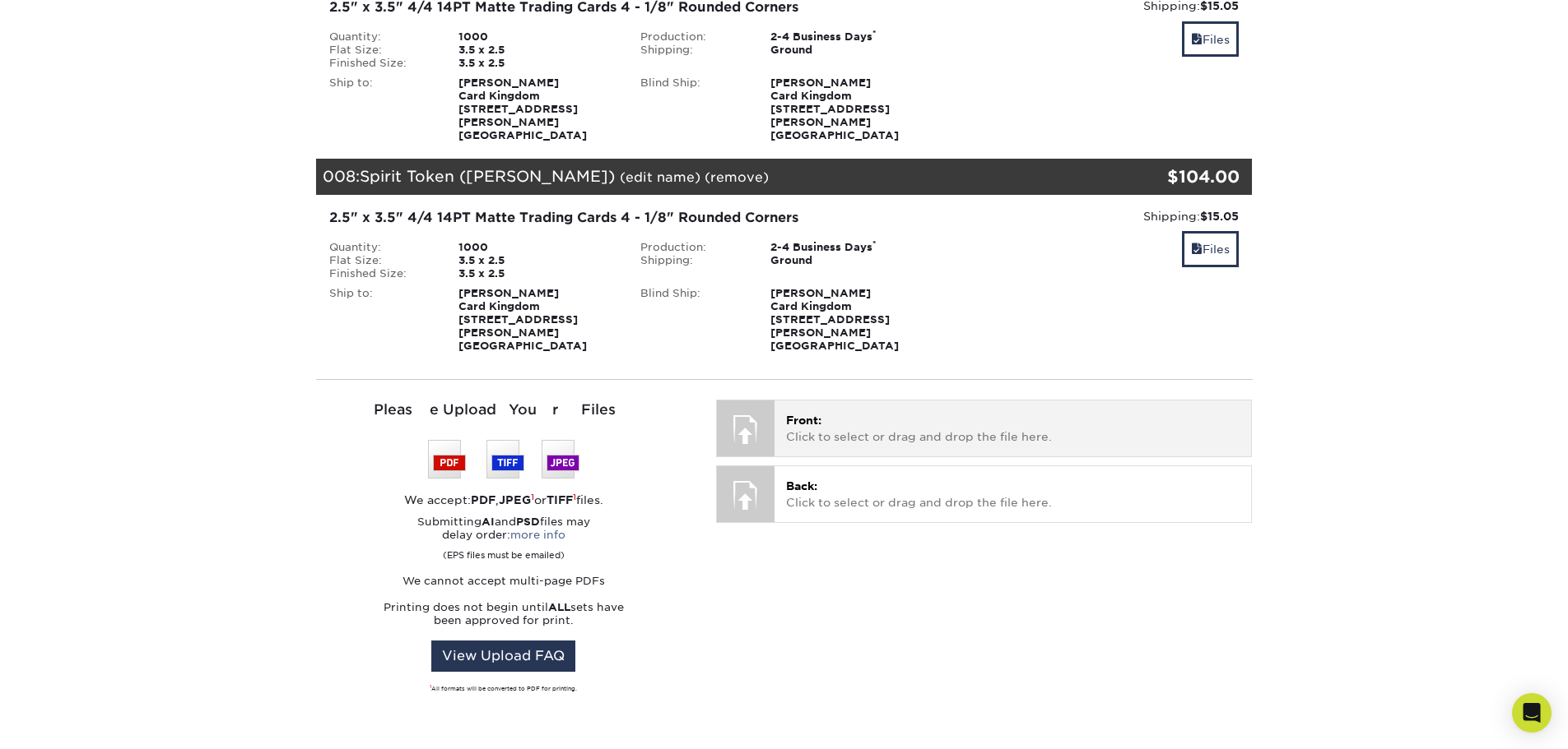
click at [815, 413] on span "Front:" at bounding box center [804, 420] width 36 height 13
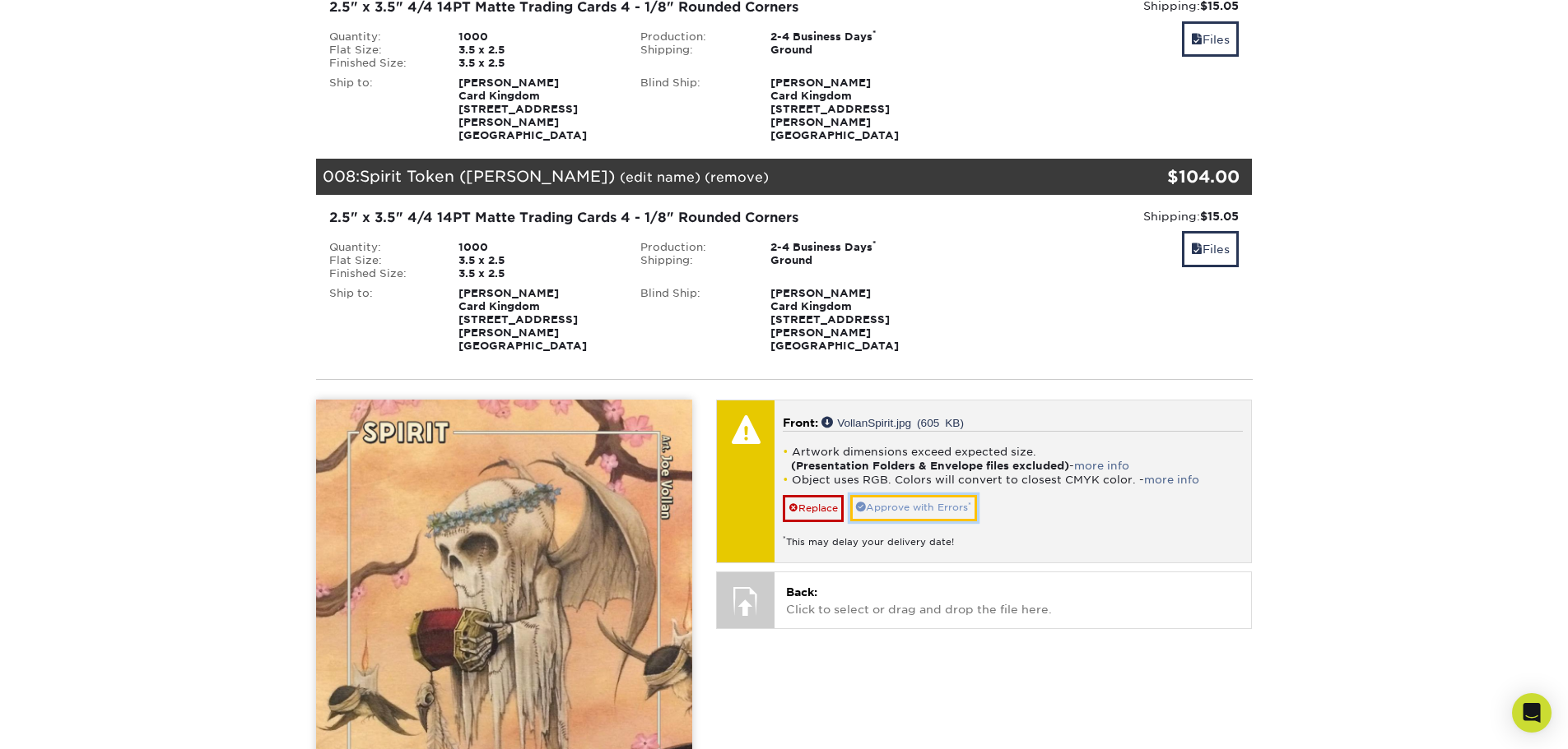
click at [912, 495] on link "Approve with Errors *" at bounding box center [913, 507] width 126 height 25
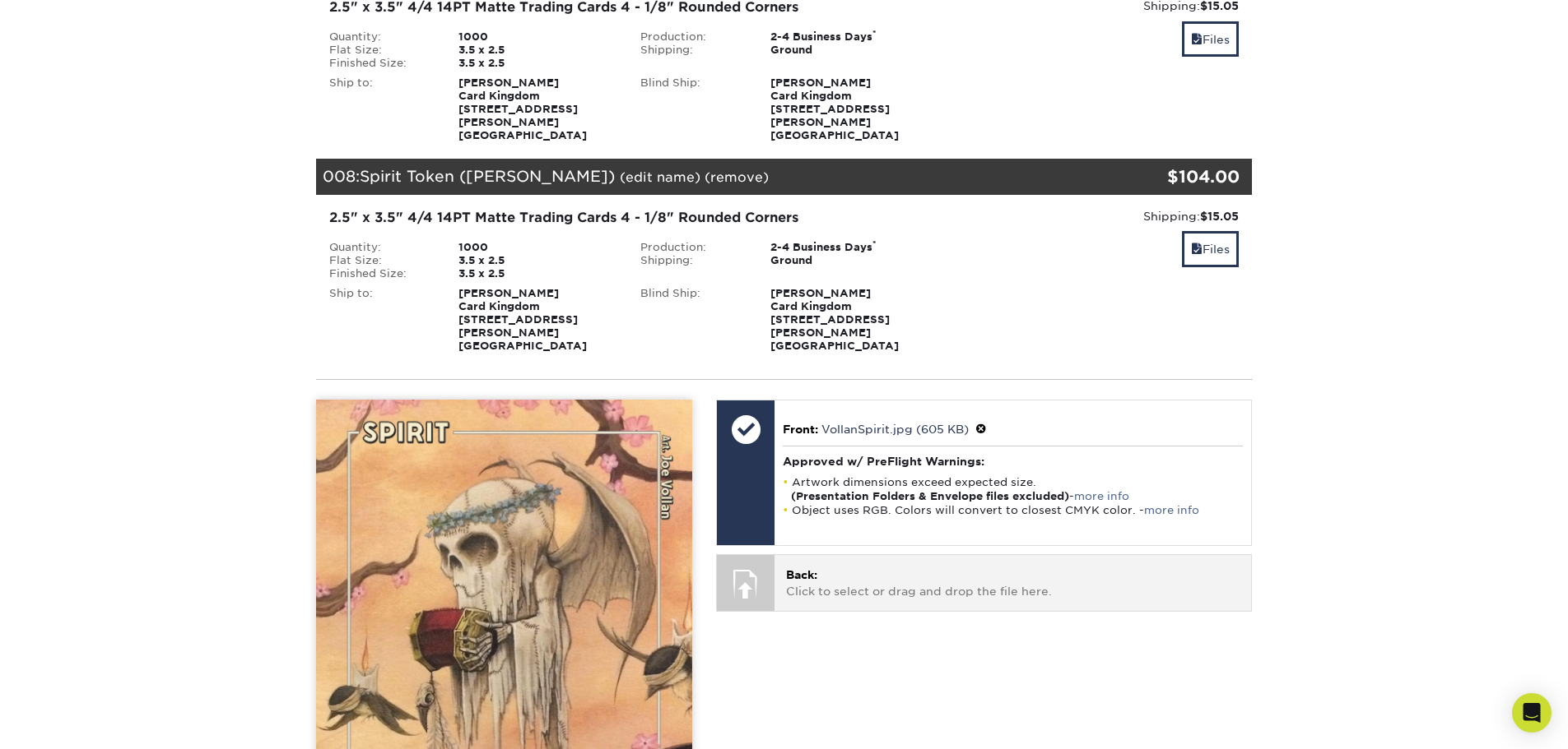
click at [892, 567] on p "Back: Click to select or drag and drop the file here." at bounding box center [1012, 583] width 454 height 34
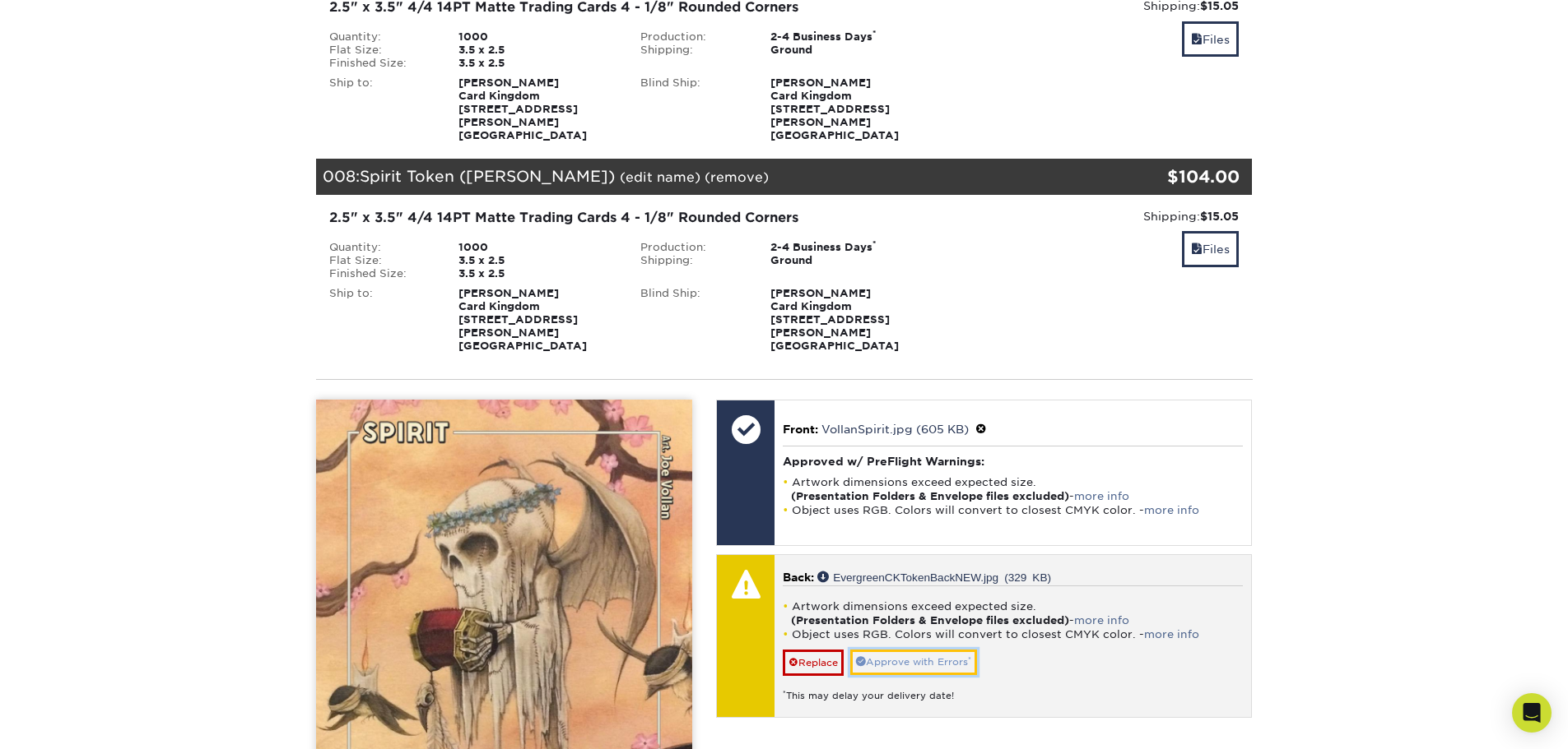
click at [898, 650] on link "Approve with Errors *" at bounding box center [913, 662] width 126 height 25
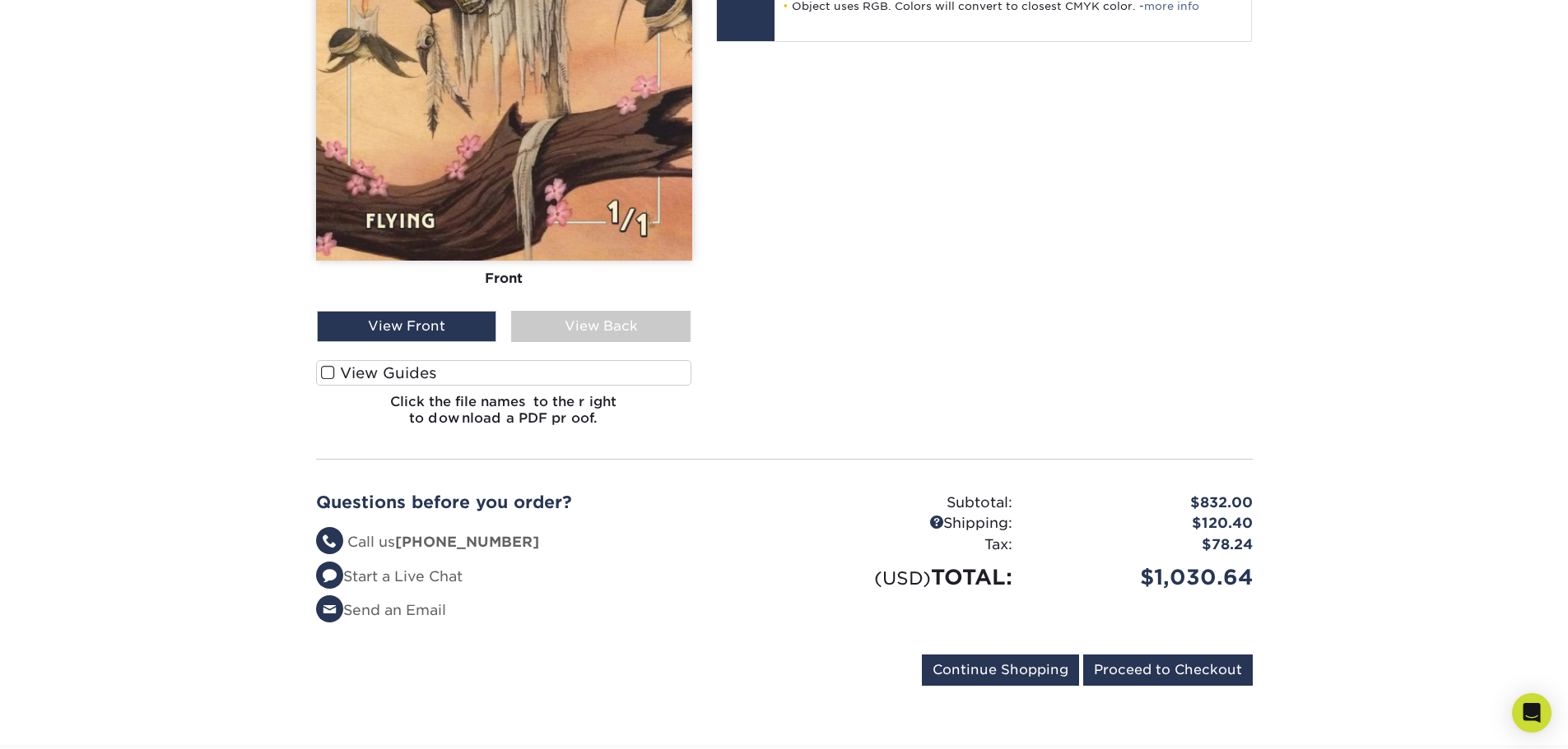
scroll to position [2303, 0]
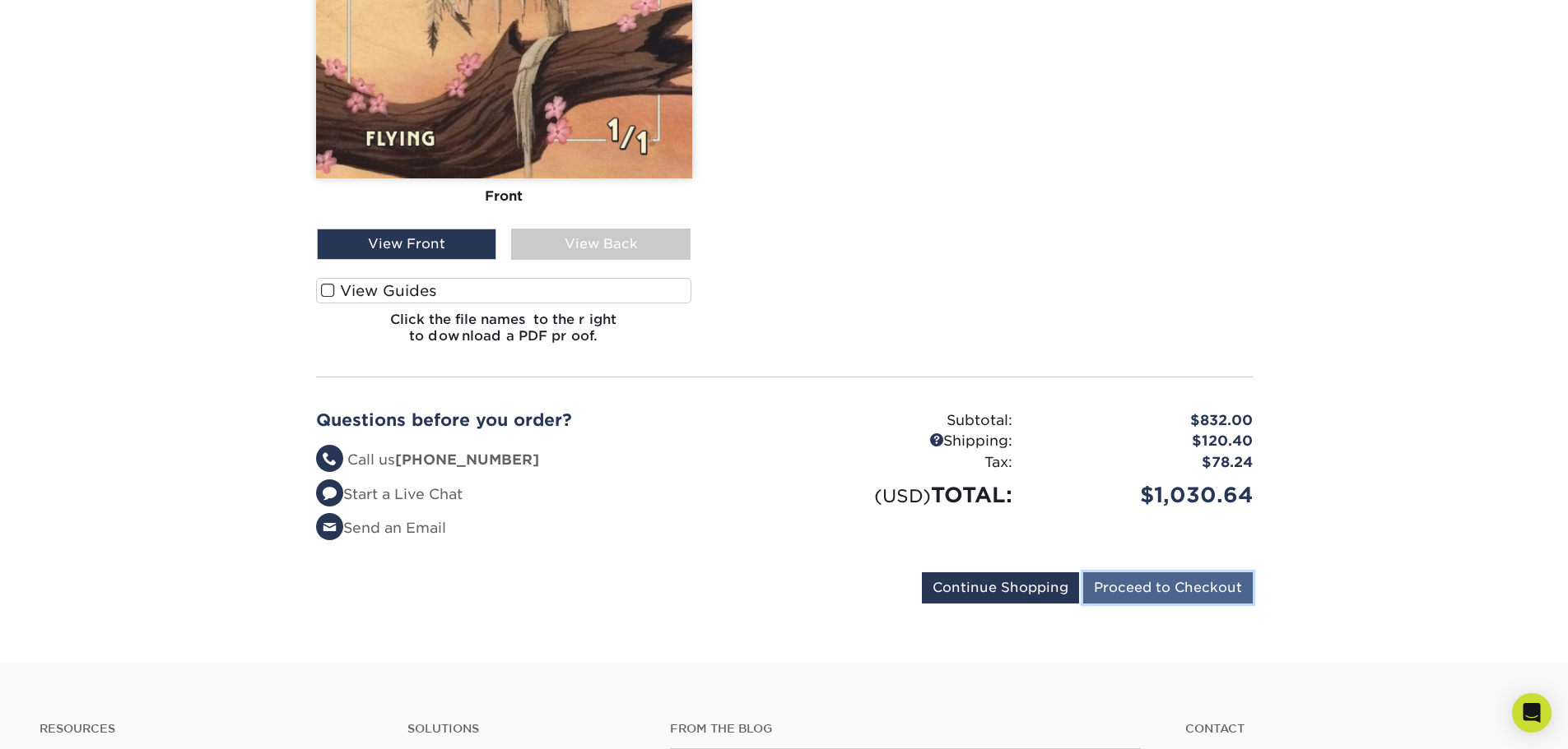
click at [1191, 572] on input "Proceed to Checkout" at bounding box center [1167, 587] width 169 height 31
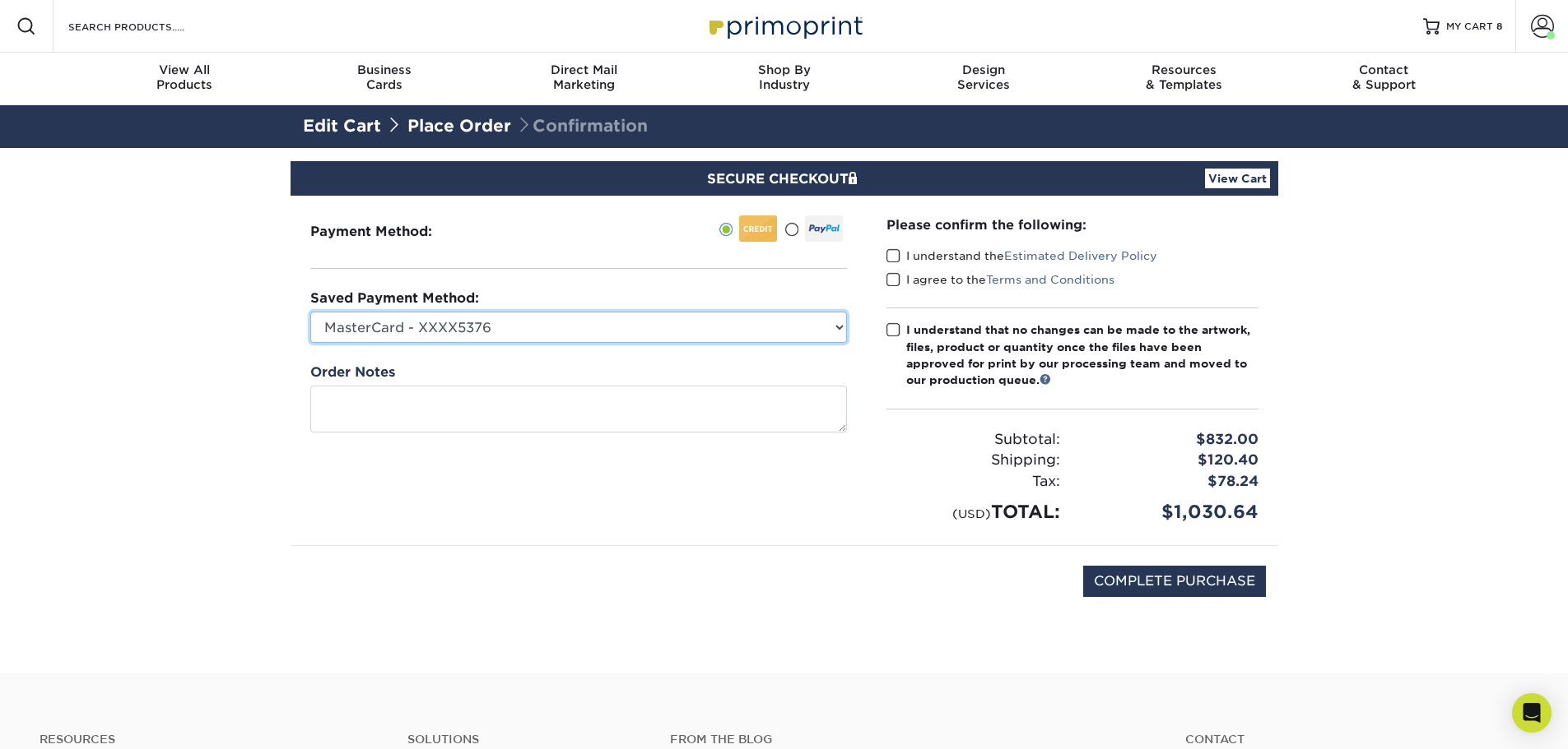
click at [795, 333] on select "MasterCard - XXXX5376 New Credit Card" at bounding box center [578, 326] width 536 height 31
select select
click at [311, 311] on select "MasterCard - XXXX5376 New Credit Card" at bounding box center [578, 326] width 536 height 31
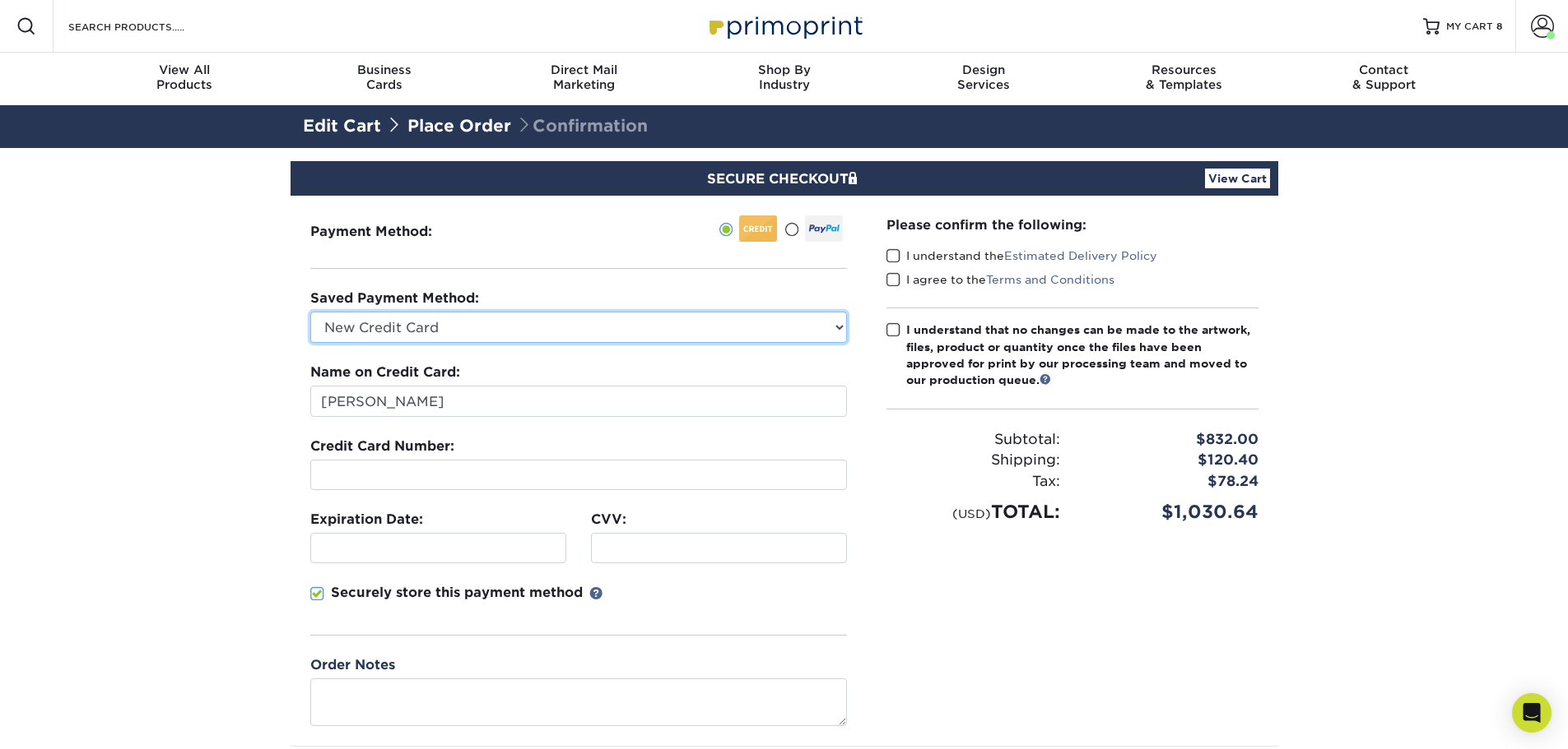
scroll to position [82, 0]
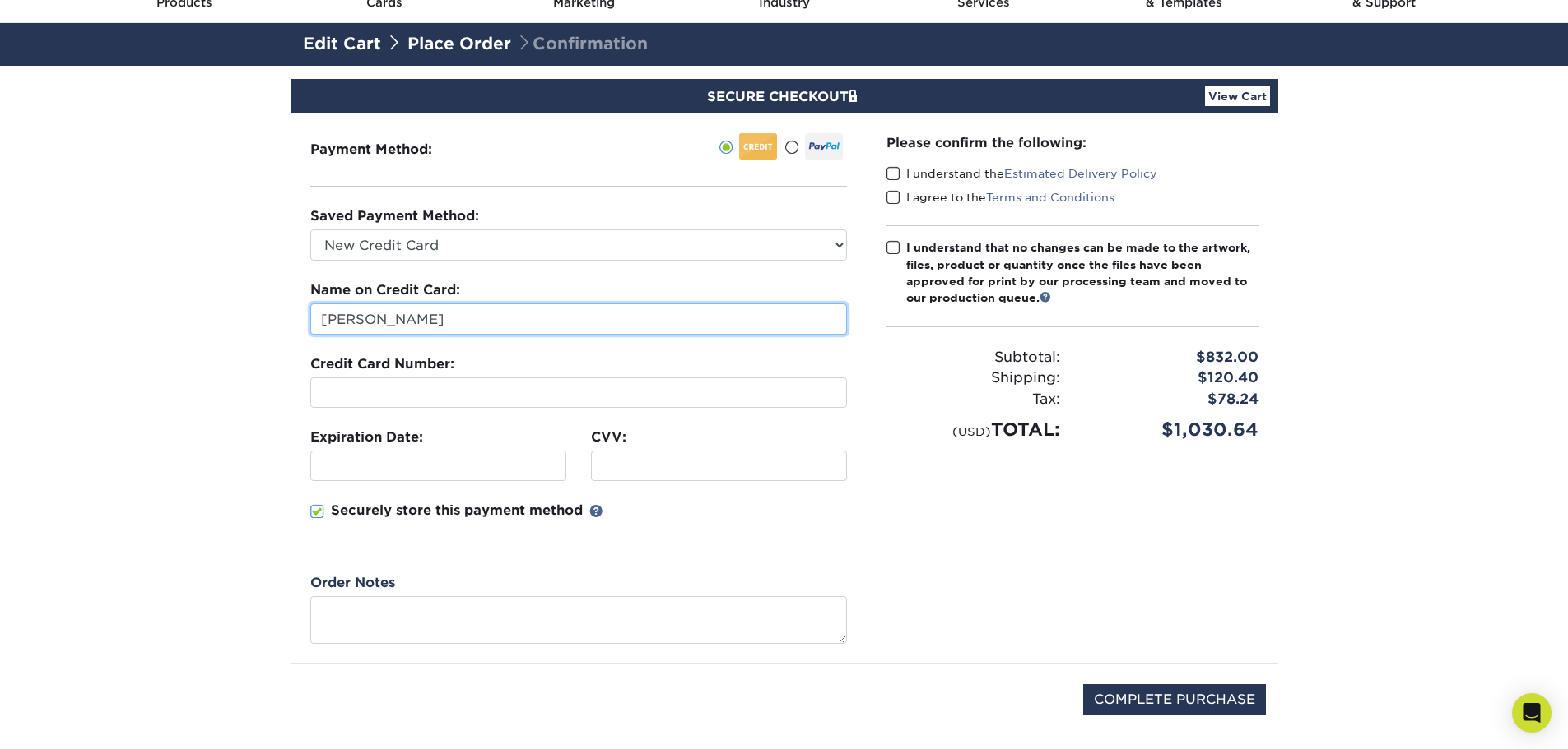
drag, startPoint x: 432, startPoint y: 321, endPoint x: 215, endPoint y: 309, distance: 217.3
click at [215, 309] on section "SECURE CHECKOUT View Cart Payment Method: Saved Payment Method:" at bounding box center [784, 428] width 1568 height 727
type input "Loren Heady"
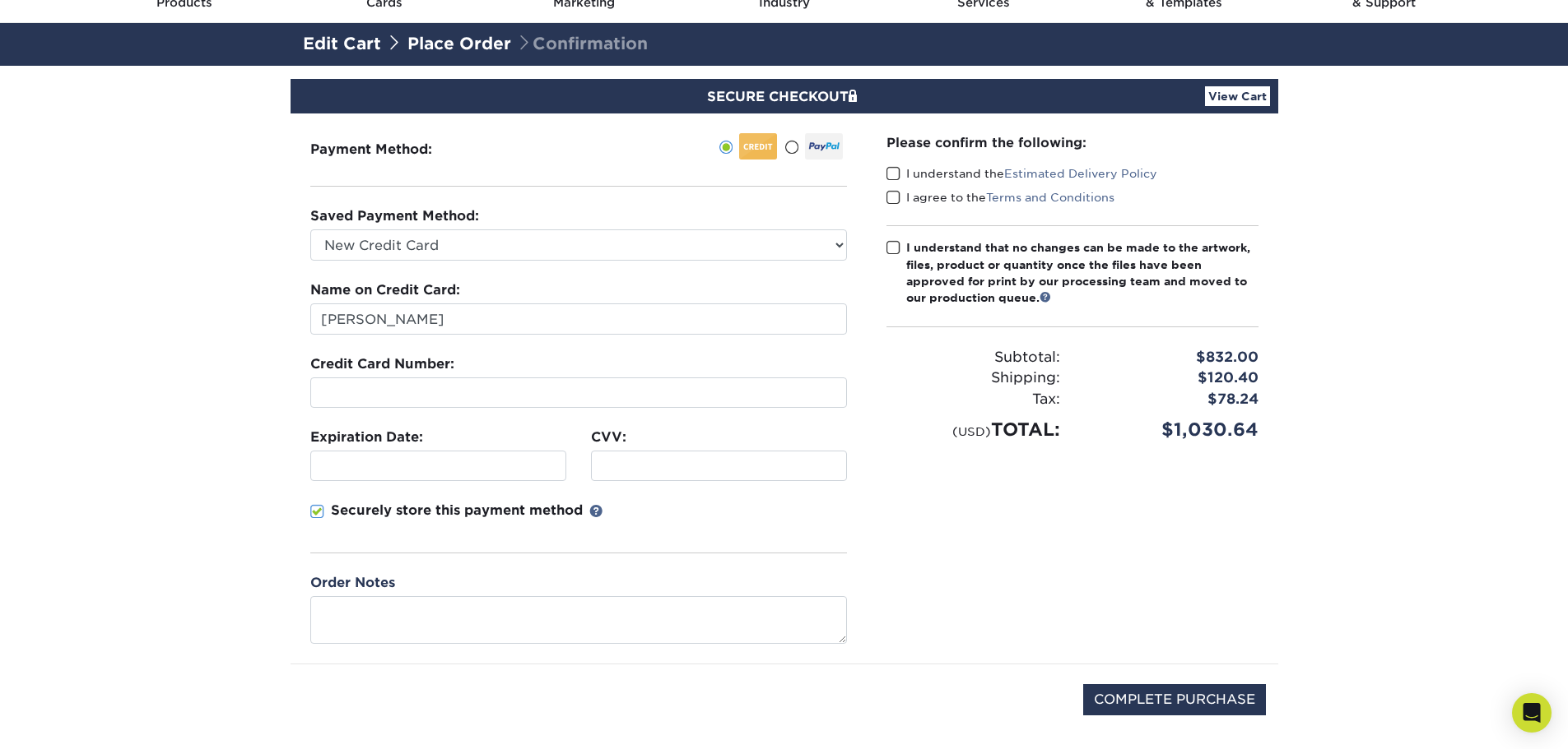
click at [486, 379] on div at bounding box center [578, 393] width 536 height 31
click at [420, 486] on fieldset "Name on Credit Card: Loren Heady Credit Card Number: Expiration Date: CVV:" at bounding box center [578, 426] width 536 height 293
click at [422, 475] on div at bounding box center [439, 466] width 256 height 31
click at [893, 169] on span at bounding box center [893, 174] width 14 height 16
click at [0, 0] on input "I understand the Estimated Delivery Policy" at bounding box center [0, 0] width 0 height 0
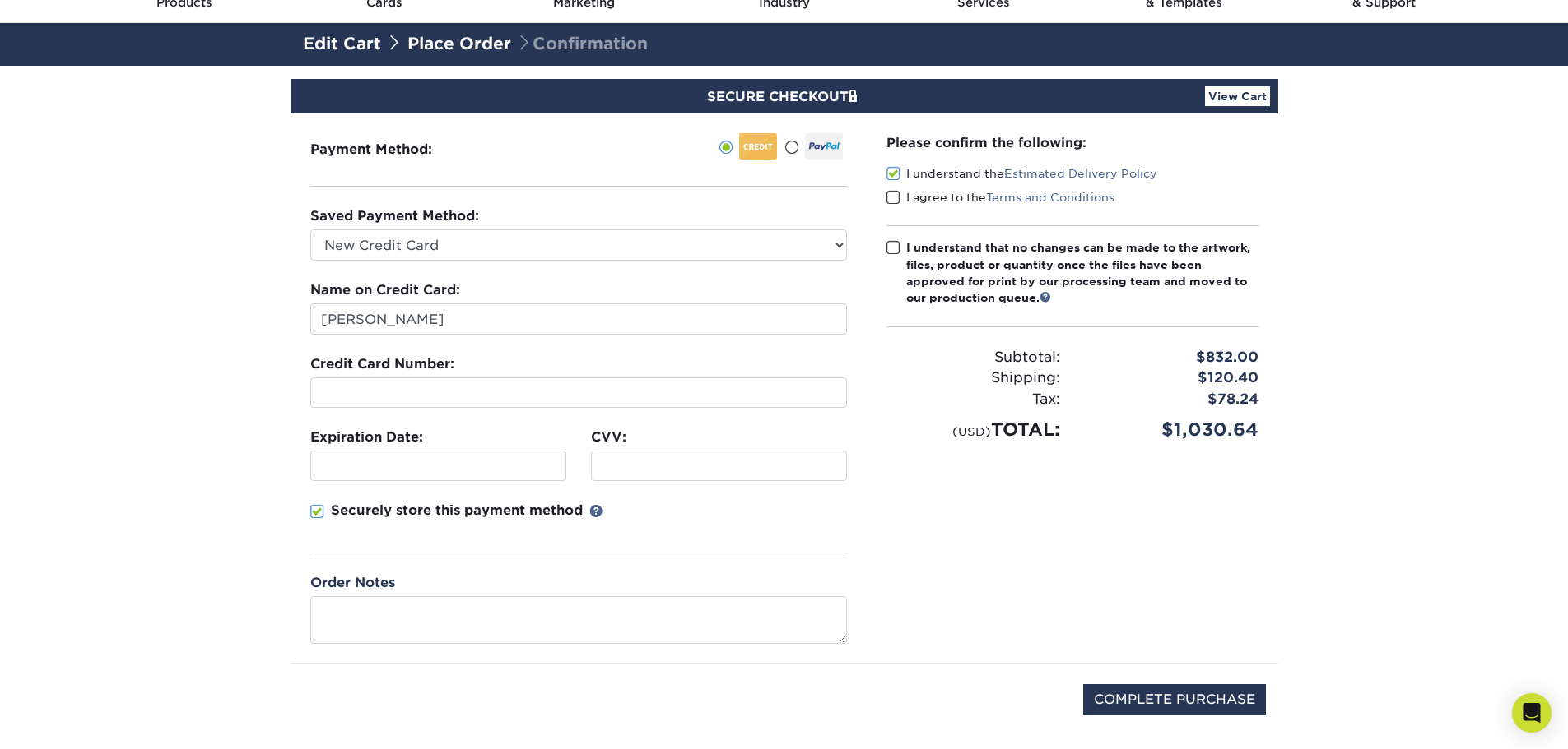
click at [892, 193] on span at bounding box center [893, 197] width 14 height 16
click at [0, 0] on input "I agree to the Terms and Conditions" at bounding box center [0, 0] width 0 height 0
click at [893, 238] on div "Please confirm the following: I understand the Estimated Delivery Policy I agre…" at bounding box center [1072, 288] width 372 height 310
click at [895, 250] on span at bounding box center [893, 248] width 14 height 16
click at [0, 0] on input "I understand that no changes can be made to the artwork, files, product or quan…" at bounding box center [0, 0] width 0 height 0
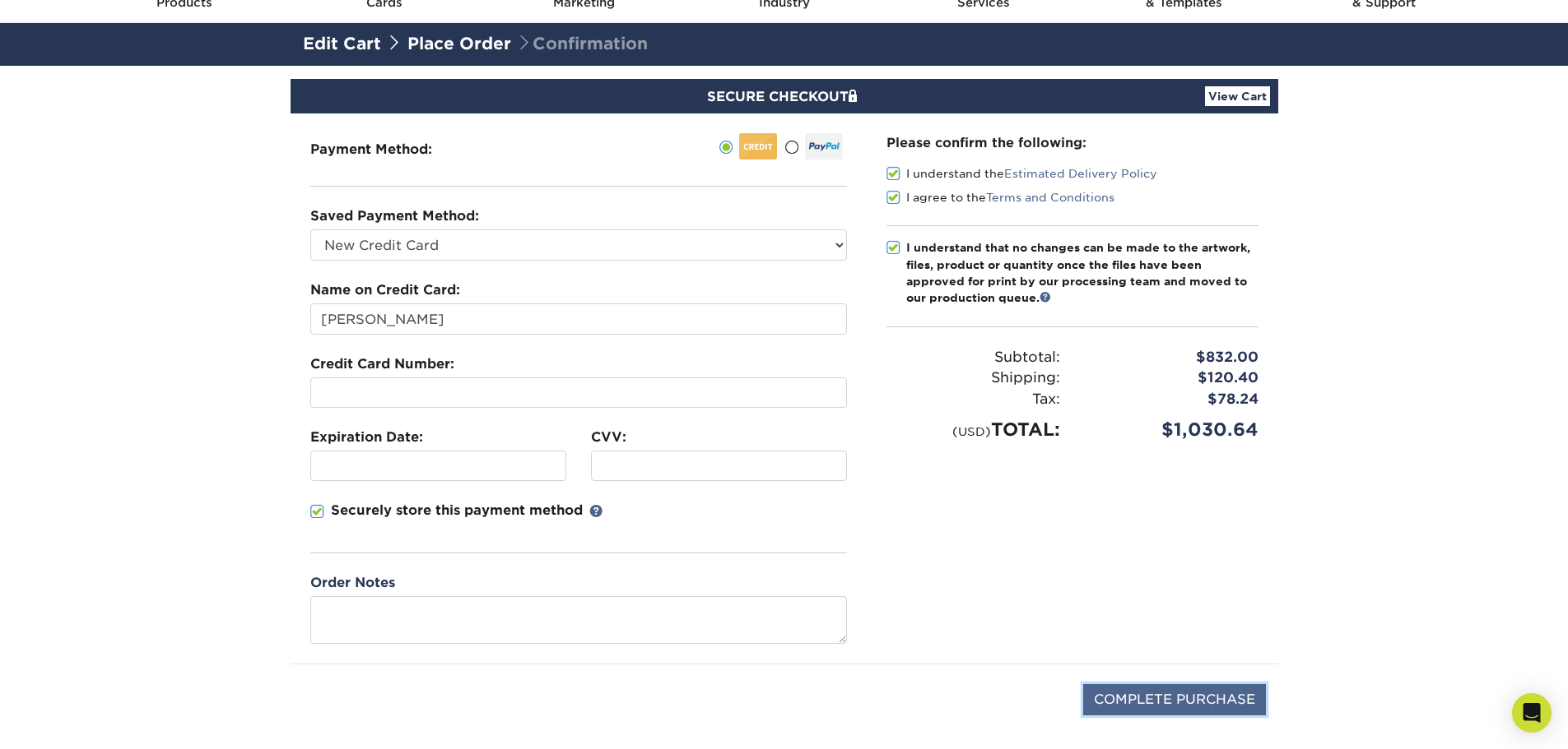
click at [1147, 696] on input "COMPLETE PURCHASE" at bounding box center [1173, 699] width 182 height 31
type input "PROCESSING, PLEASE WAIT..."
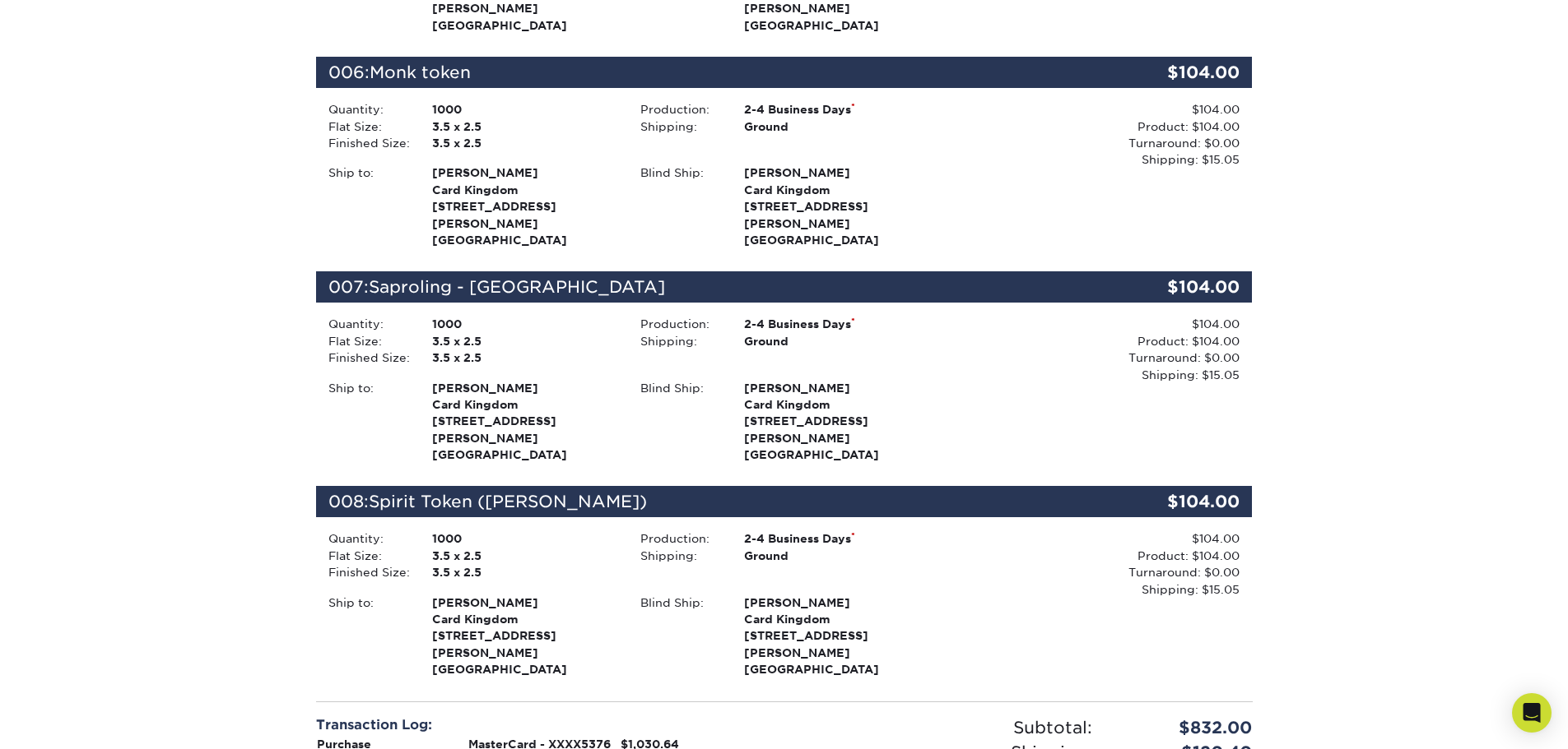
scroll to position [1809, 0]
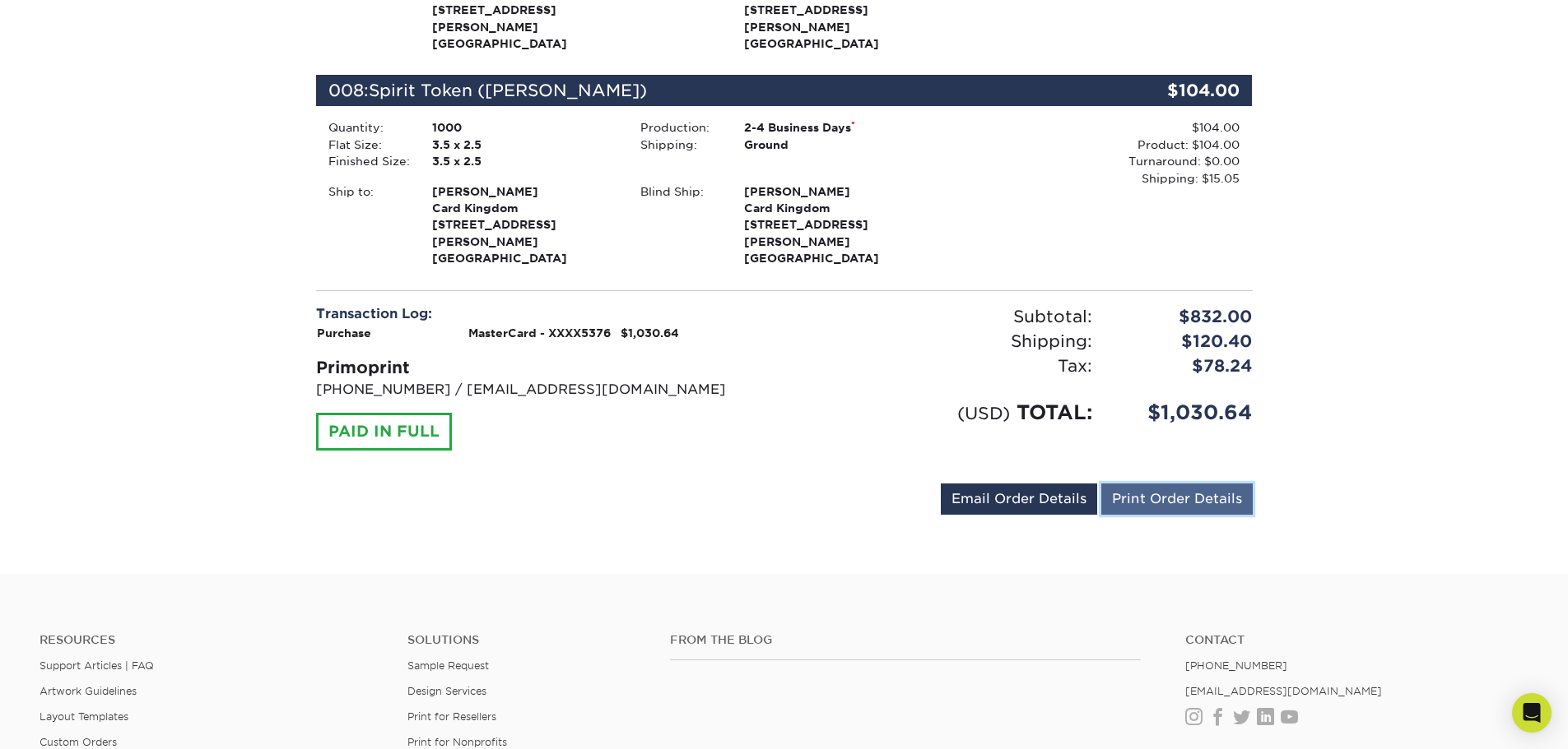
click at [1145, 483] on link "Print Order Details" at bounding box center [1177, 498] width 152 height 31
